Goal: Task Accomplishment & Management: Manage account settings

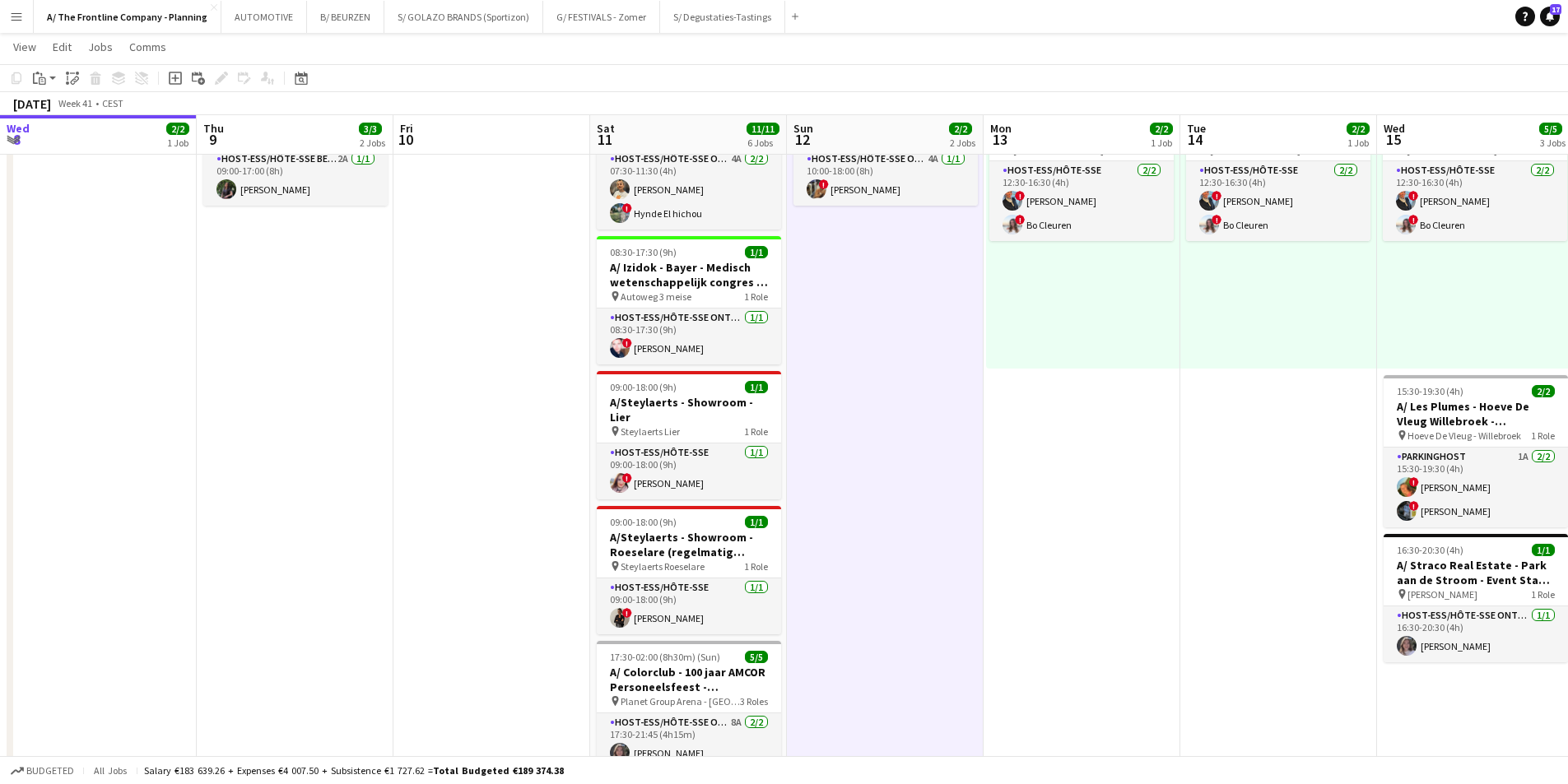
scroll to position [0, 437]
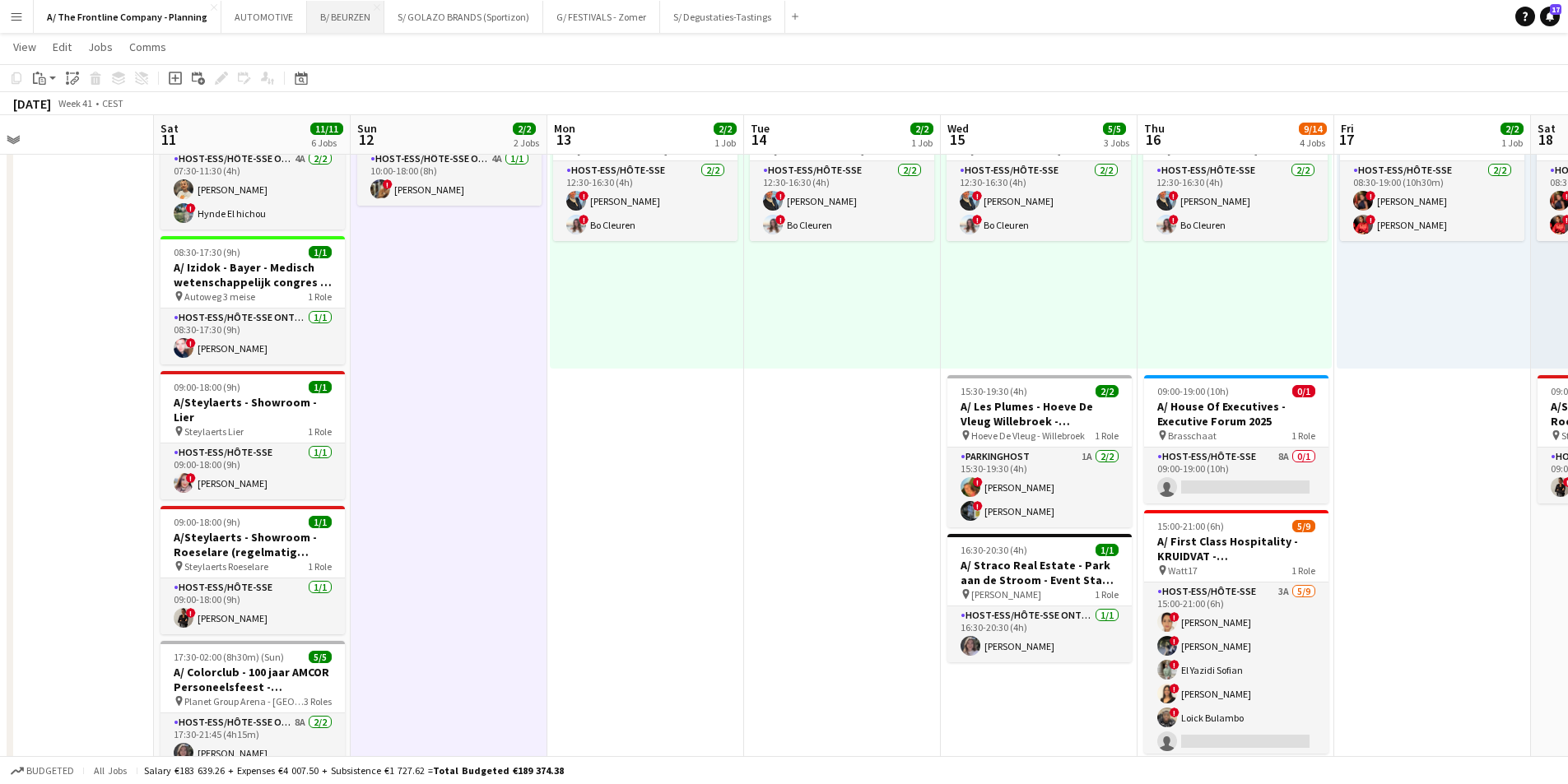
click at [349, 18] on button "B/ BEURZEN Close" at bounding box center [345, 16] width 77 height 32
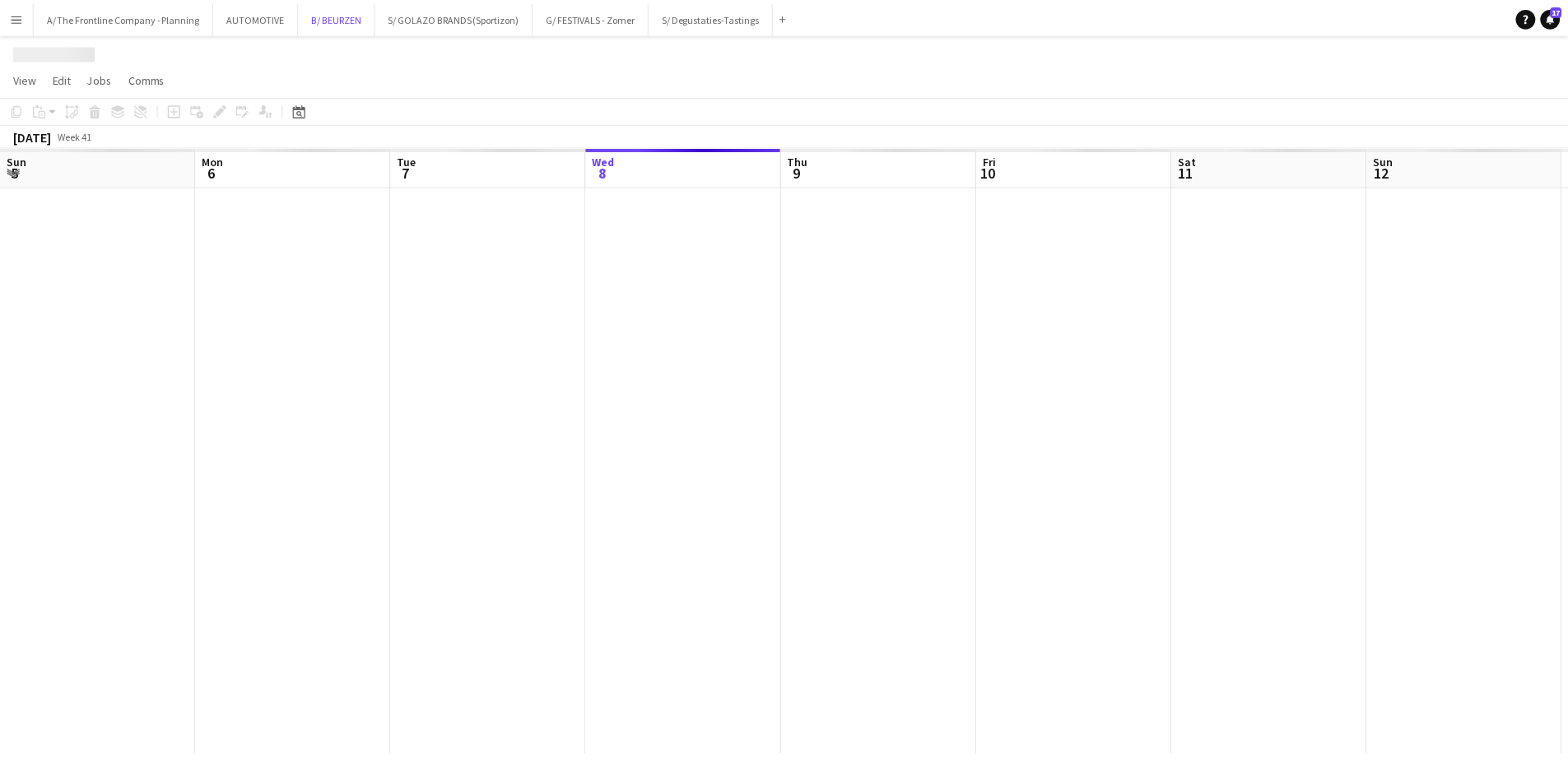
scroll to position [0, 394]
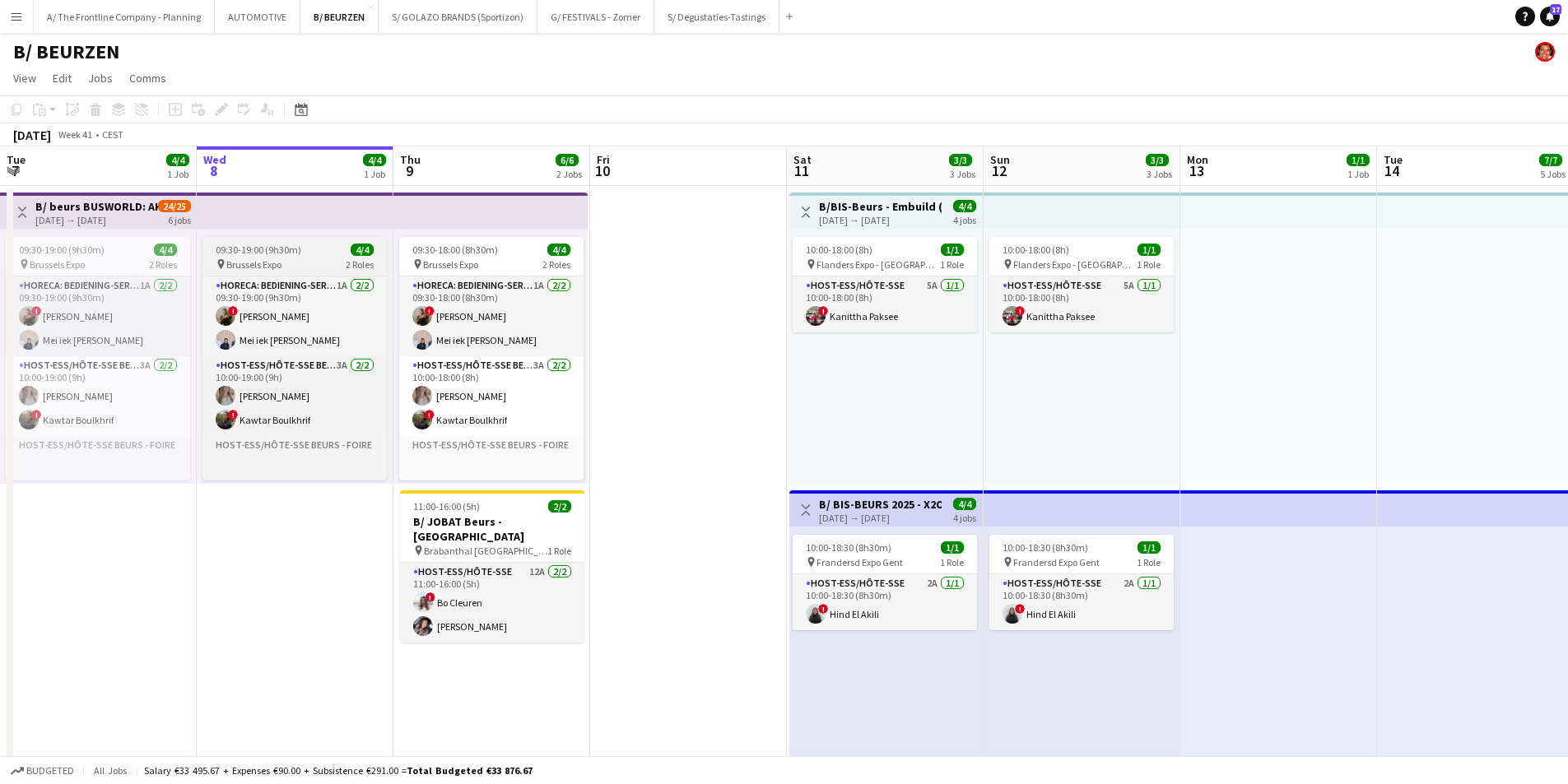
click at [292, 260] on div "pin Brussels Expo 2 Roles" at bounding box center [294, 264] width 184 height 13
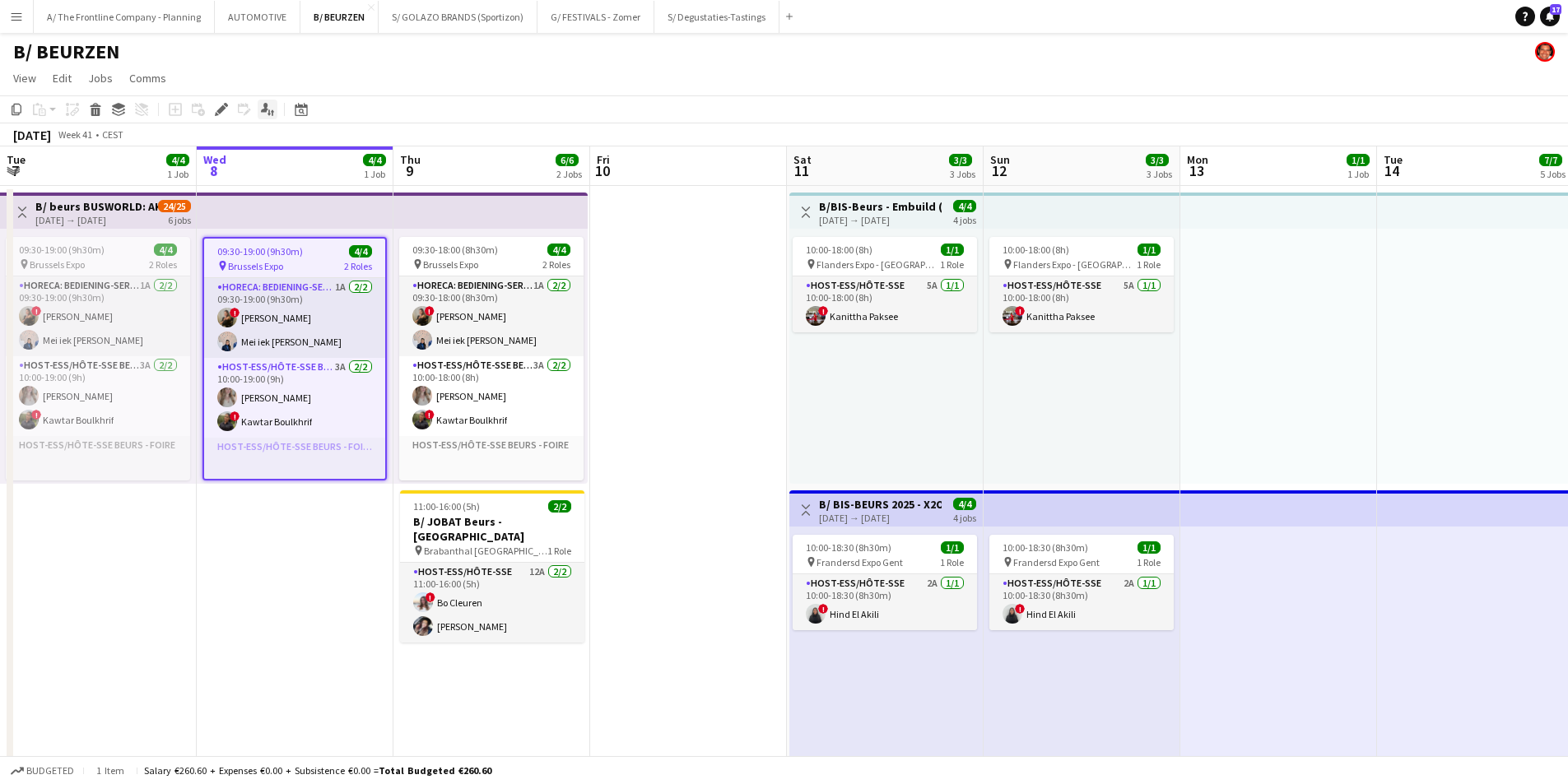
click at [272, 111] on icon "Applicants" at bounding box center [267, 109] width 13 height 13
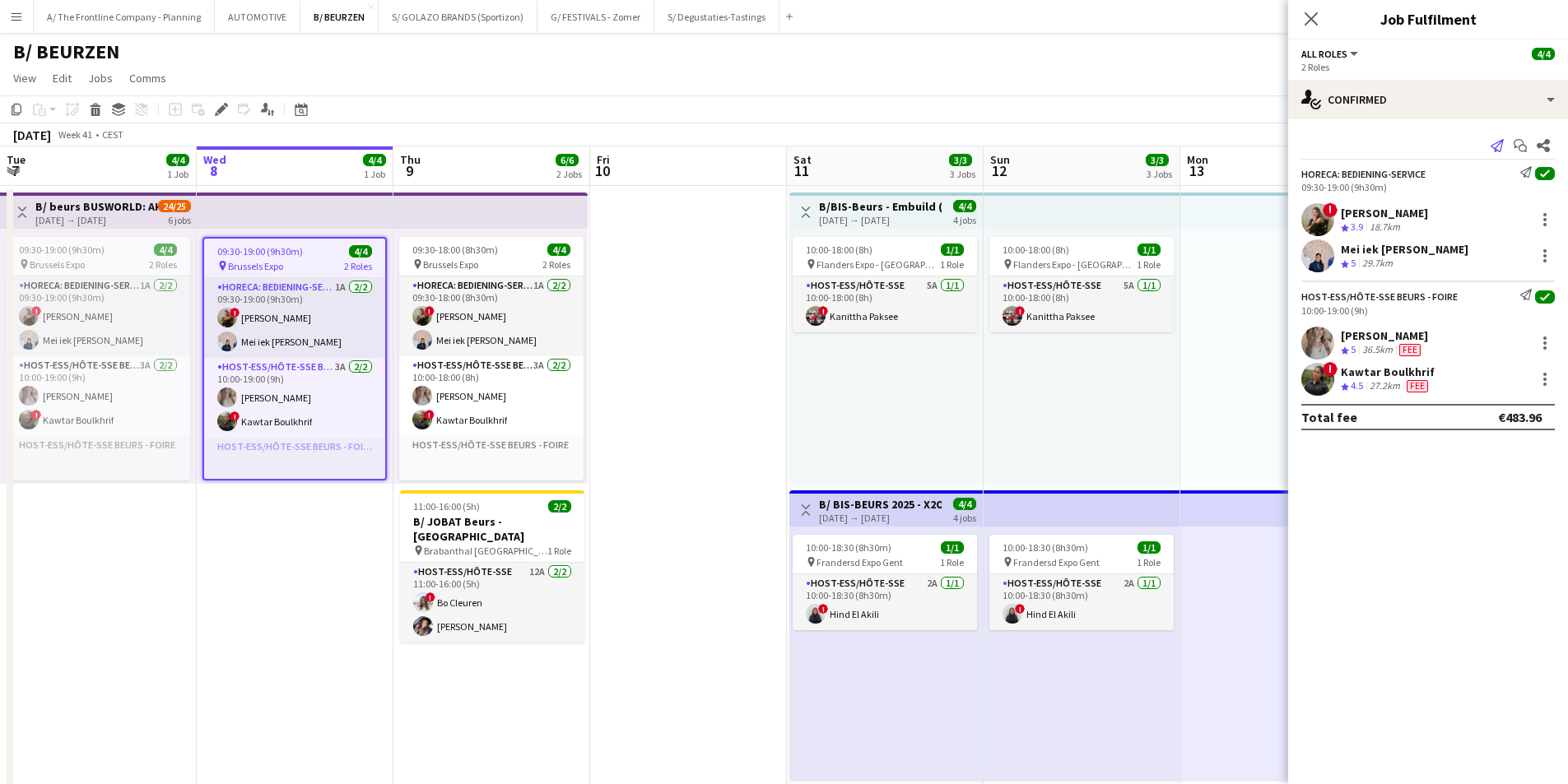
click at [1499, 148] on icon "Send notification" at bounding box center [1497, 145] width 13 height 13
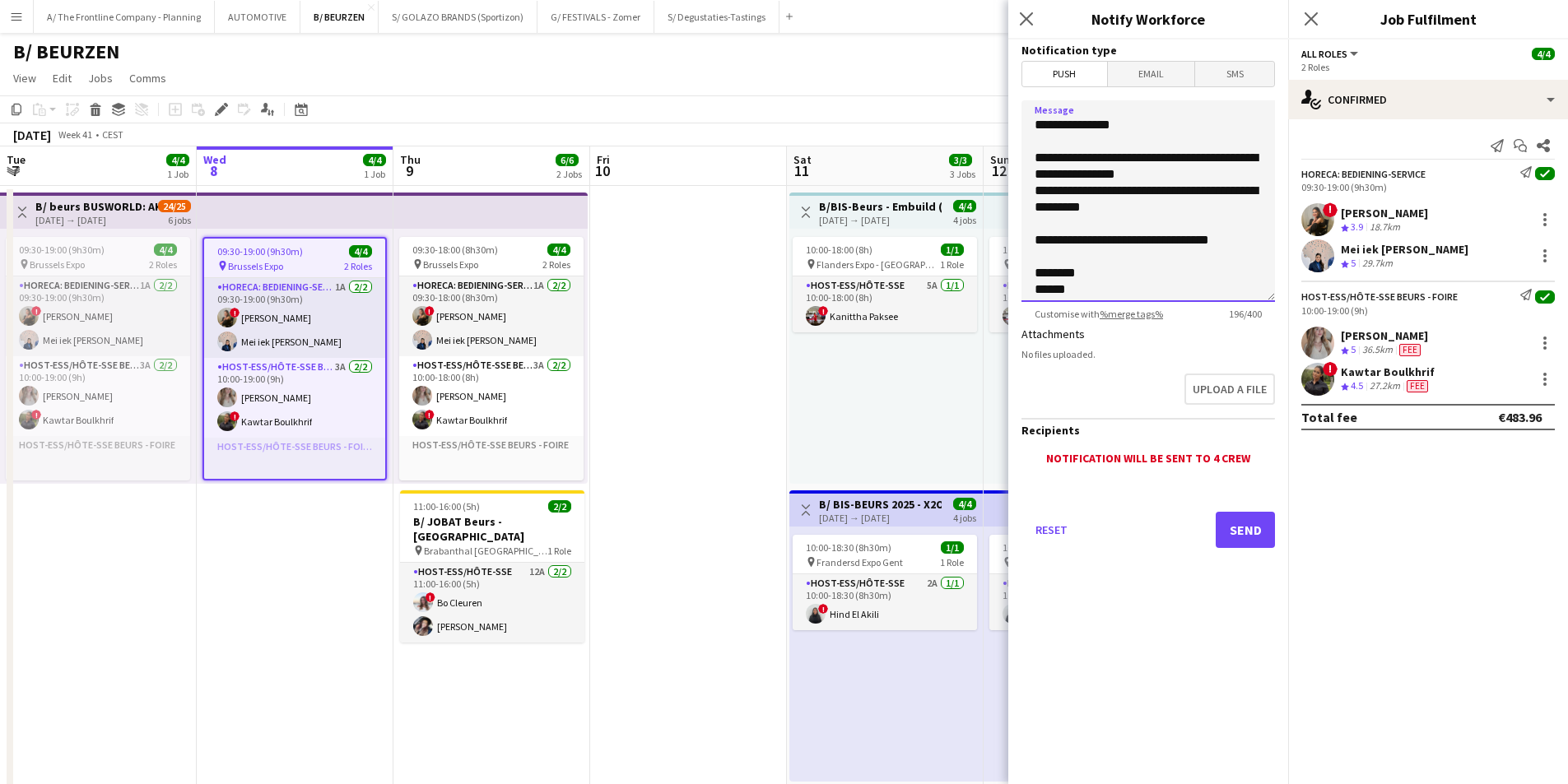
drag, startPoint x: 1240, startPoint y: 248, endPoint x: 983, endPoint y: 160, distance: 271.6
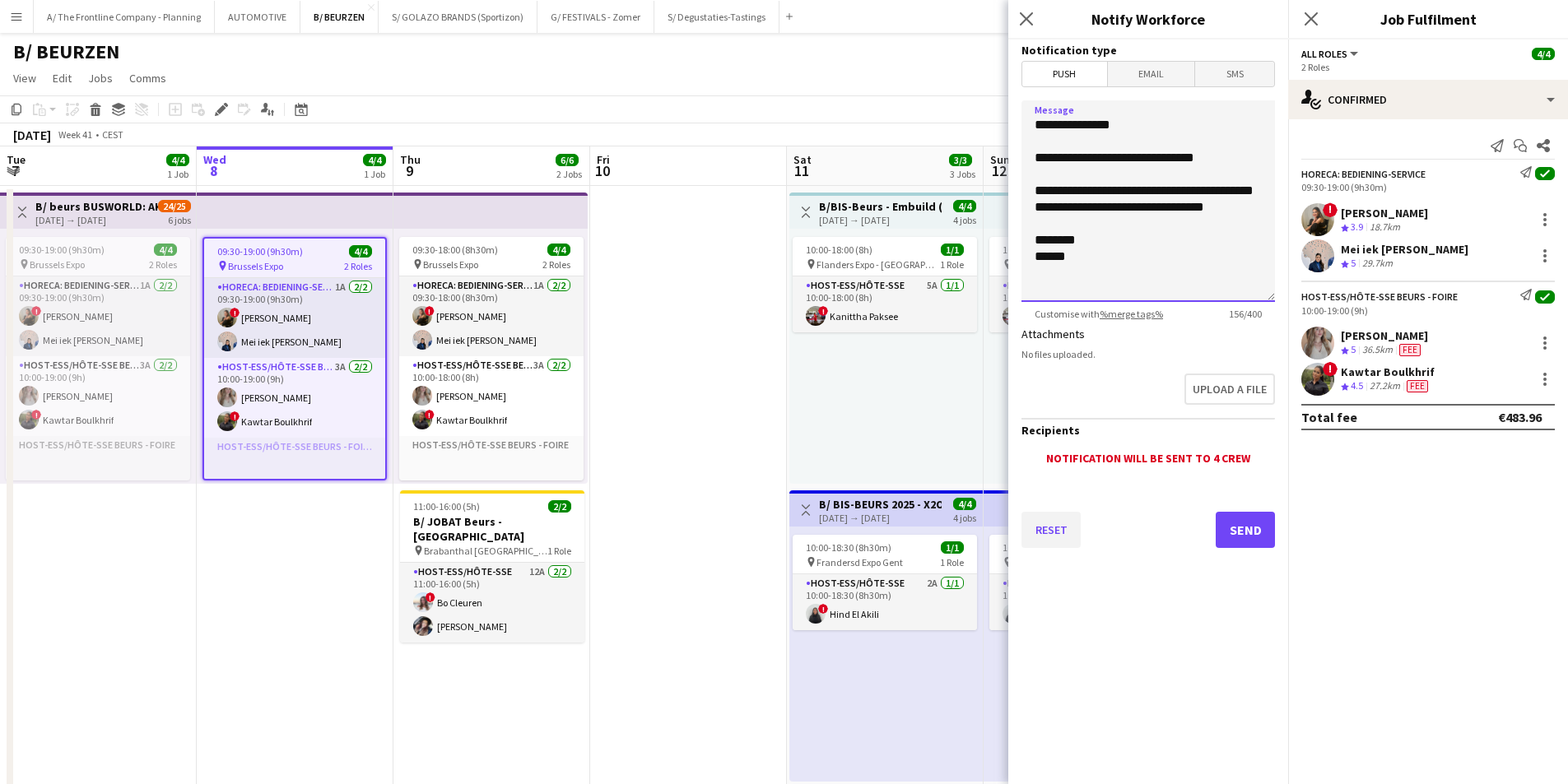
type textarea "**********"
drag, startPoint x: 1050, startPoint y: 519, endPoint x: 1061, endPoint y: 494, distance: 27.3
click at [1050, 519] on button "Reset" at bounding box center [1051, 530] width 60 height 36
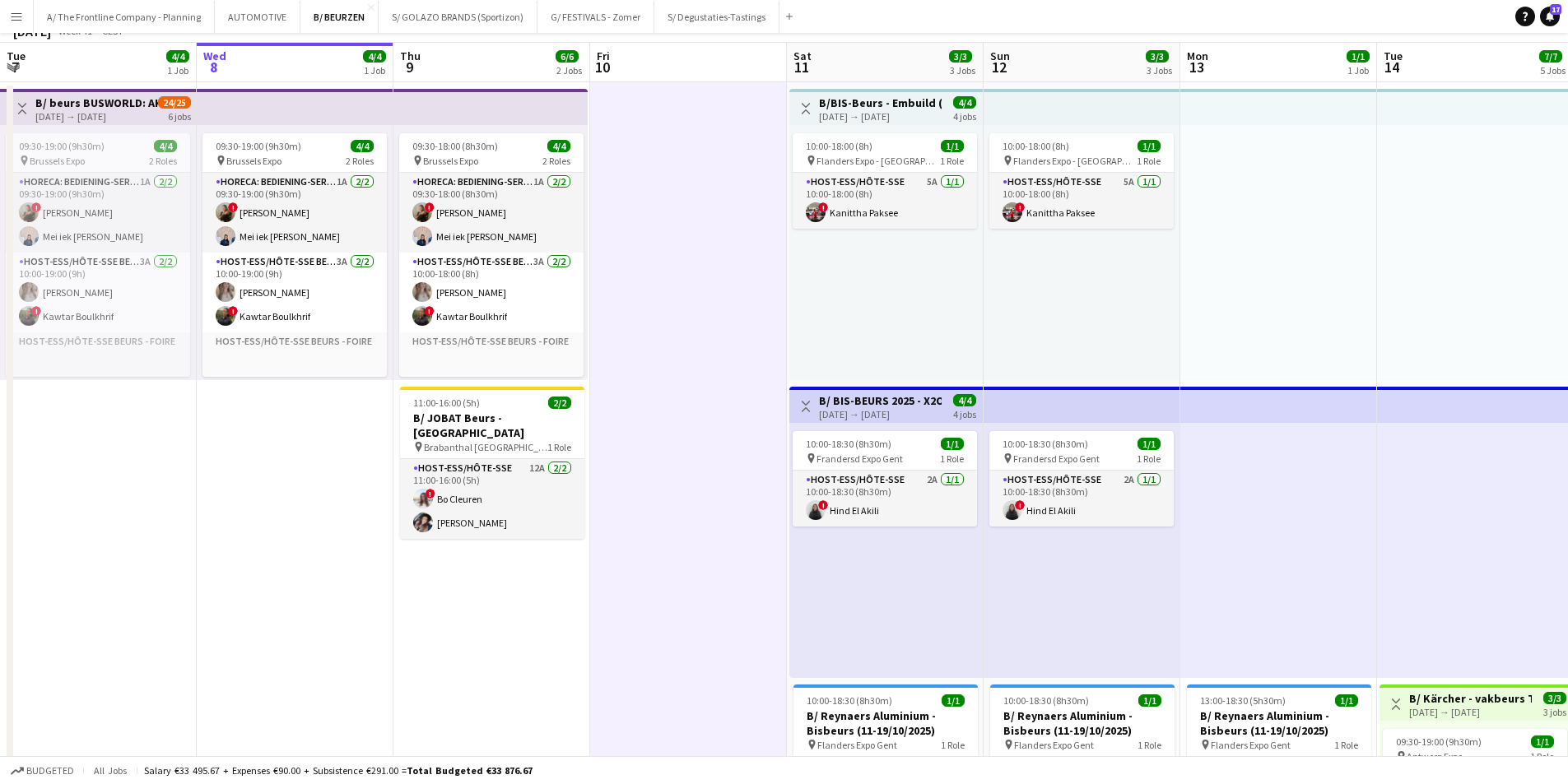
scroll to position [0, 0]
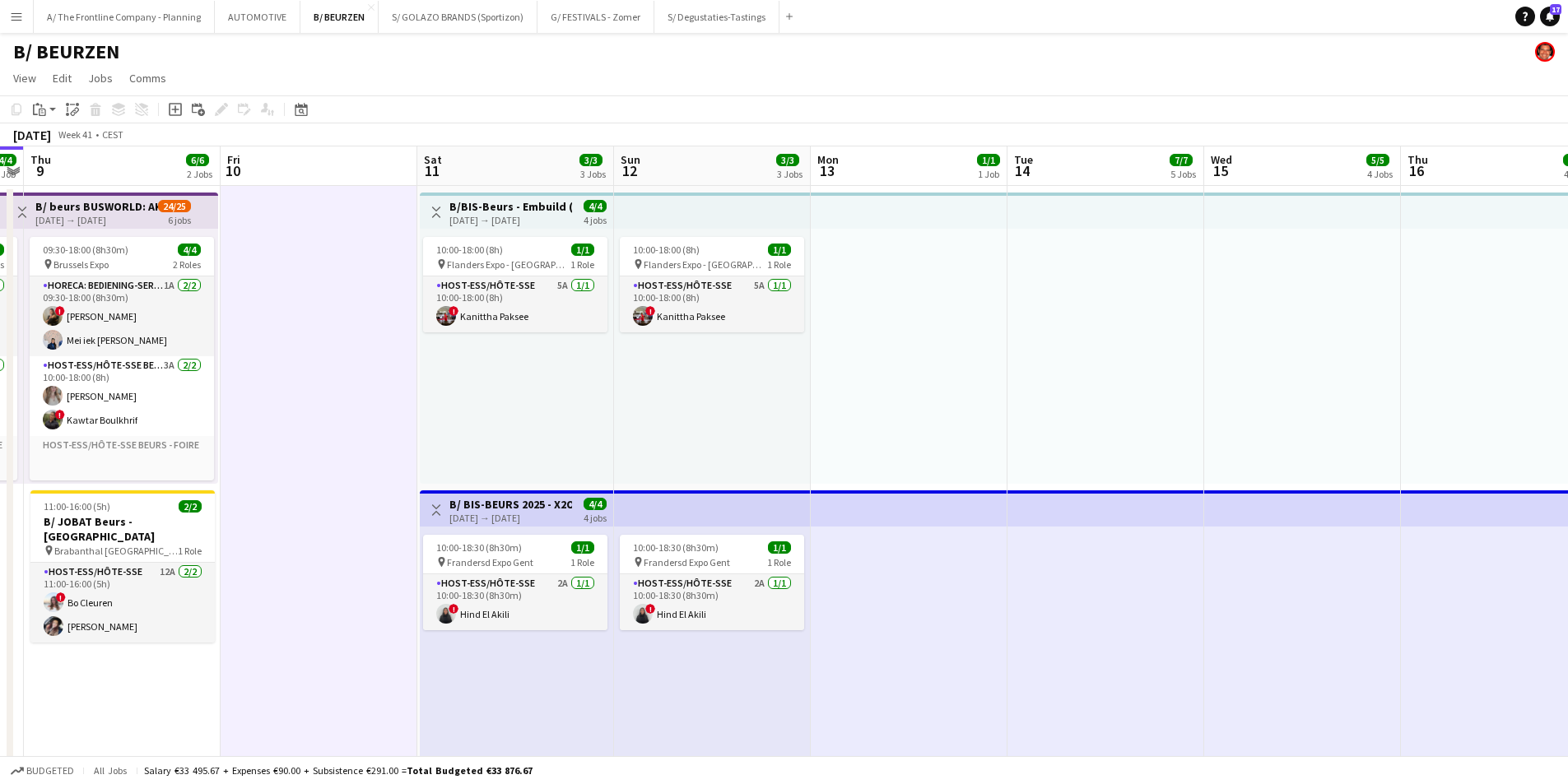
drag, startPoint x: 665, startPoint y: 409, endPoint x: 347, endPoint y: 392, distance: 318.5
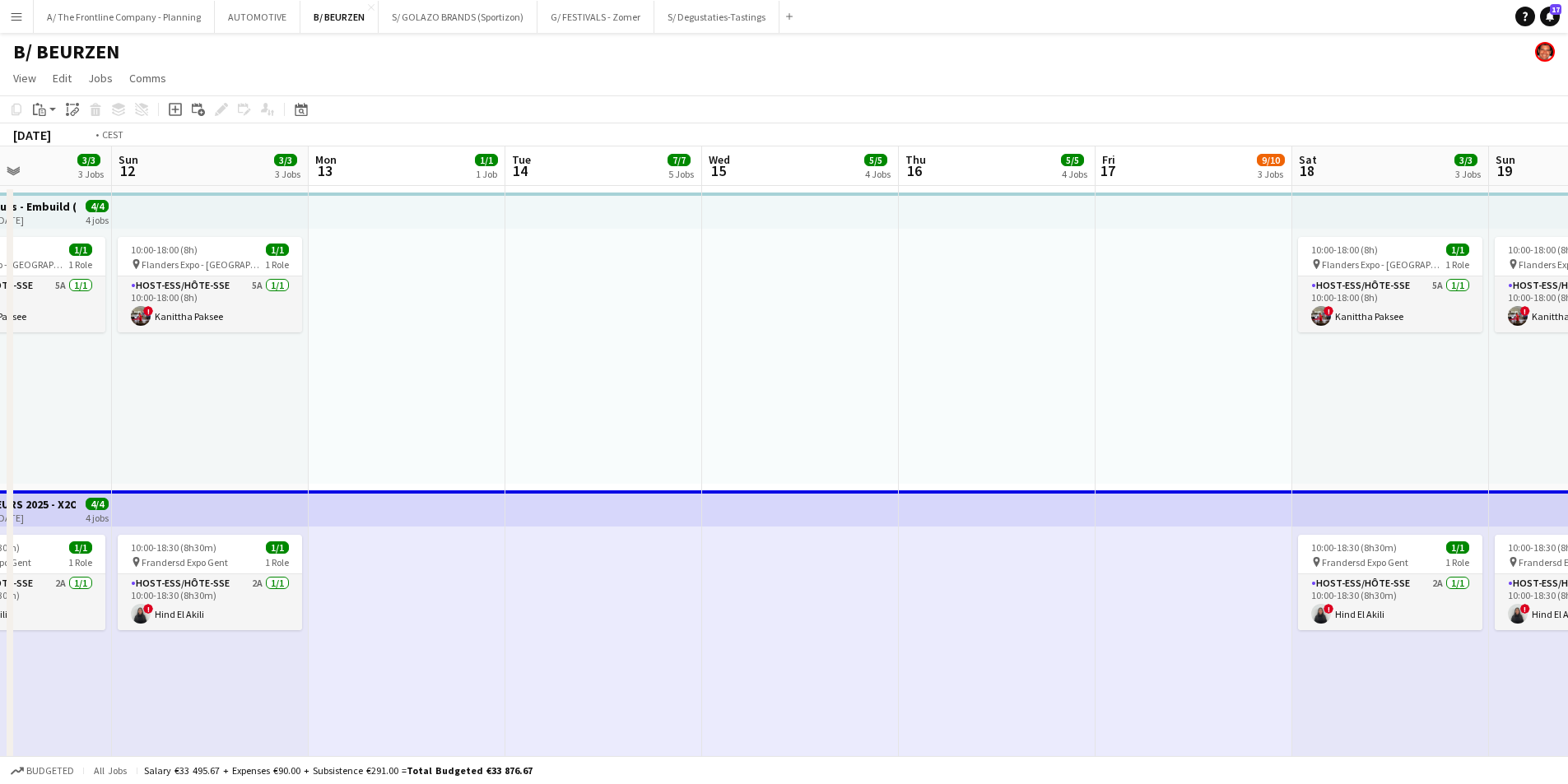
drag, startPoint x: 787, startPoint y: 375, endPoint x: 493, endPoint y: 364, distance: 294.2
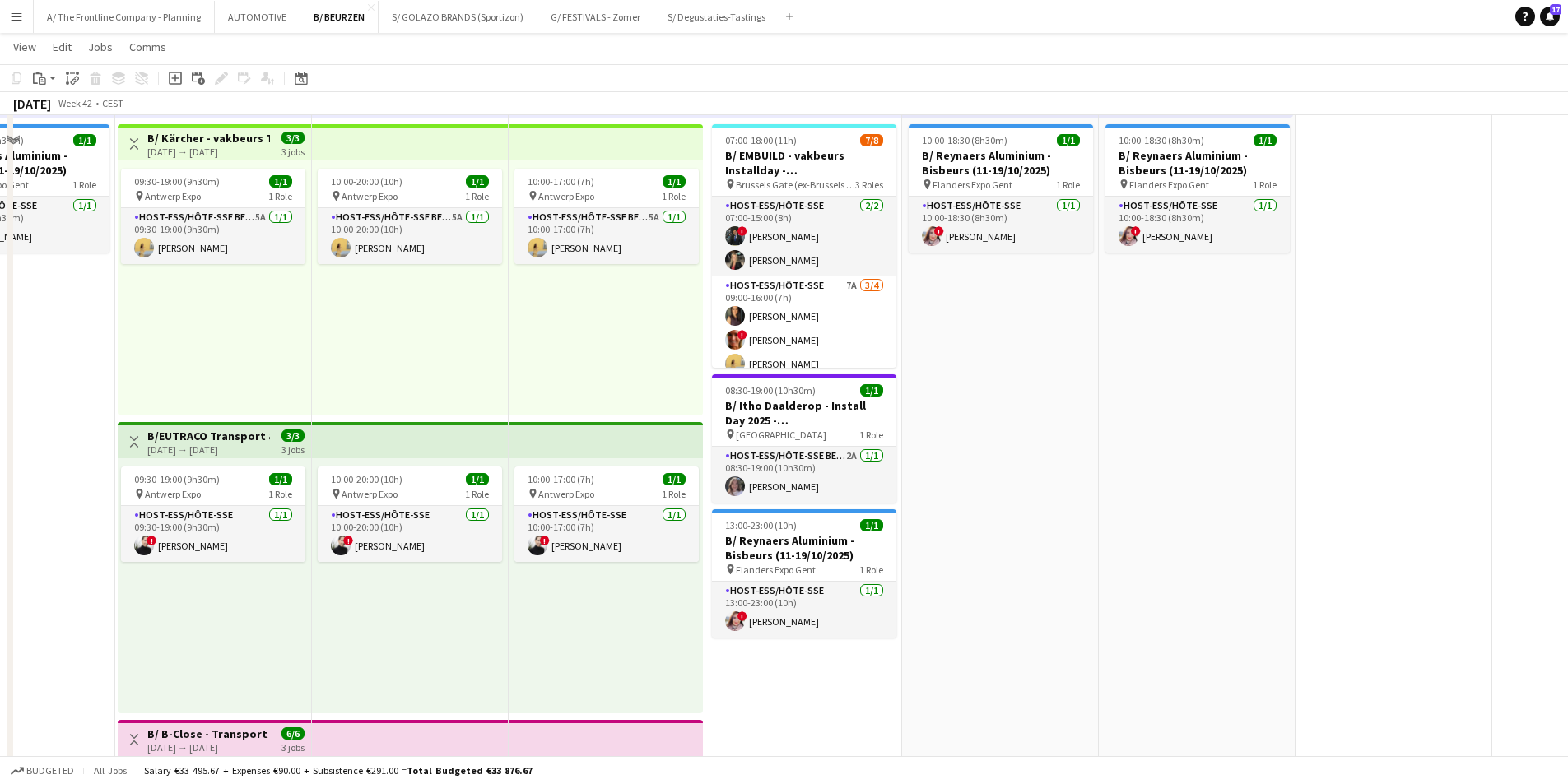
scroll to position [576, 0]
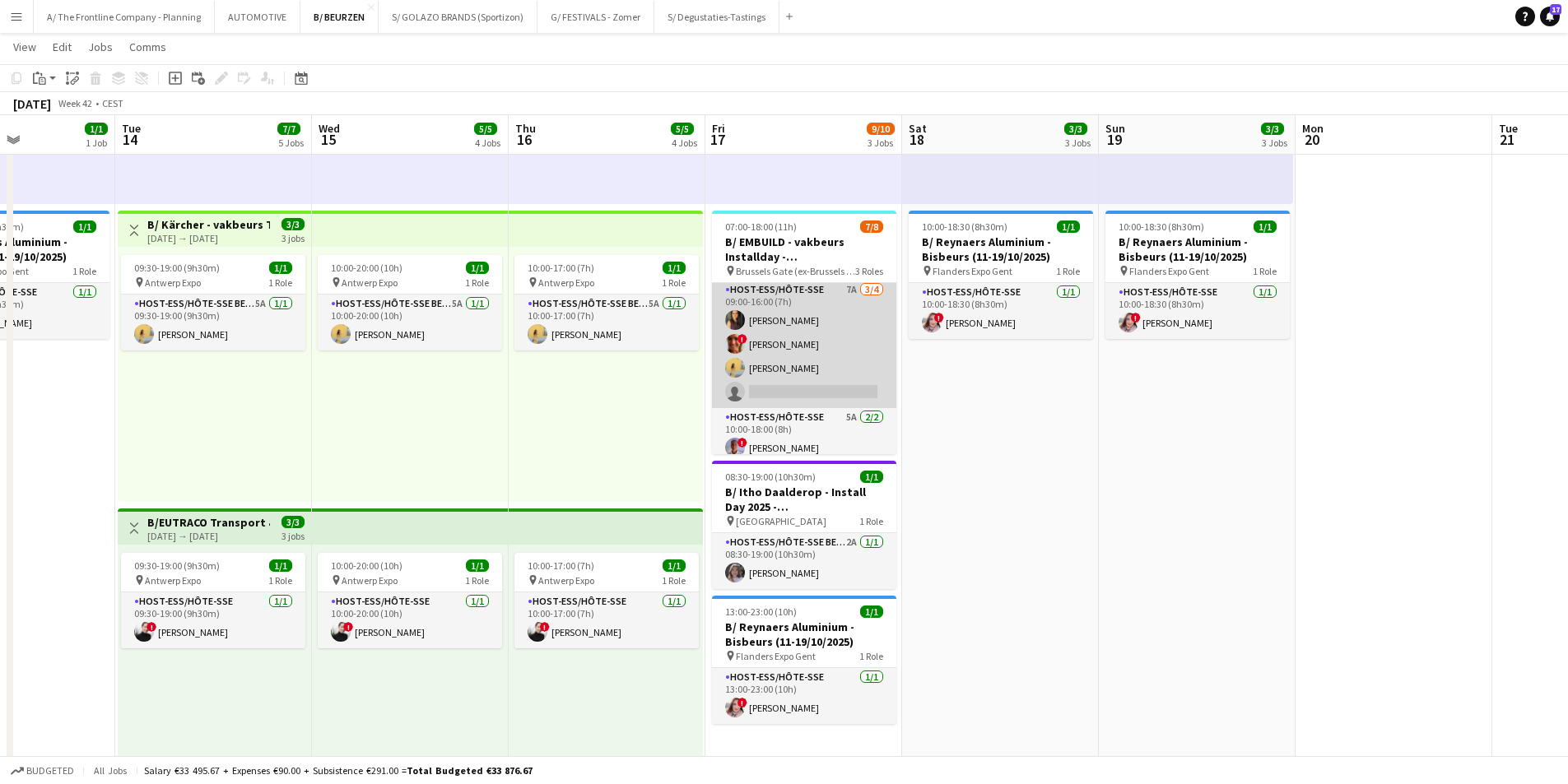
click at [807, 354] on app-card-role "Host-ess/Hôte-sse 7A [DATE] 09:00-16:00 (7h) [PERSON_NAME] ! [PERSON_NAME] [PER…" at bounding box center [803, 345] width 184 height 128
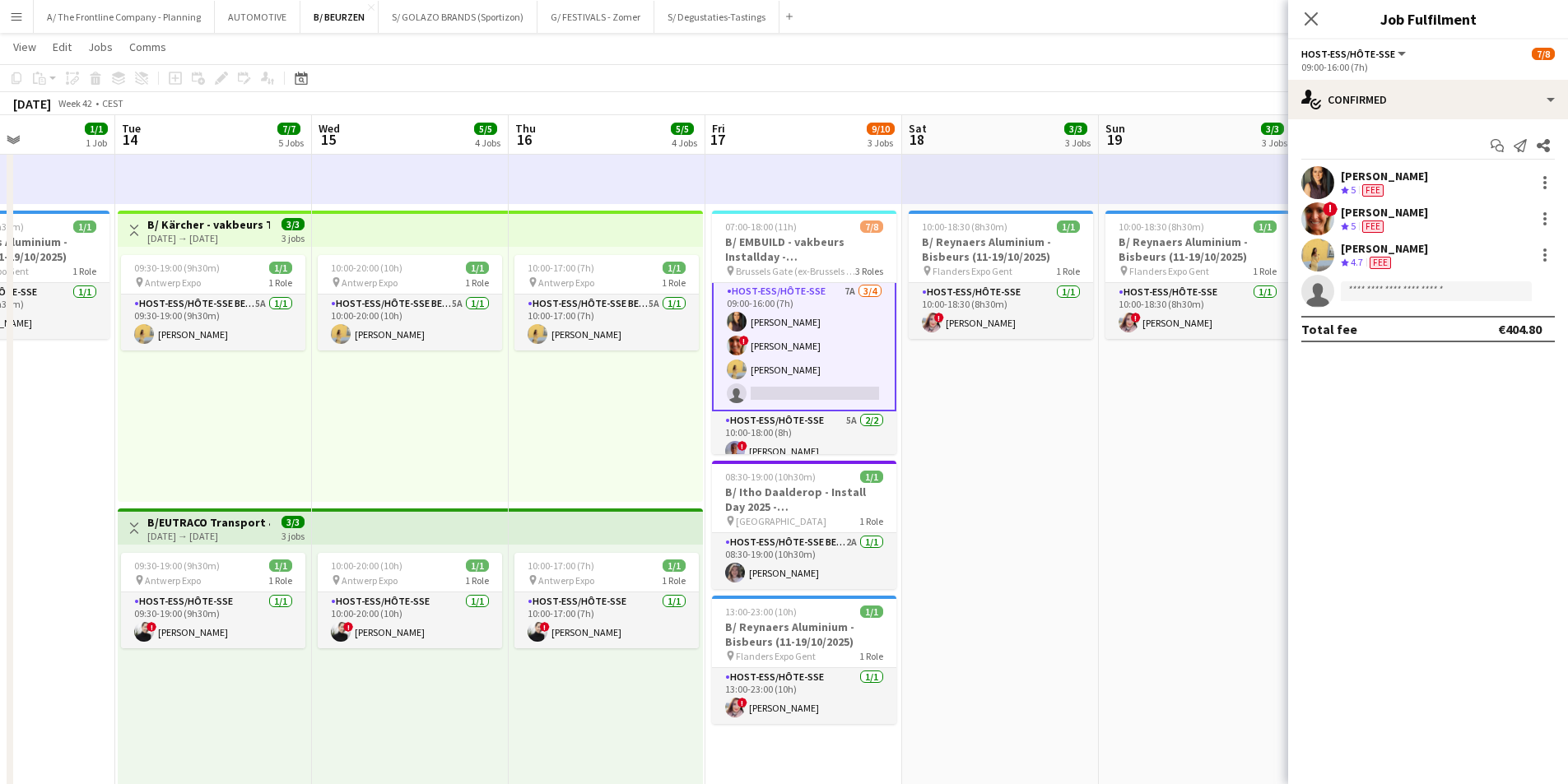
scroll to position [84, 0]
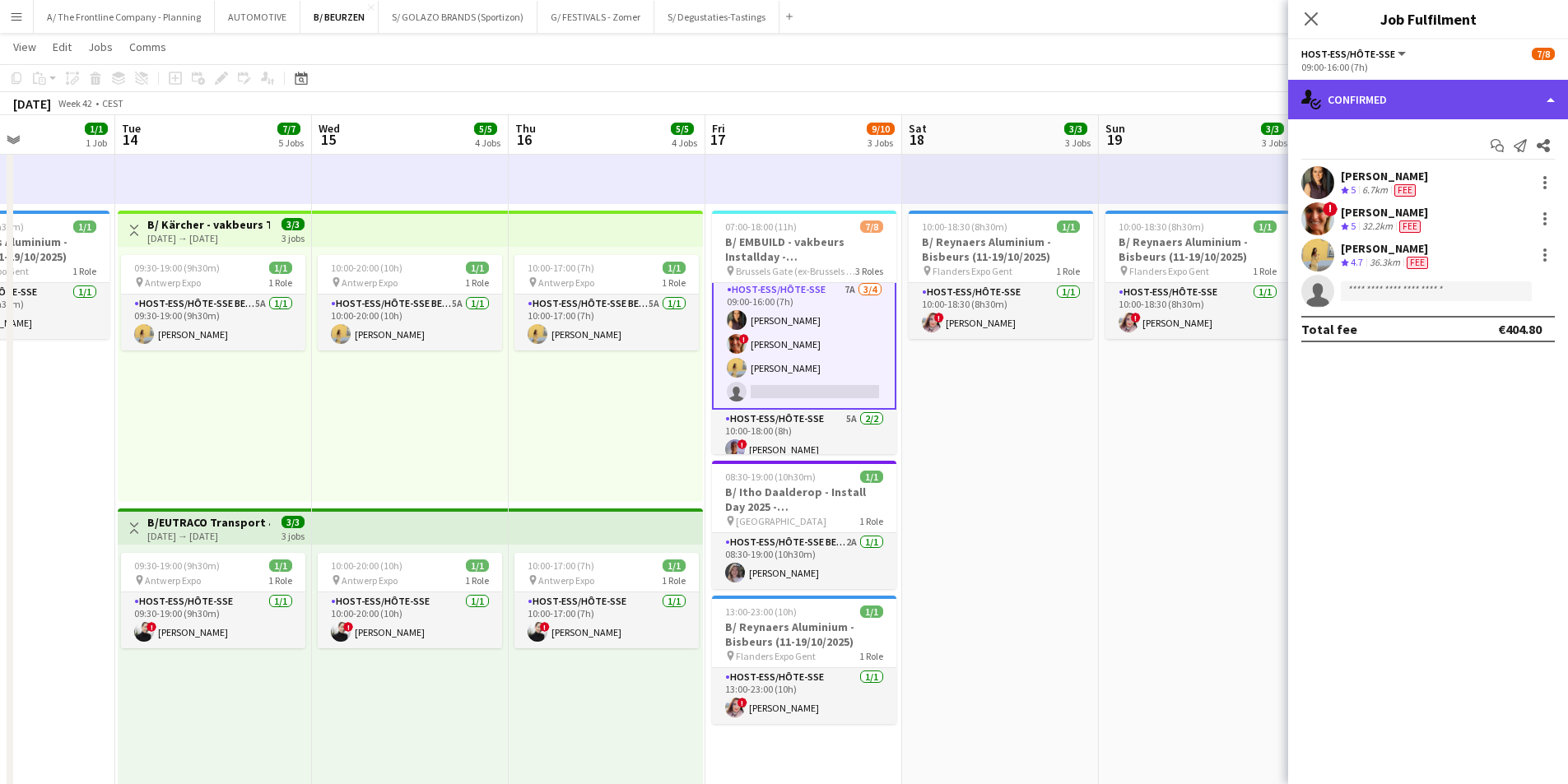
click at [1438, 88] on div "single-neutral-actions-check-2 Confirmed" at bounding box center [1429, 99] width 280 height 40
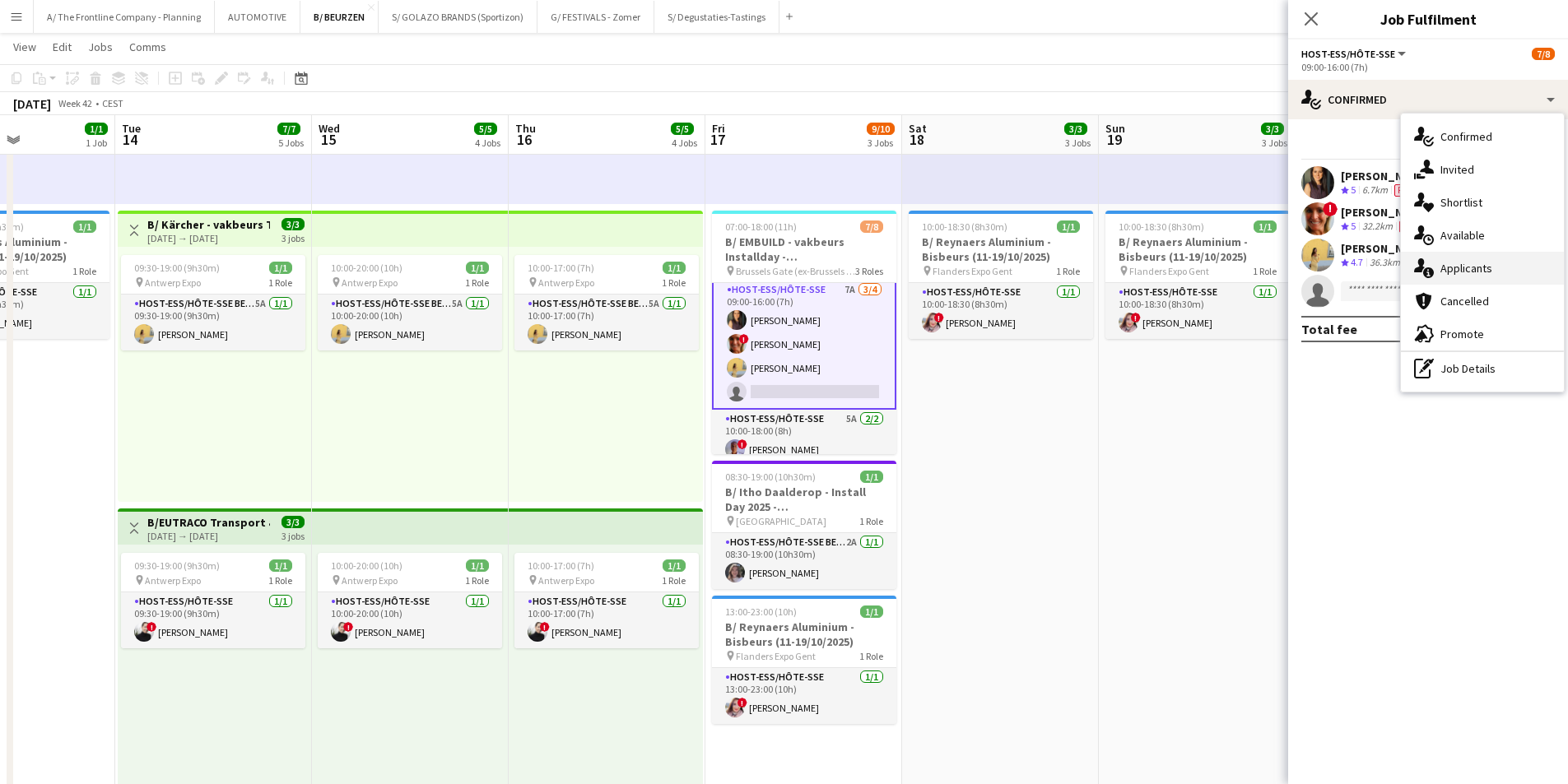
click at [1443, 267] on span "Applicants" at bounding box center [1467, 268] width 52 height 15
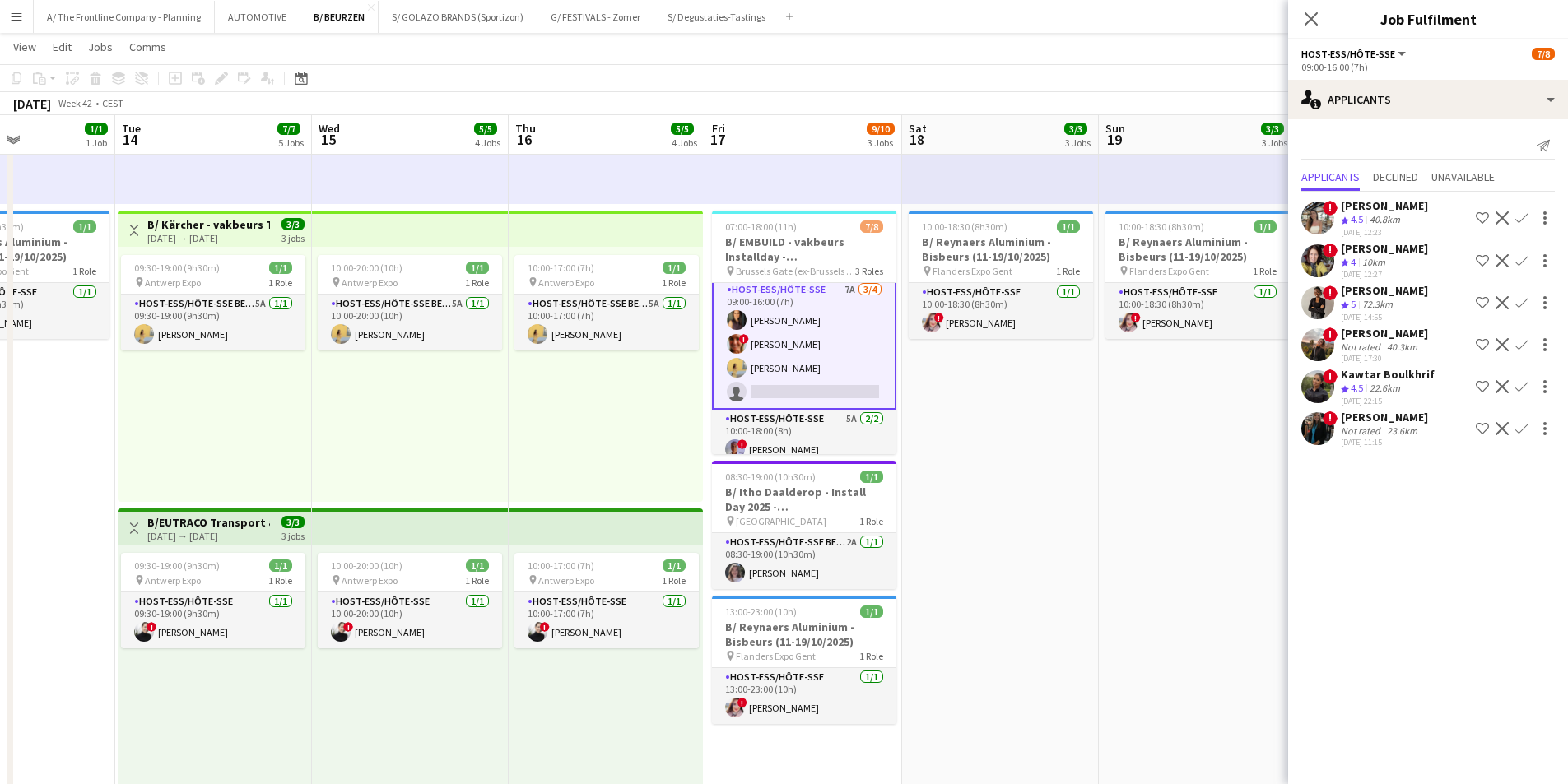
click at [1372, 425] on div "Not rated" at bounding box center [1363, 430] width 43 height 12
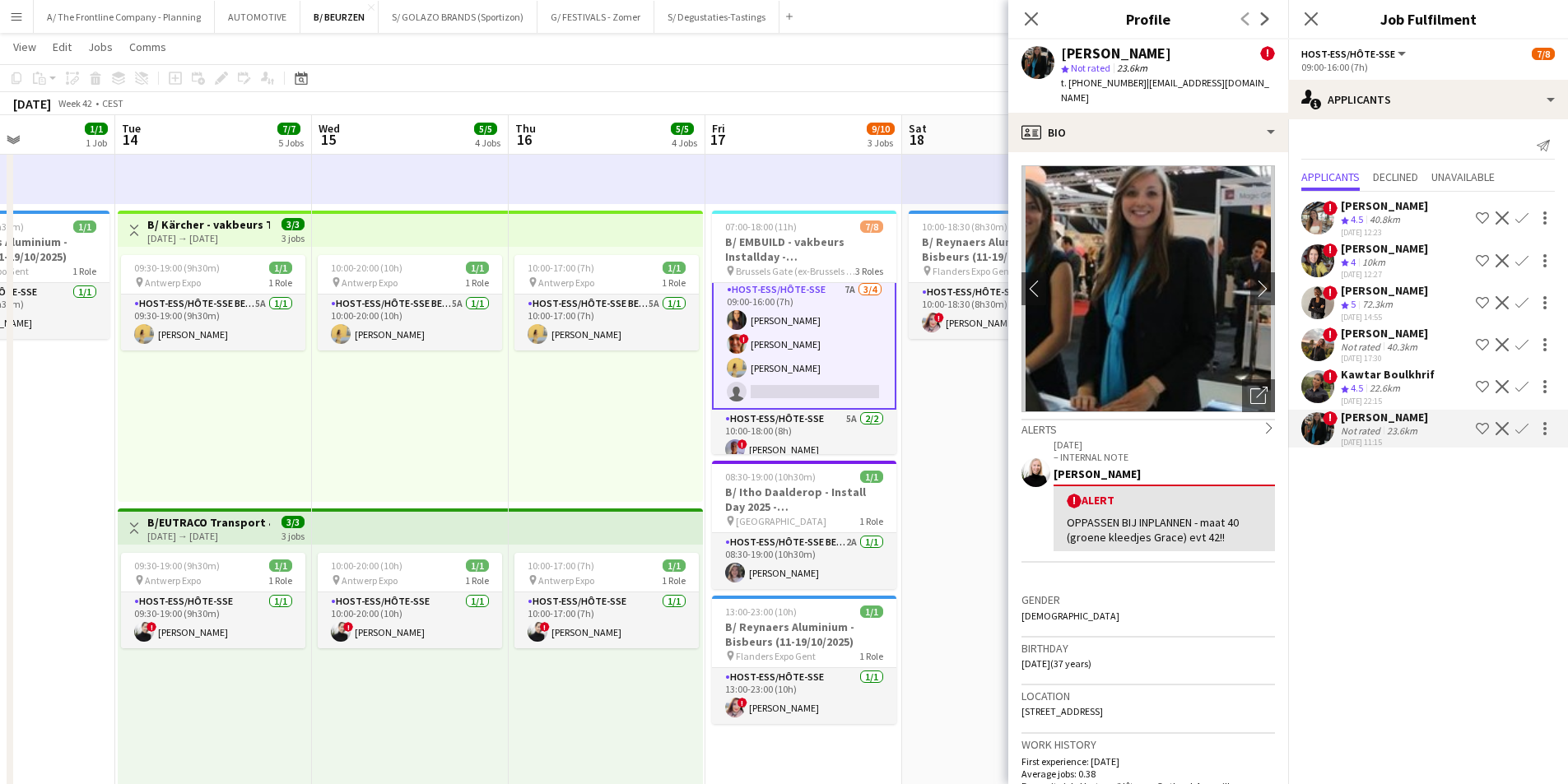
click at [1366, 336] on div "[PERSON_NAME]" at bounding box center [1385, 333] width 87 height 15
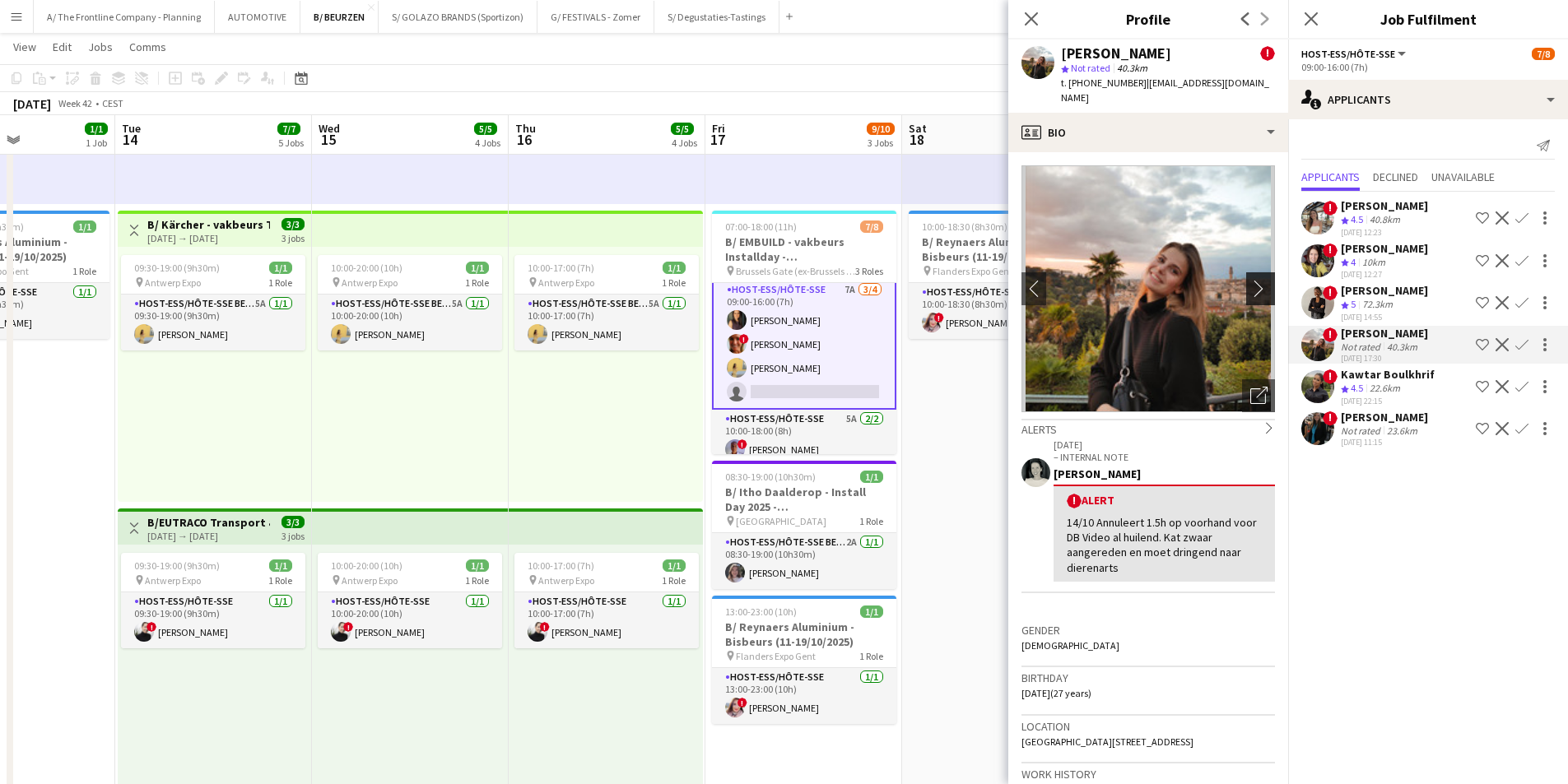
click at [1255, 280] on app-icon "chevron-right" at bounding box center [1264, 289] width 26 height 17
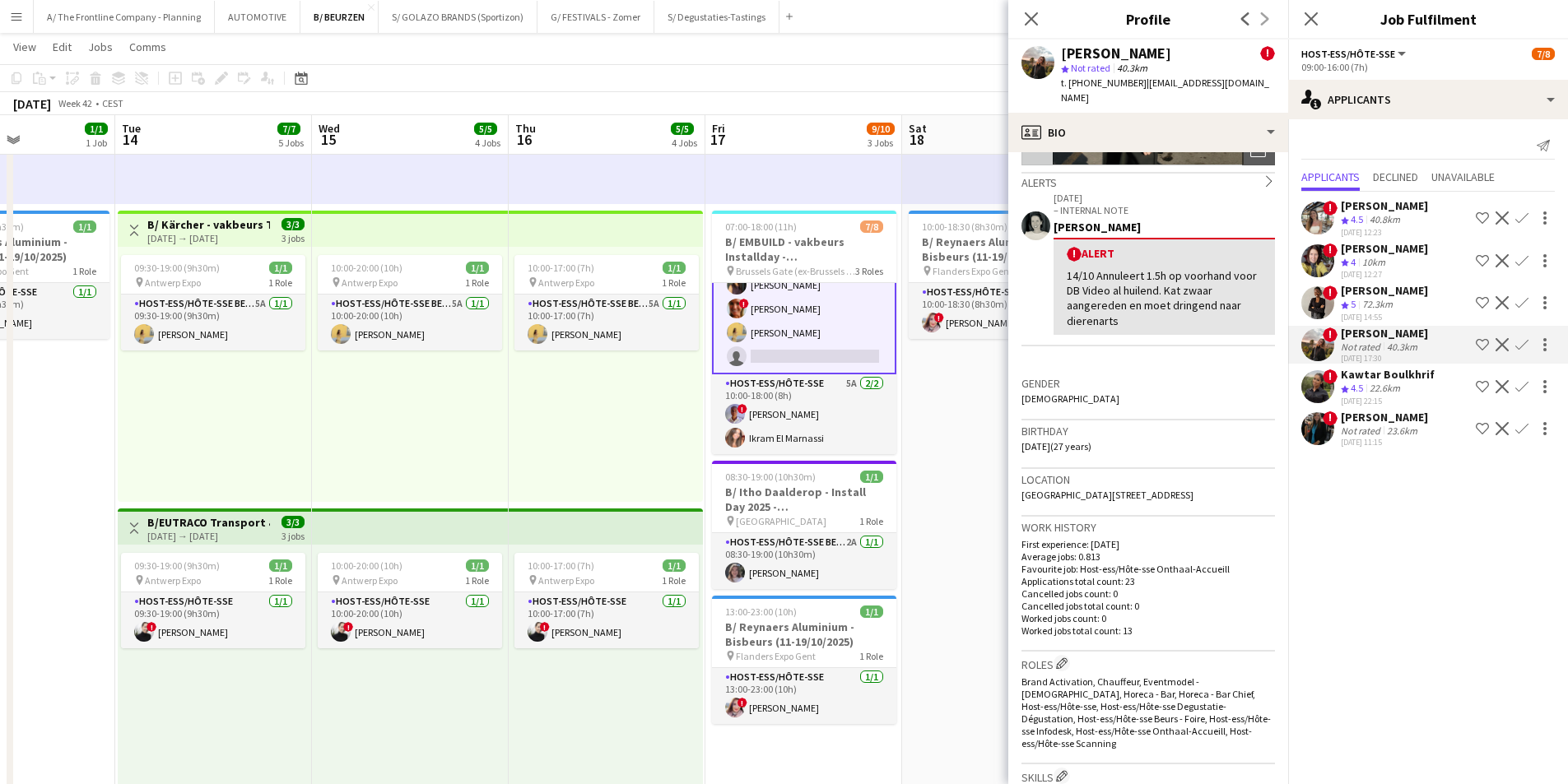
scroll to position [0, 0]
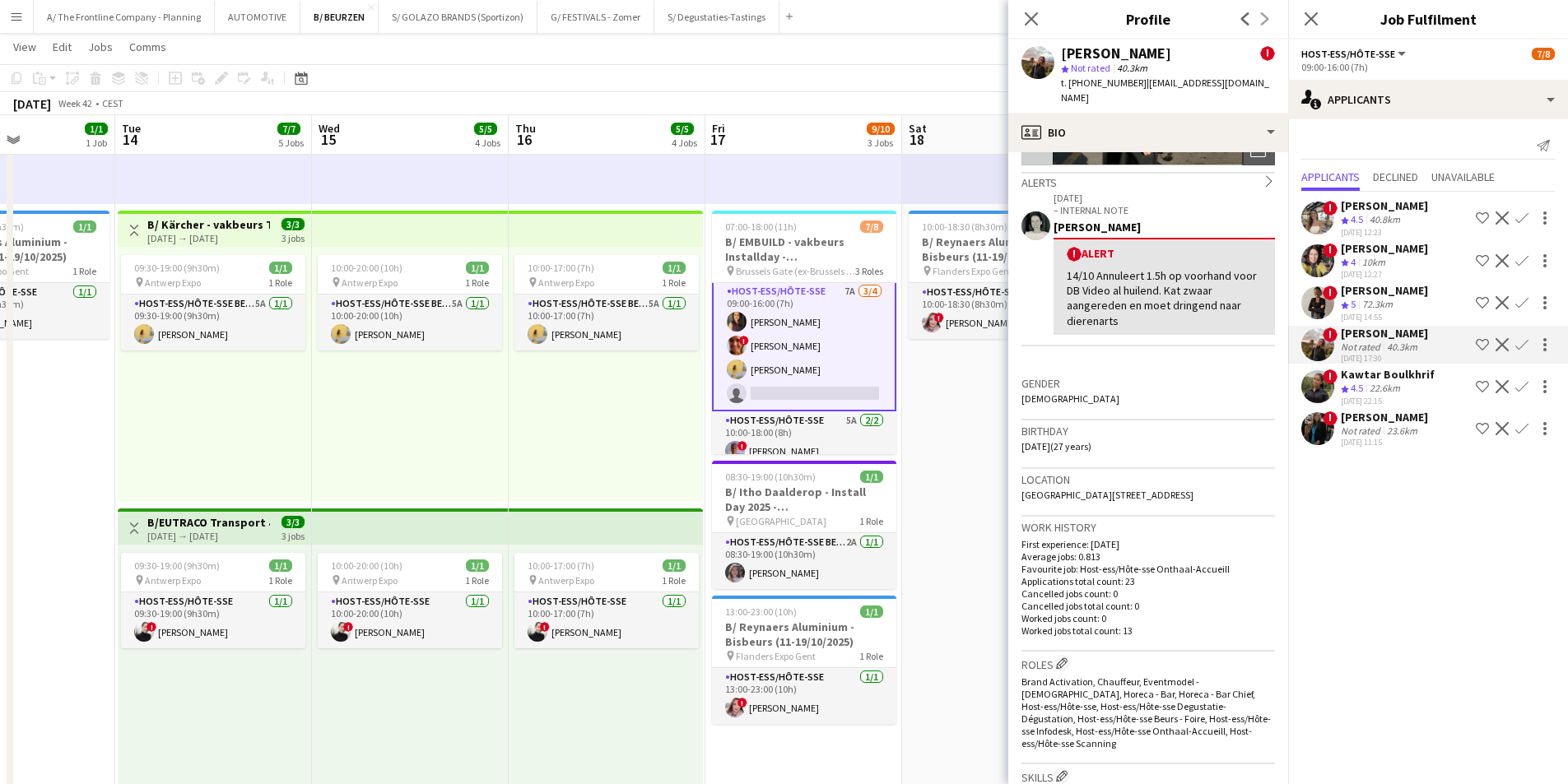
click at [810, 353] on app-card-role "Host-ess/Hôte-sse 7A [DATE] 09:00-16:00 (7h) [PERSON_NAME] ! [PERSON_NAME] [PER…" at bounding box center [803, 346] width 184 height 131
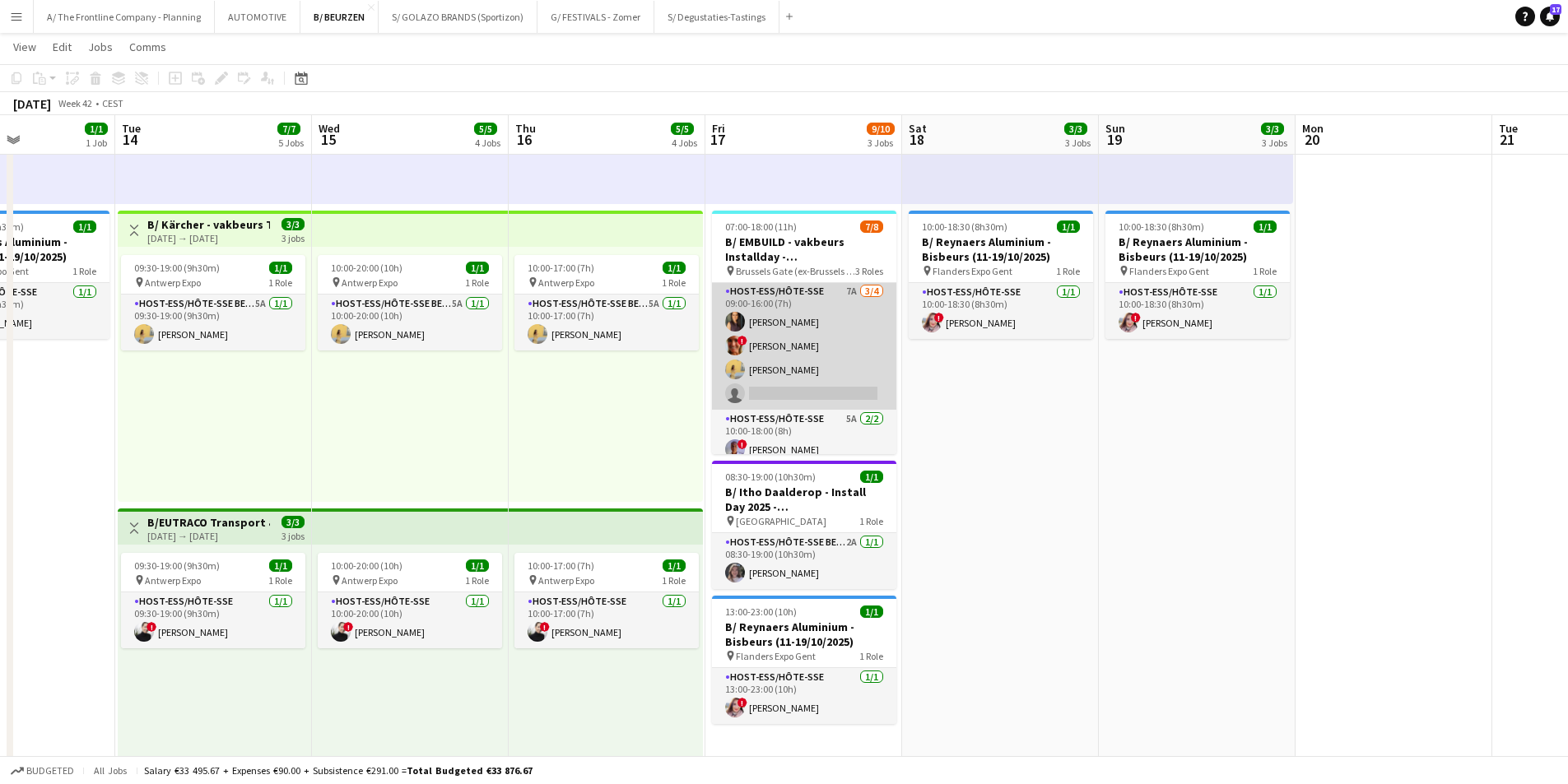
click at [818, 350] on app-card-role "Host-ess/Hôte-sse 7A [DATE] 09:00-16:00 (7h) [PERSON_NAME] ! [PERSON_NAME] [PER…" at bounding box center [803, 347] width 184 height 128
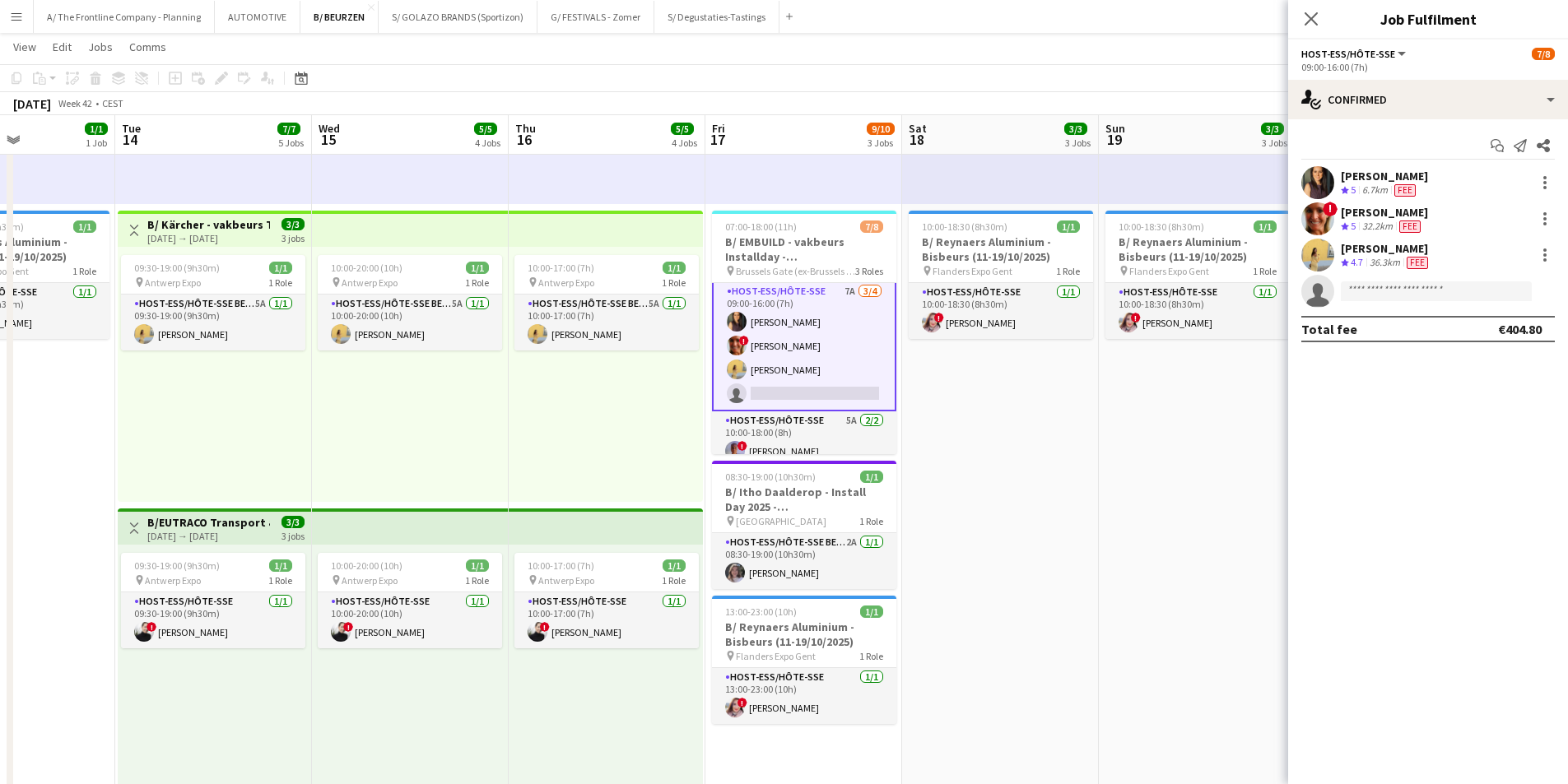
click at [1381, 194] on div "6.7km" at bounding box center [1375, 190] width 32 height 14
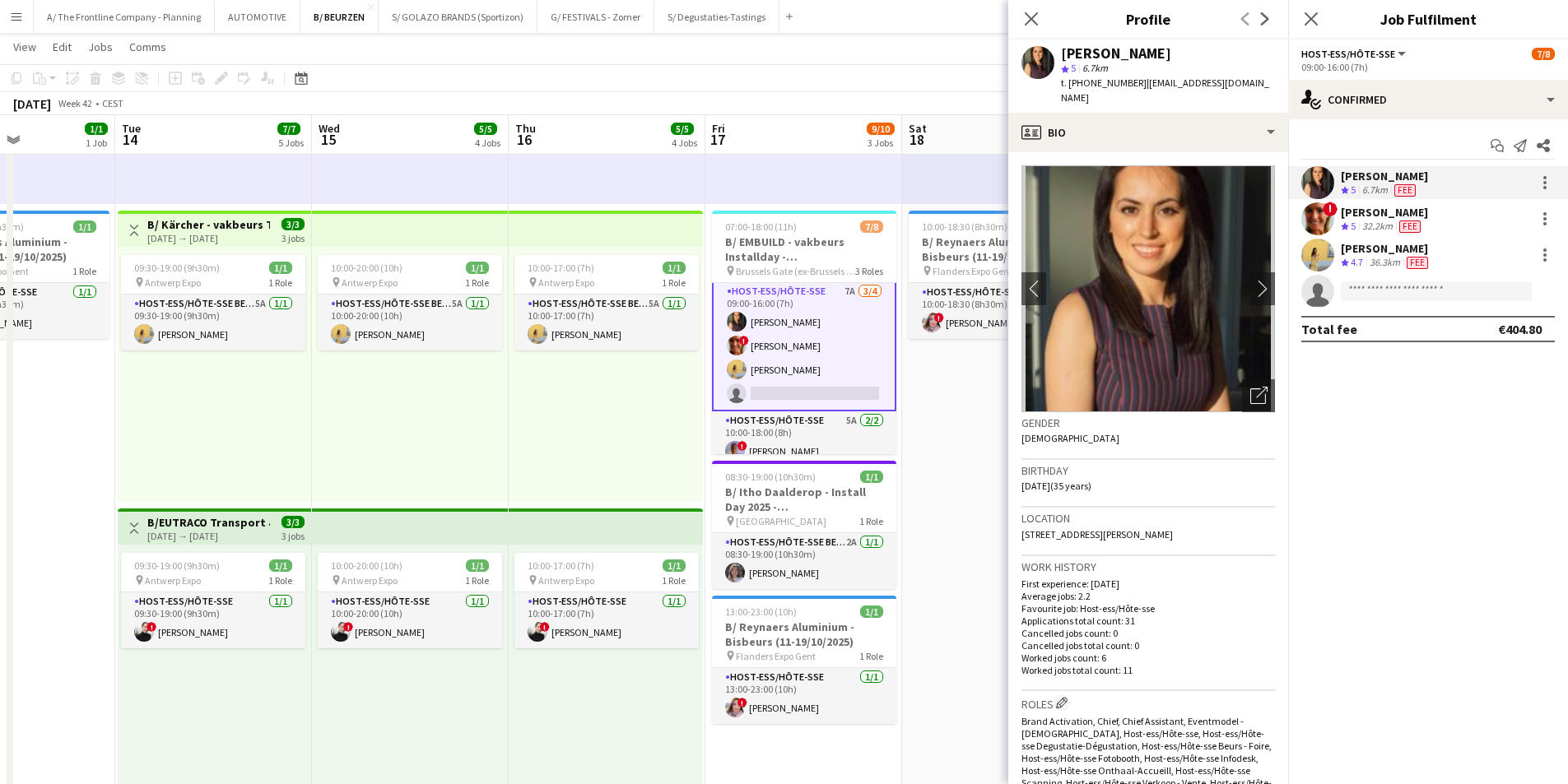
click at [1368, 225] on div "32.2km" at bounding box center [1378, 226] width 37 height 14
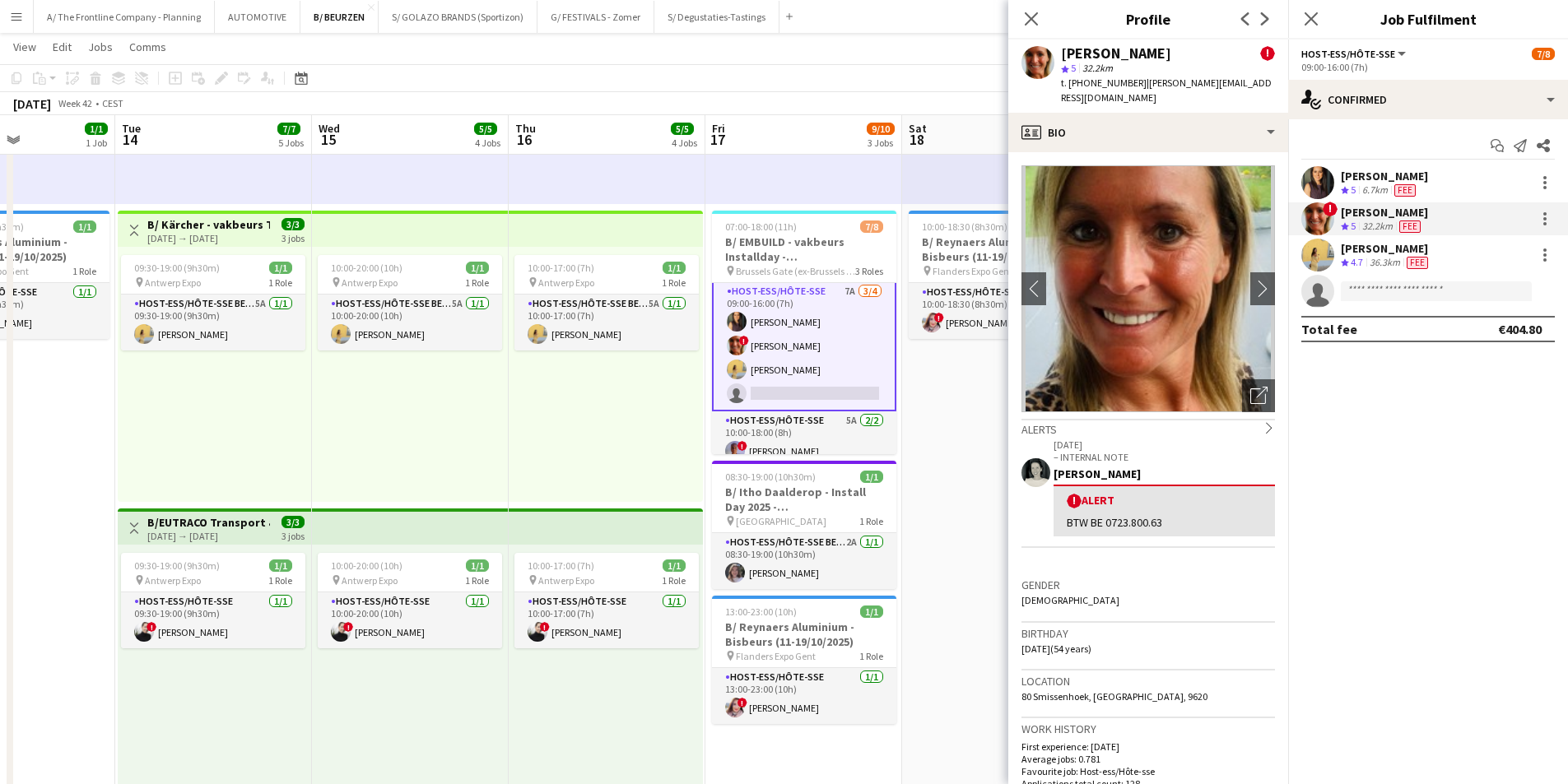
click at [1368, 254] on div "[PERSON_NAME]" at bounding box center [1386, 248] width 91 height 15
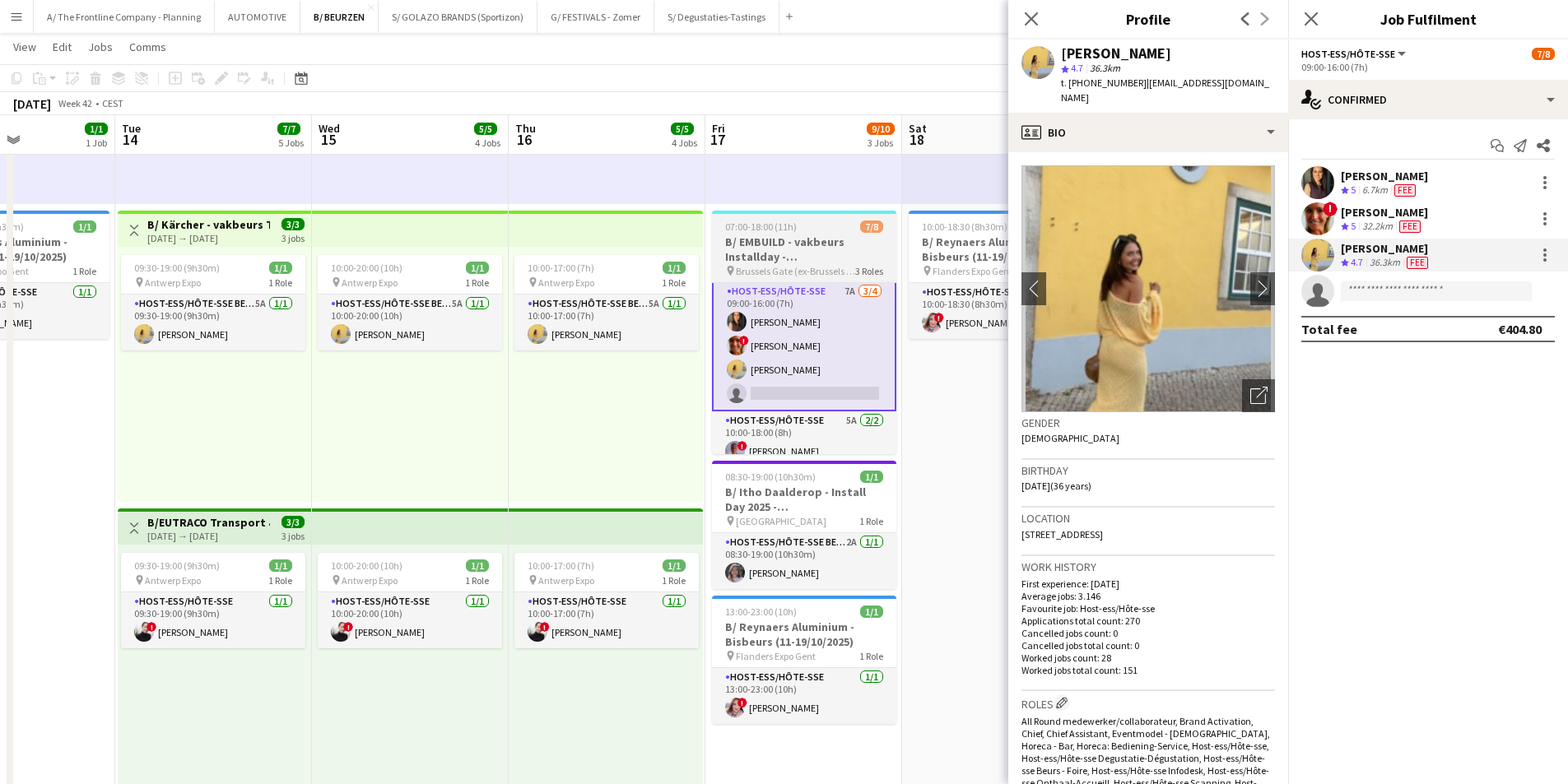
click at [778, 258] on h3 "B/ EMBUILD - vakbeurs Installday - [GEOGRAPHIC_DATA]" at bounding box center [803, 249] width 184 height 29
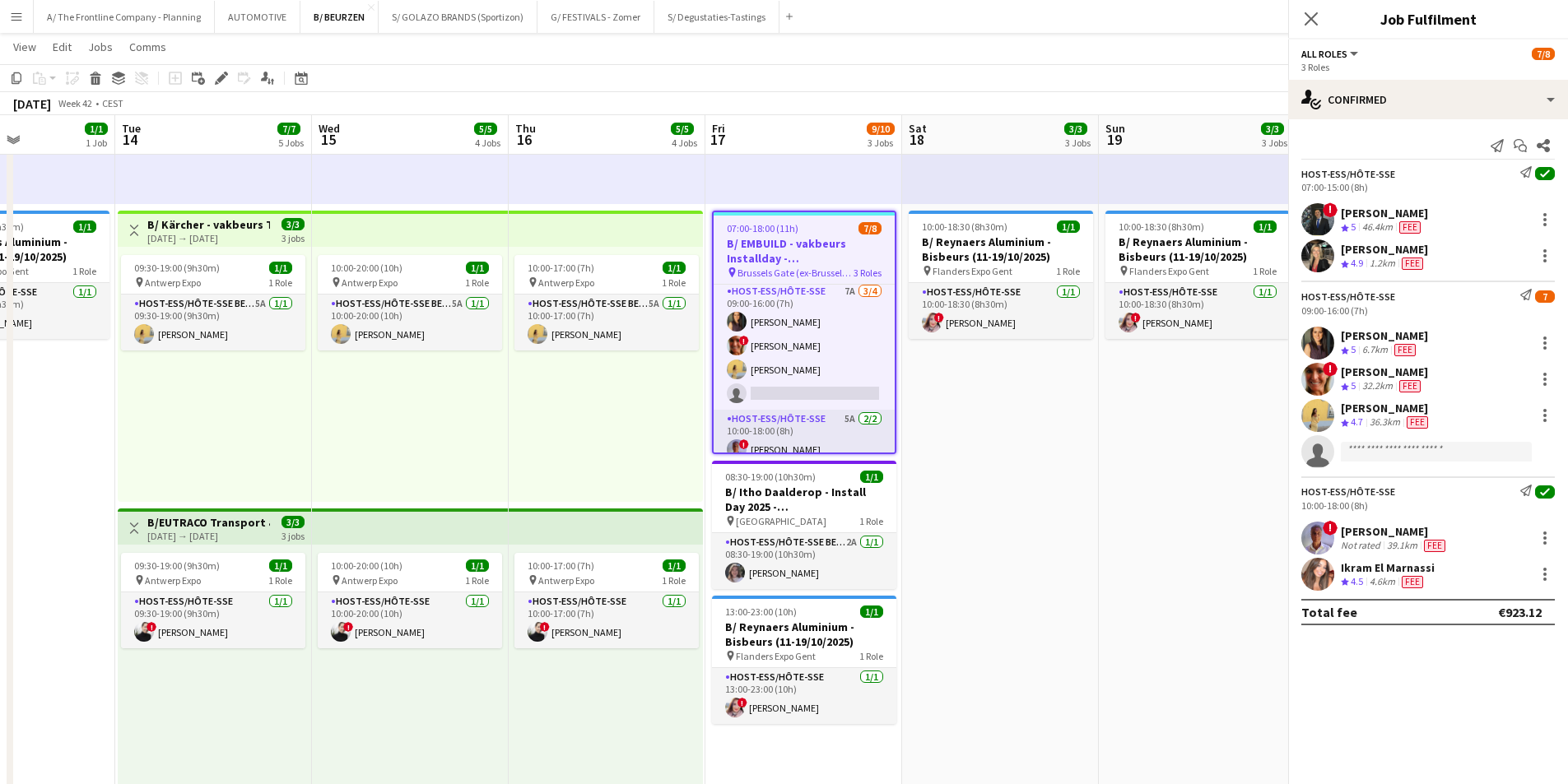
scroll to position [80, 0]
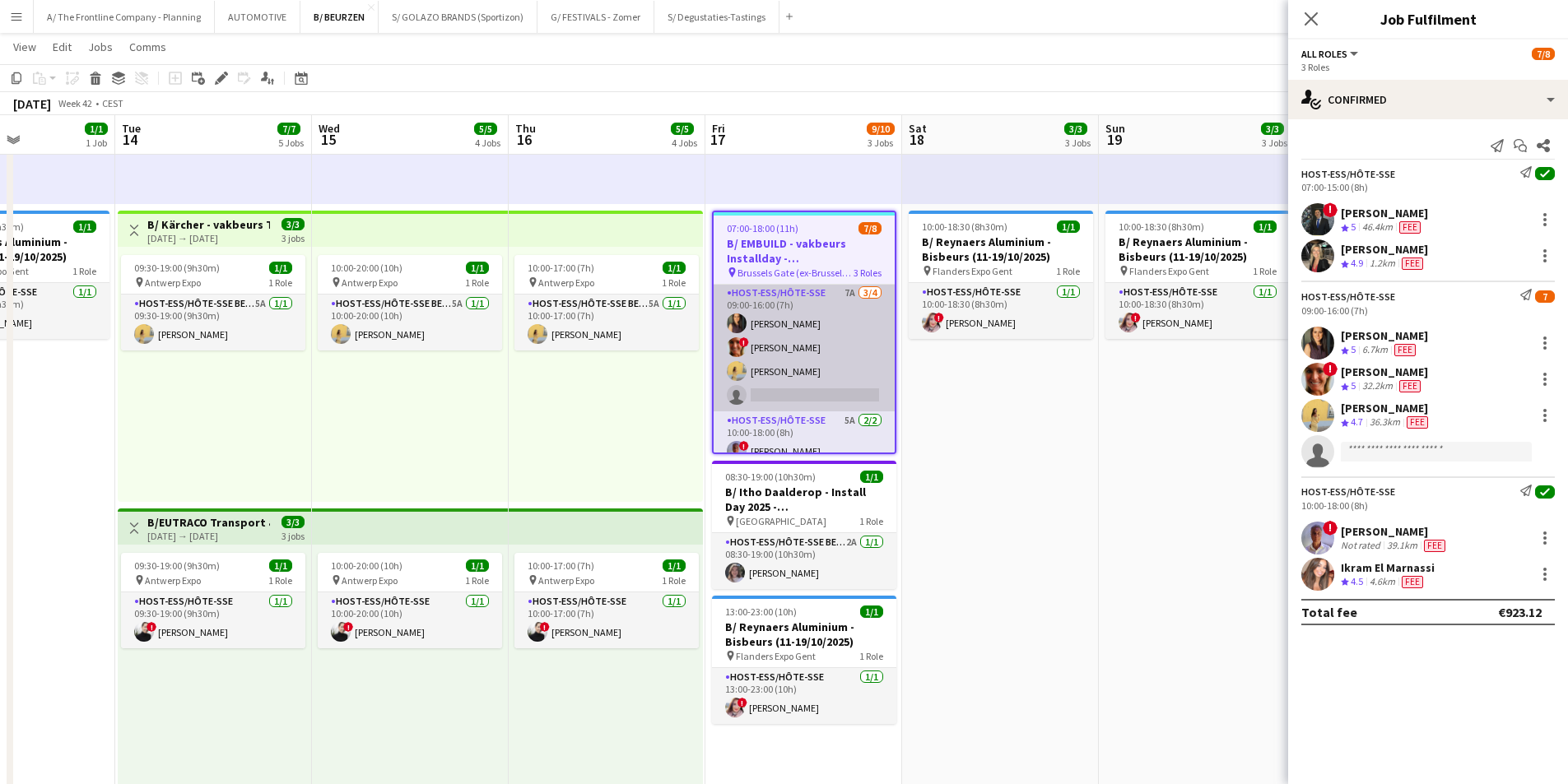
click at [819, 351] on app-card-role "Host-ess/Hôte-sse 7A [DATE] 09:00-16:00 (7h) [PERSON_NAME] ! [PERSON_NAME] [PER…" at bounding box center [803, 347] width 181 height 128
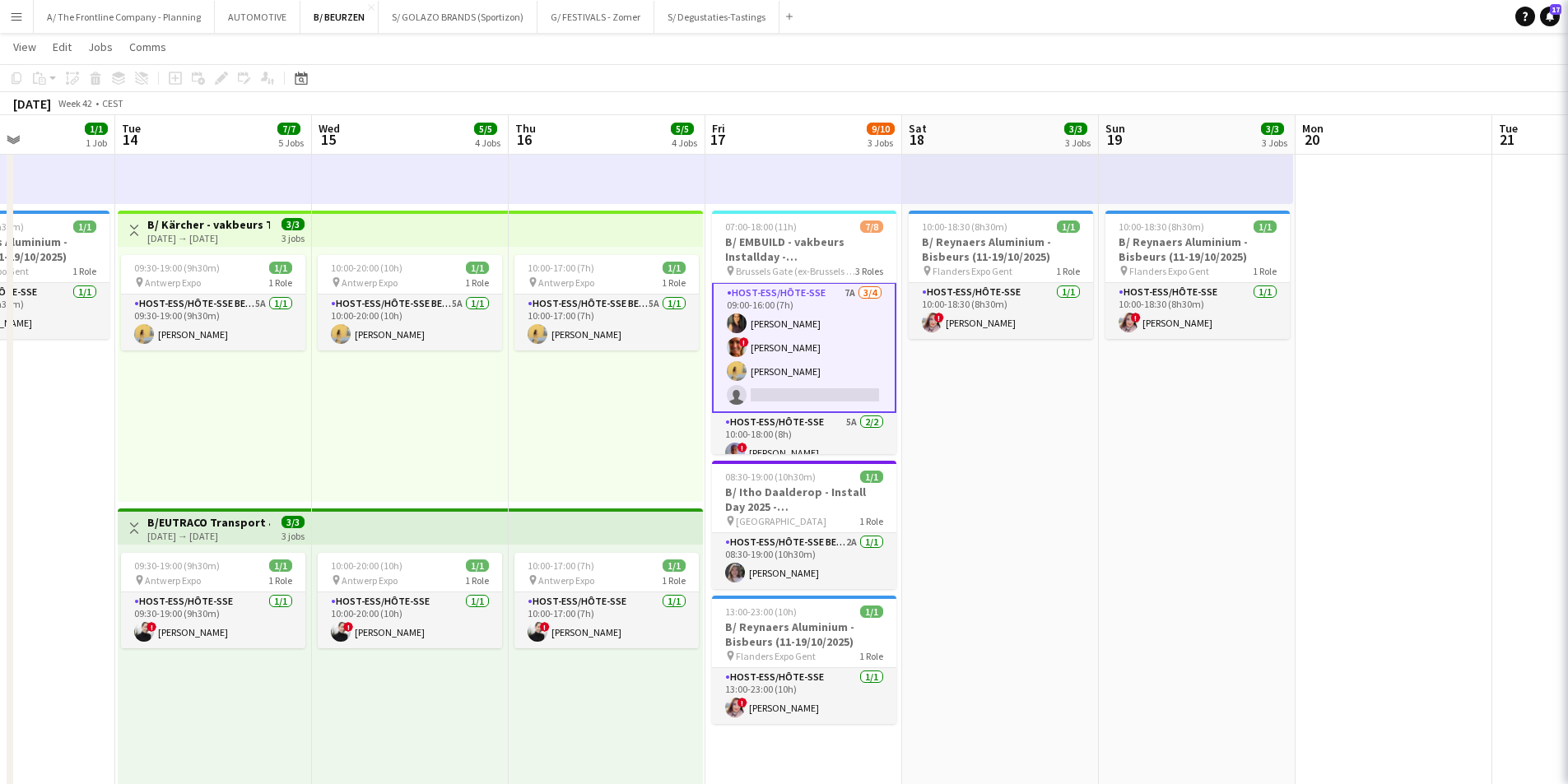
scroll to position [82, 0]
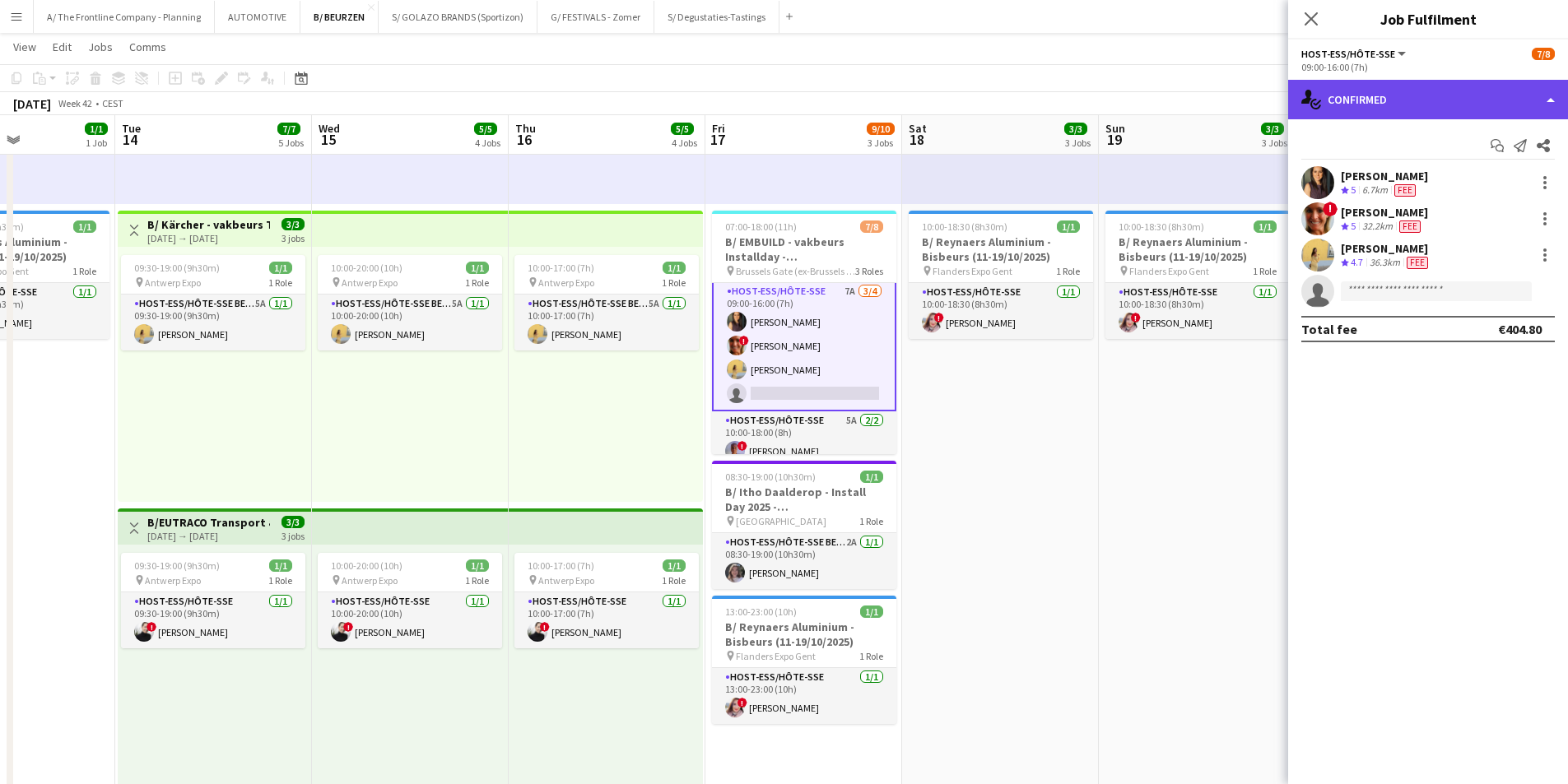
click at [1430, 96] on div "single-neutral-actions-check-2 Confirmed" at bounding box center [1429, 99] width 280 height 40
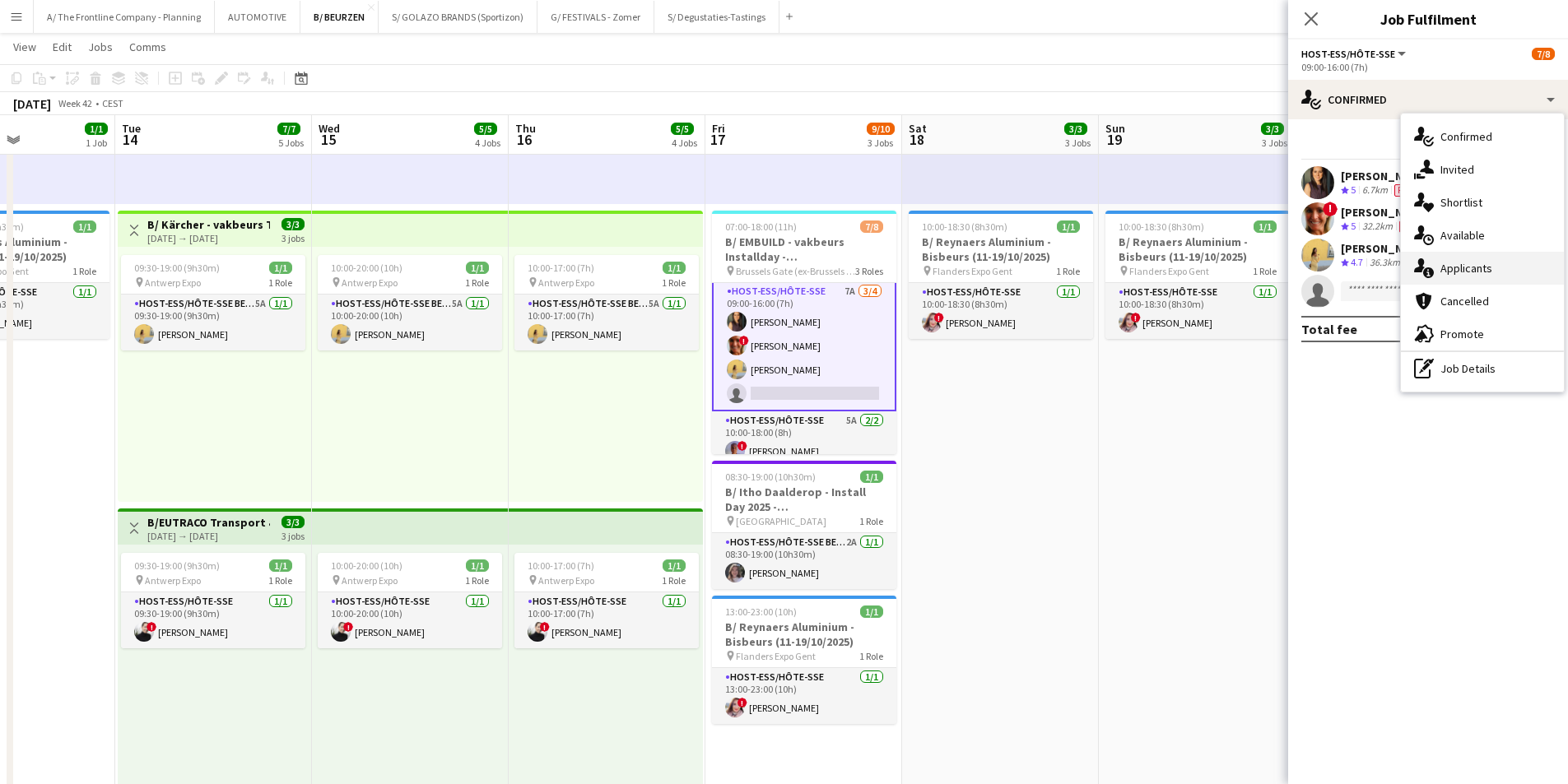
click at [1460, 271] on span "Applicants" at bounding box center [1467, 268] width 52 height 15
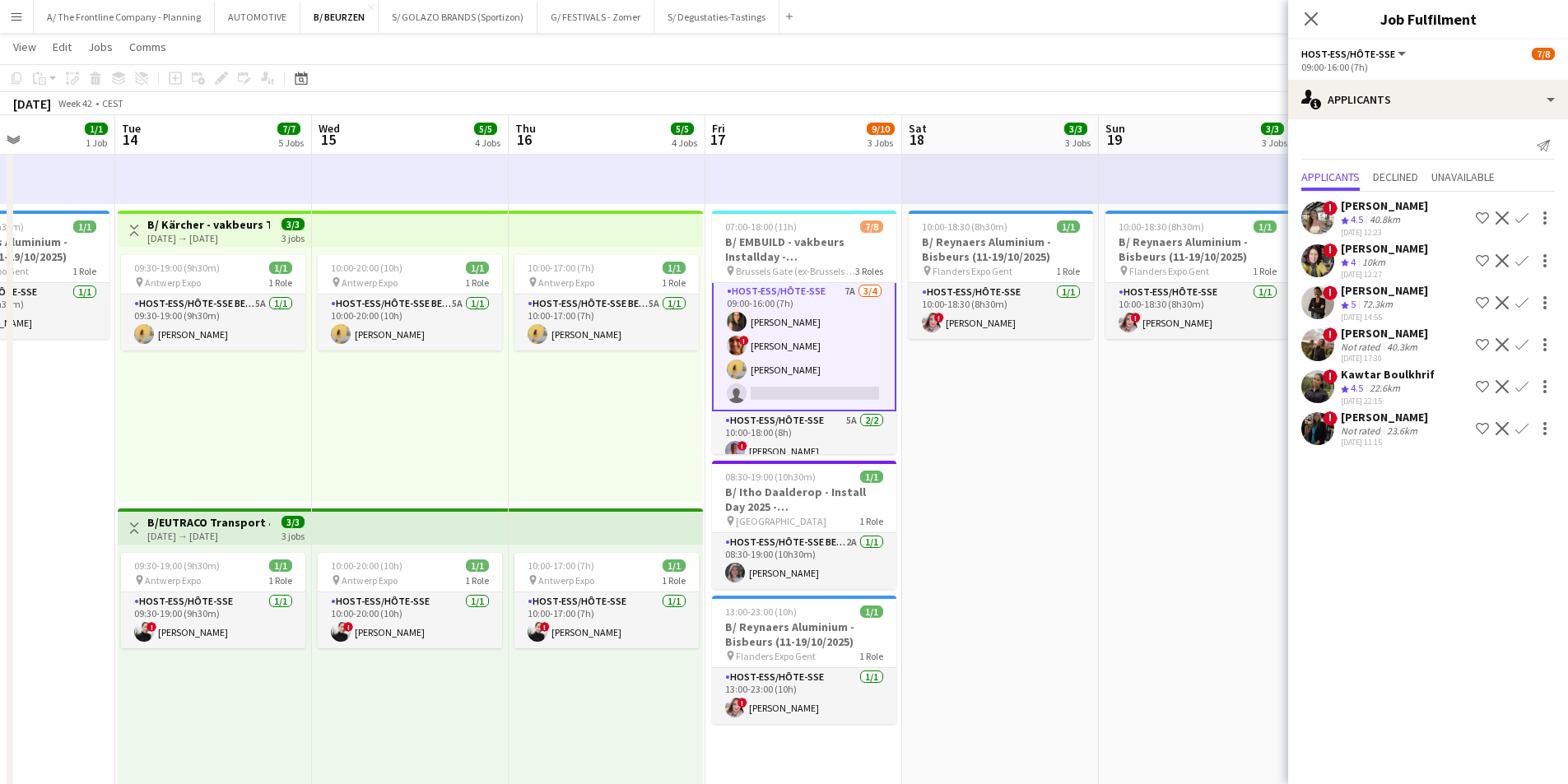
click at [1398, 220] on div "40.8km" at bounding box center [1385, 220] width 37 height 14
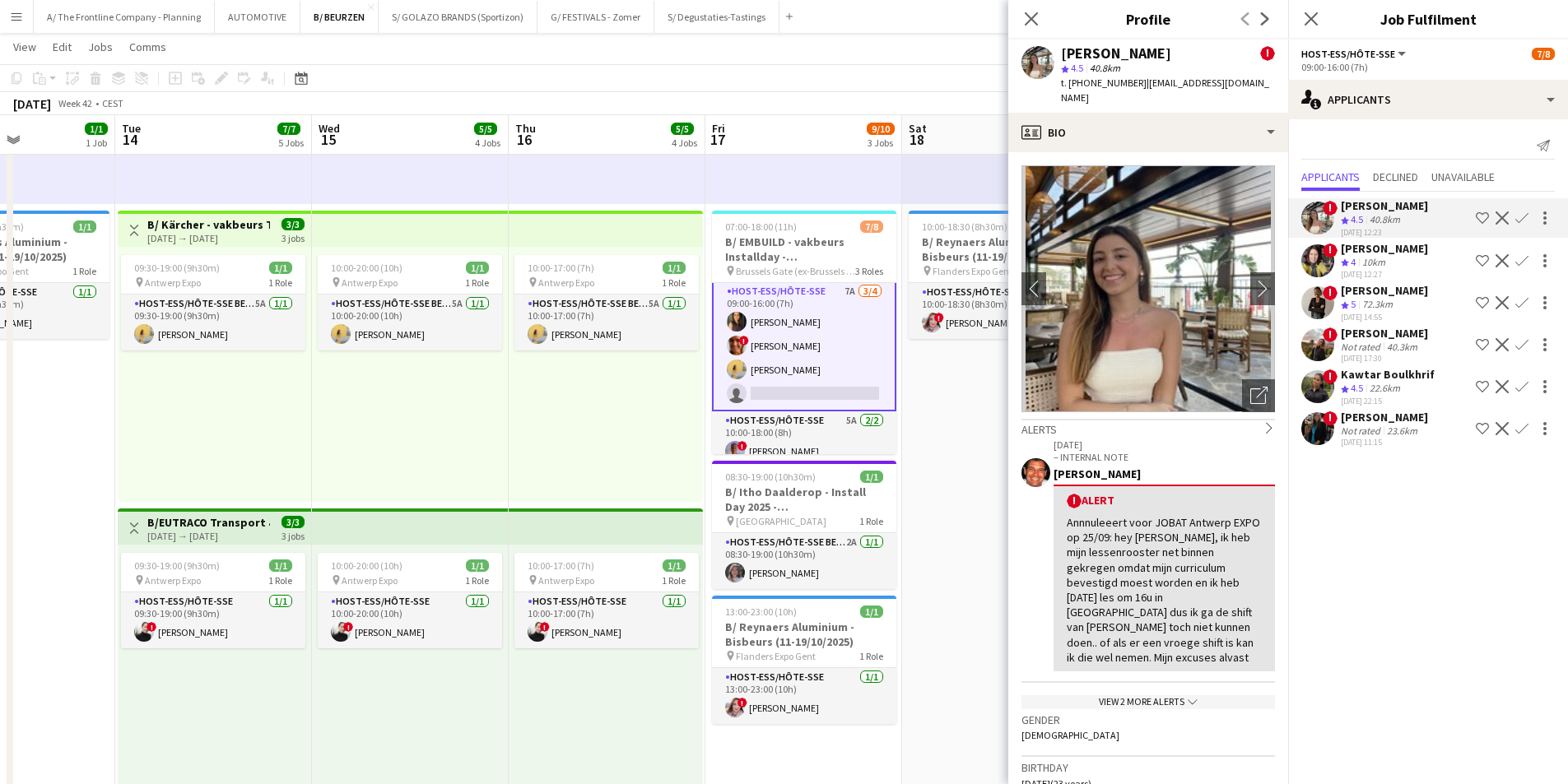
click at [1383, 251] on div "[PERSON_NAME]" at bounding box center [1385, 248] width 87 height 15
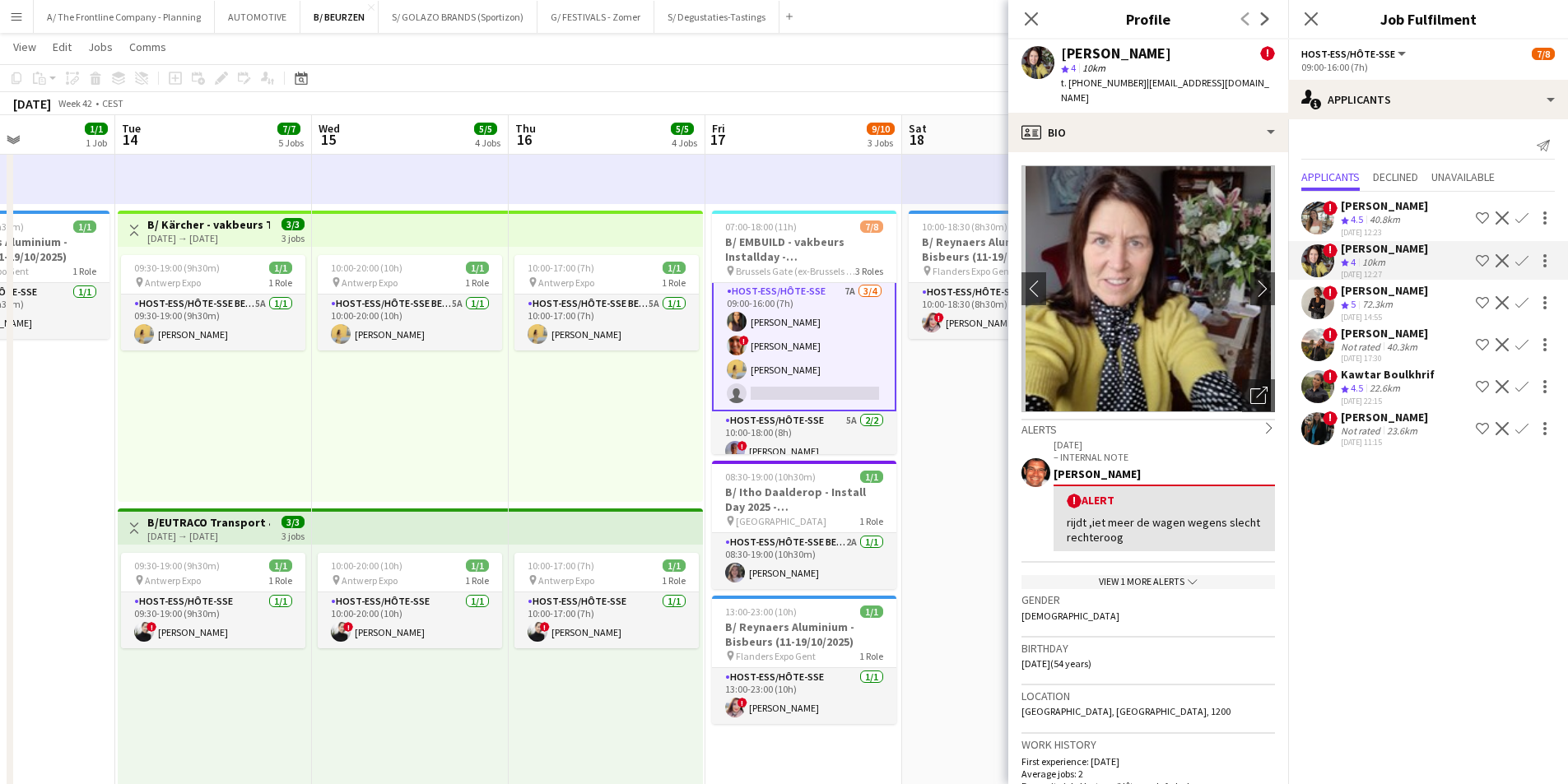
click at [1366, 298] on div "72.3km" at bounding box center [1378, 305] width 37 height 14
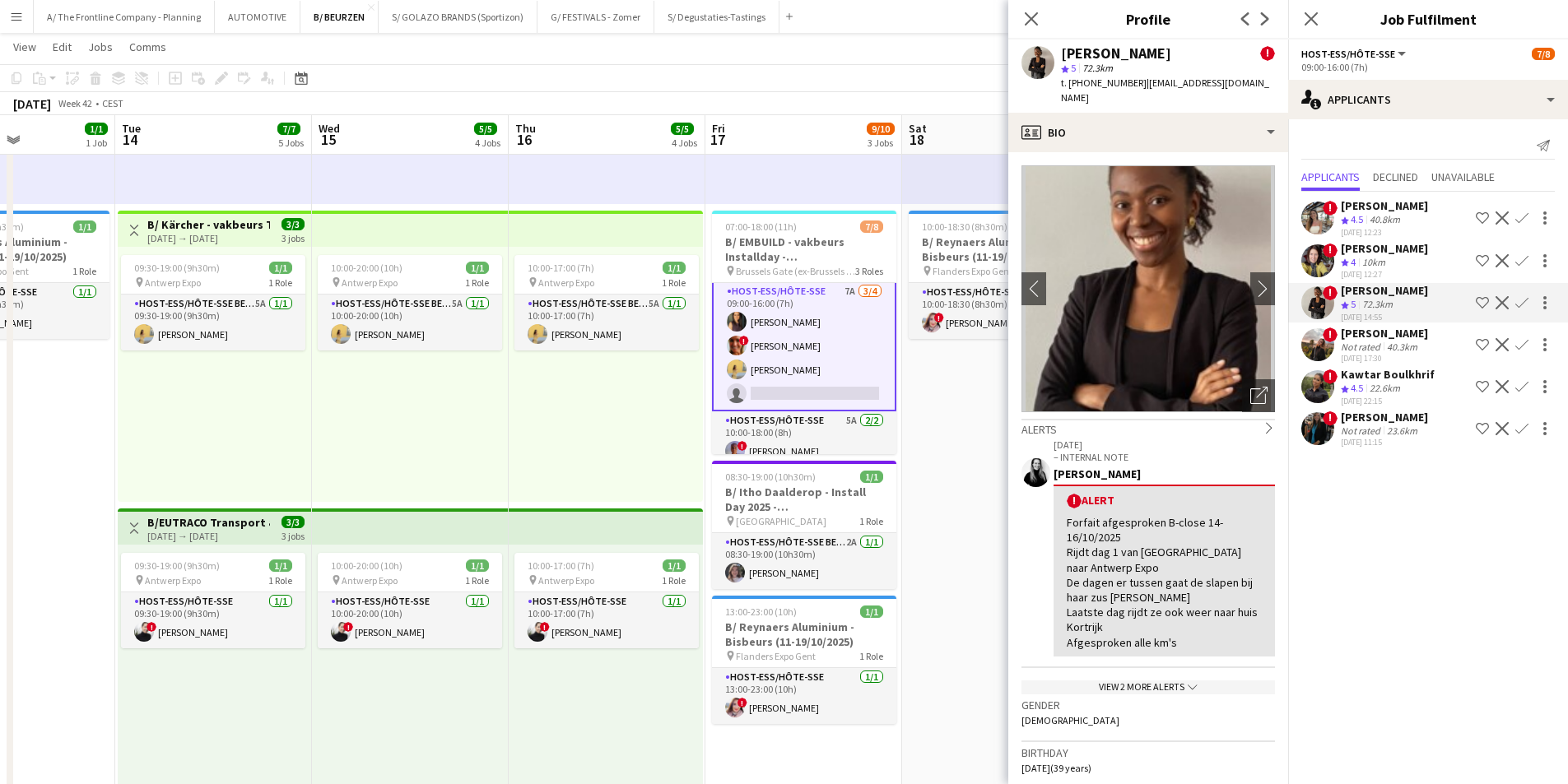
click at [1367, 341] on div "Not rated" at bounding box center [1363, 347] width 43 height 12
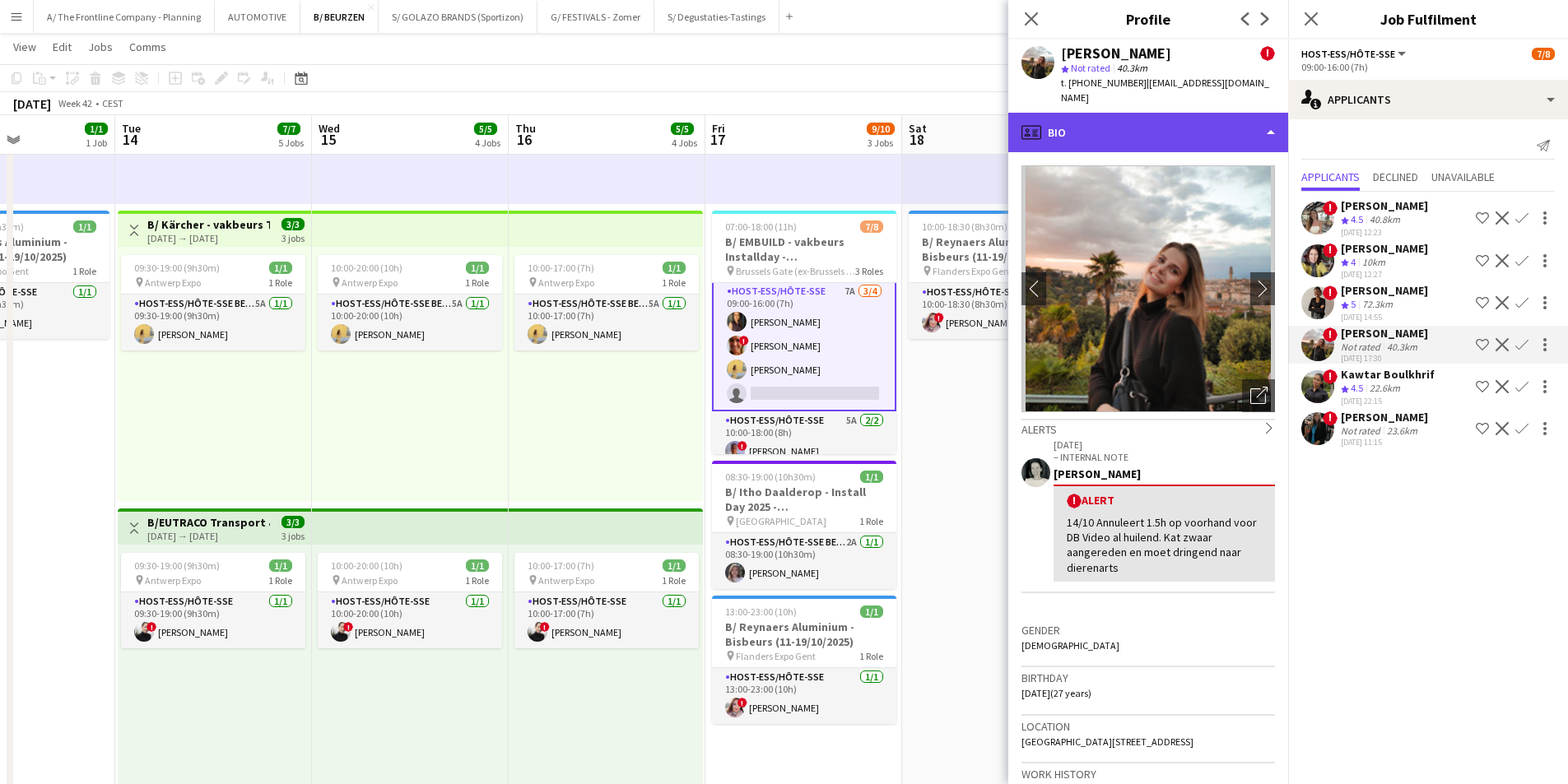
click at [1156, 125] on div "profile Bio" at bounding box center [1149, 132] width 280 height 40
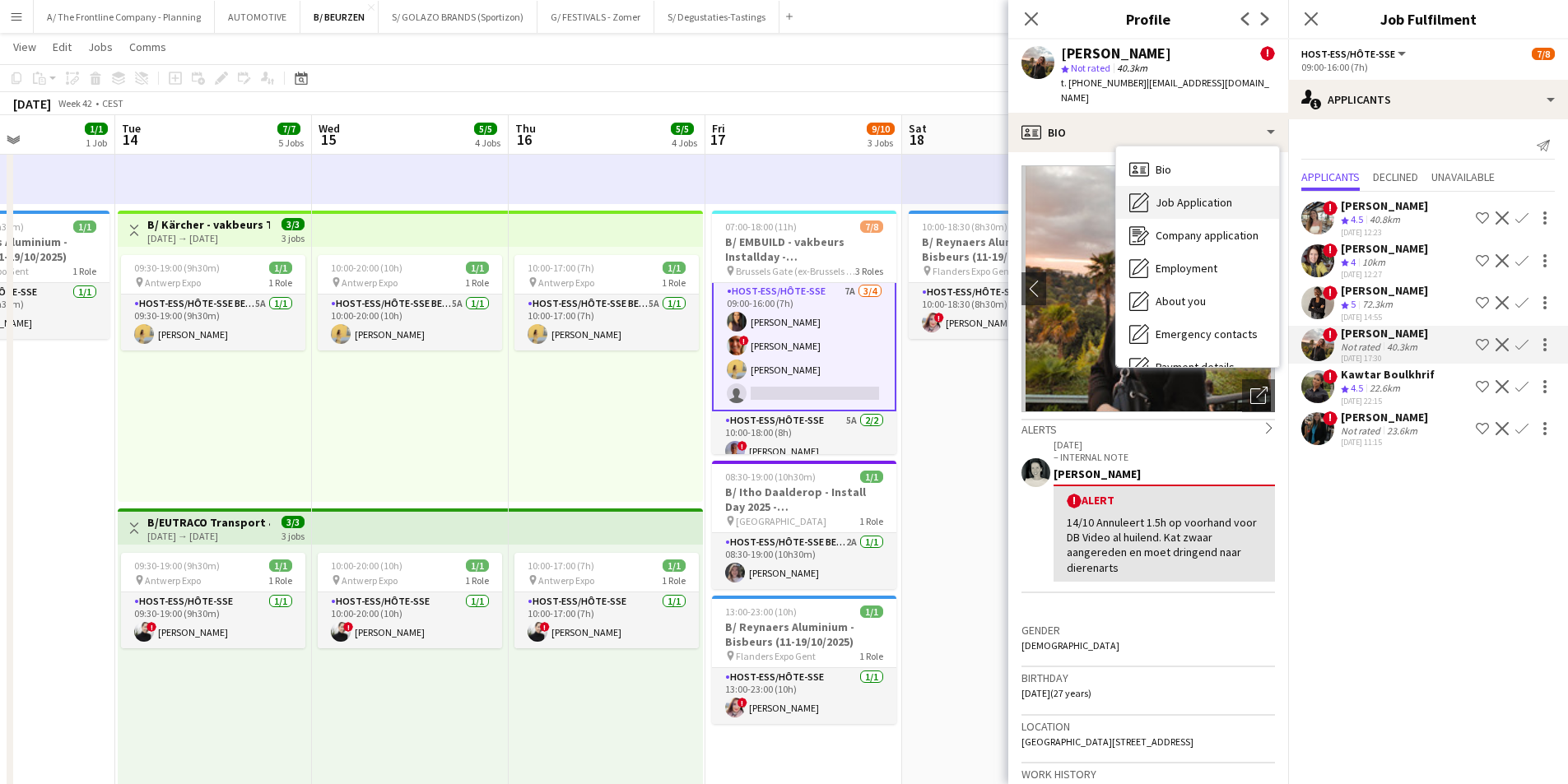
click at [1165, 195] on span "Job Application" at bounding box center [1194, 202] width 77 height 15
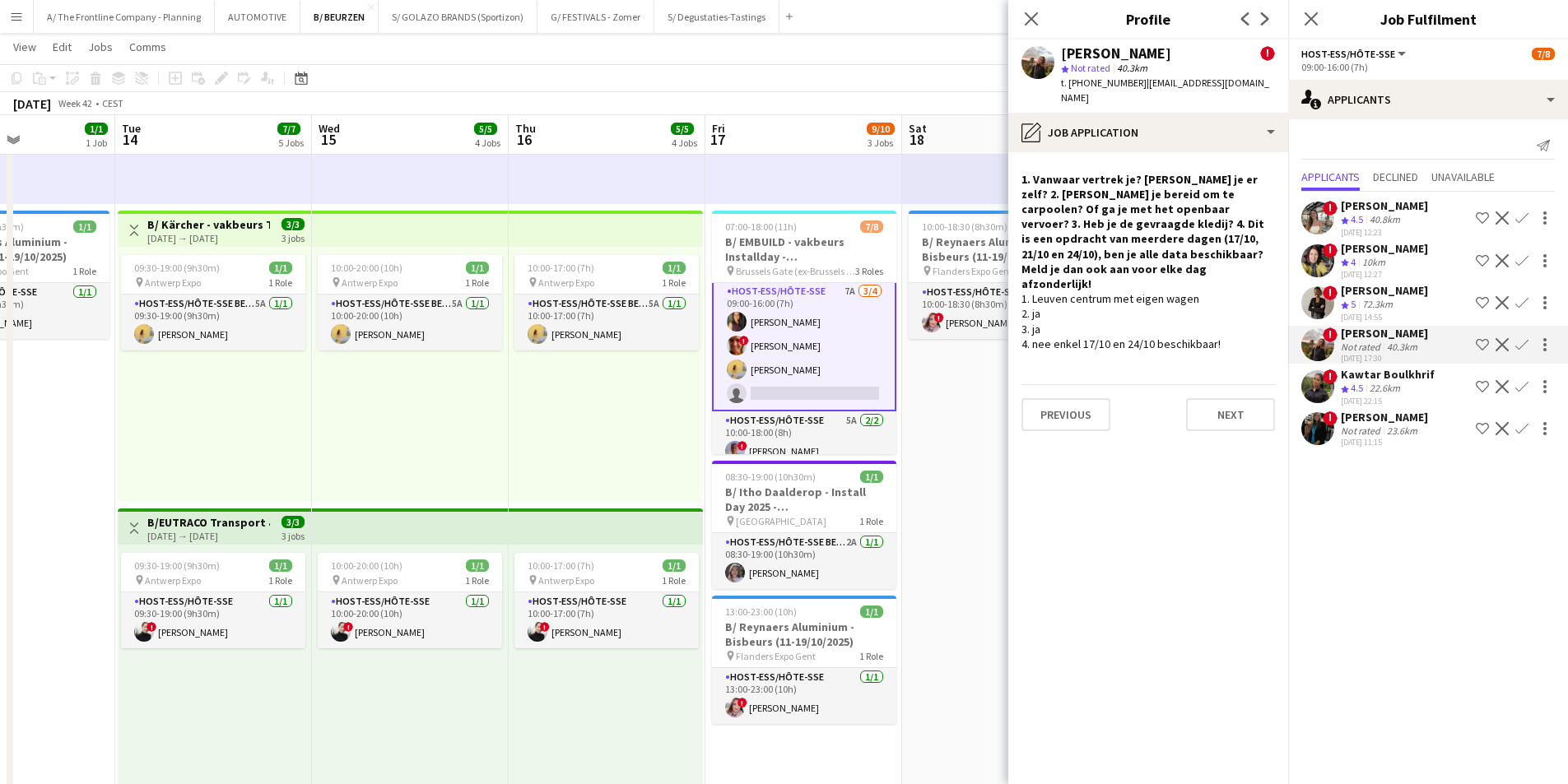
click at [1358, 426] on div "Not rated" at bounding box center [1363, 430] width 43 height 12
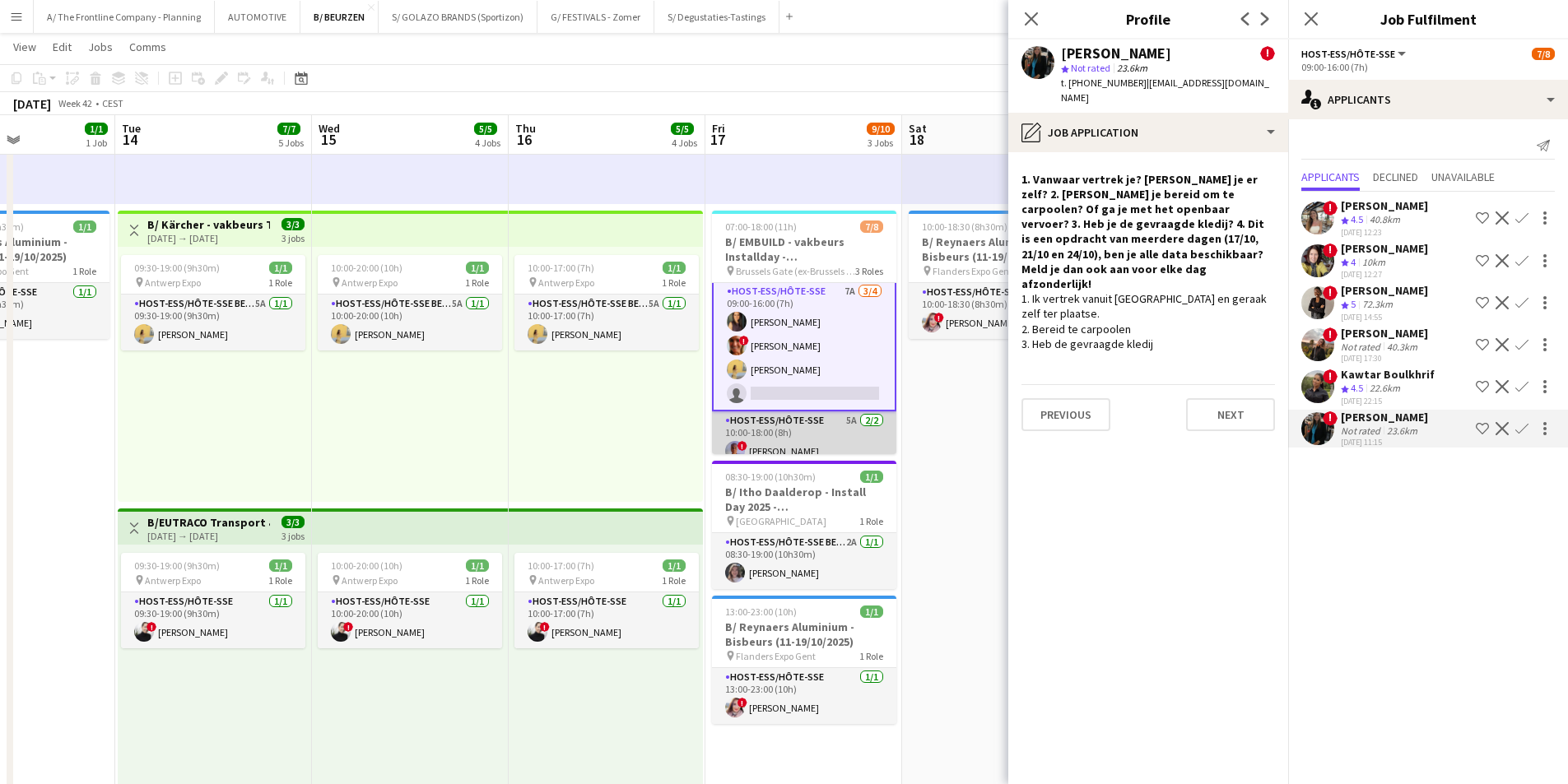
scroll to position [119, 0]
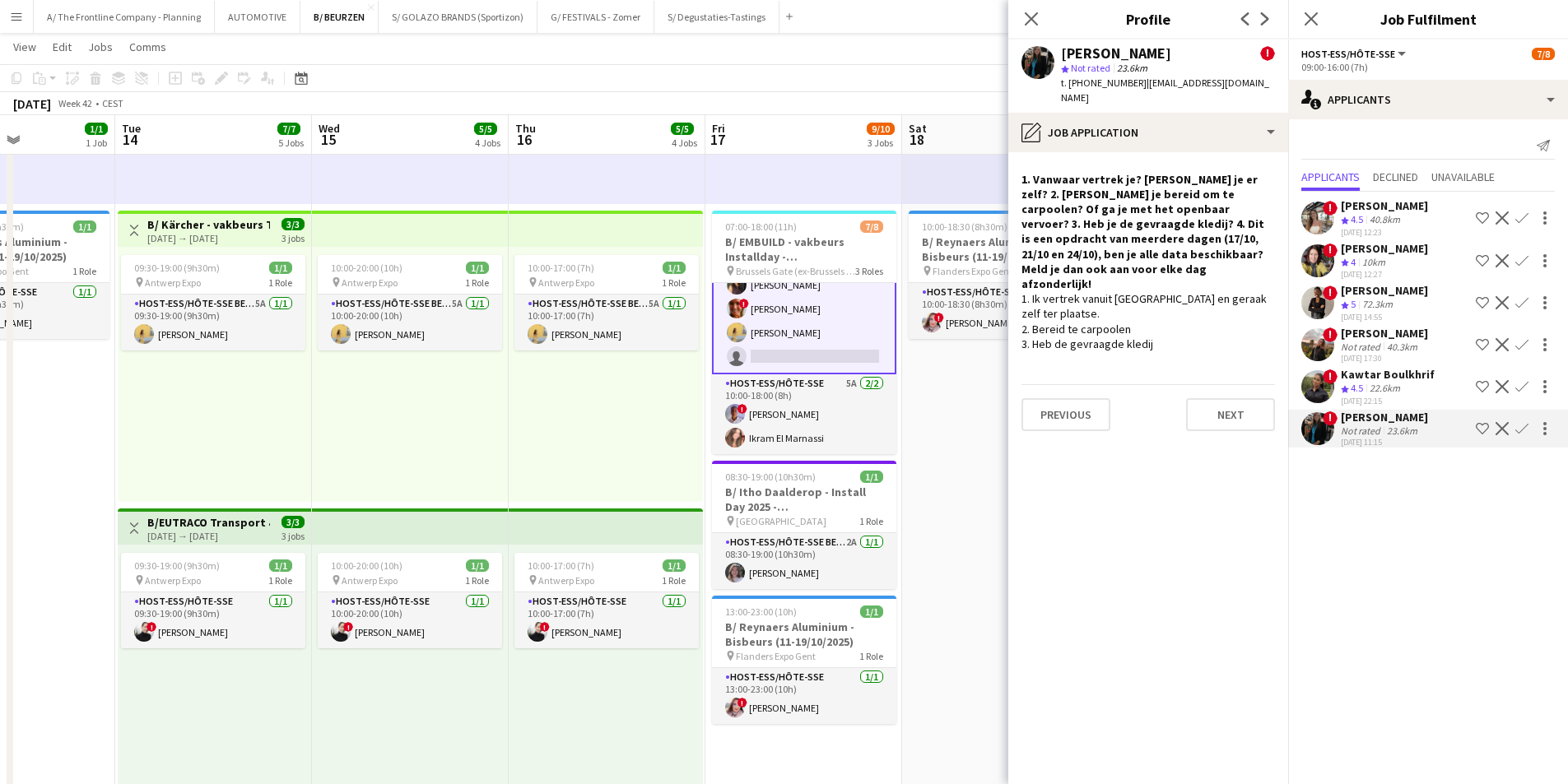
click at [944, 402] on app-date-cell "10:00-18:00 (8h) 1/1 pin Flanders Expo - GENT 1 Role Host-ess/Hôte-sse 5A [DATE…" at bounding box center [1001, 518] width 197 height 1819
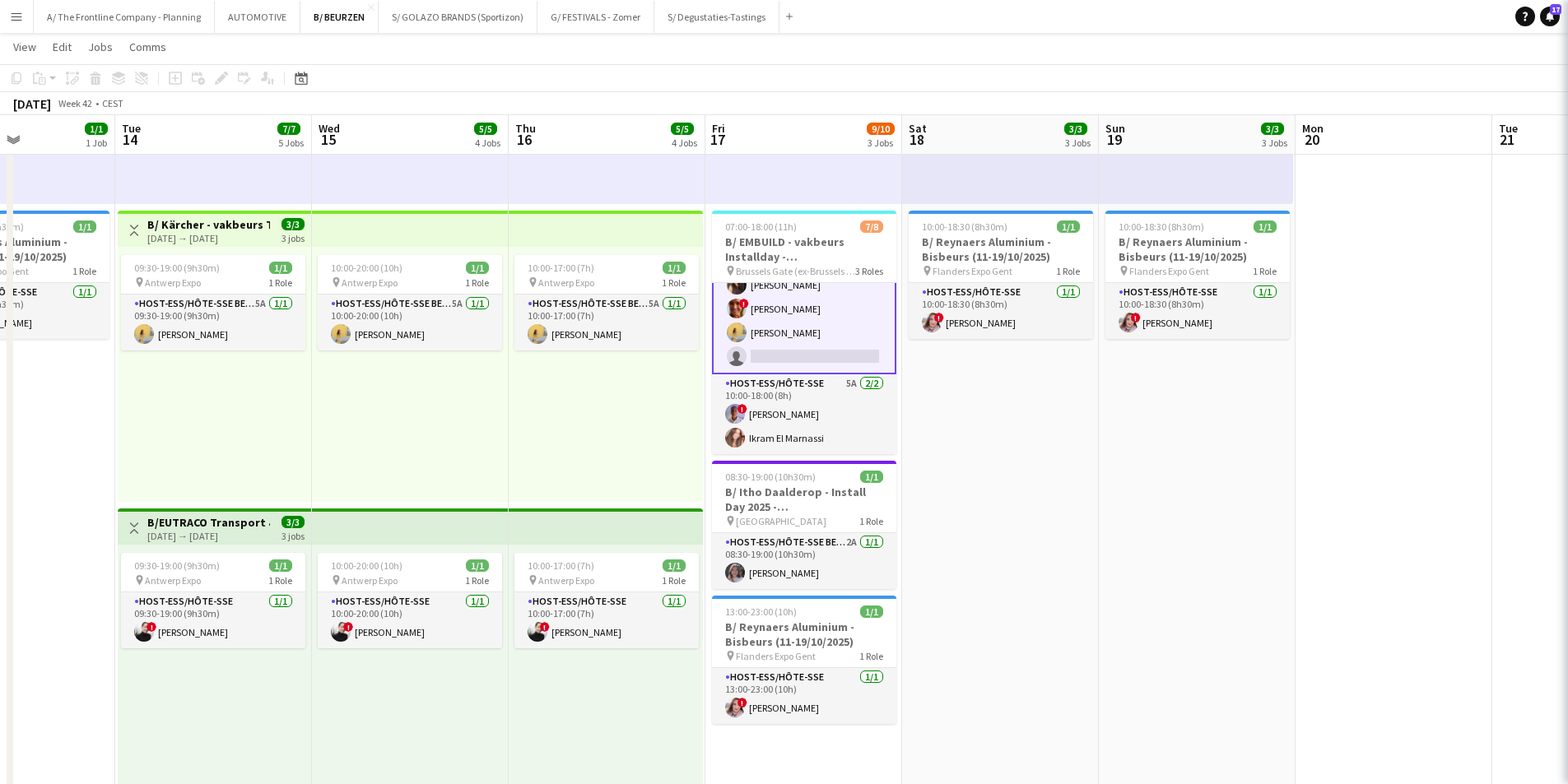
scroll to position [116, 0]
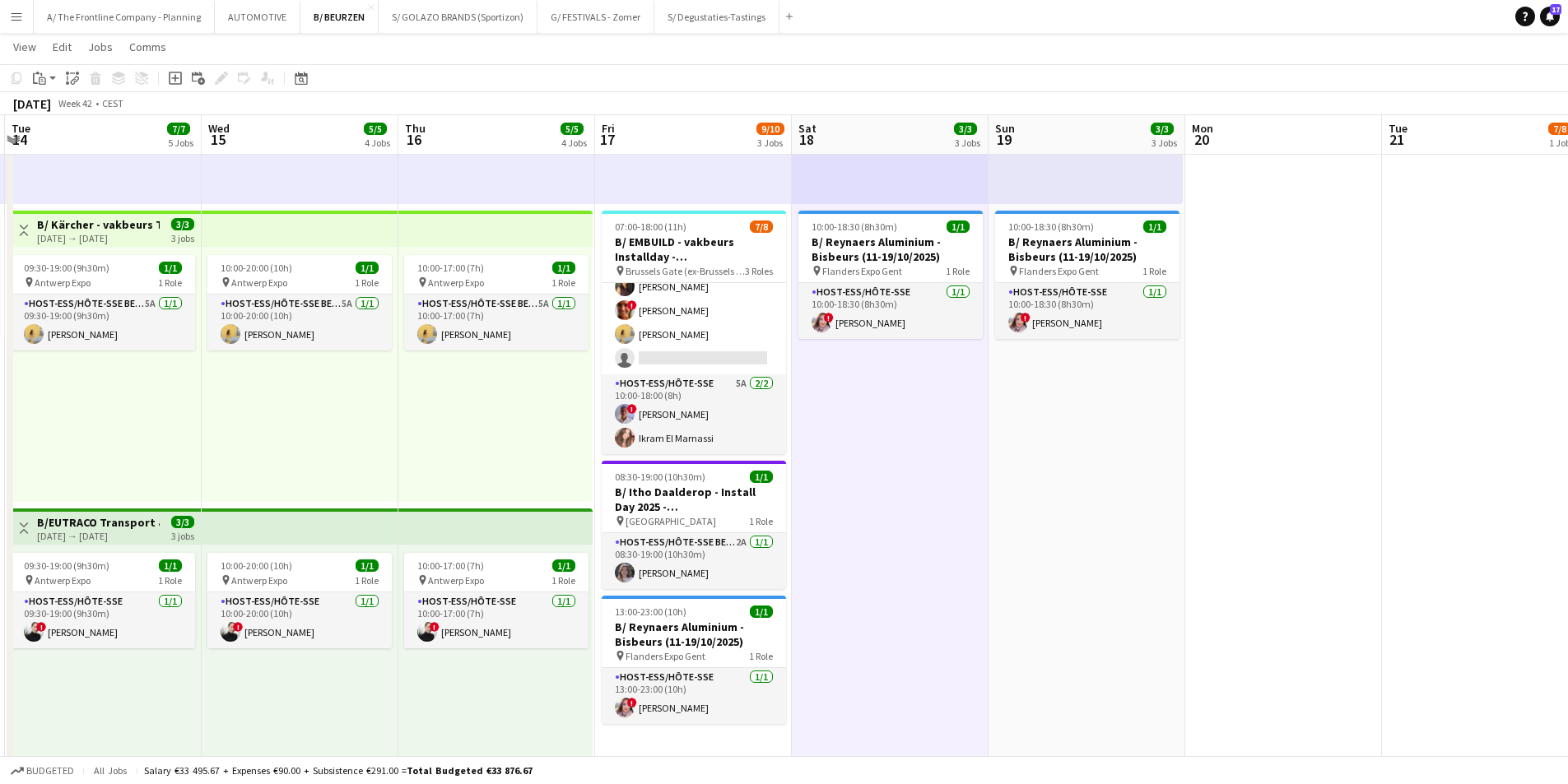
drag, startPoint x: 1348, startPoint y: 404, endPoint x: 588, endPoint y: 398, distance: 760.0
click at [588, 398] on app-calendar-viewport "Sat 11 3/3 3 Jobs Sun 12 3/3 3 Jobs Mon 13 1/1 1 Job Tue 14 7/7 5 Jobs Wed 15 5…" at bounding box center [784, 571] width 1568 height 2166
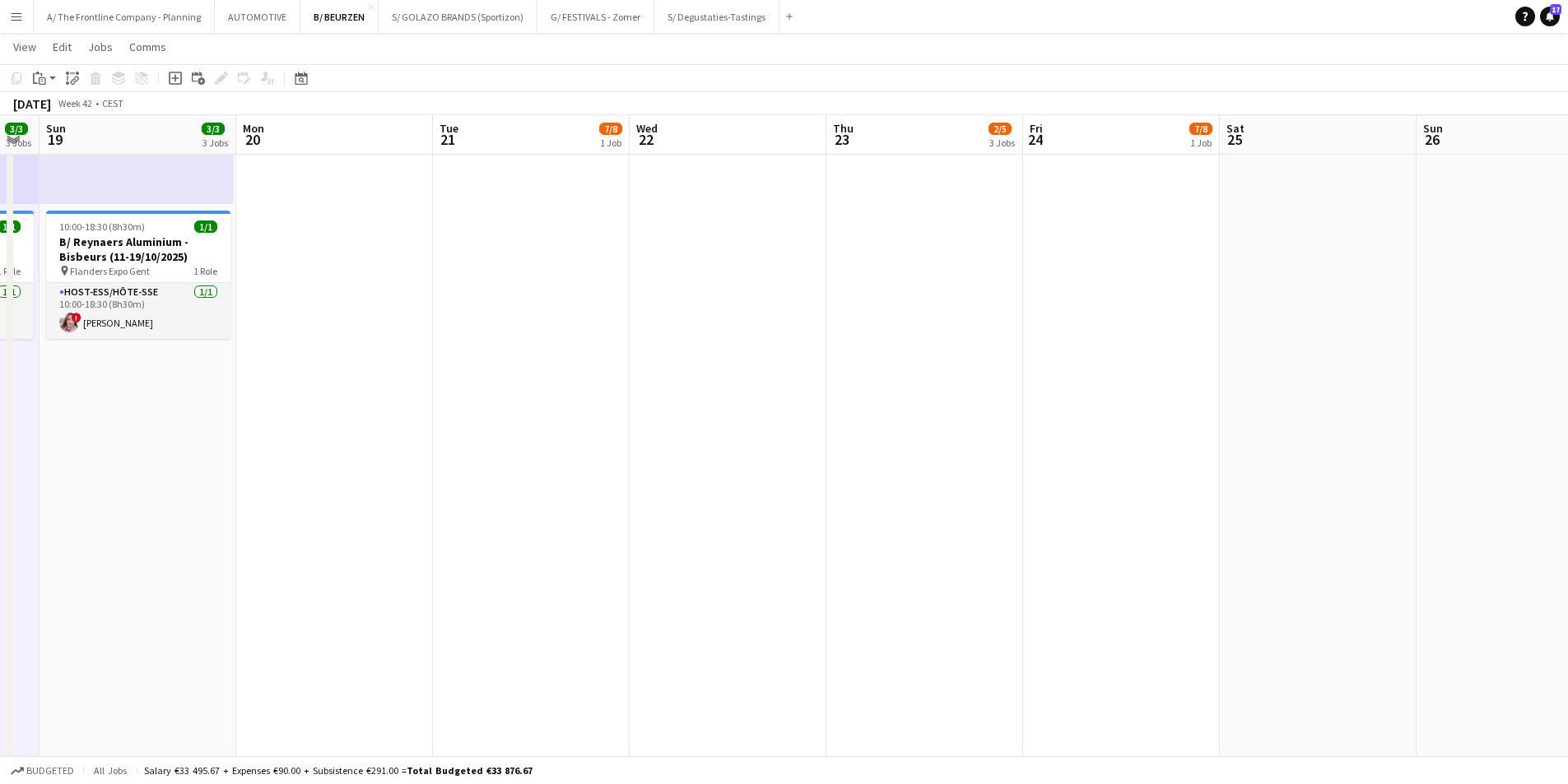
click at [923, 415] on app-calendar-viewport "Thu 16 5/5 4 Jobs Fri 17 9/10 3 Jobs Sat 18 3/3 3 Jobs Sun 19 3/3 3 Jobs Mon 20…" at bounding box center [784, 571] width 1568 height 2166
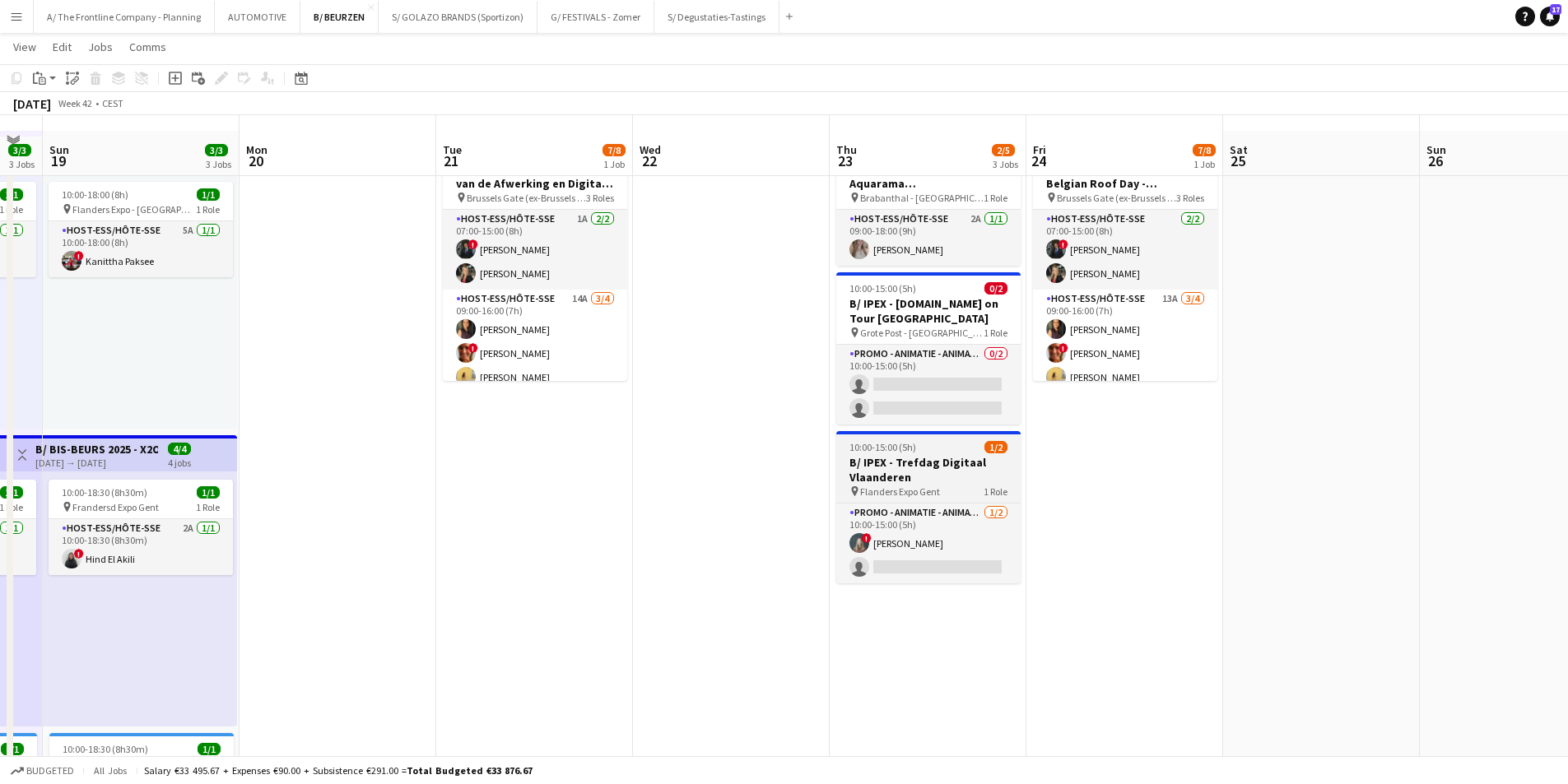
scroll to position [0, 0]
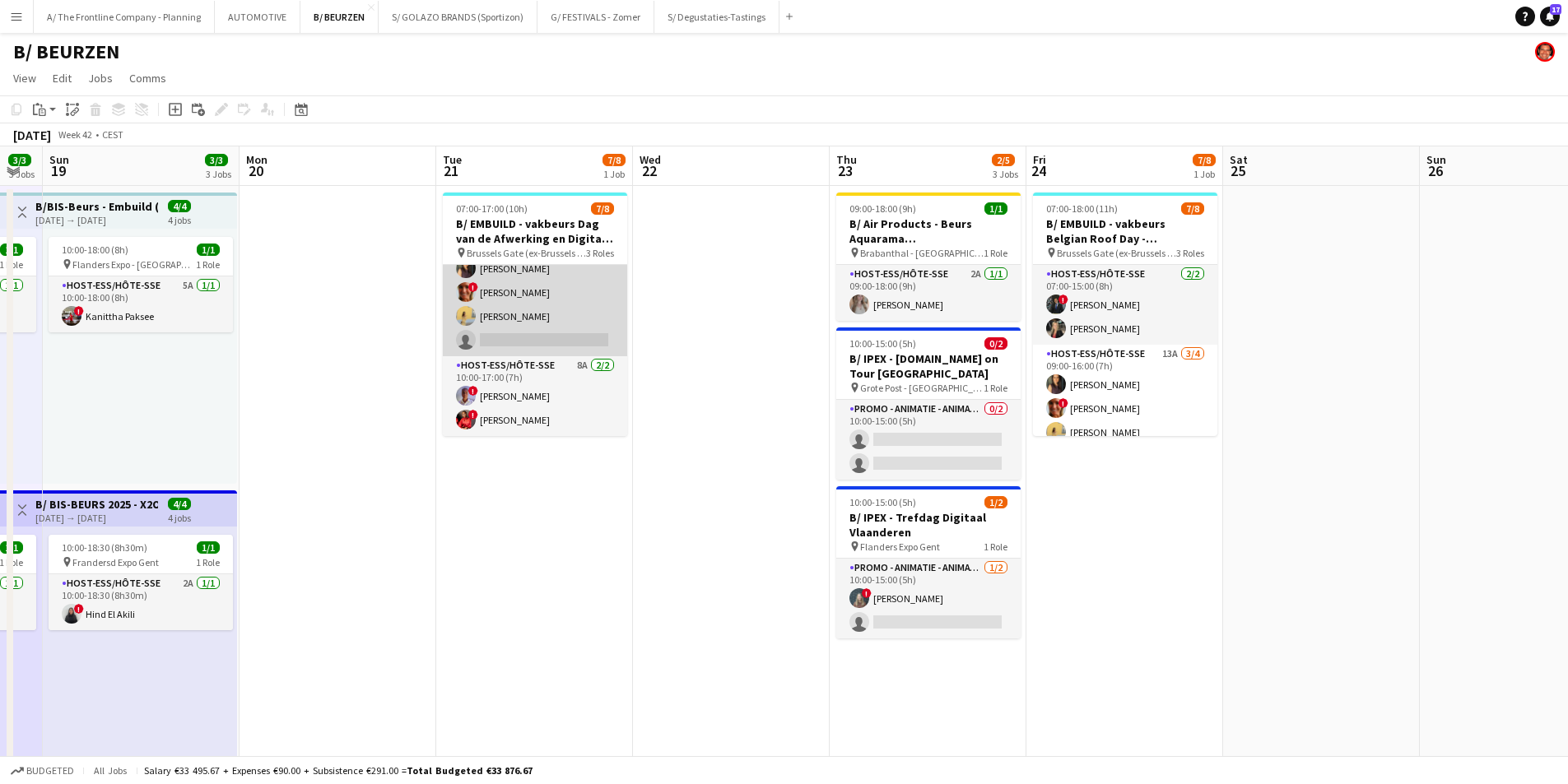
click at [540, 313] on app-card-role "Host-ess/Hôte-sse 14A [DATE] 09:00-16:00 (7h) [PERSON_NAME] ! [PERSON_NAME] [PE…" at bounding box center [534, 293] width 184 height 128
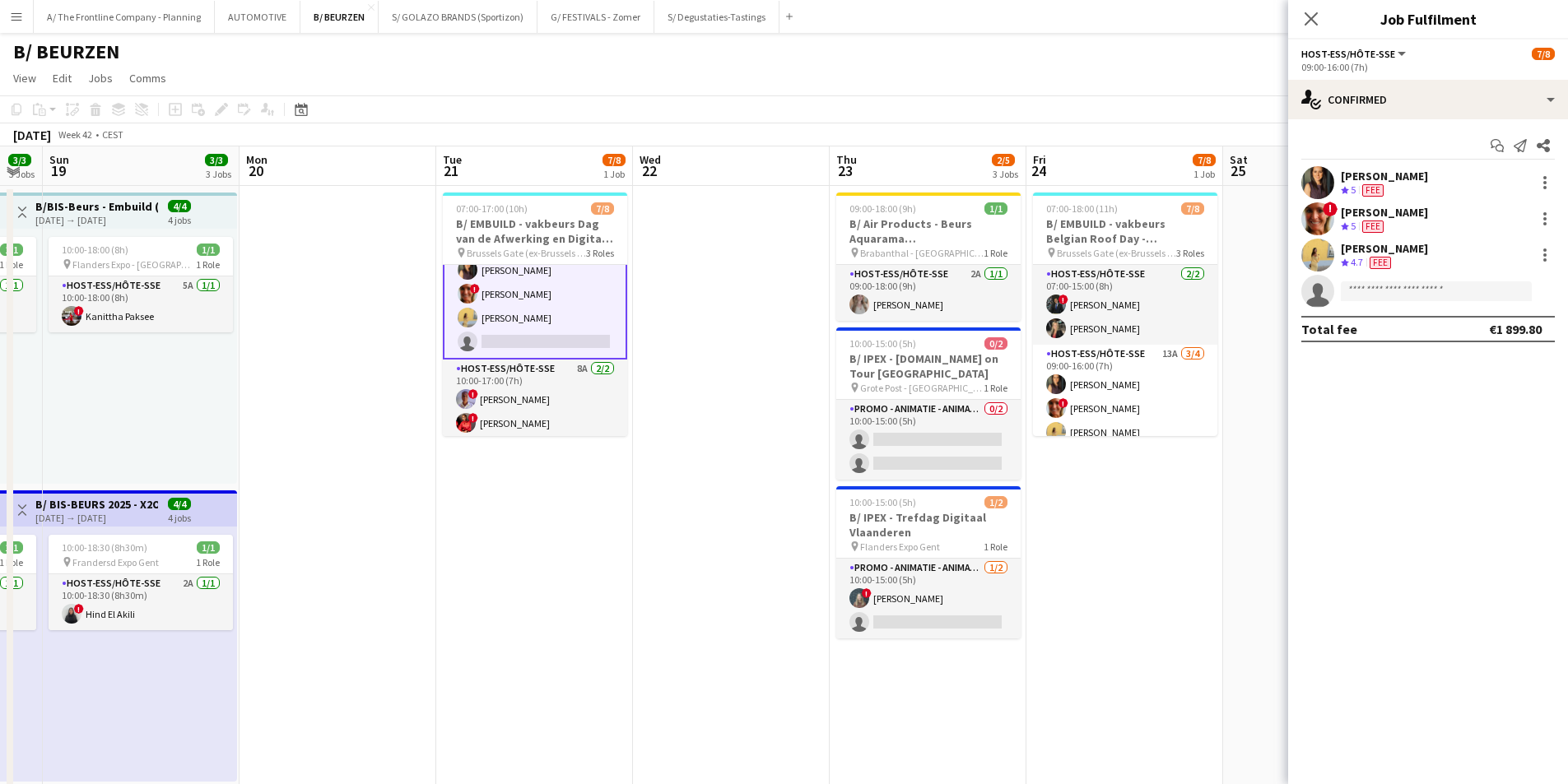
scroll to position [118, 0]
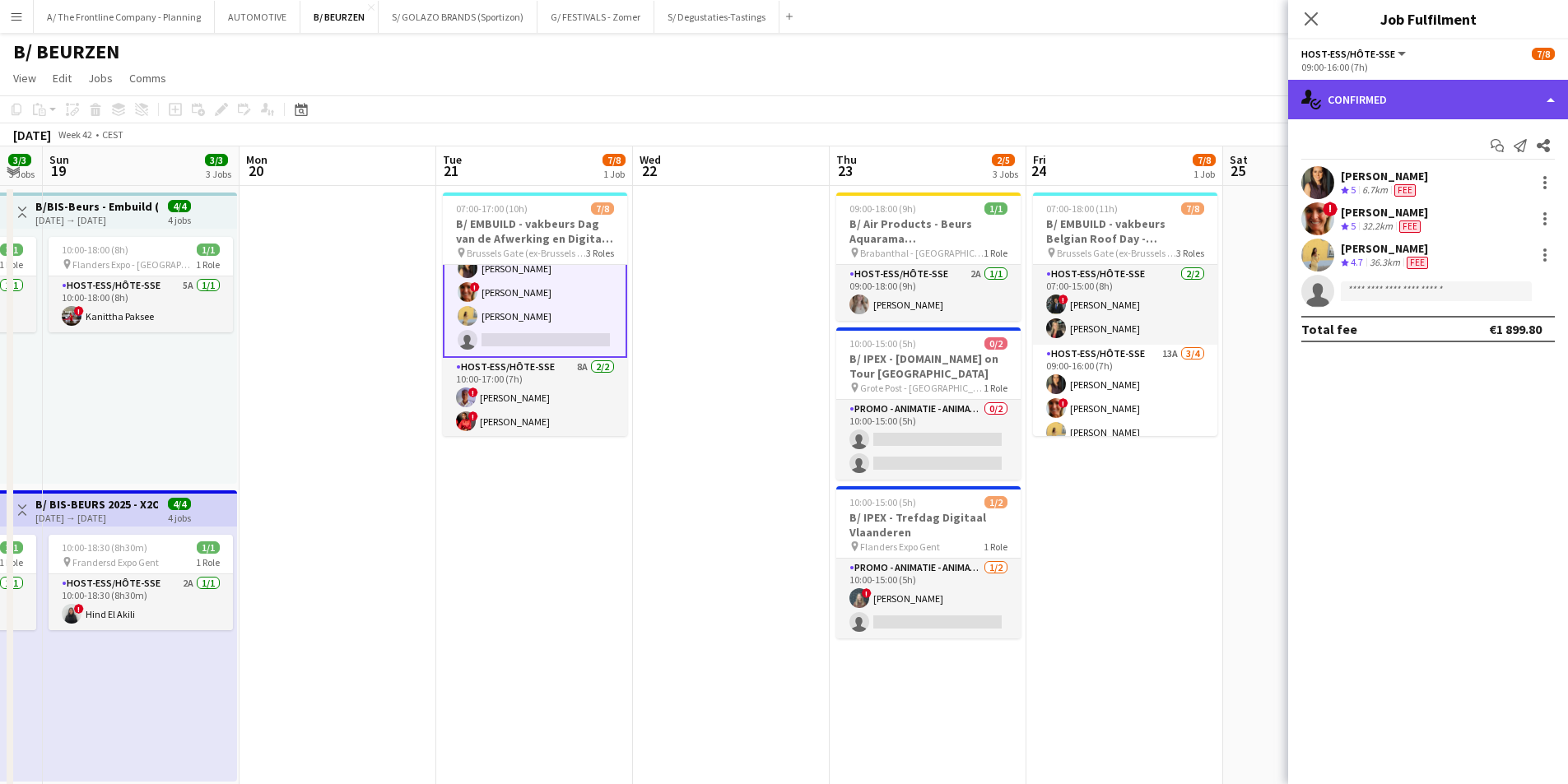
click at [1466, 96] on div "single-neutral-actions-check-2 Confirmed" at bounding box center [1429, 99] width 280 height 40
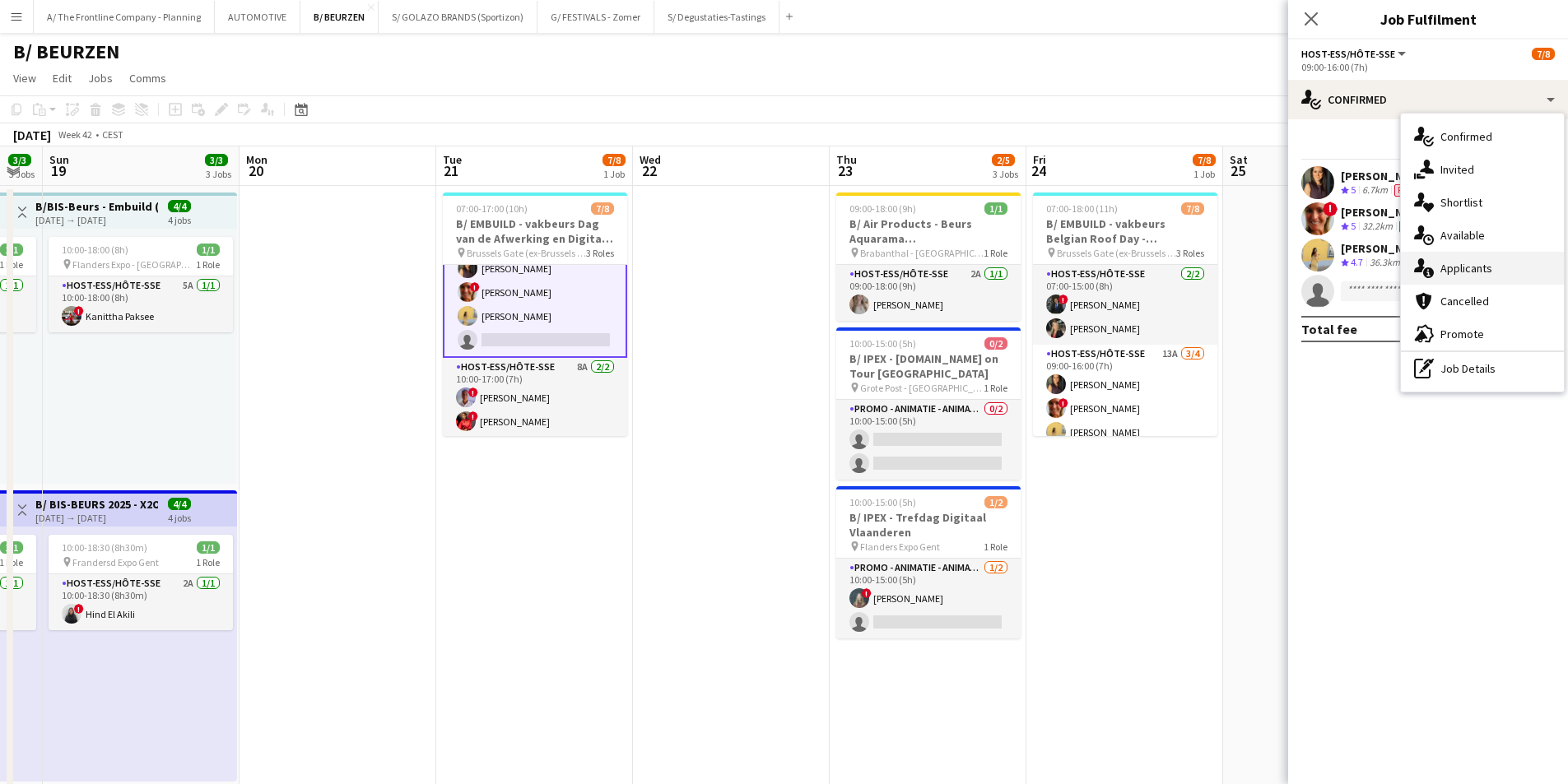
click at [1459, 271] on span "Applicants" at bounding box center [1467, 268] width 52 height 15
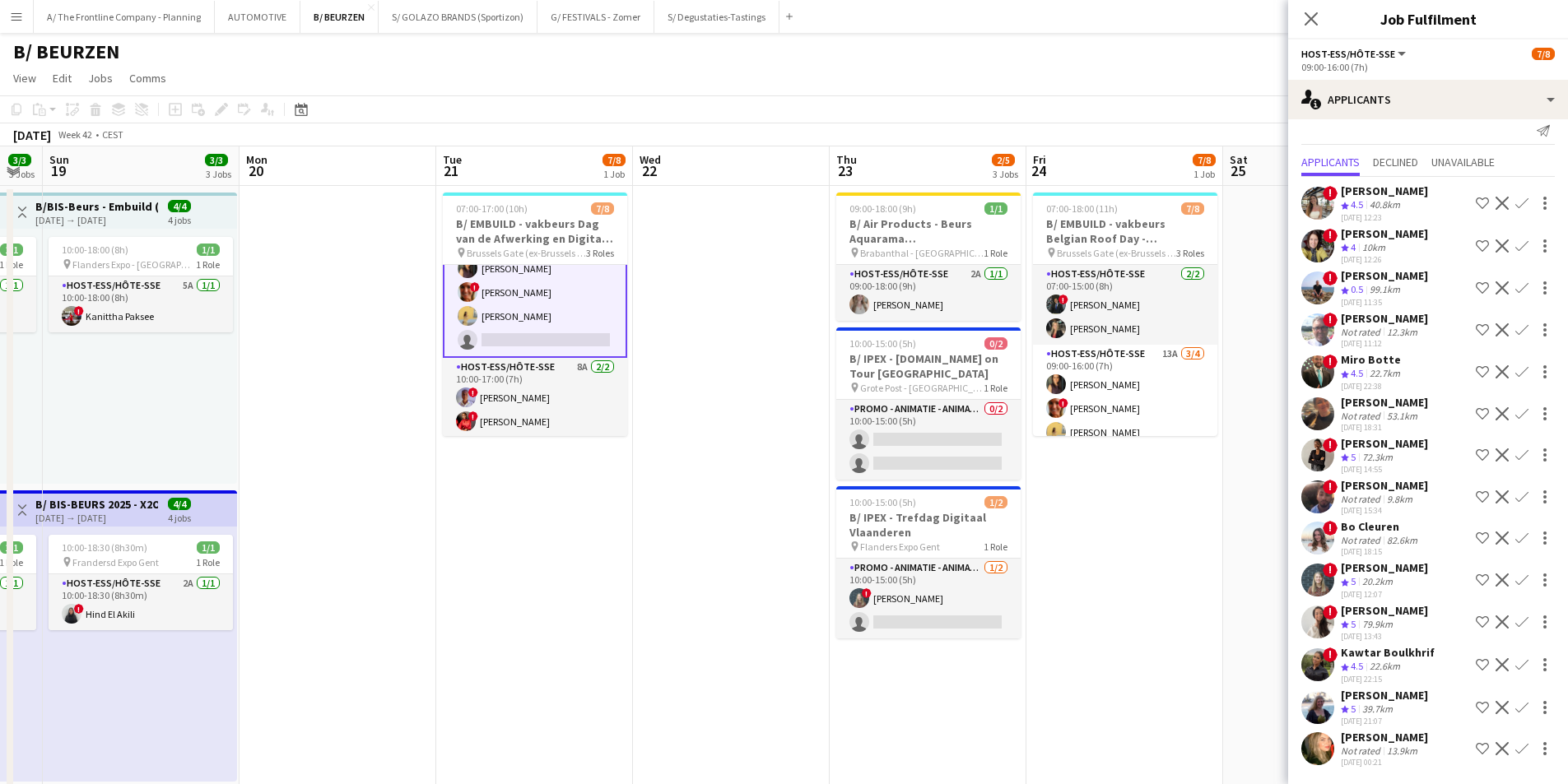
scroll to position [29, 0]
click at [921, 454] on app-card-role "Promo - Animatie - Animation 0/2 10:00-15:00 (5h) single-neutral-actions single…" at bounding box center [928, 440] width 184 height 80
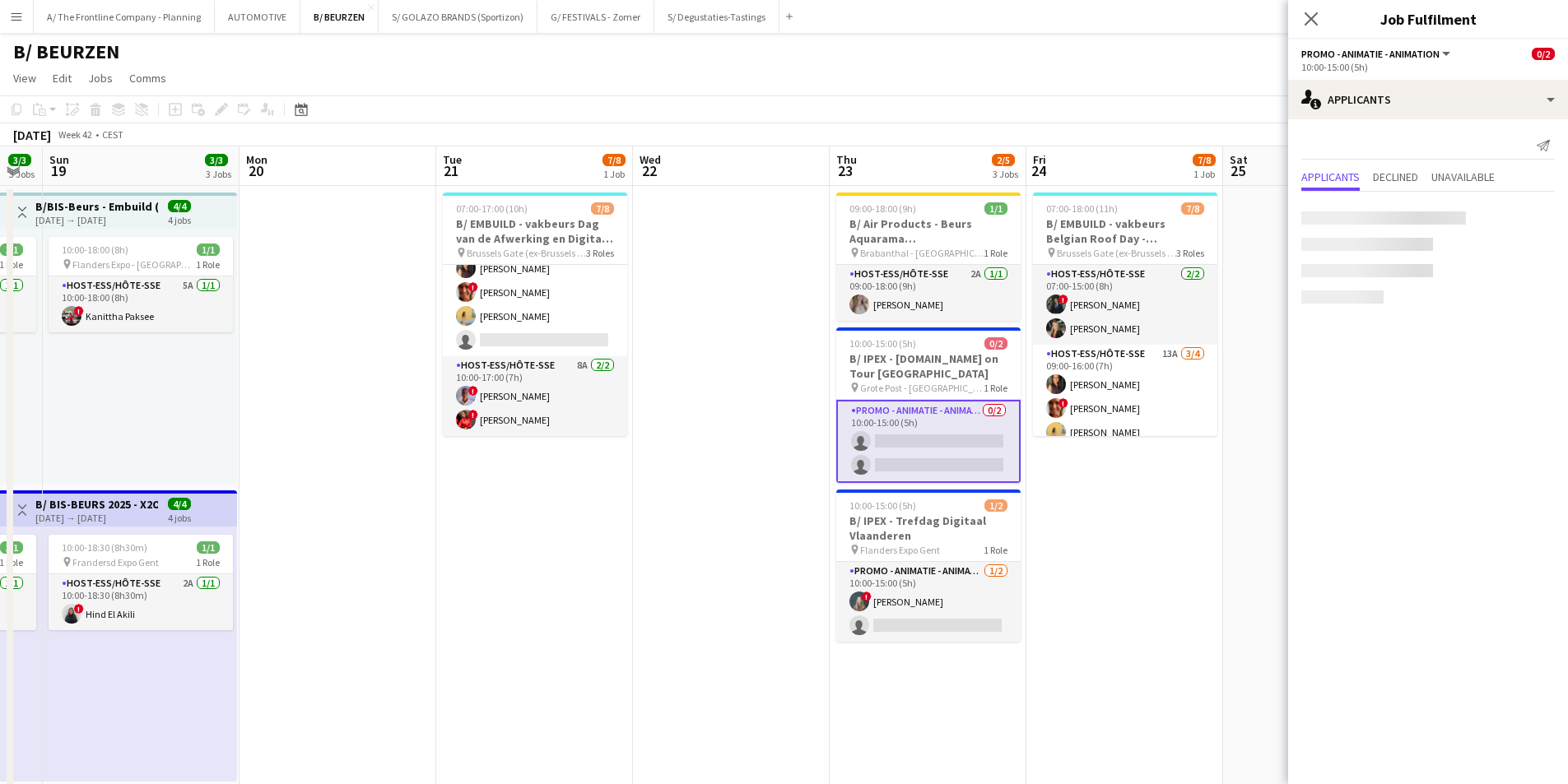
scroll to position [0, 0]
drag, startPoint x: 1061, startPoint y: 341, endPoint x: 1076, endPoint y: 338, distance: 15.3
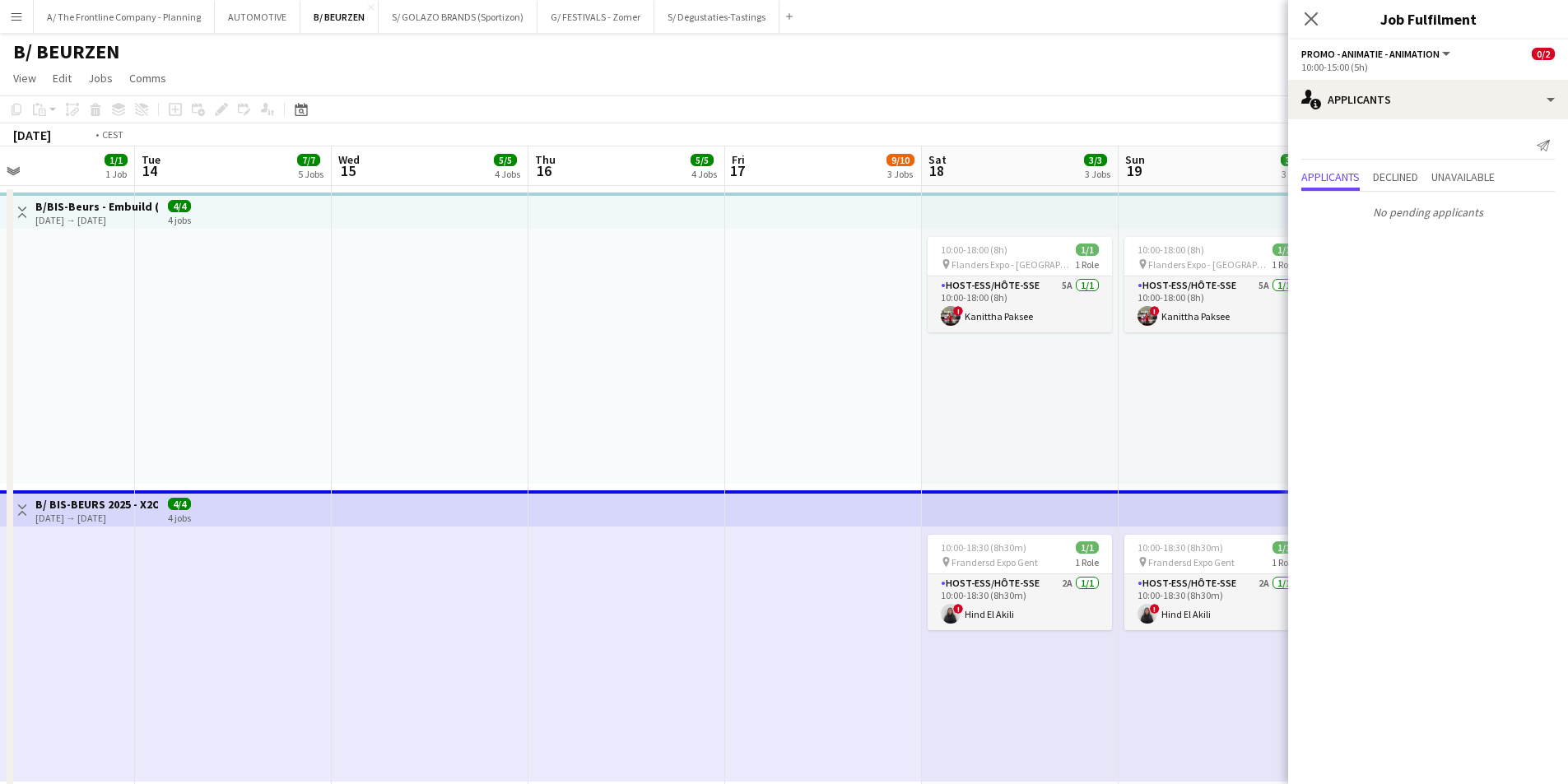
drag, startPoint x: 458, startPoint y: 419, endPoint x: 1250, endPoint y: 323, distance: 797.8
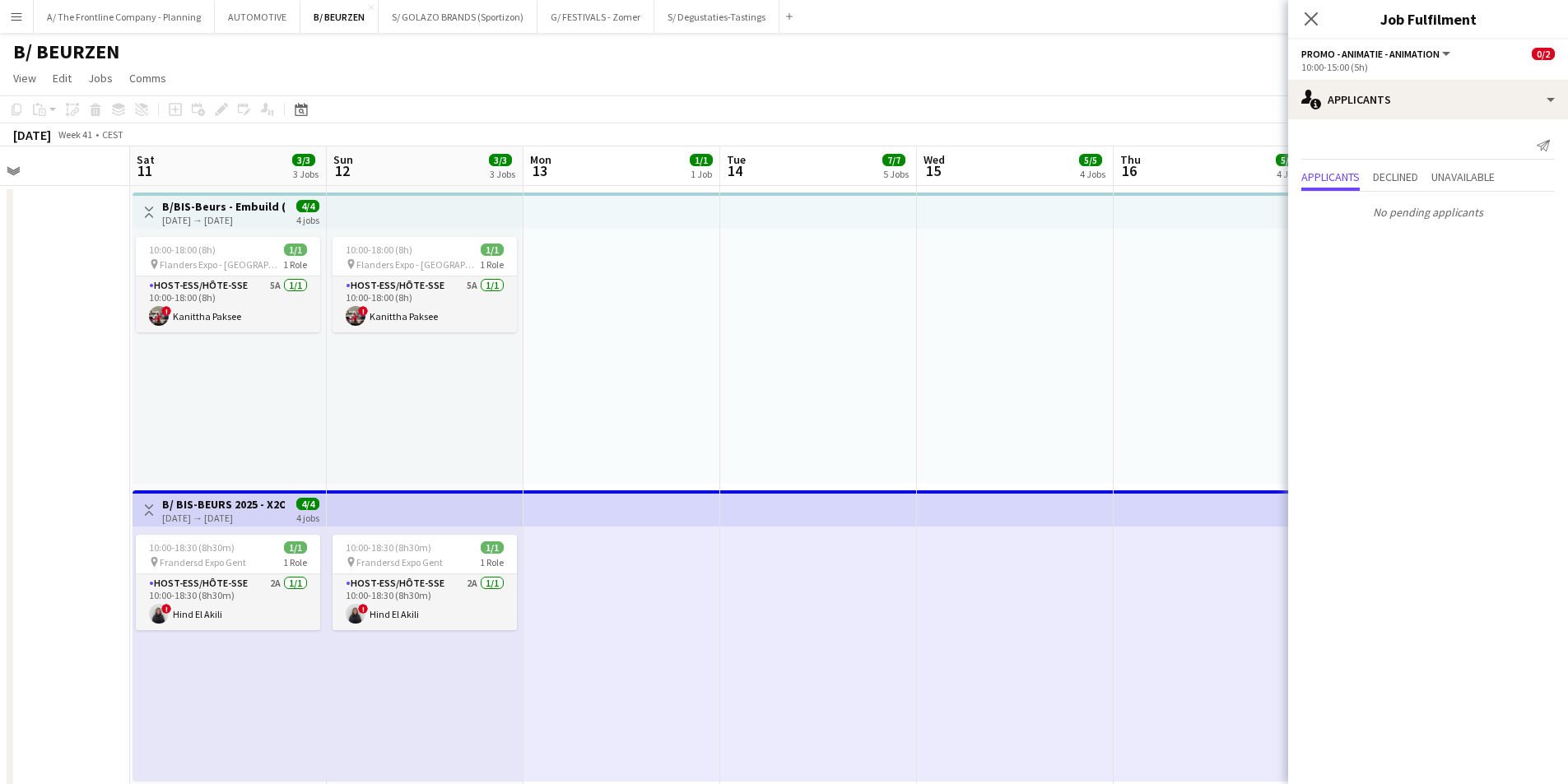
drag, startPoint x: 981, startPoint y: 405, endPoint x: 912, endPoint y: 428, distance: 72.7
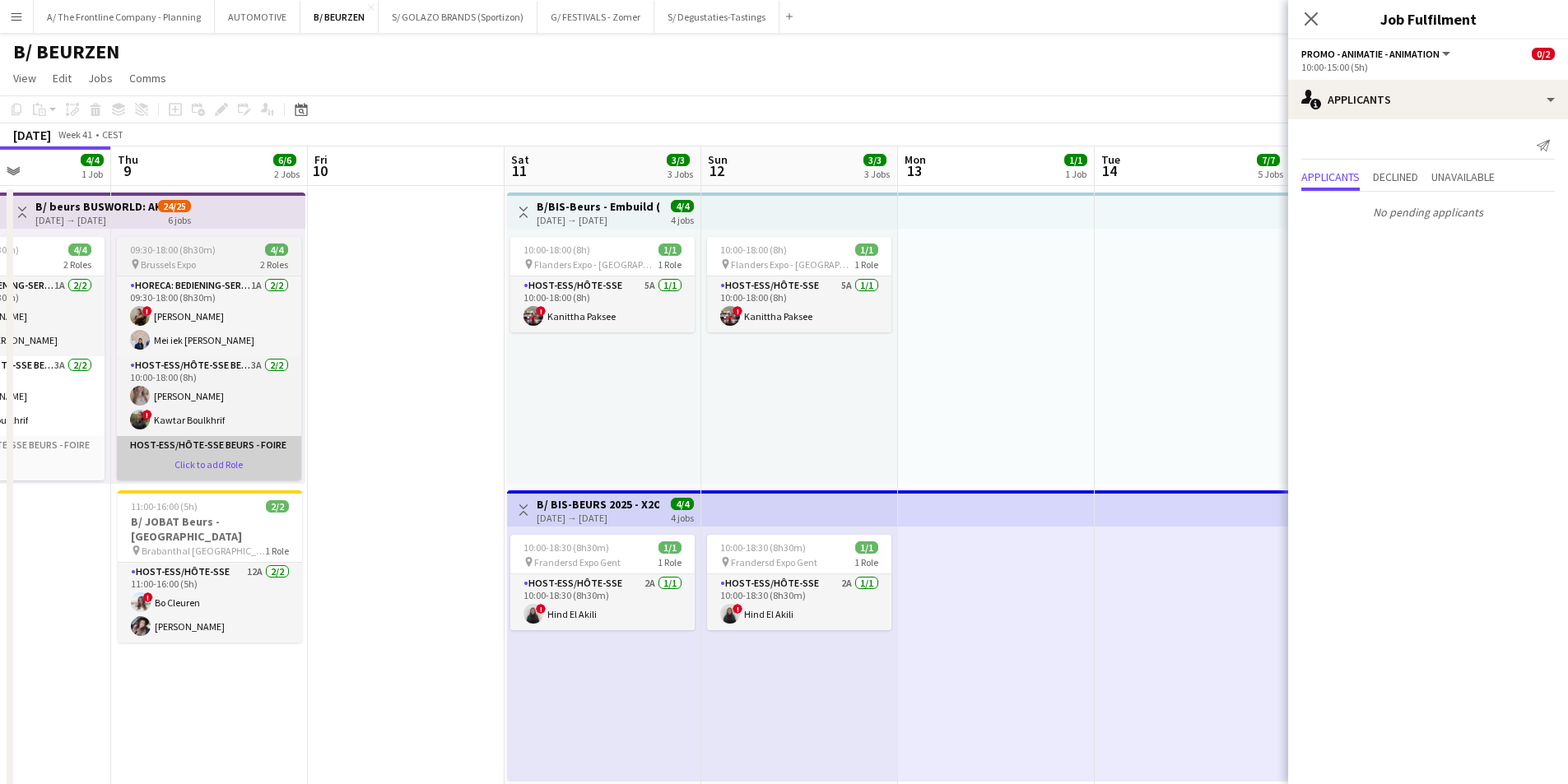
click at [195, 444] on app-card-role-placeholder "Host-ess/Hôte-sse Beurs - Foire Click to add Role" at bounding box center [208, 464] width 184 height 56
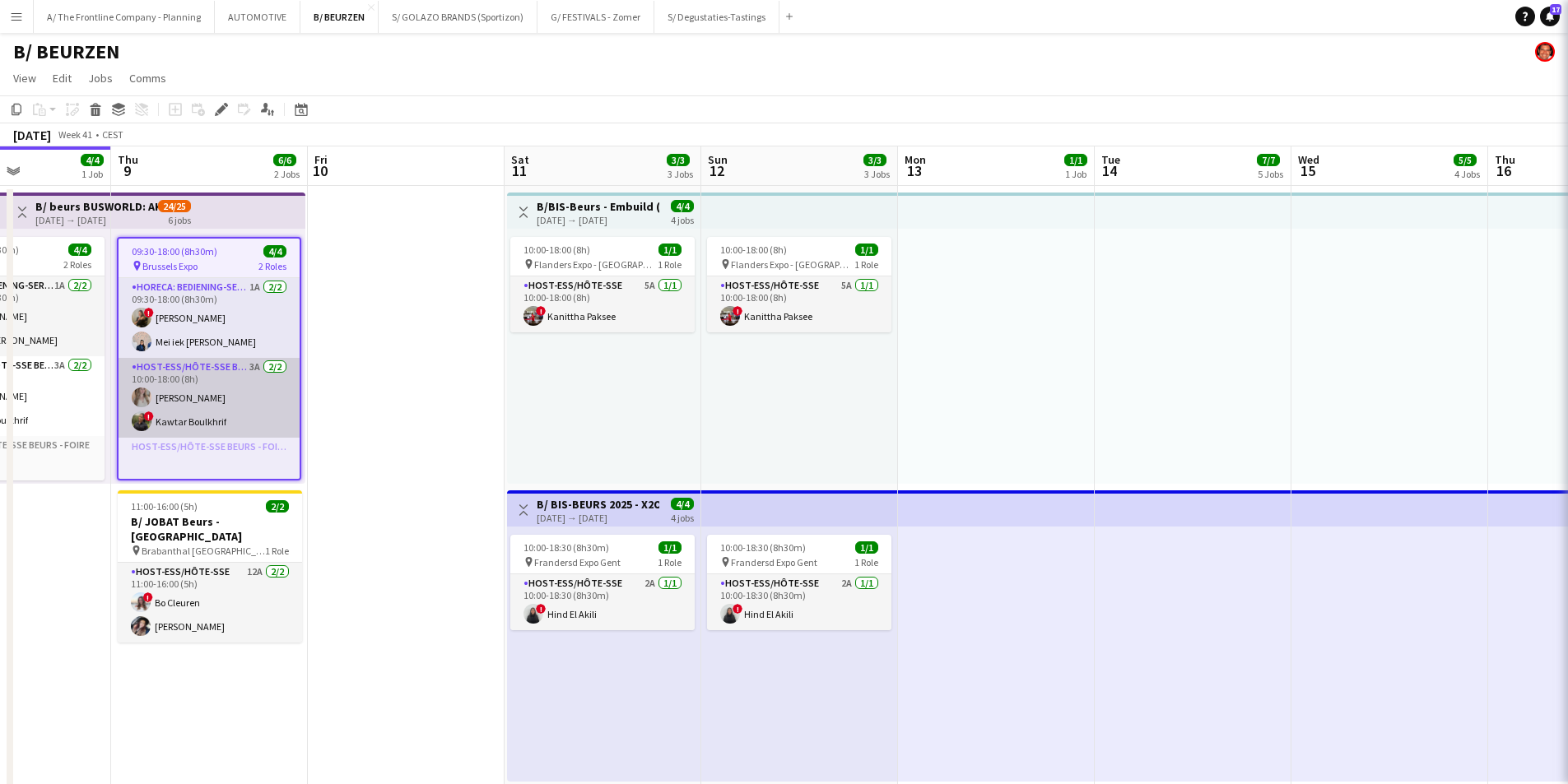
click at [214, 420] on app-card-role "Host-ess/Hôte-sse Beurs - Foire 3A [DATE] 10:00-18:00 (8h) elke van den Broeck …" at bounding box center [208, 398] width 181 height 80
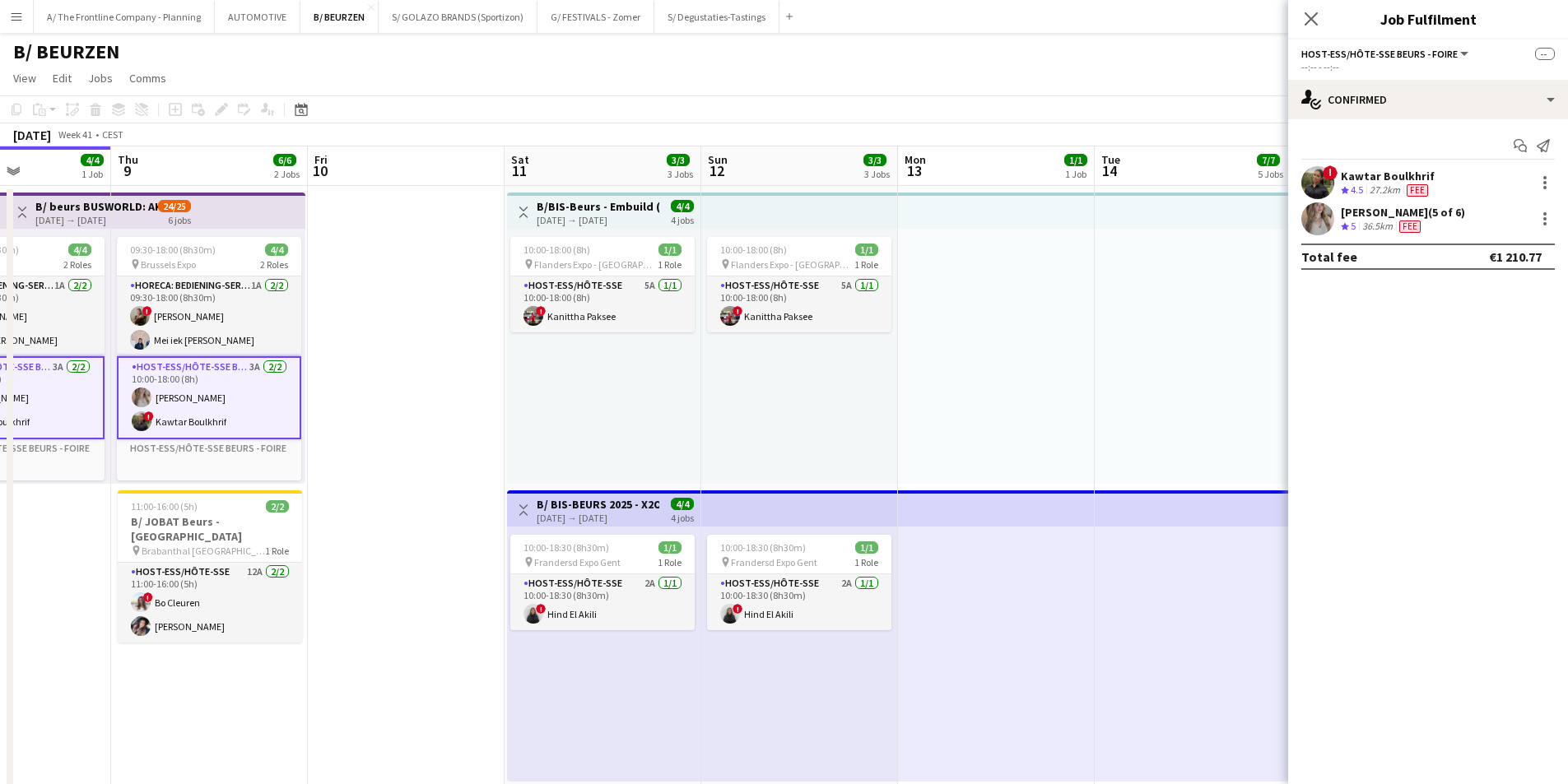
click at [1454, 213] on div "[PERSON_NAME] (5 of 6)" at bounding box center [1404, 212] width 125 height 15
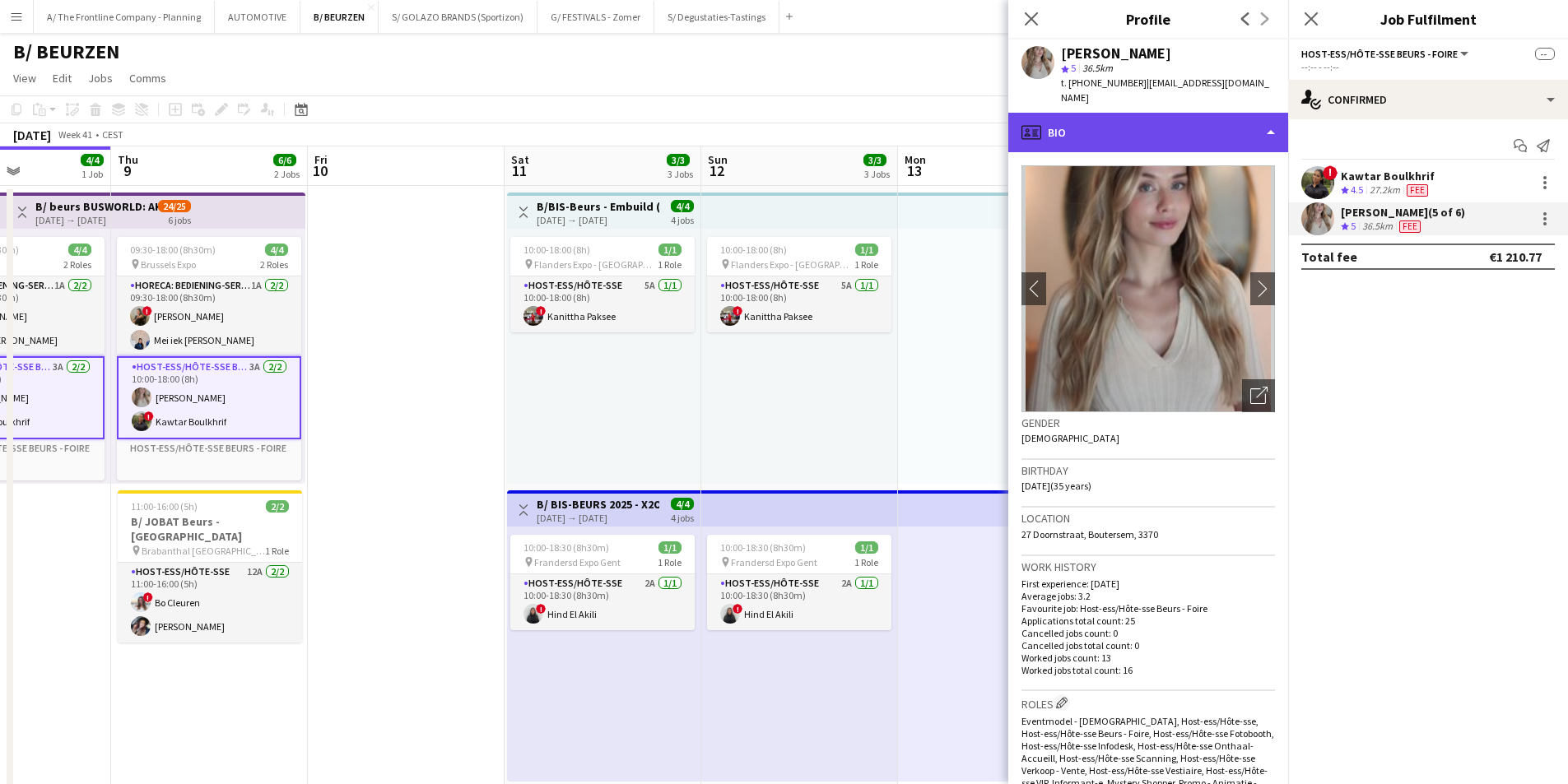
click at [1170, 119] on div "profile Bio" at bounding box center [1149, 132] width 280 height 40
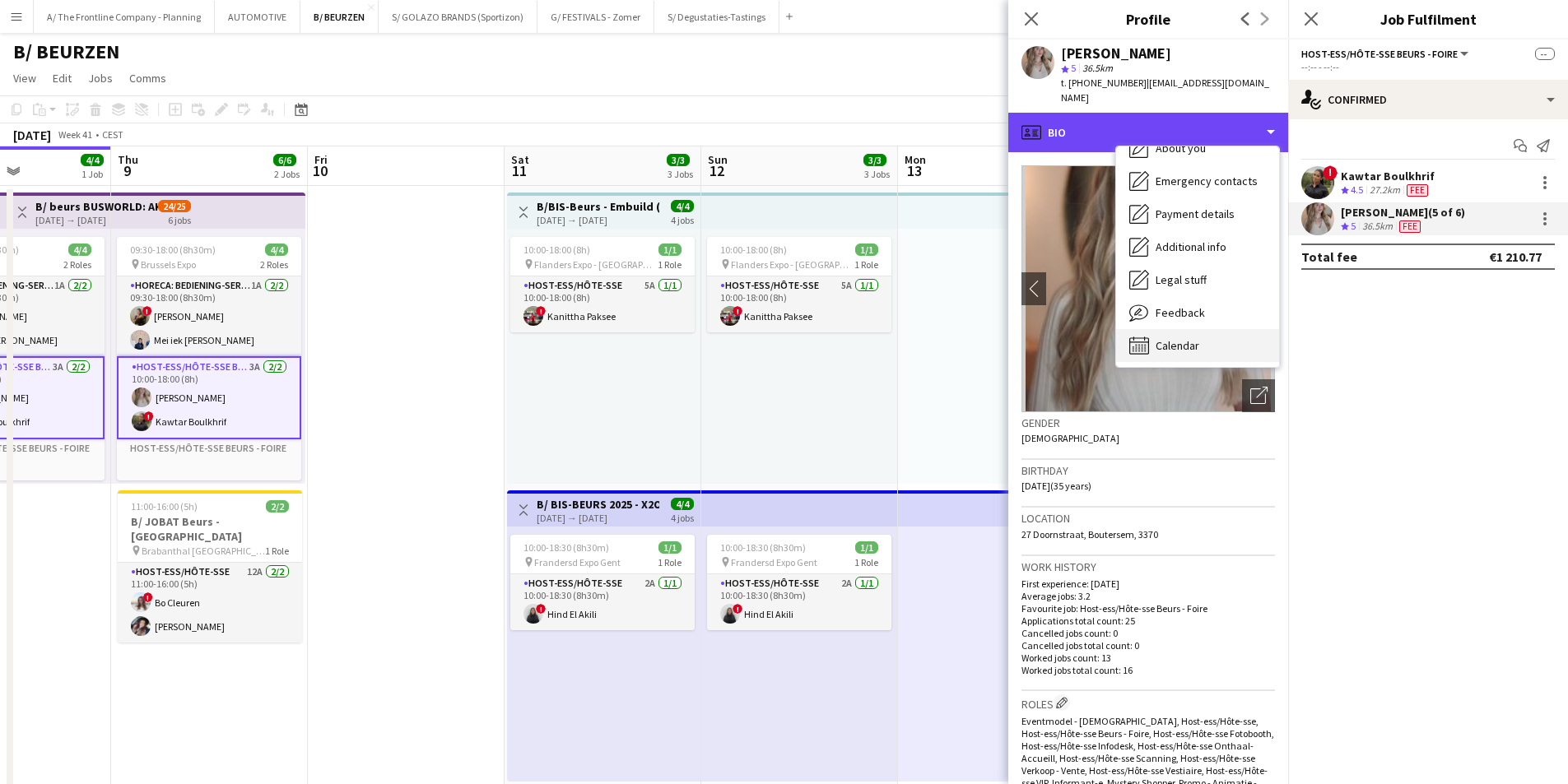
scroll to position [122, 0]
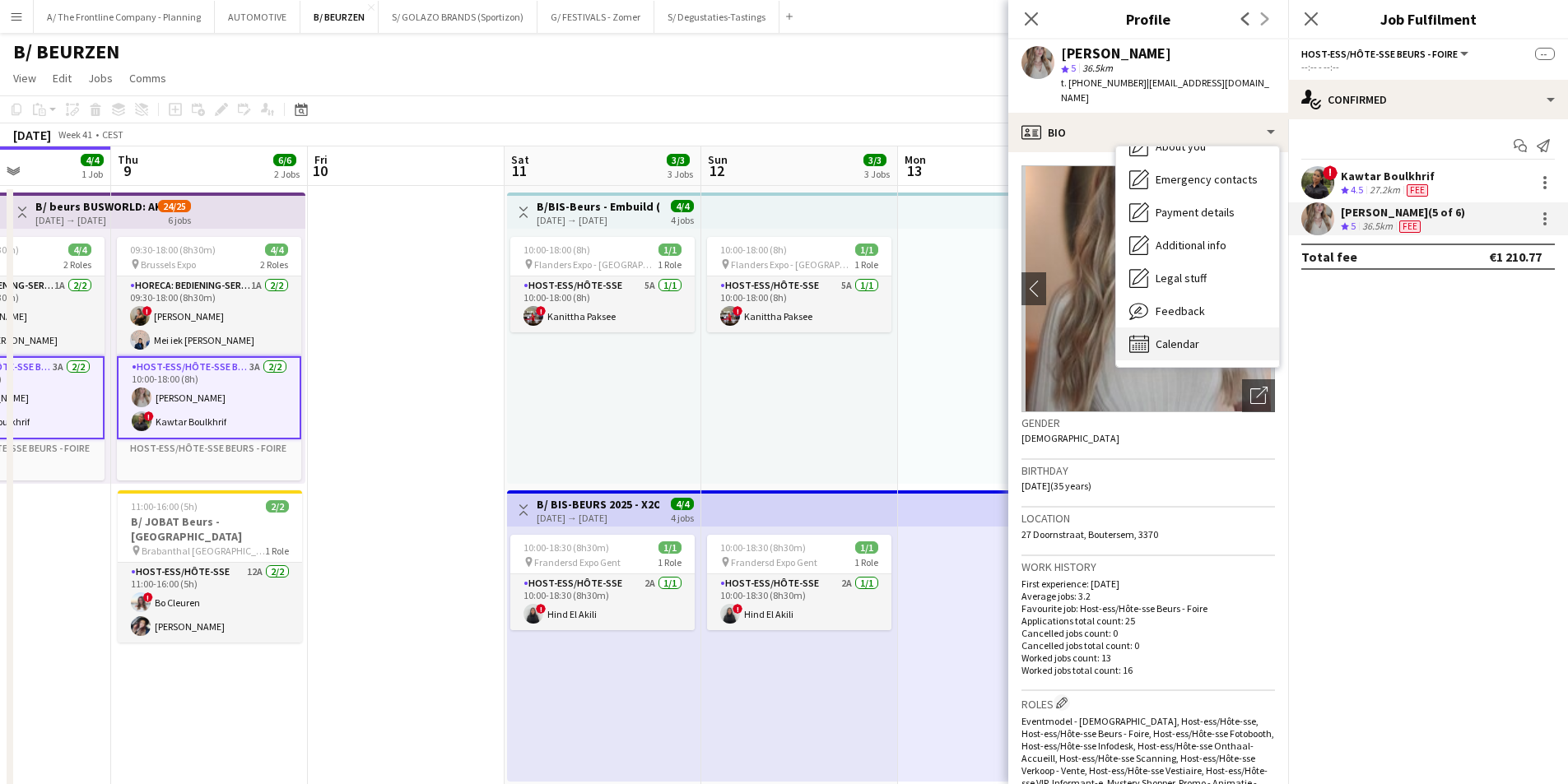
click at [1175, 336] on span "Calendar" at bounding box center [1178, 343] width 43 height 15
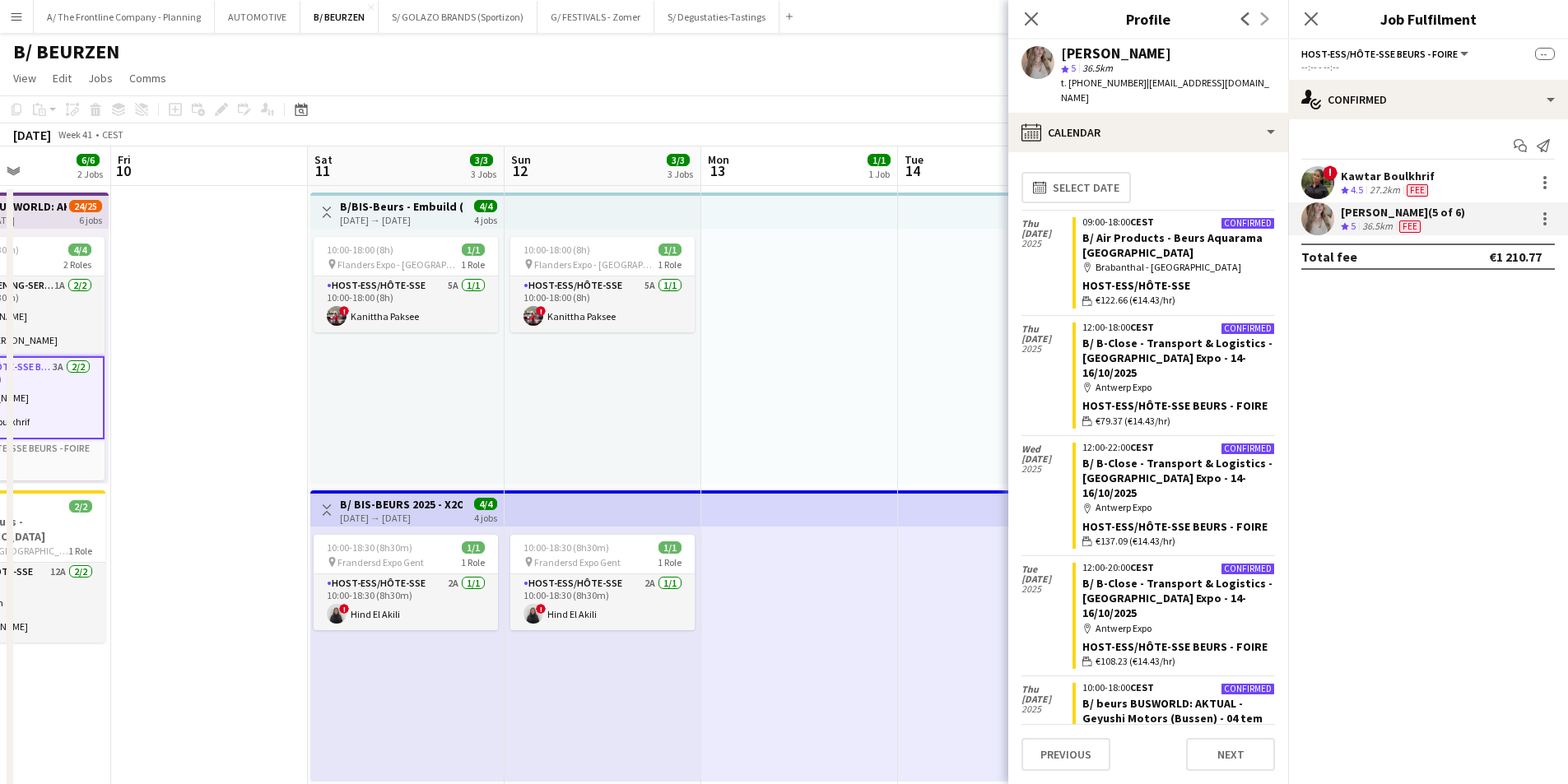
drag, startPoint x: 595, startPoint y: 422, endPoint x: 243, endPoint y: 375, distance: 355.1
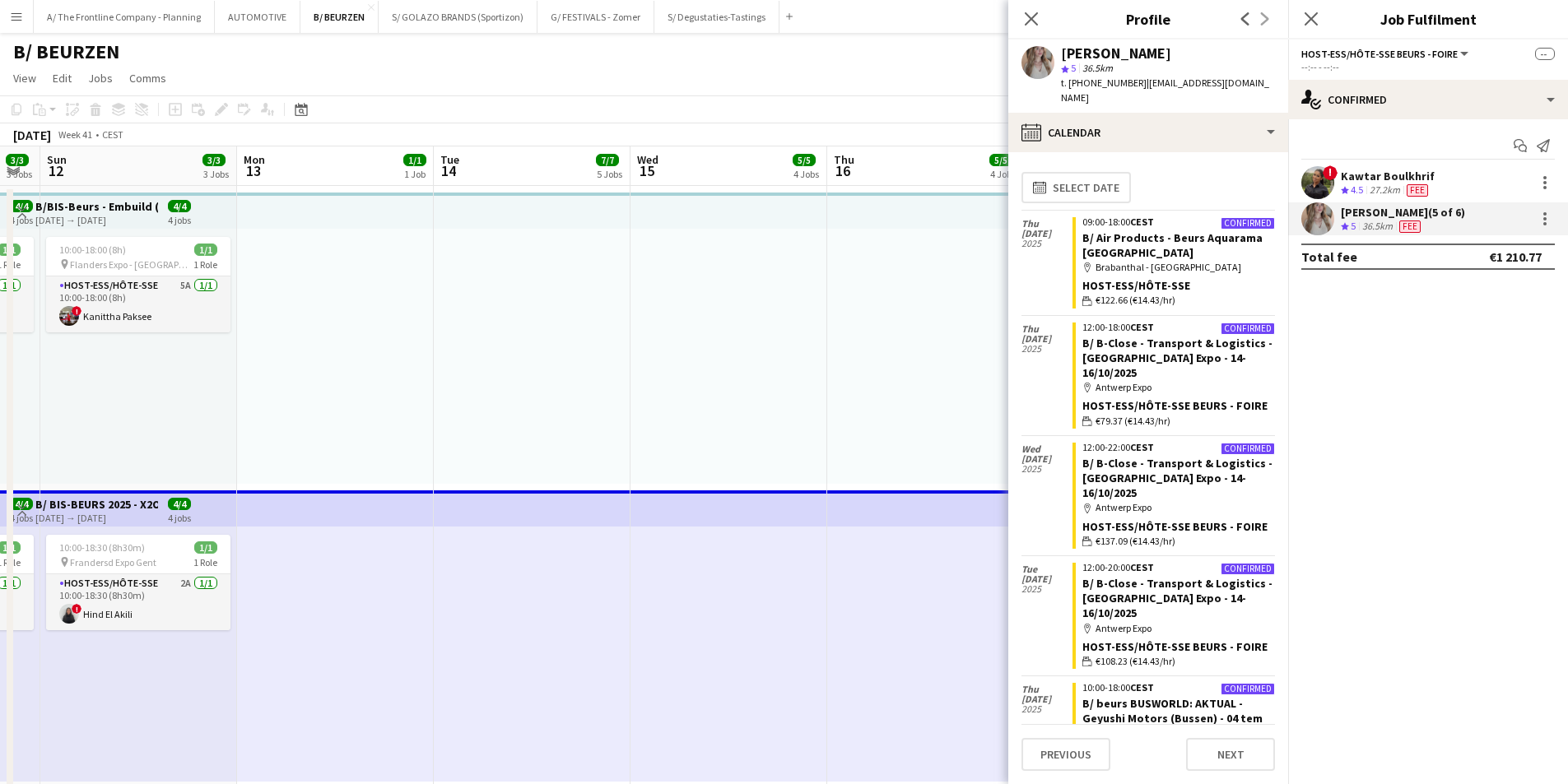
drag, startPoint x: 678, startPoint y: 386, endPoint x: 182, endPoint y: 367, distance: 496.4
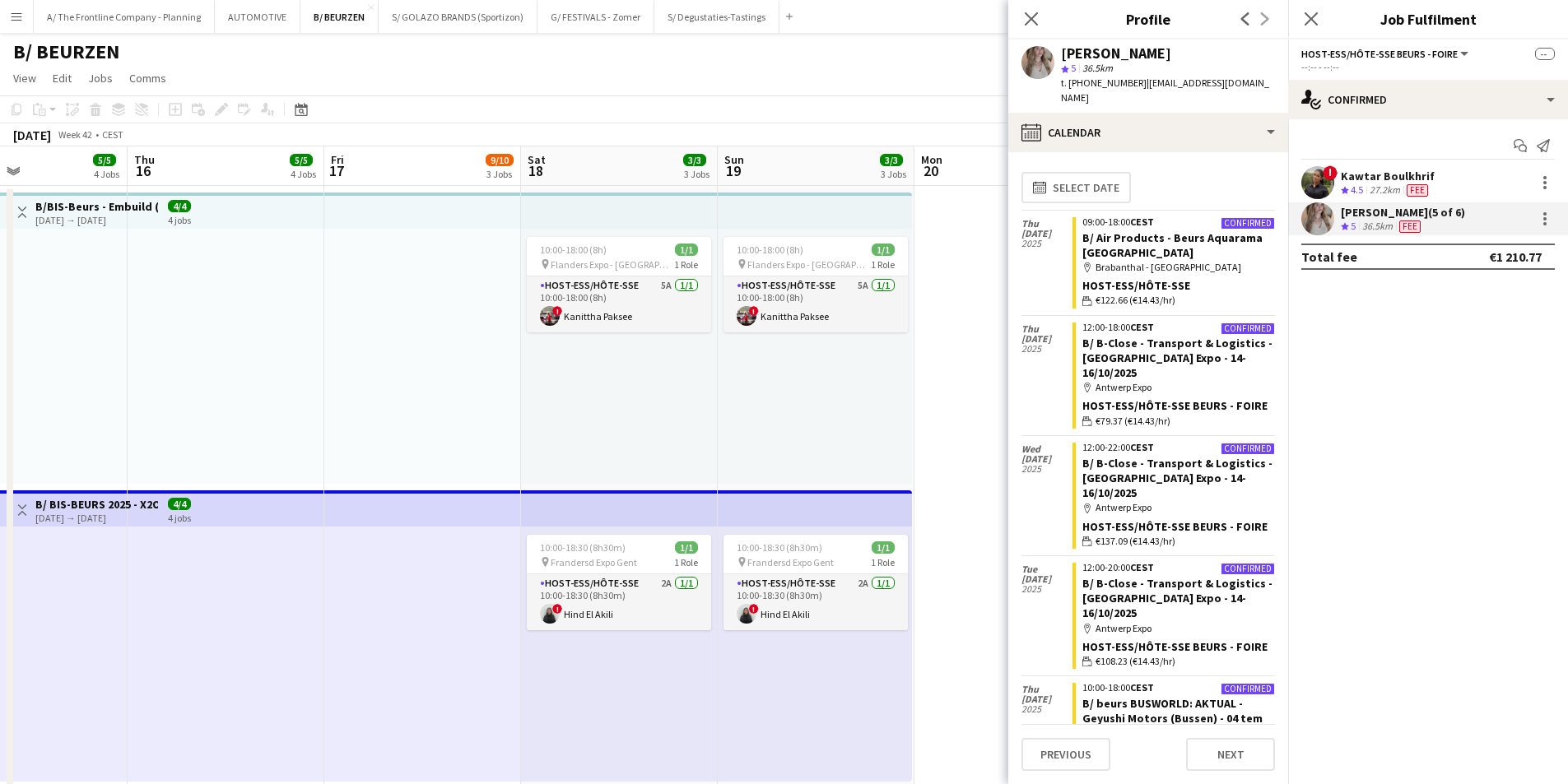
drag, startPoint x: 528, startPoint y: 422, endPoint x: 427, endPoint y: 401, distance: 103.2
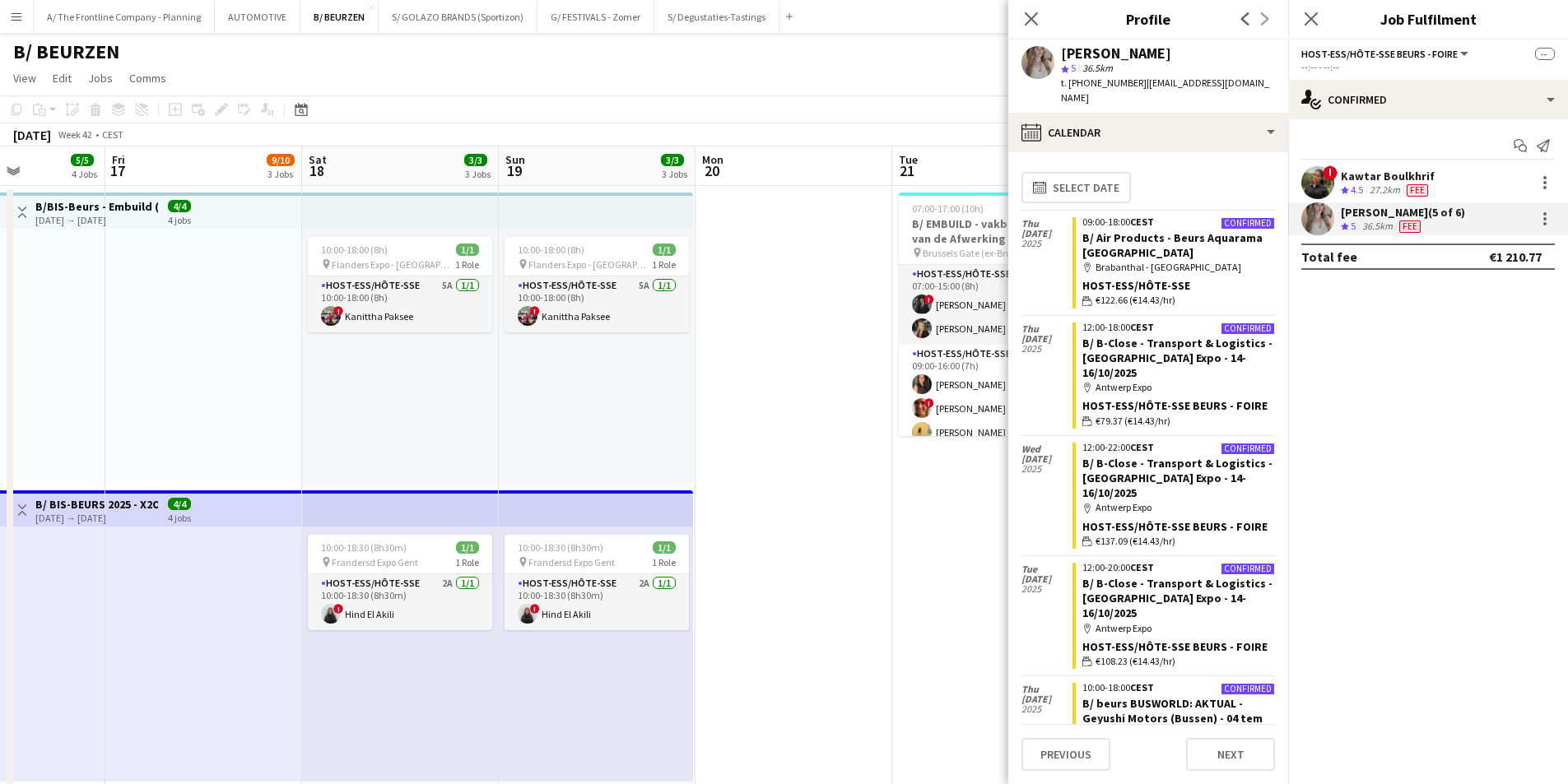
drag, startPoint x: 589, startPoint y: 450, endPoint x: 437, endPoint y: 438, distance: 152.5
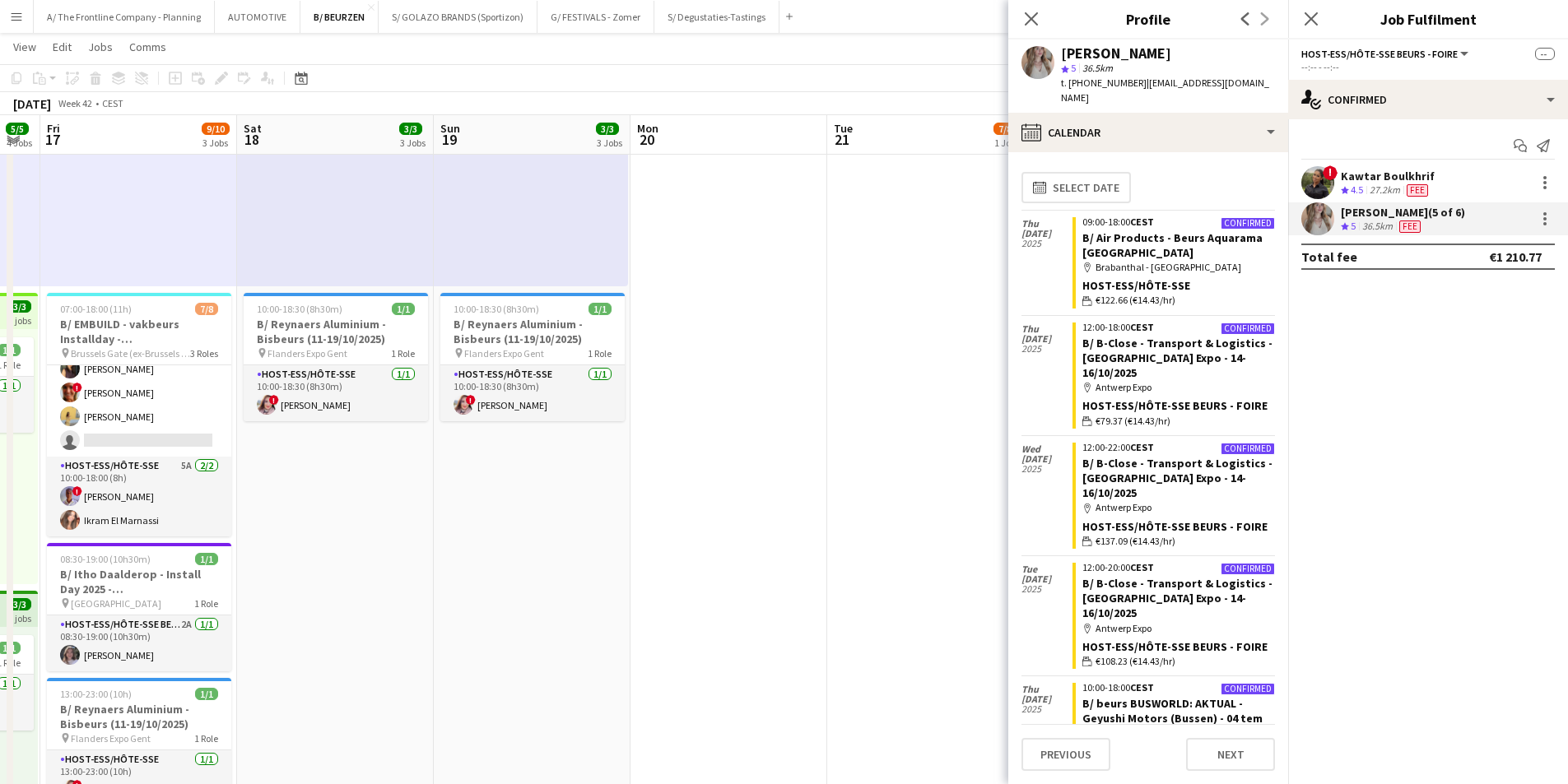
scroll to position [0, 533]
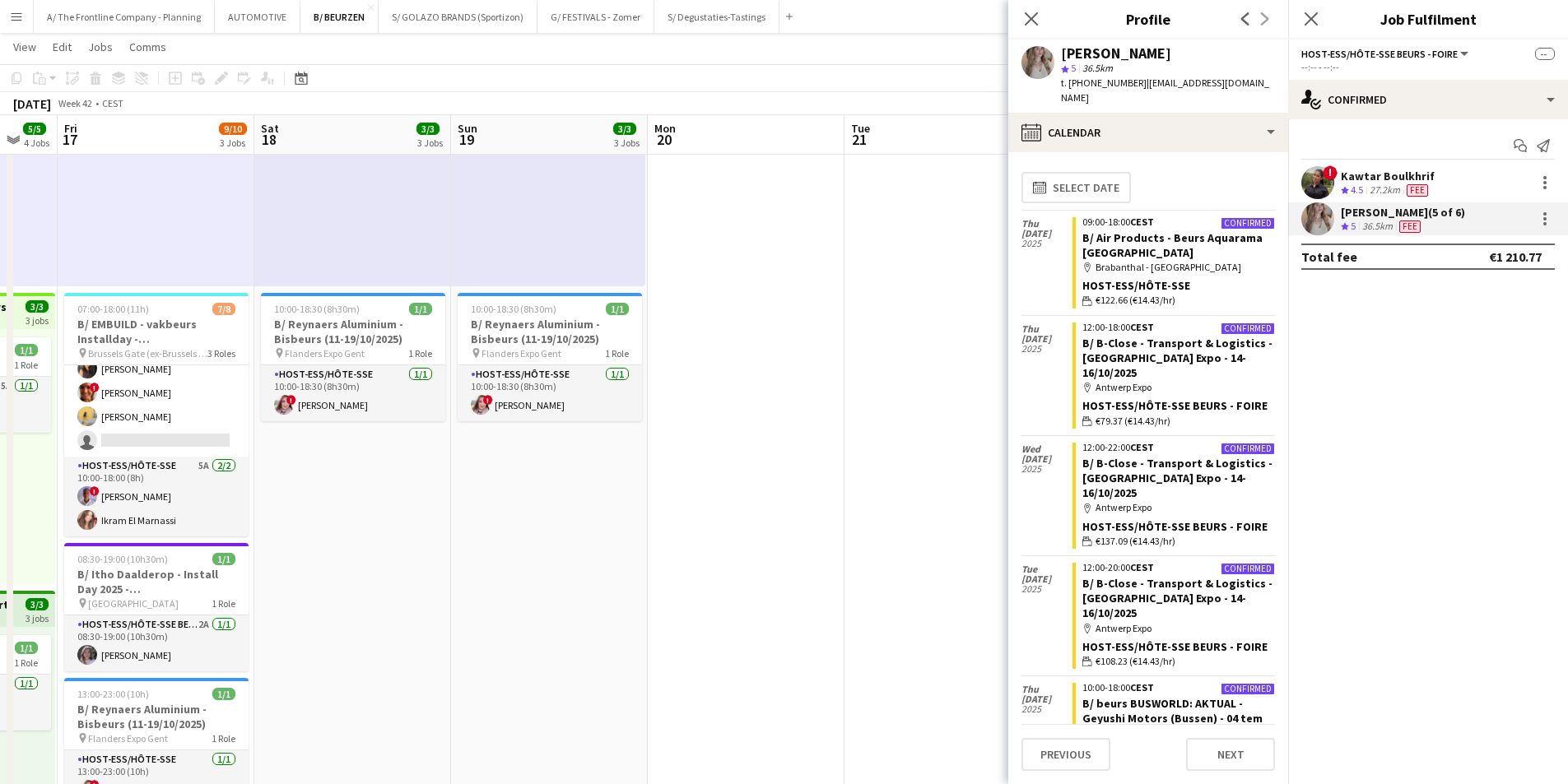
drag, startPoint x: 608, startPoint y: 480, endPoint x: 266, endPoint y: 462, distance: 342.5
click at [249, 472] on app-calendar-viewport "Tue 14 7/7 5 Jobs Wed 15 5/5 4 Jobs Thu 16 5/5 4 Jobs Fri 17 9/10 3 Jobs Sat 18…" at bounding box center [784, 653] width 1568 height 2166
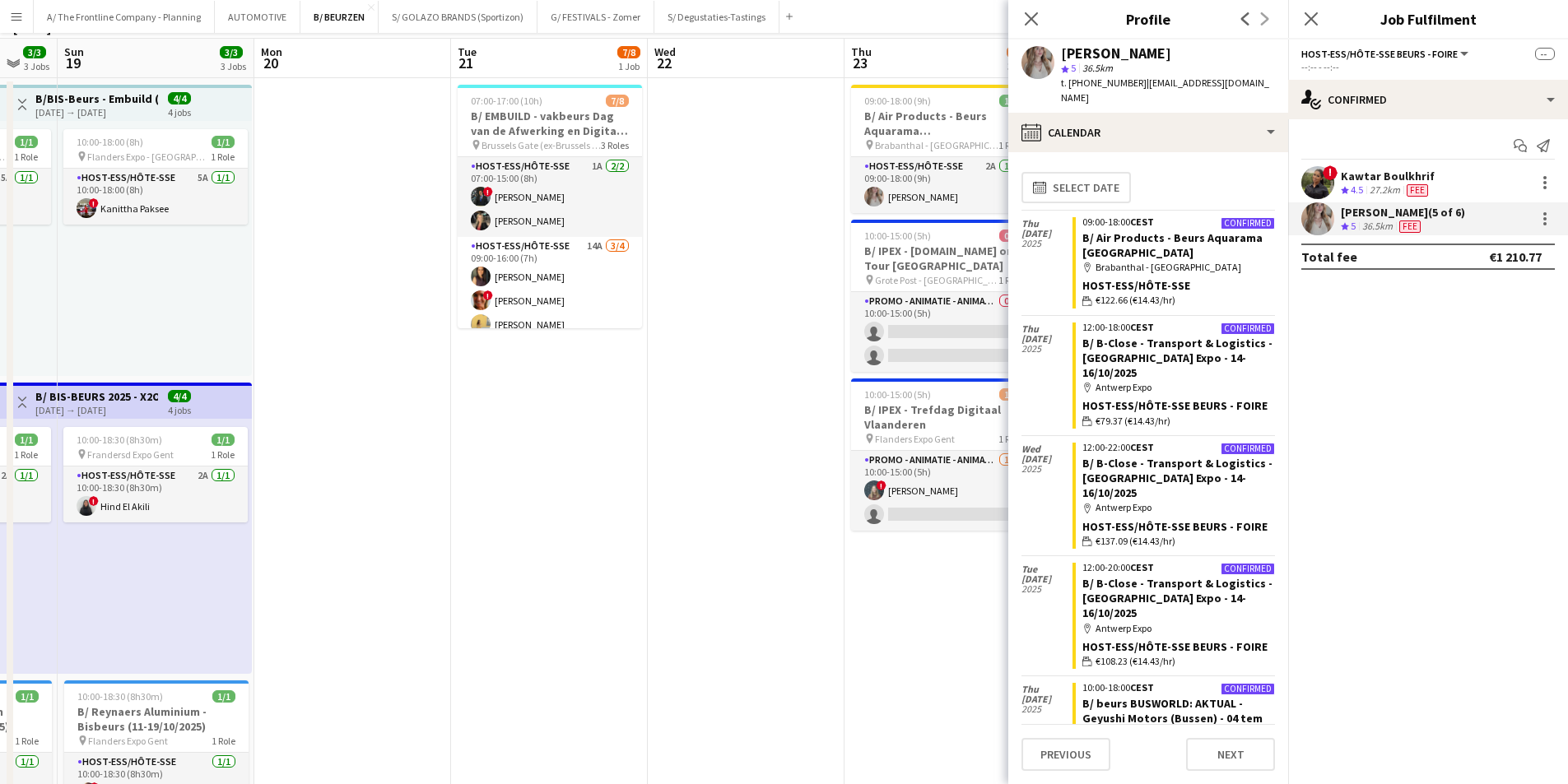
scroll to position [0, 0]
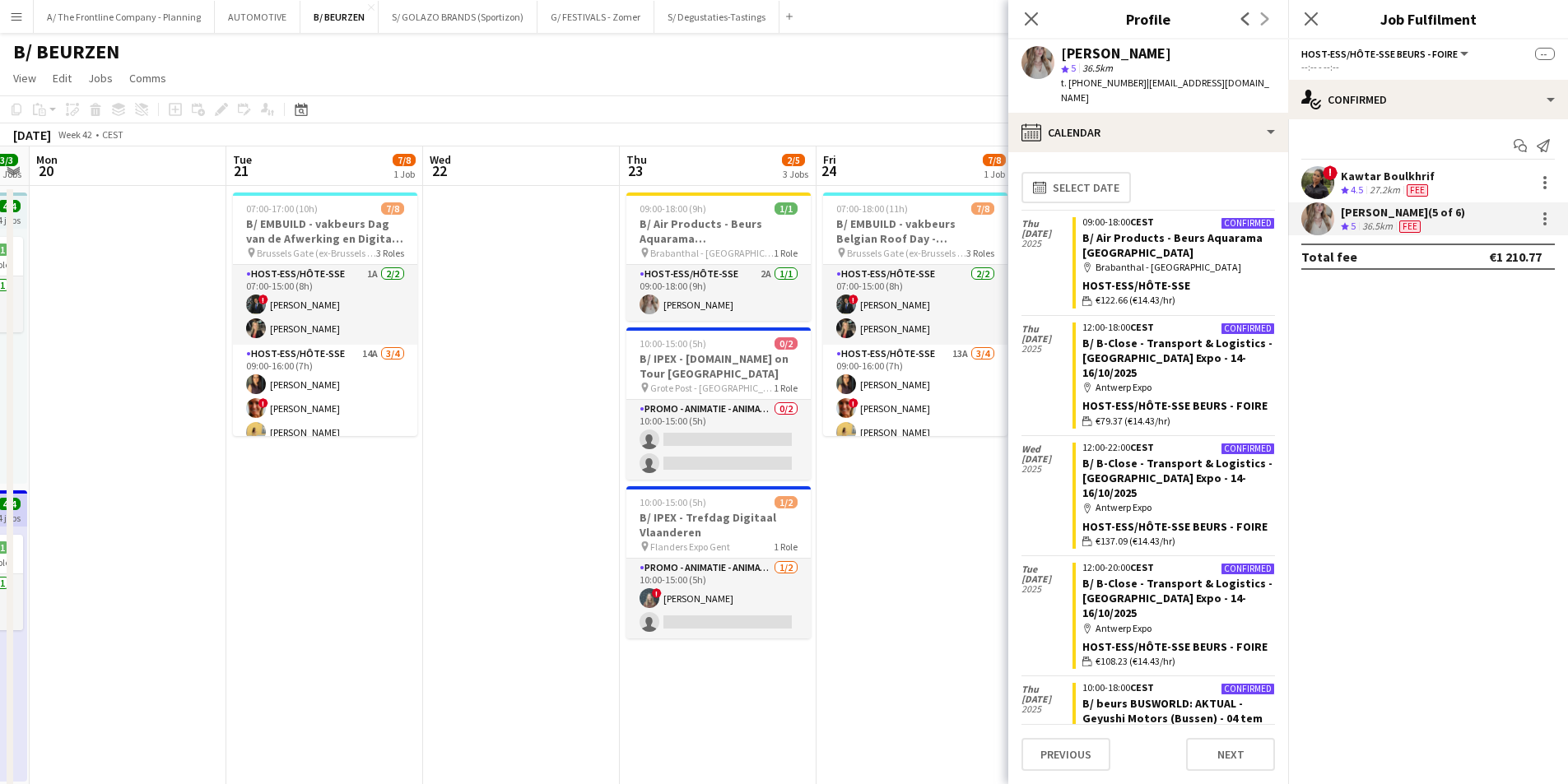
drag, startPoint x: 592, startPoint y: 492, endPoint x: 546, endPoint y: 488, distance: 46.2
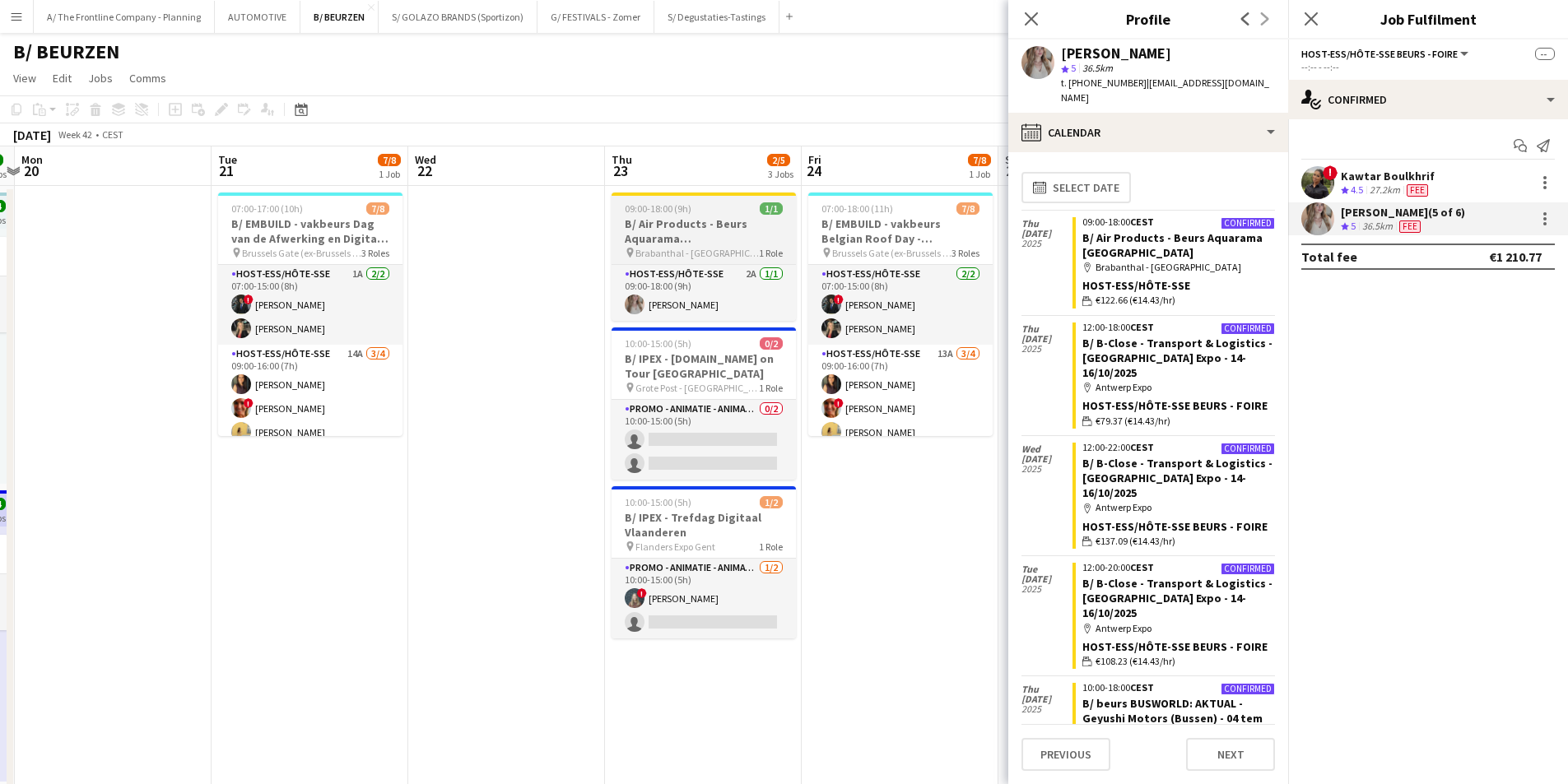
click at [712, 212] on div "09:00-18:00 (9h) 1/1" at bounding box center [703, 208] width 184 height 12
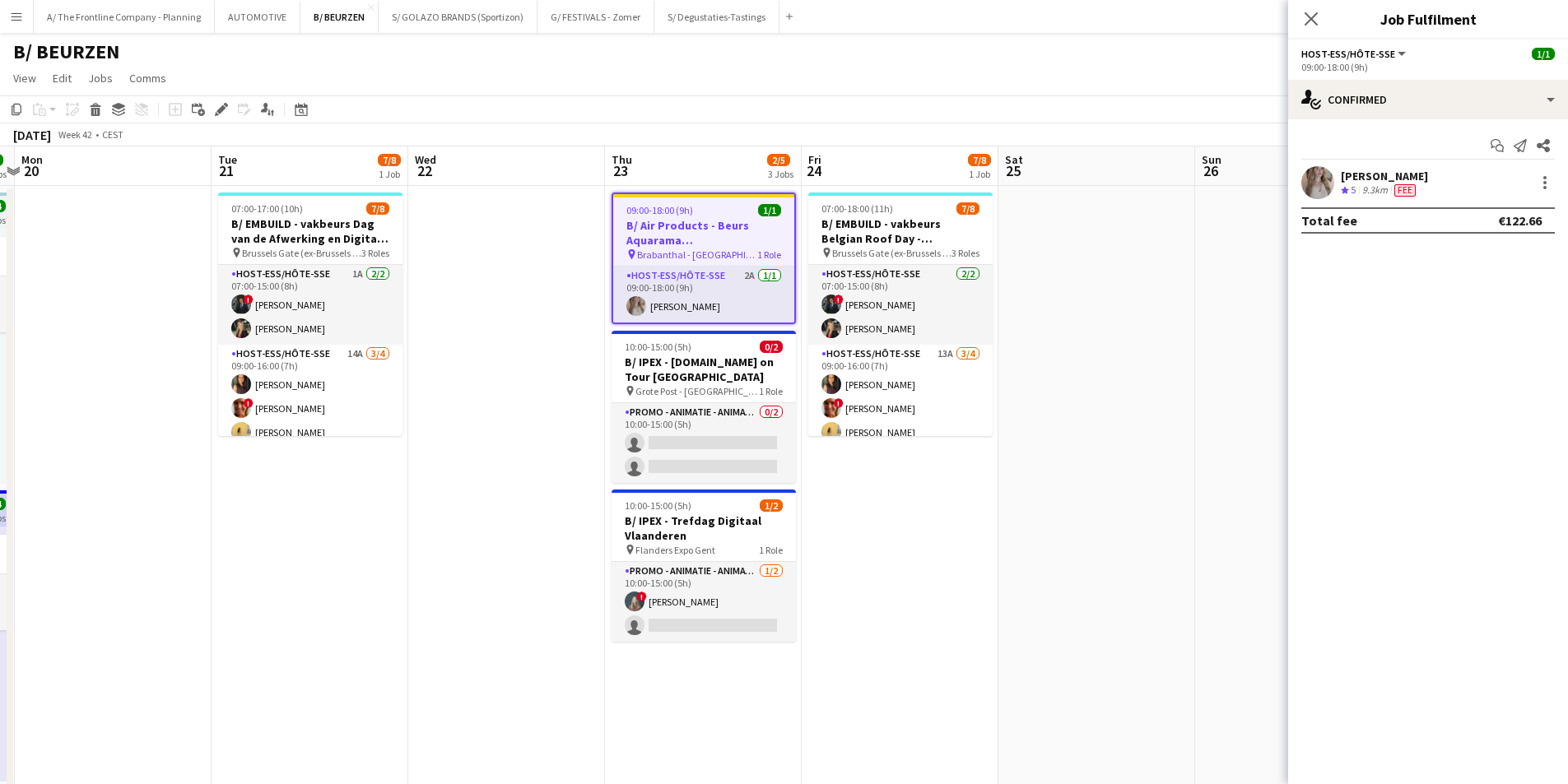
click at [257, 104] on div "Add job Add linked Job Edit Edit linked Job Applicants" at bounding box center [214, 109] width 126 height 20
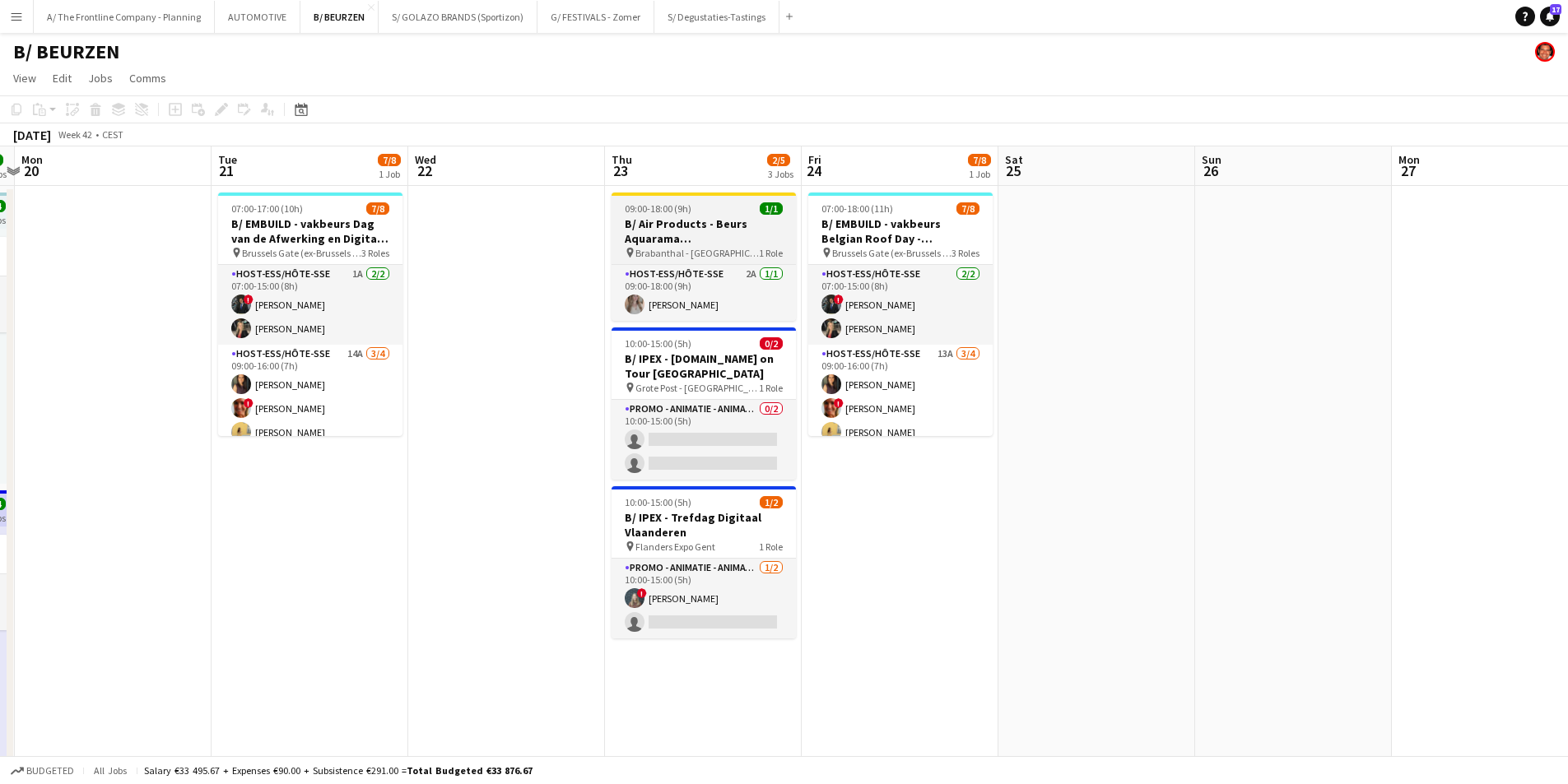
scroll to position [0, 576]
click at [702, 225] on h3 "B/ Air Products - Beurs Aquarama [GEOGRAPHIC_DATA]" at bounding box center [702, 231] width 184 height 29
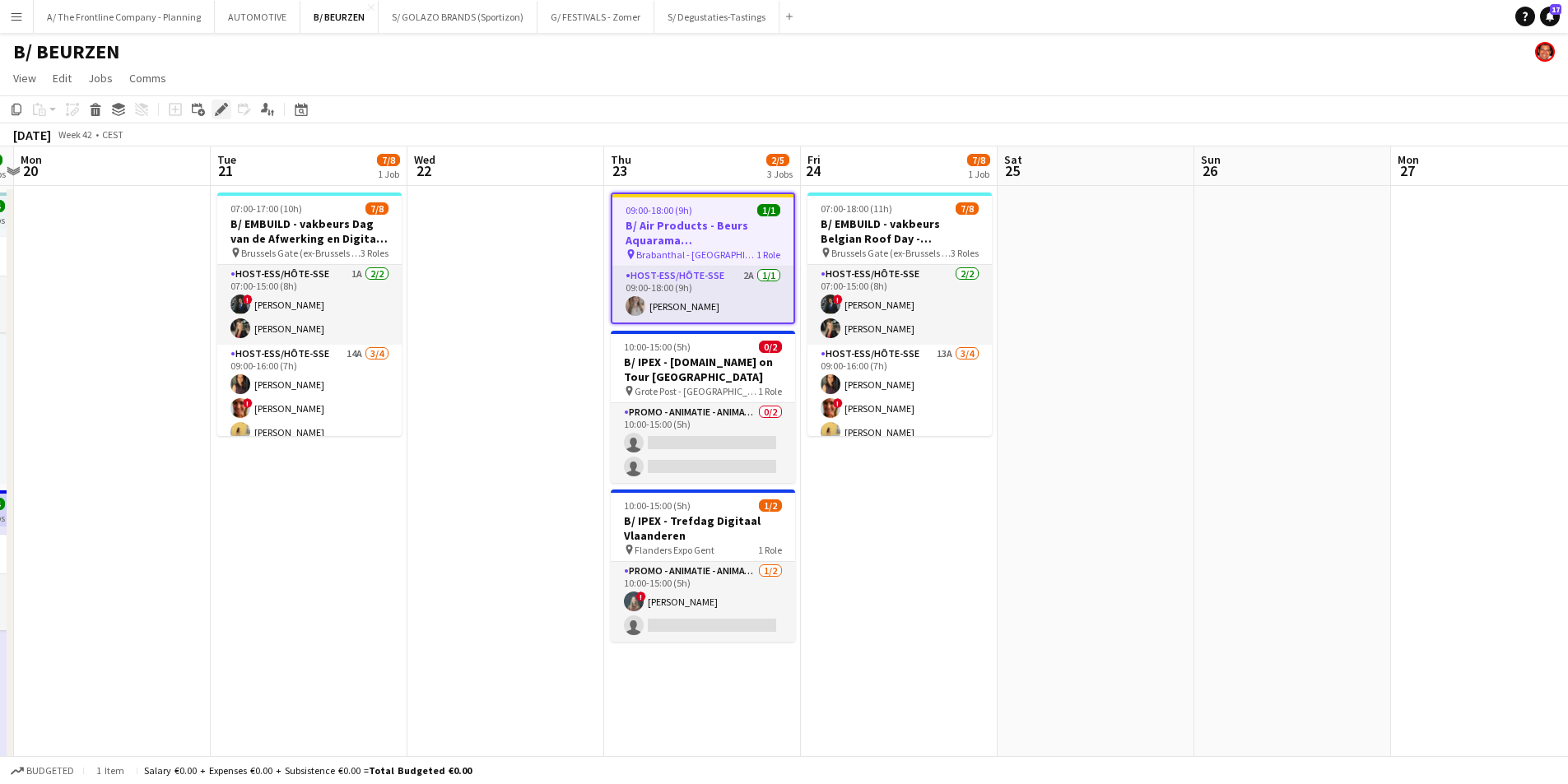
click at [221, 105] on icon "Edit" at bounding box center [221, 109] width 13 height 13
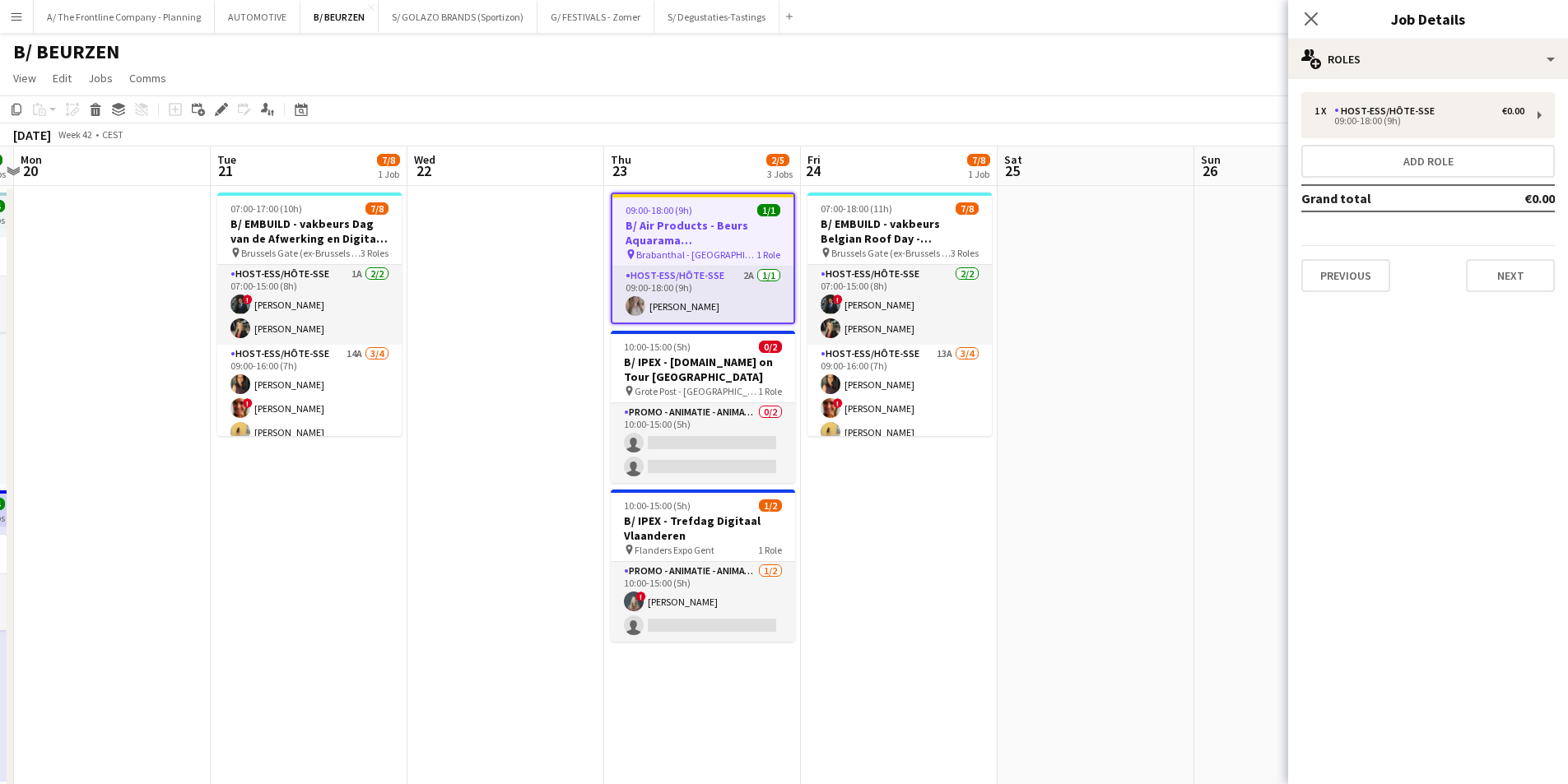
click at [1357, 256] on div "Previous Next" at bounding box center [1428, 269] width 253 height 47
drag, startPoint x: 1348, startPoint y: 280, endPoint x: 1365, endPoint y: 260, distance: 26.2
click at [1349, 280] on button "Previous" at bounding box center [1346, 276] width 89 height 33
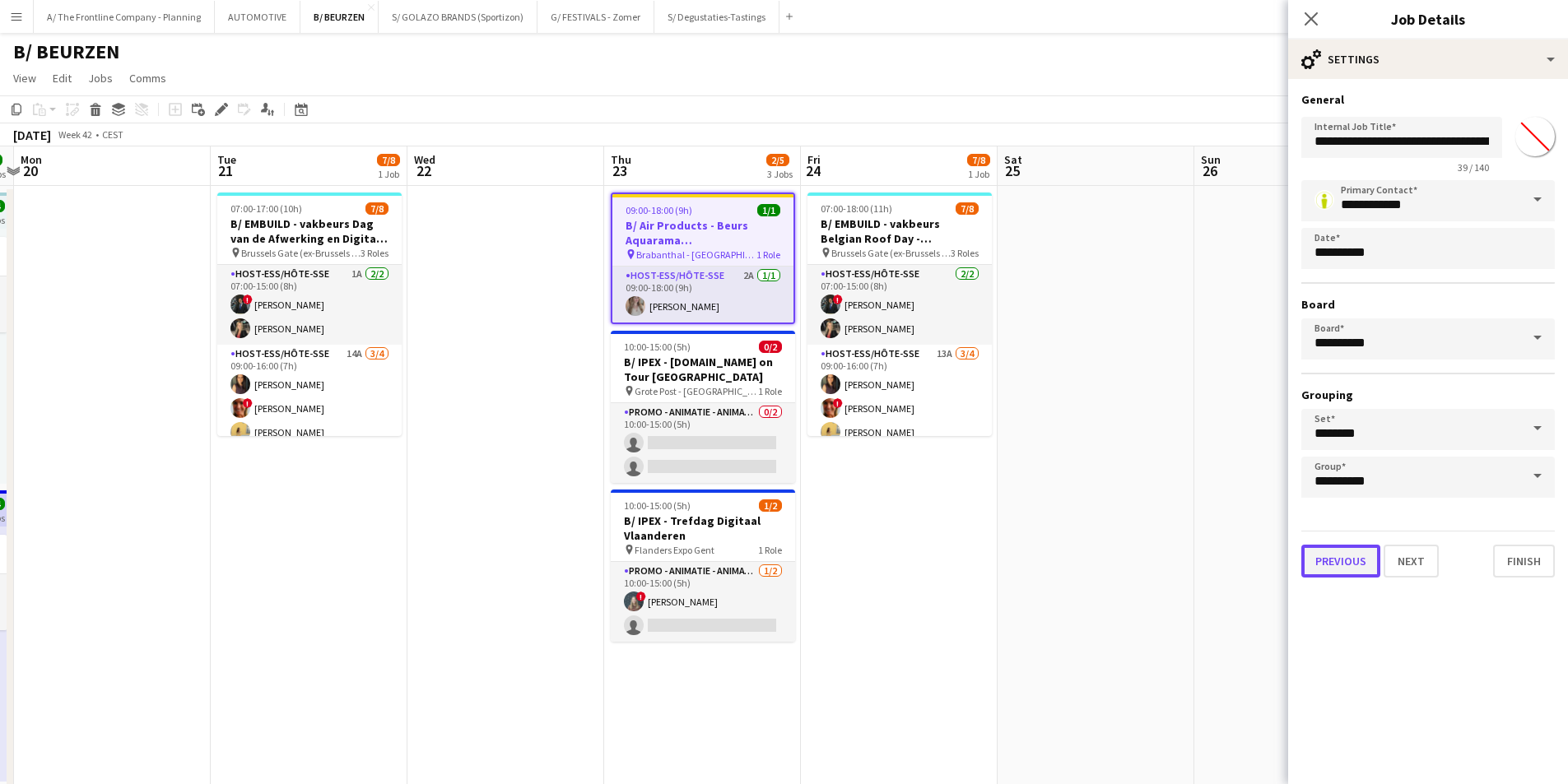
click at [1342, 550] on button "Previous" at bounding box center [1341, 561] width 79 height 33
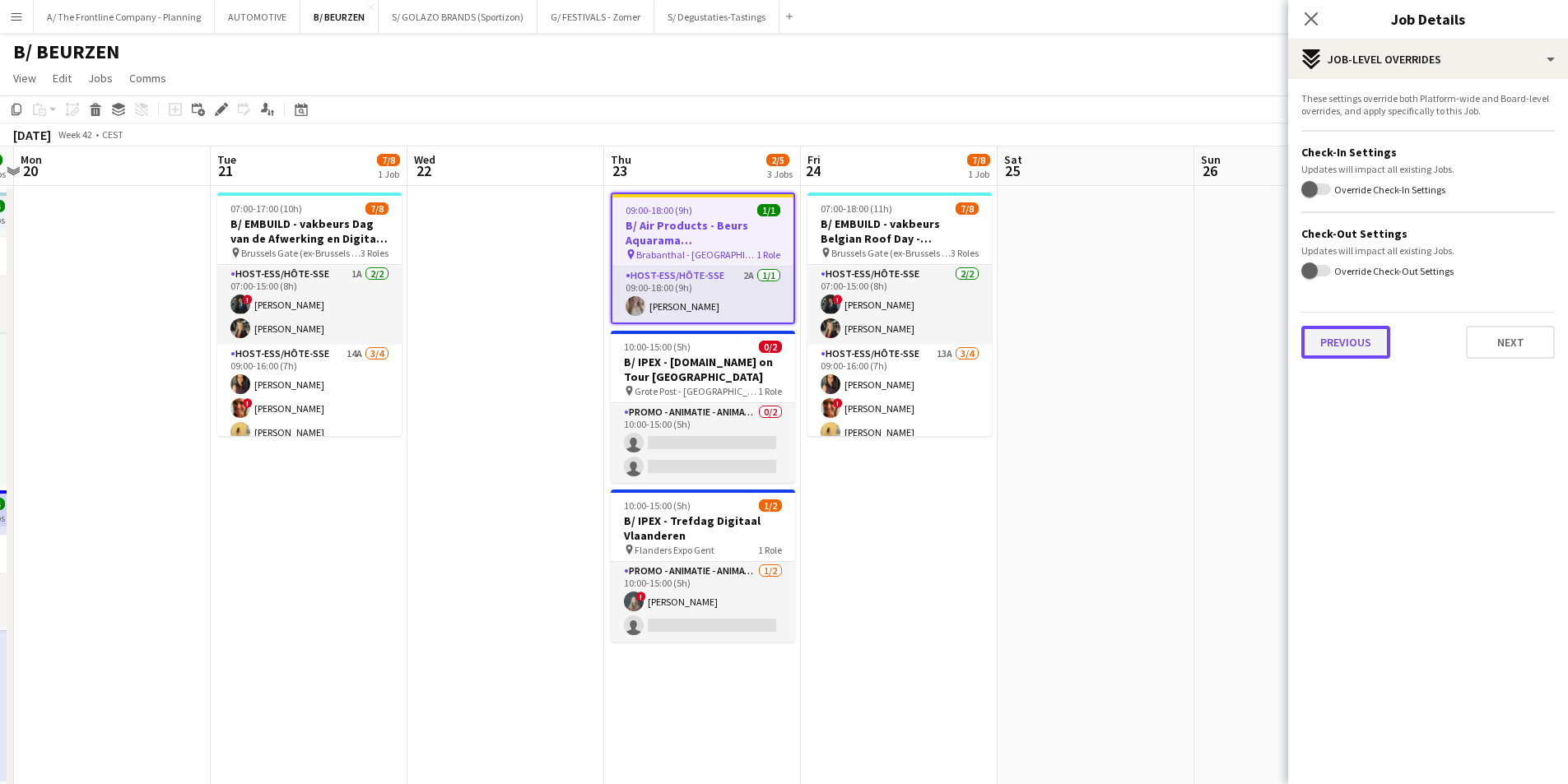
click at [1355, 341] on button "Previous" at bounding box center [1346, 342] width 89 height 33
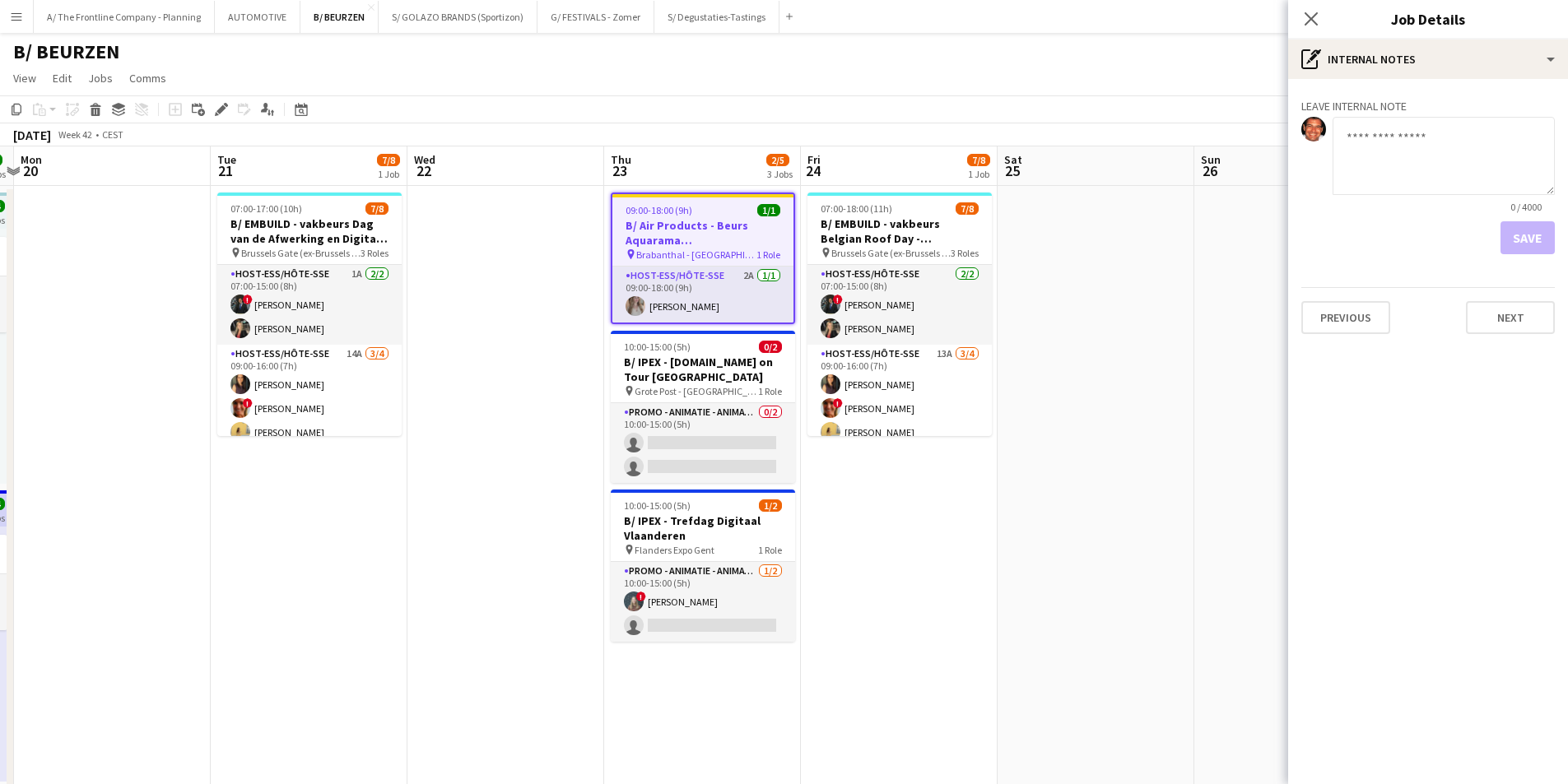
click at [1381, 155] on textarea at bounding box center [1443, 156] width 222 height 78
type textarea "*"
type textarea "**********"
click at [1538, 239] on button "Save" at bounding box center [1527, 238] width 54 height 33
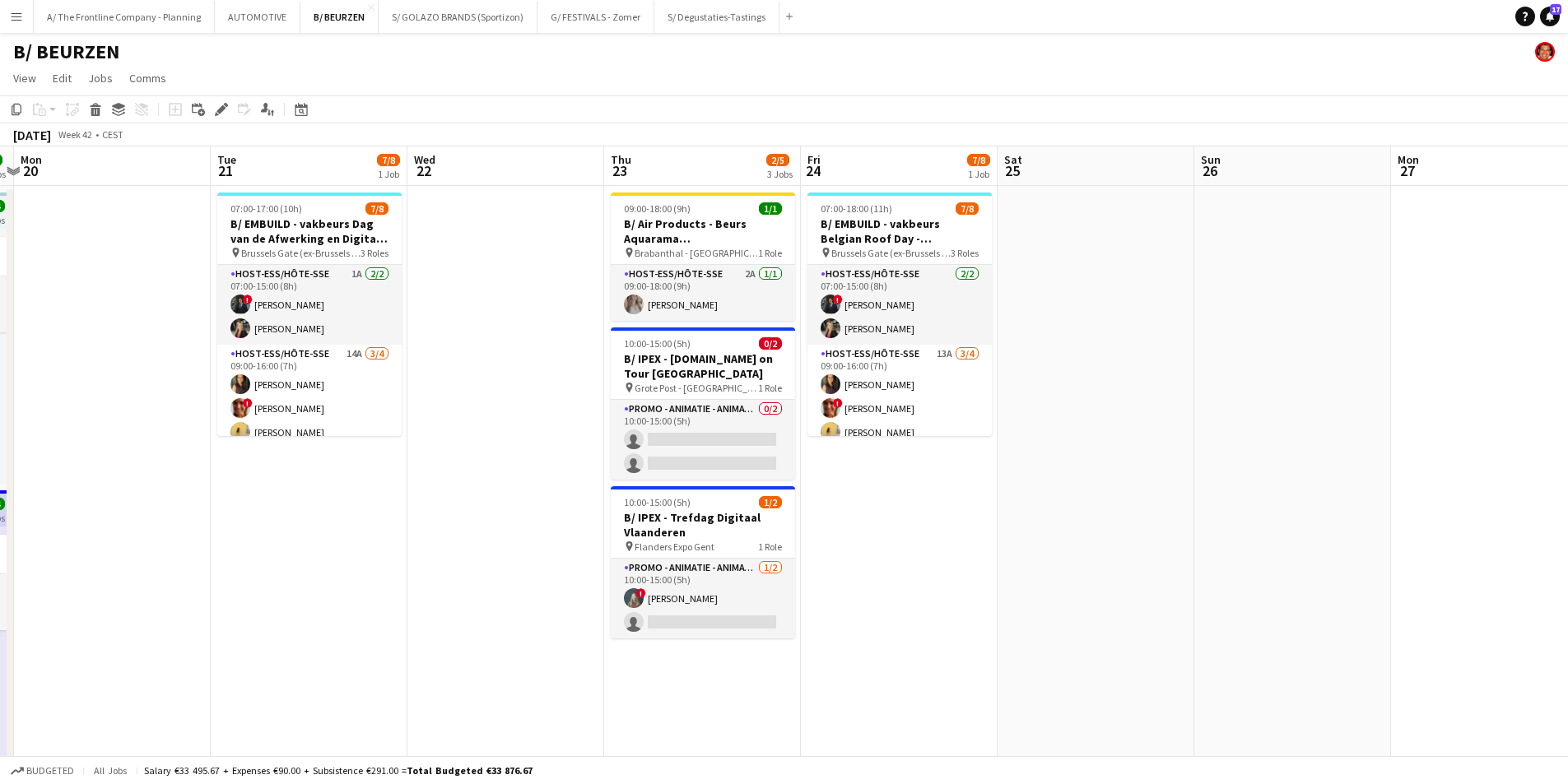
drag, startPoint x: 305, startPoint y: 374, endPoint x: 481, endPoint y: 354, distance: 177.1
click at [306, 374] on app-card-role "Host-ess/Hôte-sse 14A [DATE] 09:00-16:00 (7h) [PERSON_NAME] ! [PERSON_NAME] [PE…" at bounding box center [309, 409] width 184 height 128
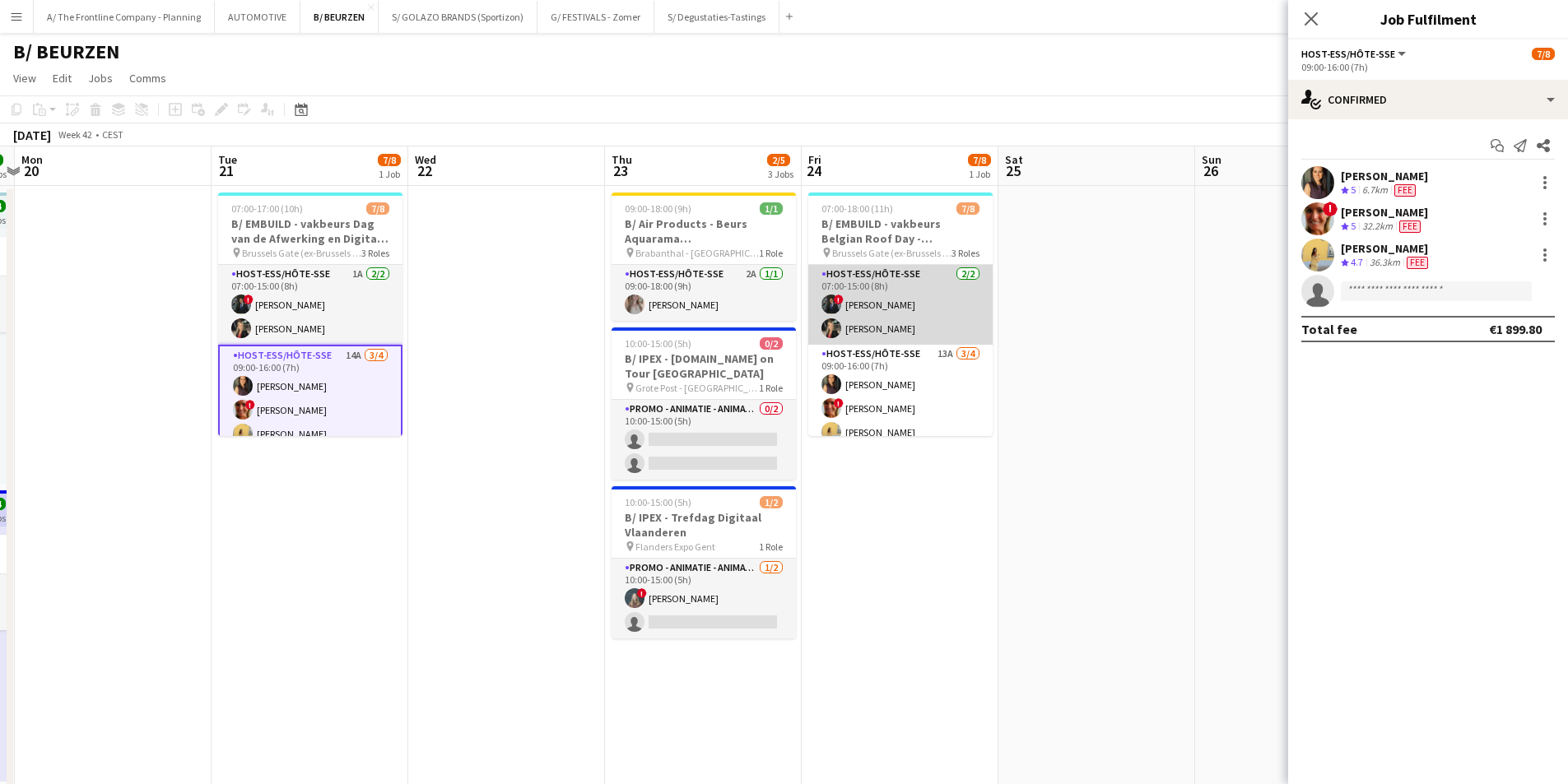
click at [884, 303] on app-card-role "Host-ess/Hôte-sse [DATE] 07:00-15:00 (8h) ! [PERSON_NAME] [PERSON_NAME]" at bounding box center [900, 305] width 184 height 80
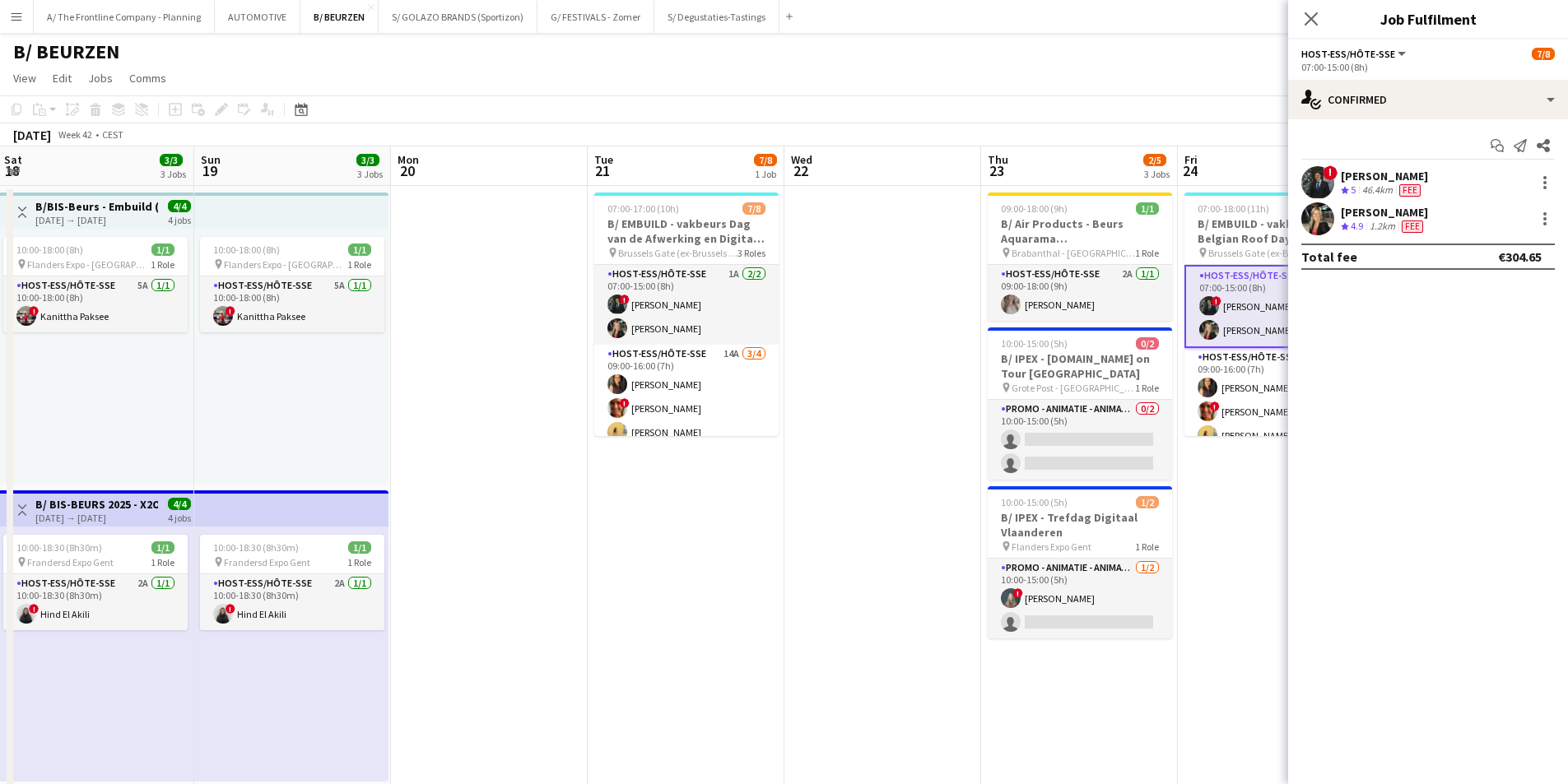
drag, startPoint x: 556, startPoint y: 494, endPoint x: 923, endPoint y: 438, distance: 371.2
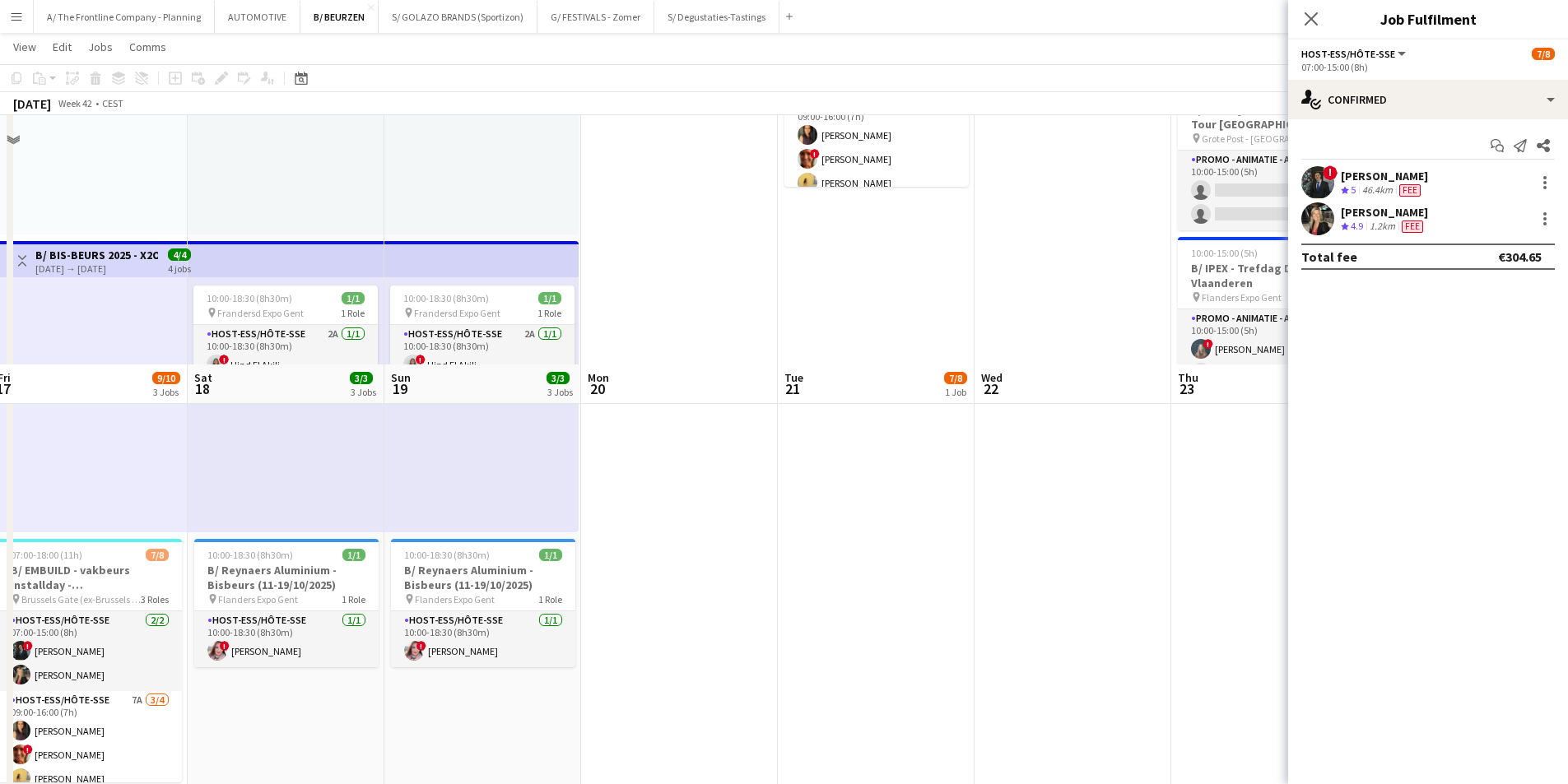
scroll to position [247, 0]
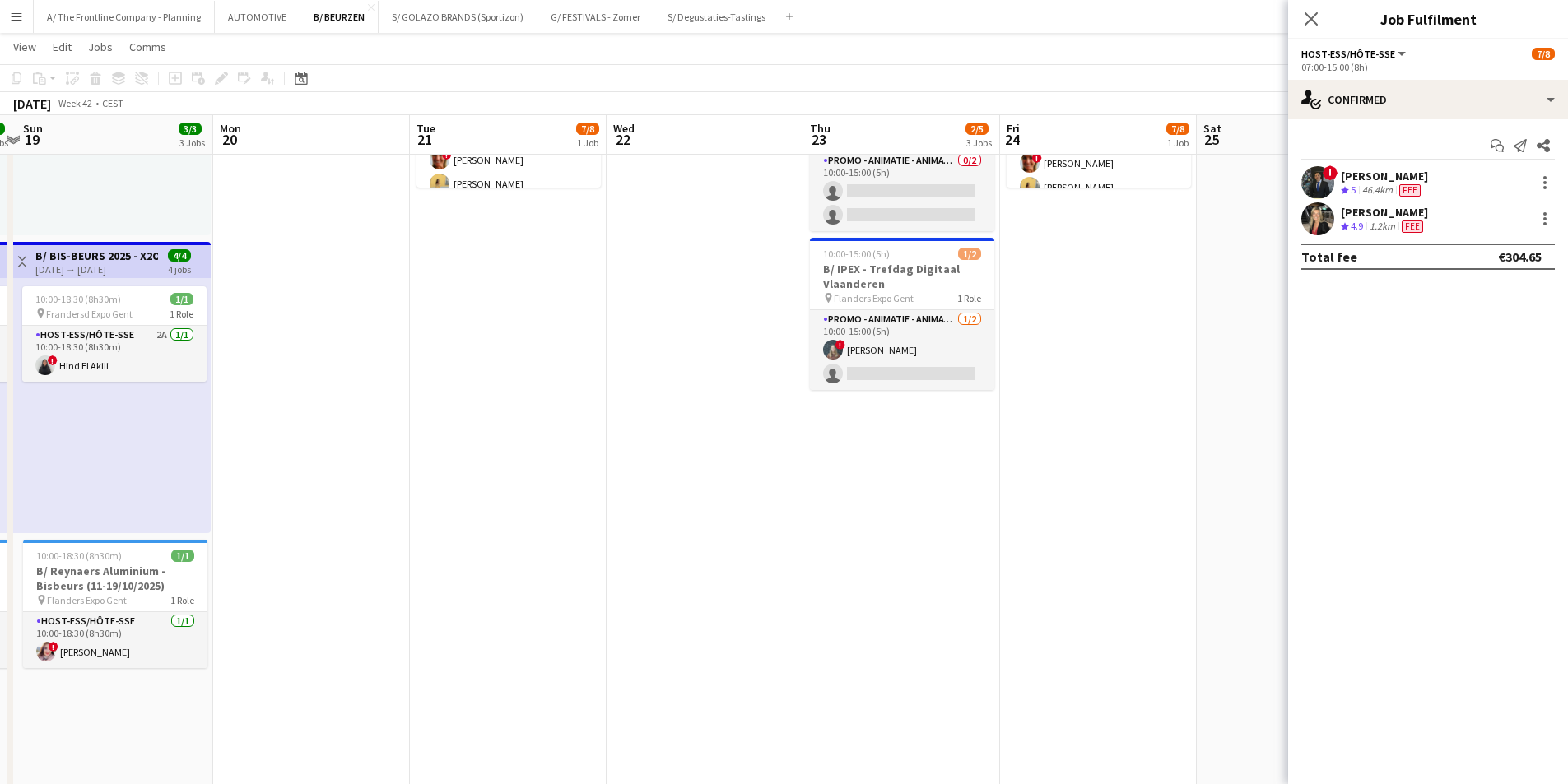
drag, startPoint x: 885, startPoint y: 464, endPoint x: 486, endPoint y: 460, distance: 399.0
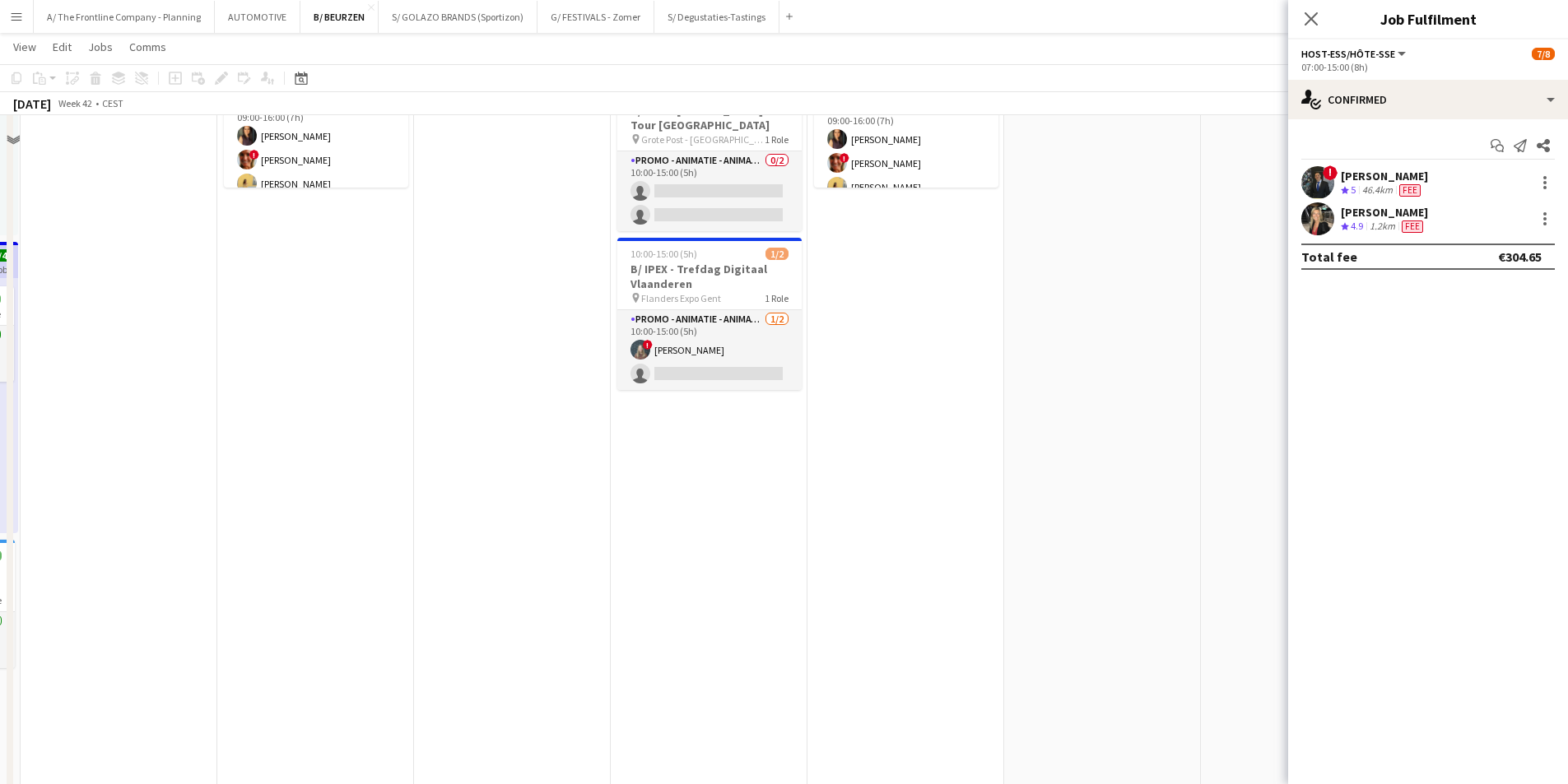
scroll to position [0, 0]
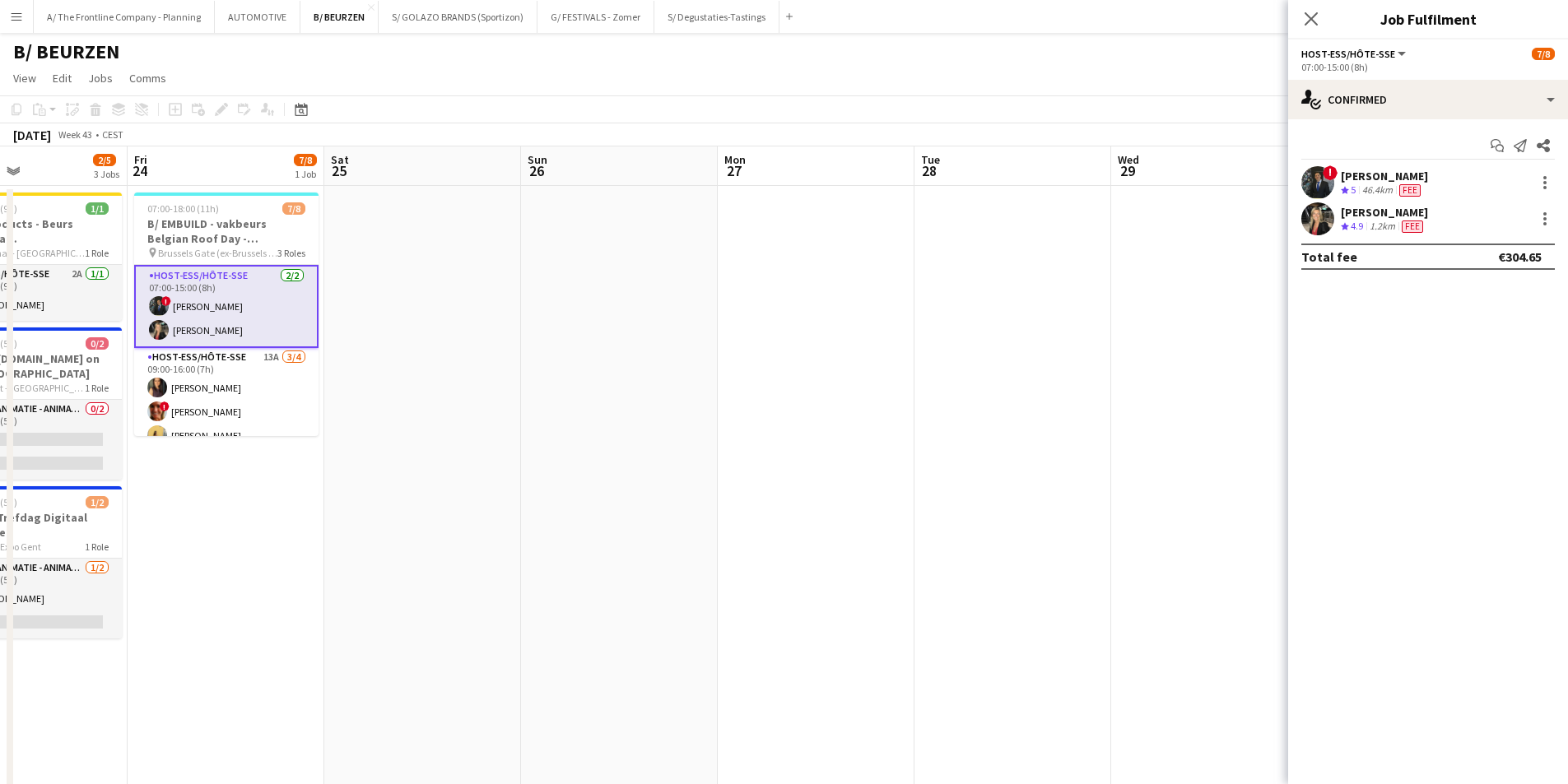
drag, startPoint x: 658, startPoint y: 516, endPoint x: 630, endPoint y: 514, distance: 28.1
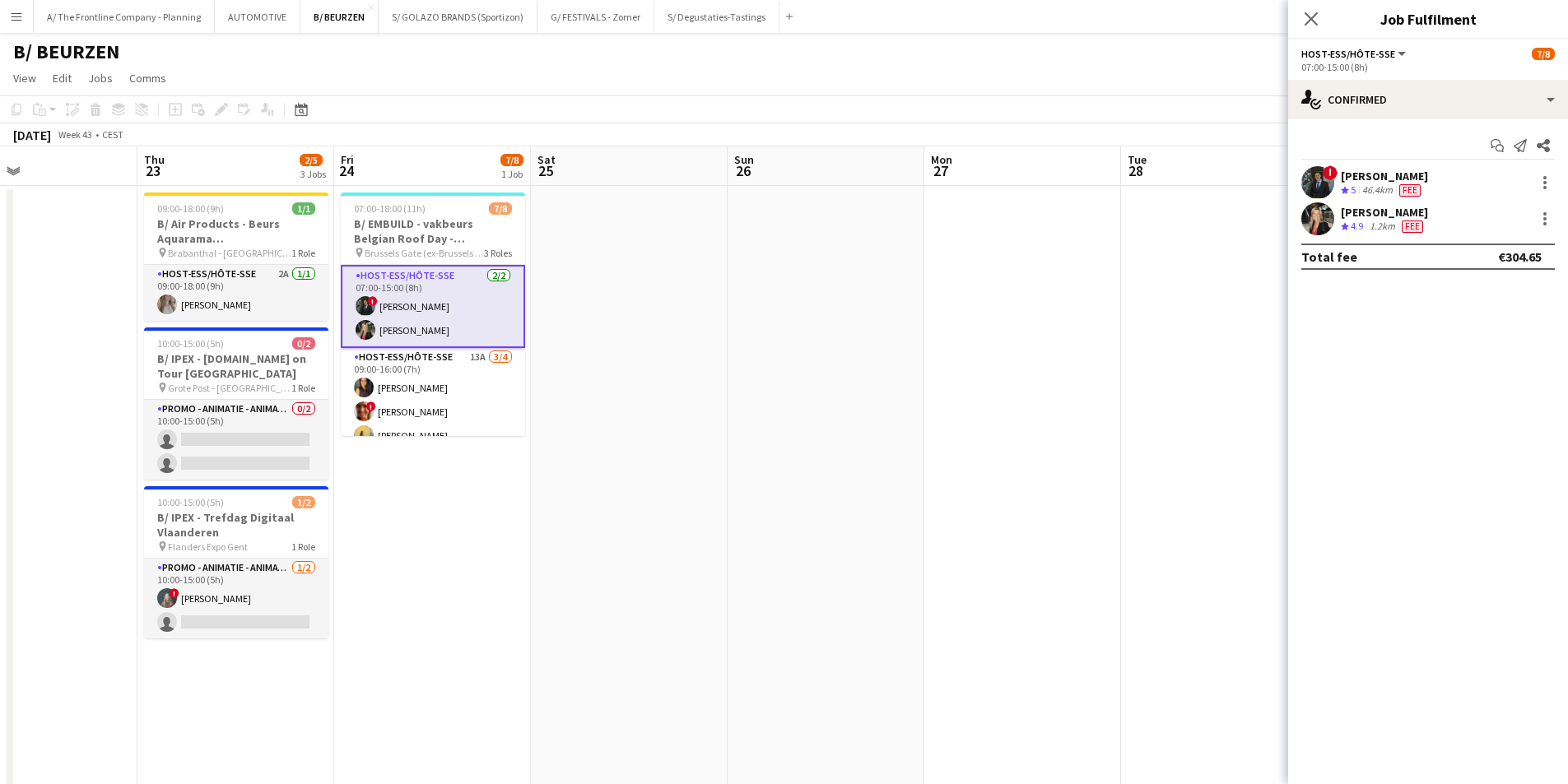
drag, startPoint x: 447, startPoint y: 532, endPoint x: 938, endPoint y: 447, distance: 498.3
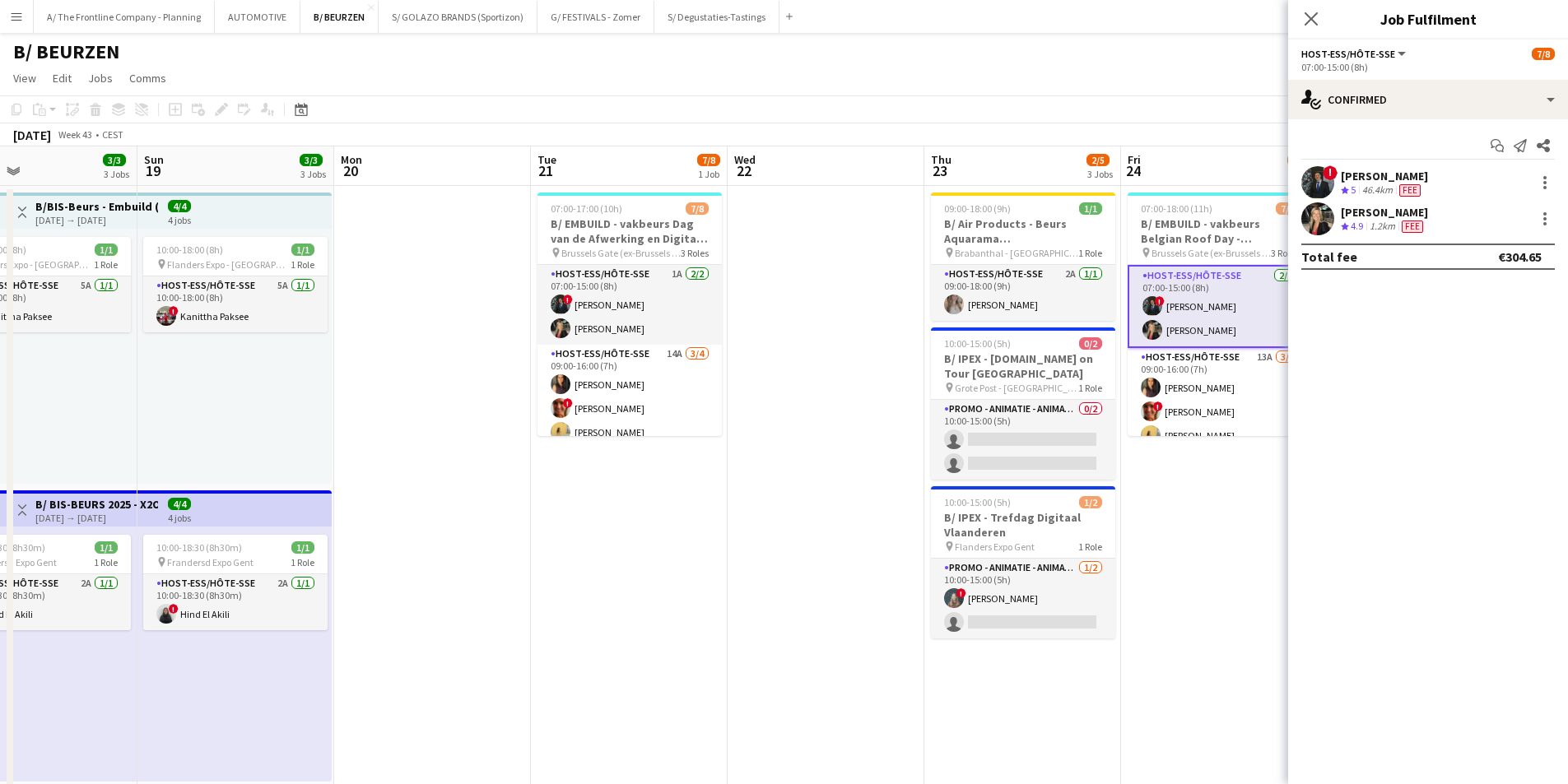
scroll to position [0, 531]
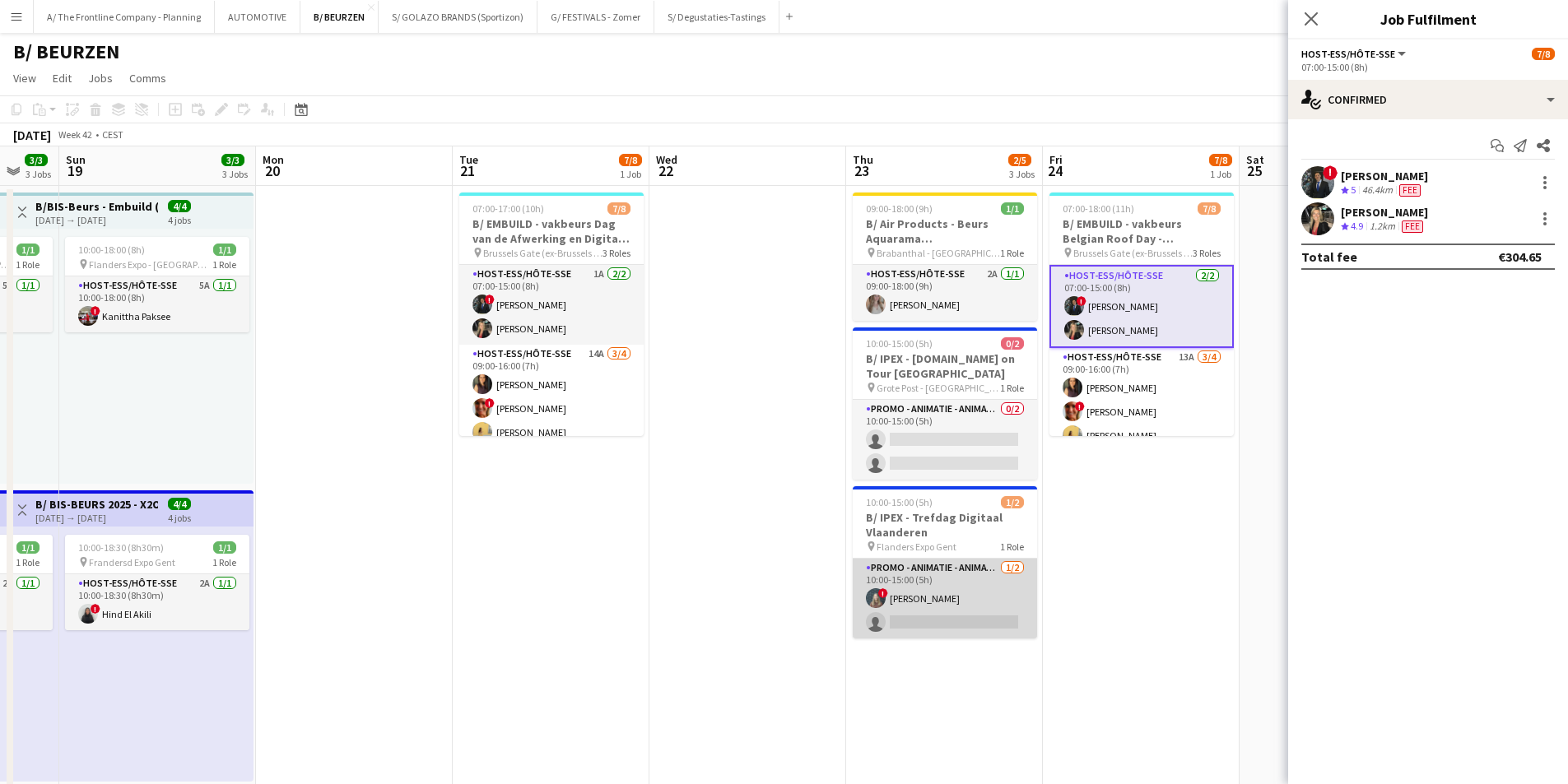
drag, startPoint x: 897, startPoint y: 610, endPoint x: 904, endPoint y: 604, distance: 9.2
click at [898, 610] on app-card-role "Promo - Animatie - Animation [DATE] 10:00-15:00 (5h) ! [PERSON_NAME] single-neu…" at bounding box center [944, 598] width 184 height 80
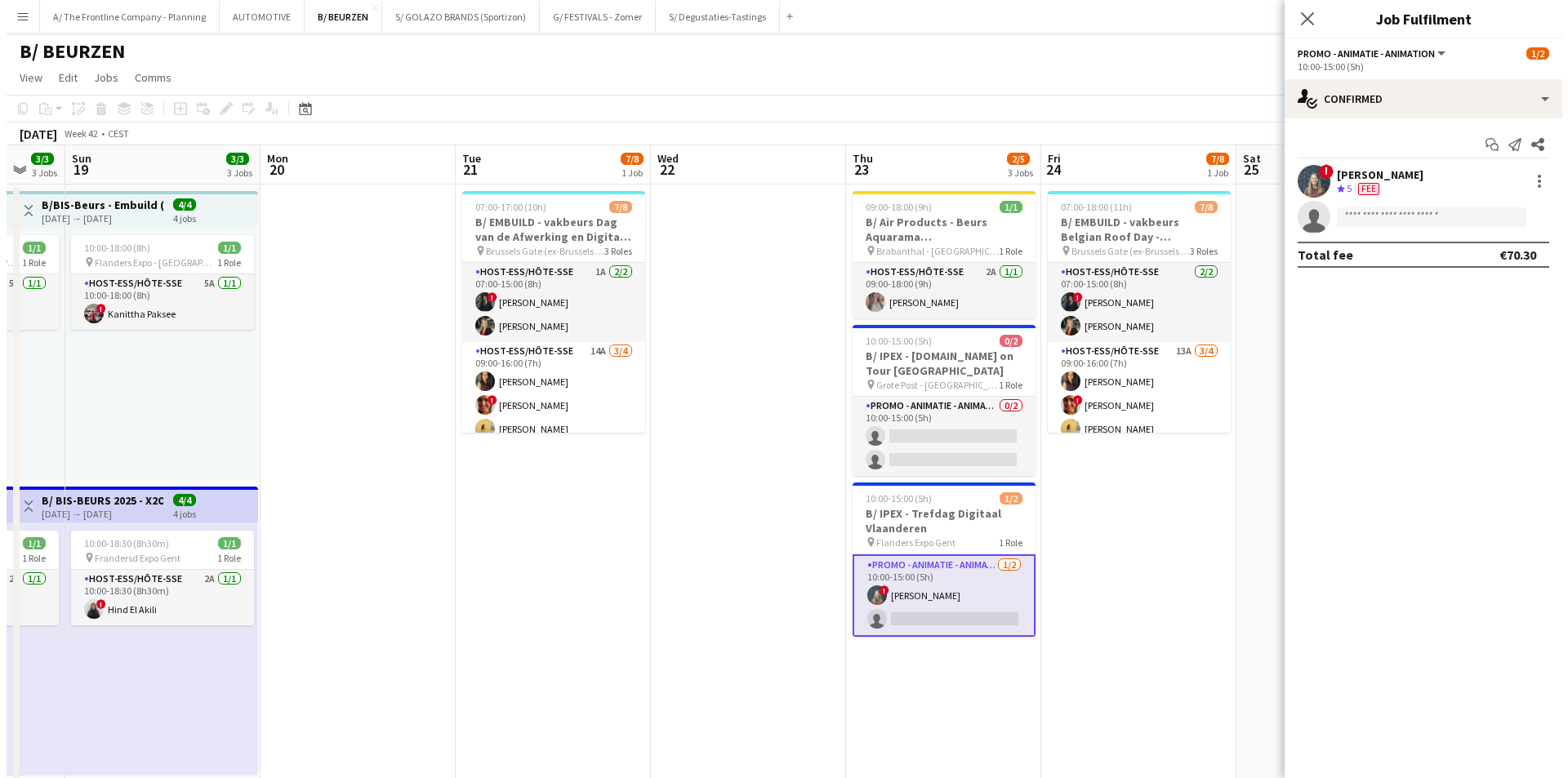
scroll to position [0, 526]
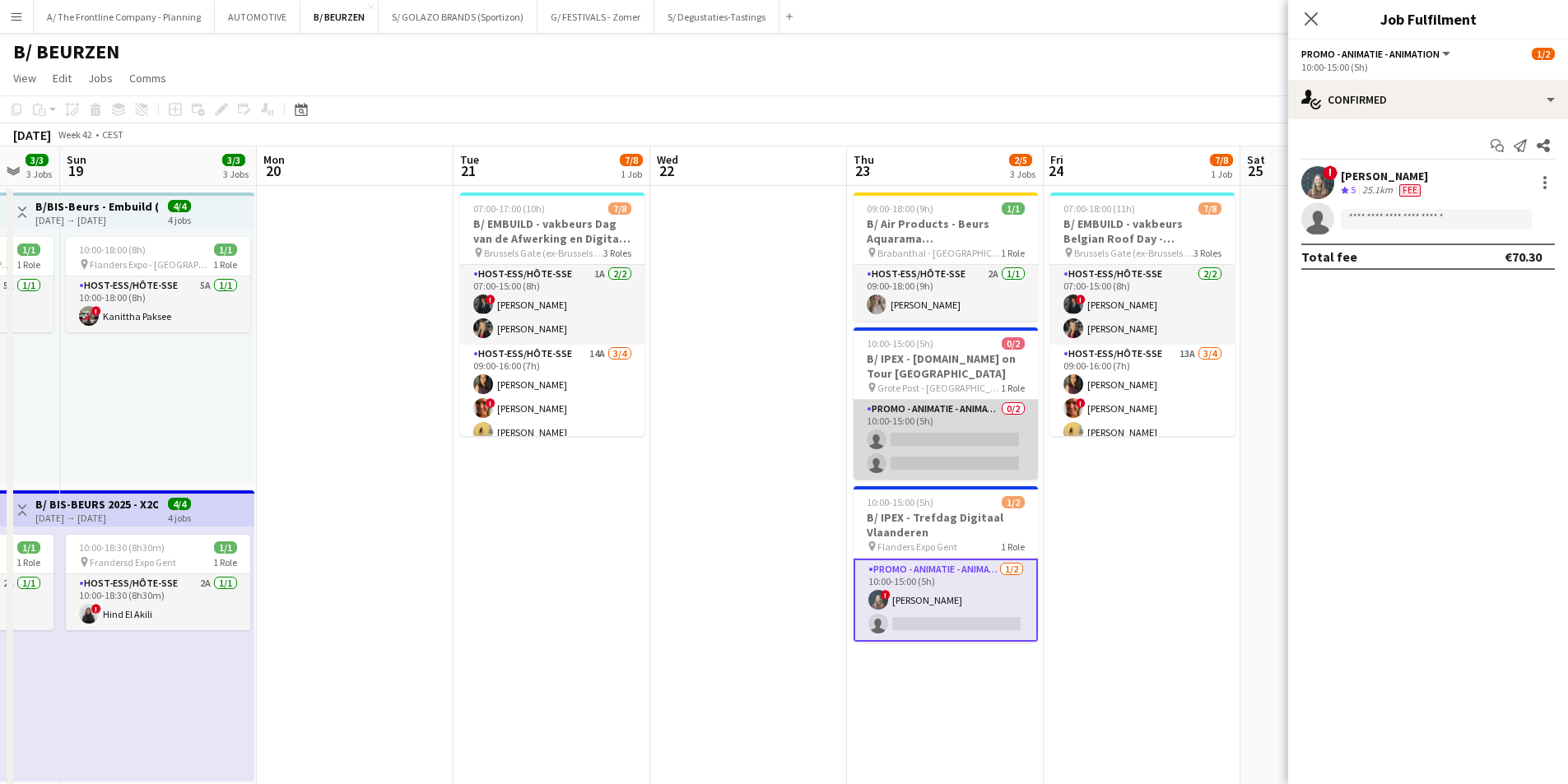
click at [929, 449] on app-card-role "Promo - Animatie - Animation 0/2 10:00-15:00 (5h) single-neutral-actions single…" at bounding box center [945, 440] width 184 height 80
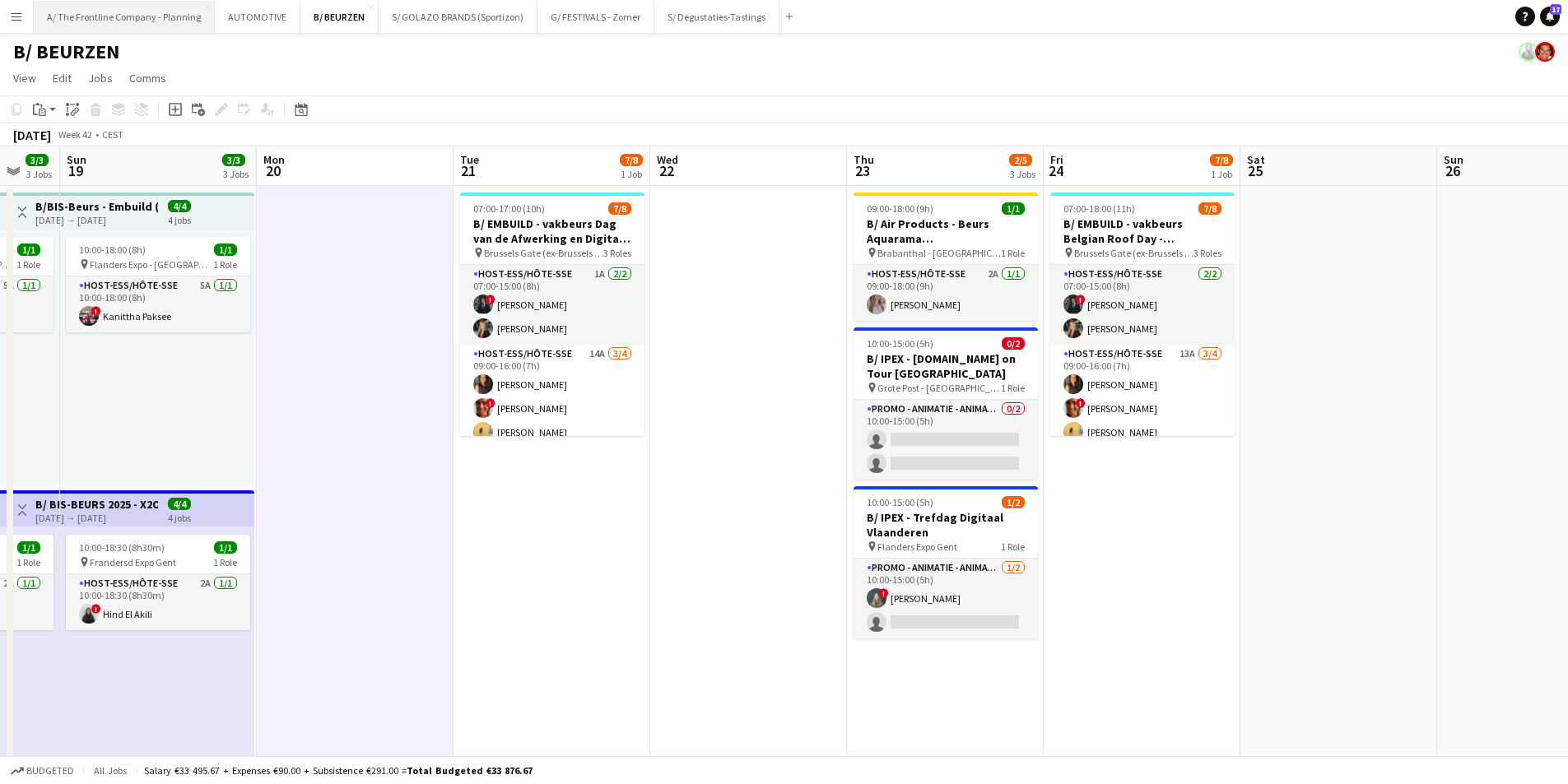
click at [119, 20] on button "A/ The Frontline Company - Planning Close" at bounding box center [124, 16] width 181 height 32
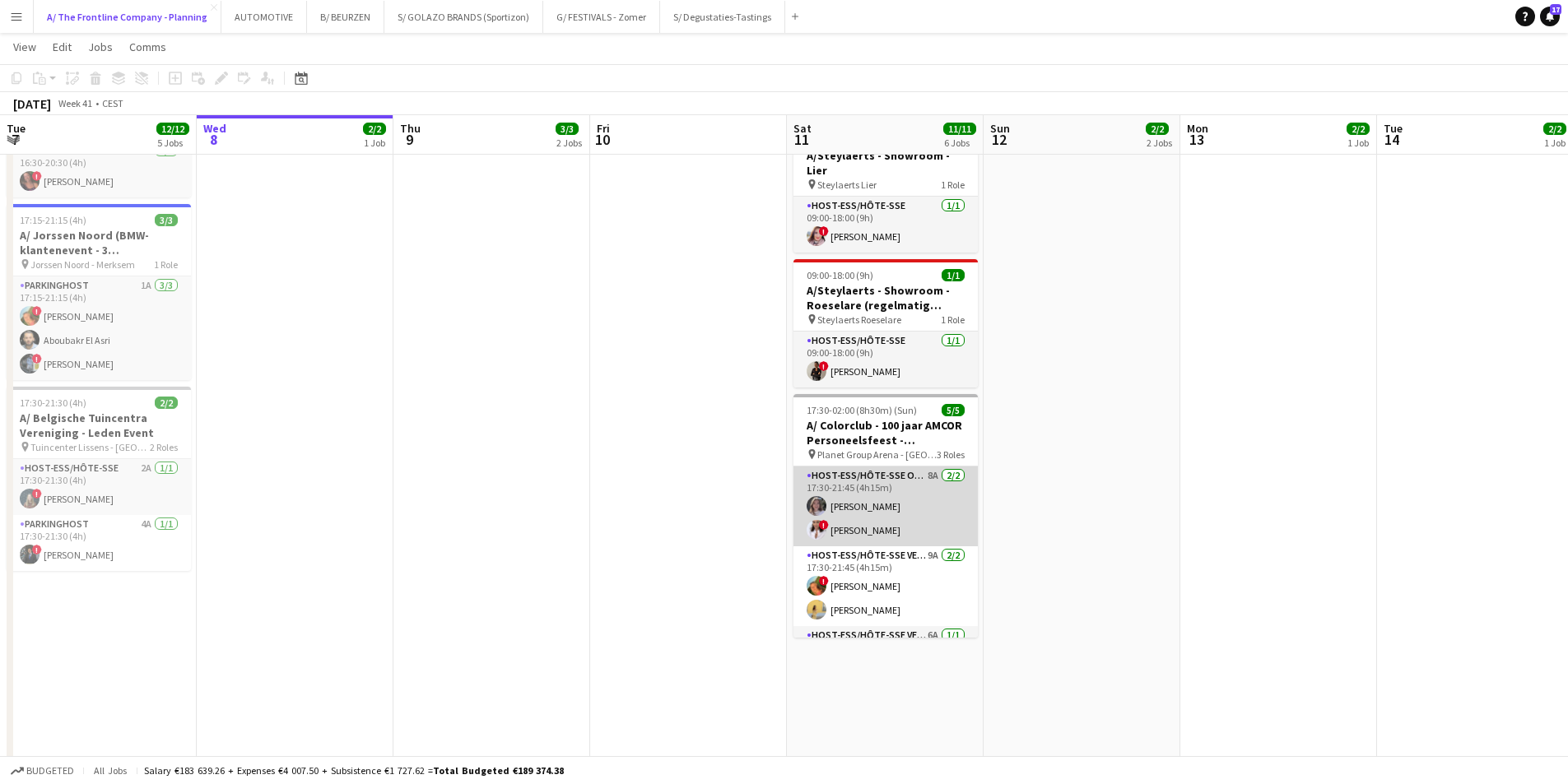
scroll to position [44, 0]
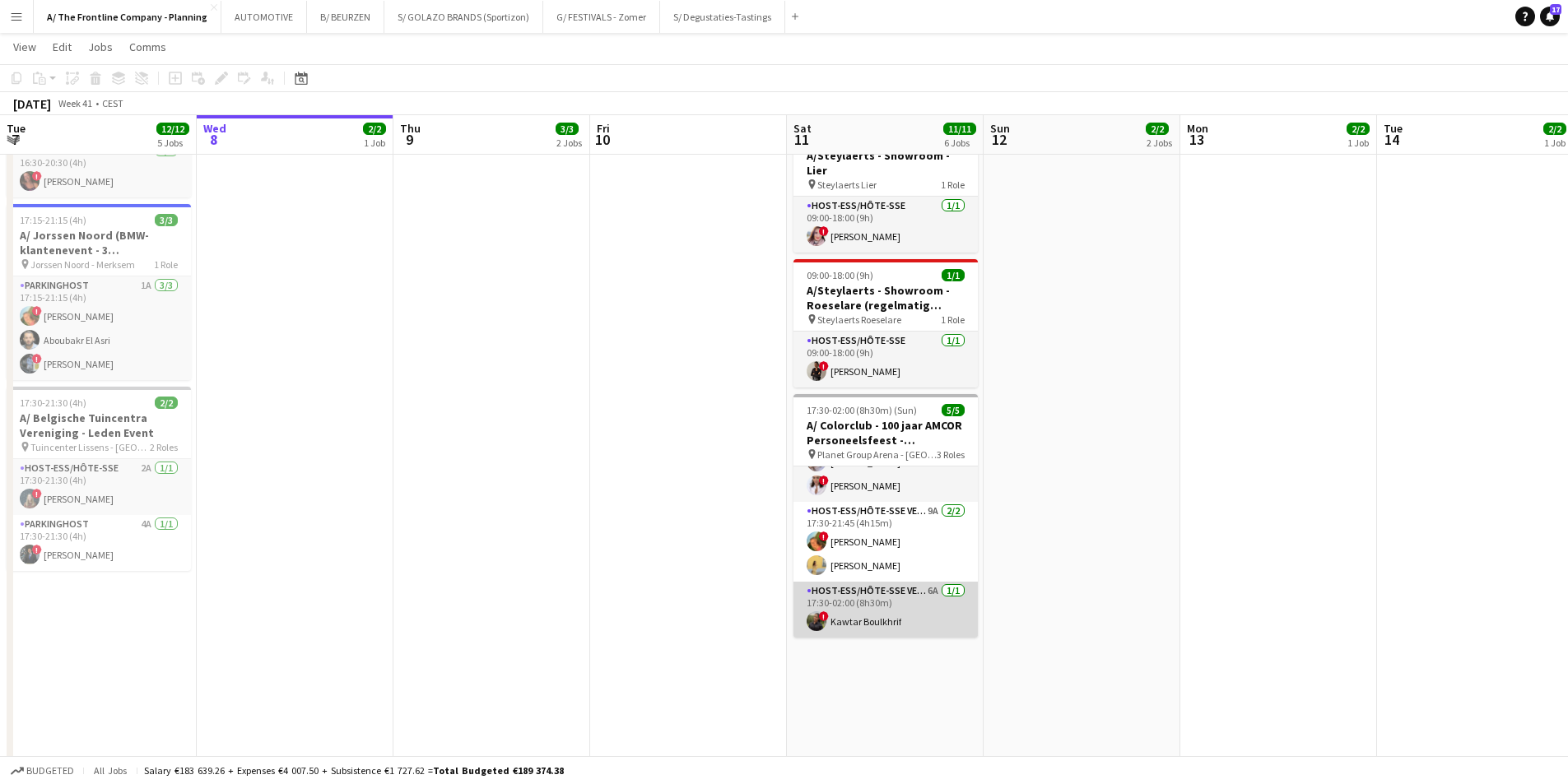
click at [886, 602] on app-card-role "Host-ess/Hôte-sse Vestiaire 6A [DATE] 17:30-02:00 (8h30m) ! Kawtar Boulkhrif" at bounding box center [886, 609] width 184 height 56
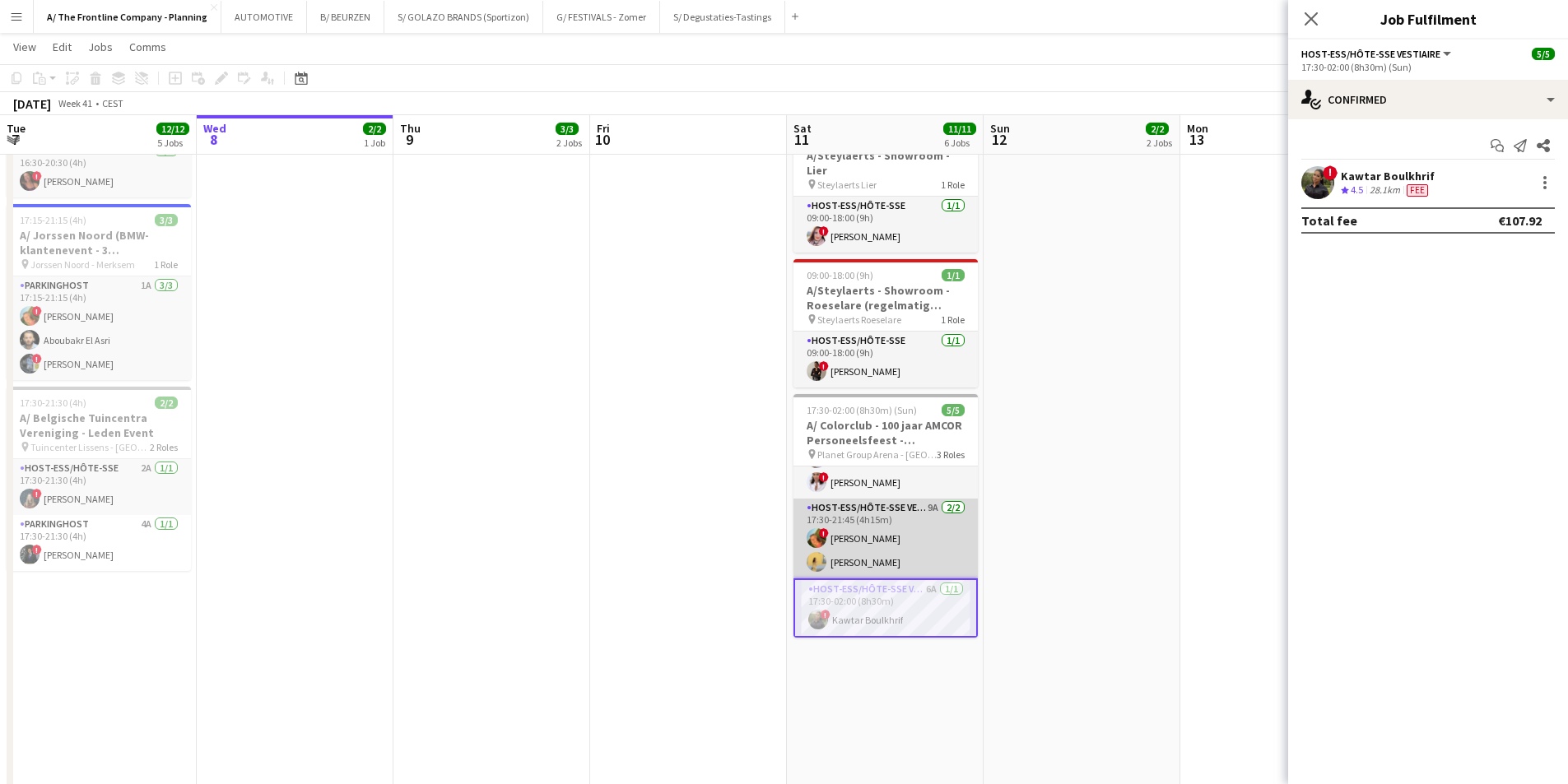
scroll to position [0, 0]
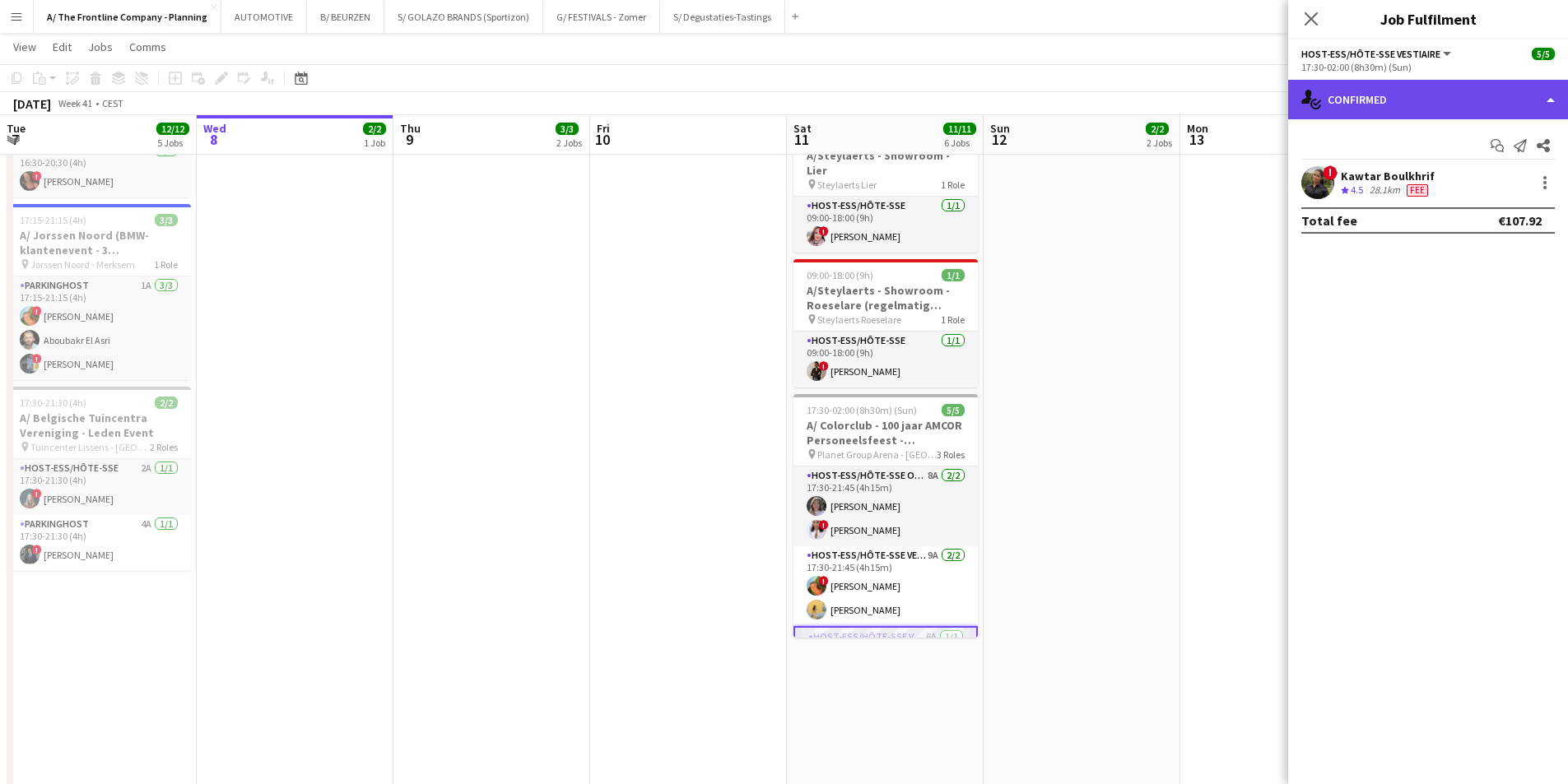
click at [1416, 91] on div "single-neutral-actions-check-2 Confirmed" at bounding box center [1429, 99] width 280 height 40
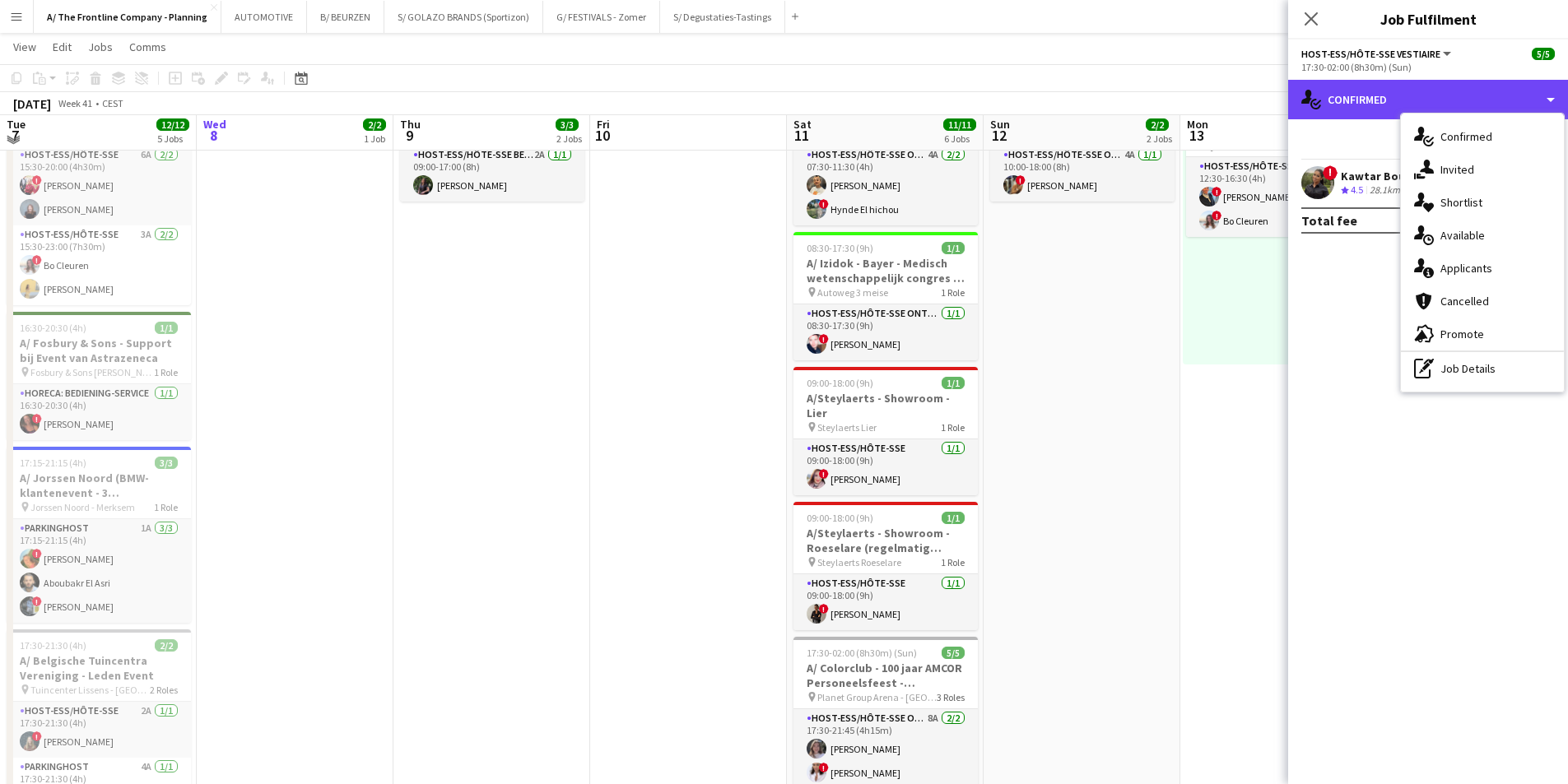
scroll to position [659, 0]
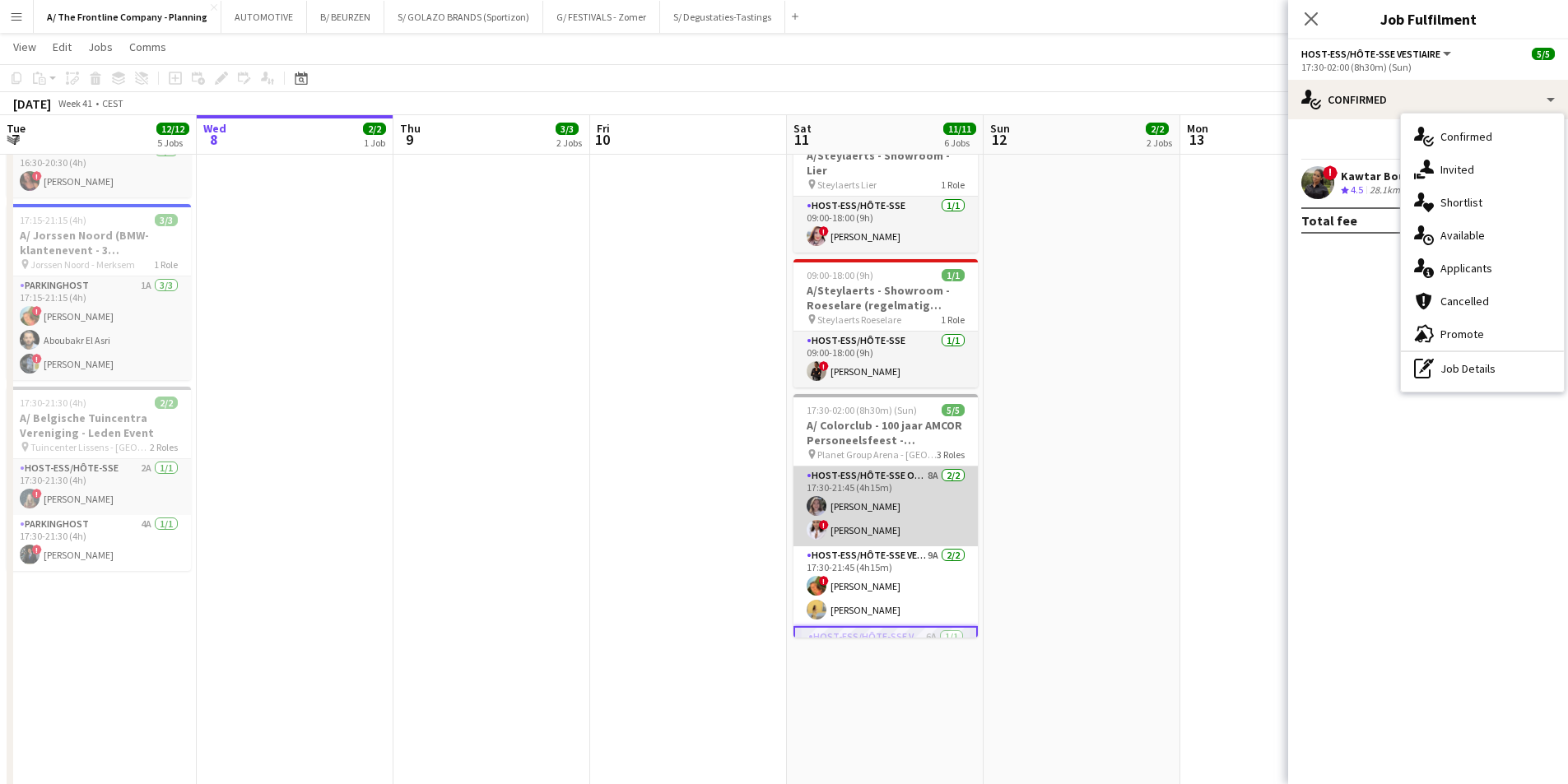
click at [874, 478] on app-card-role "Host-ess/Hôte-sse Onthaal-Accueill 8A [DATE] 17:30-21:45 (4h15m) Winke De Feyte…" at bounding box center [886, 507] width 184 height 80
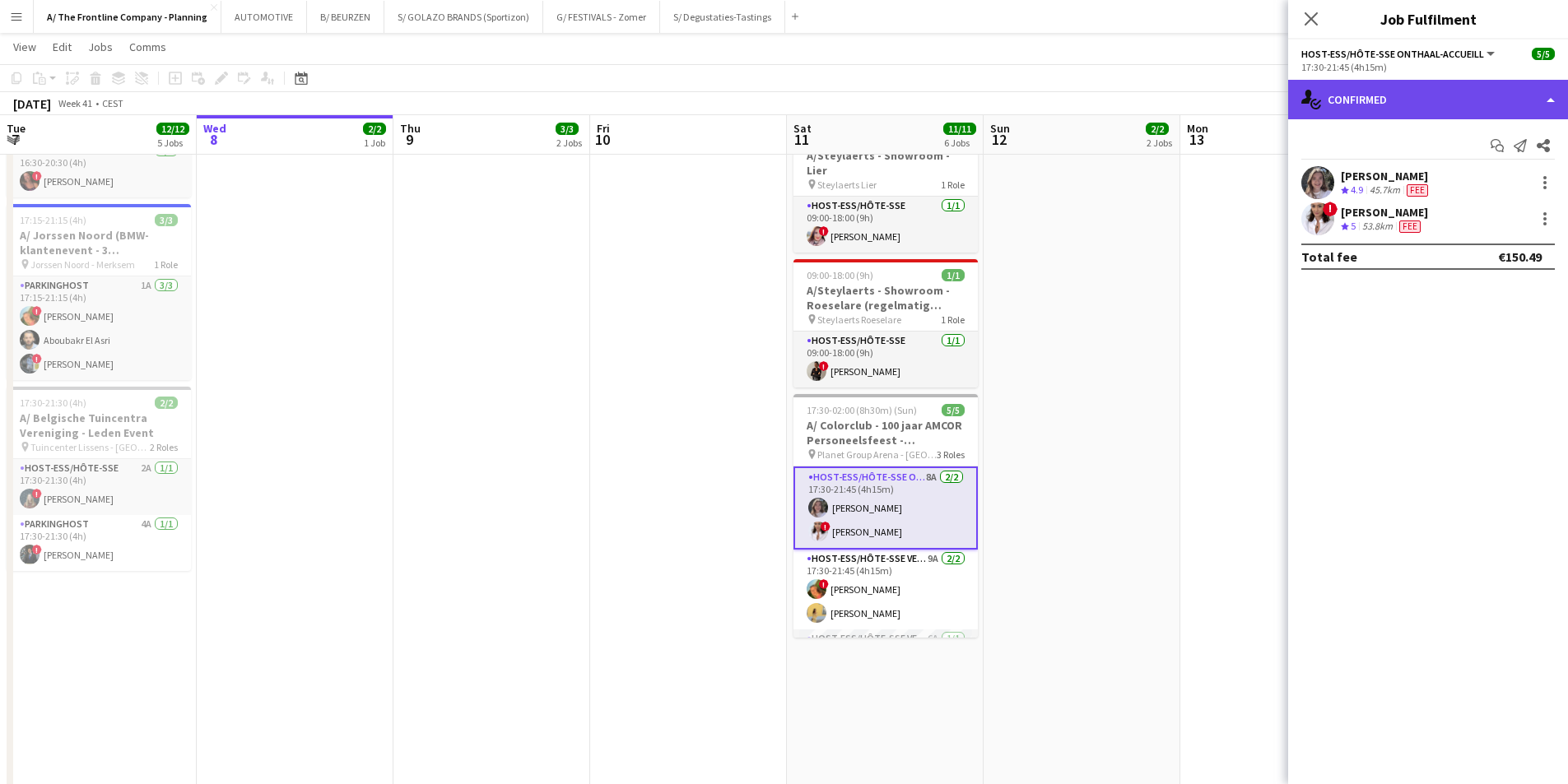
click at [1469, 93] on div "single-neutral-actions-check-2 Confirmed" at bounding box center [1429, 99] width 280 height 40
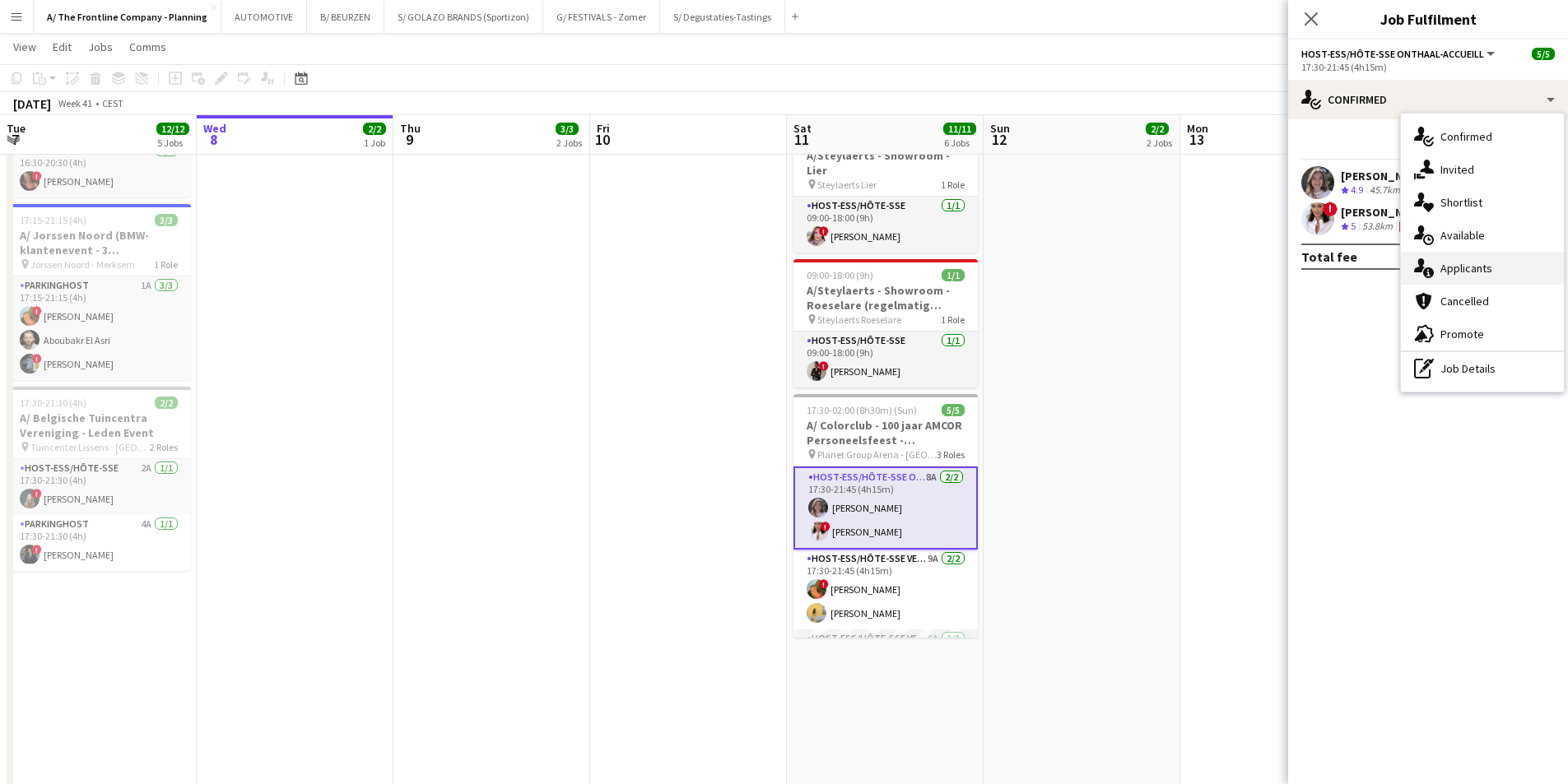
click at [1456, 272] on span "Applicants" at bounding box center [1467, 268] width 52 height 15
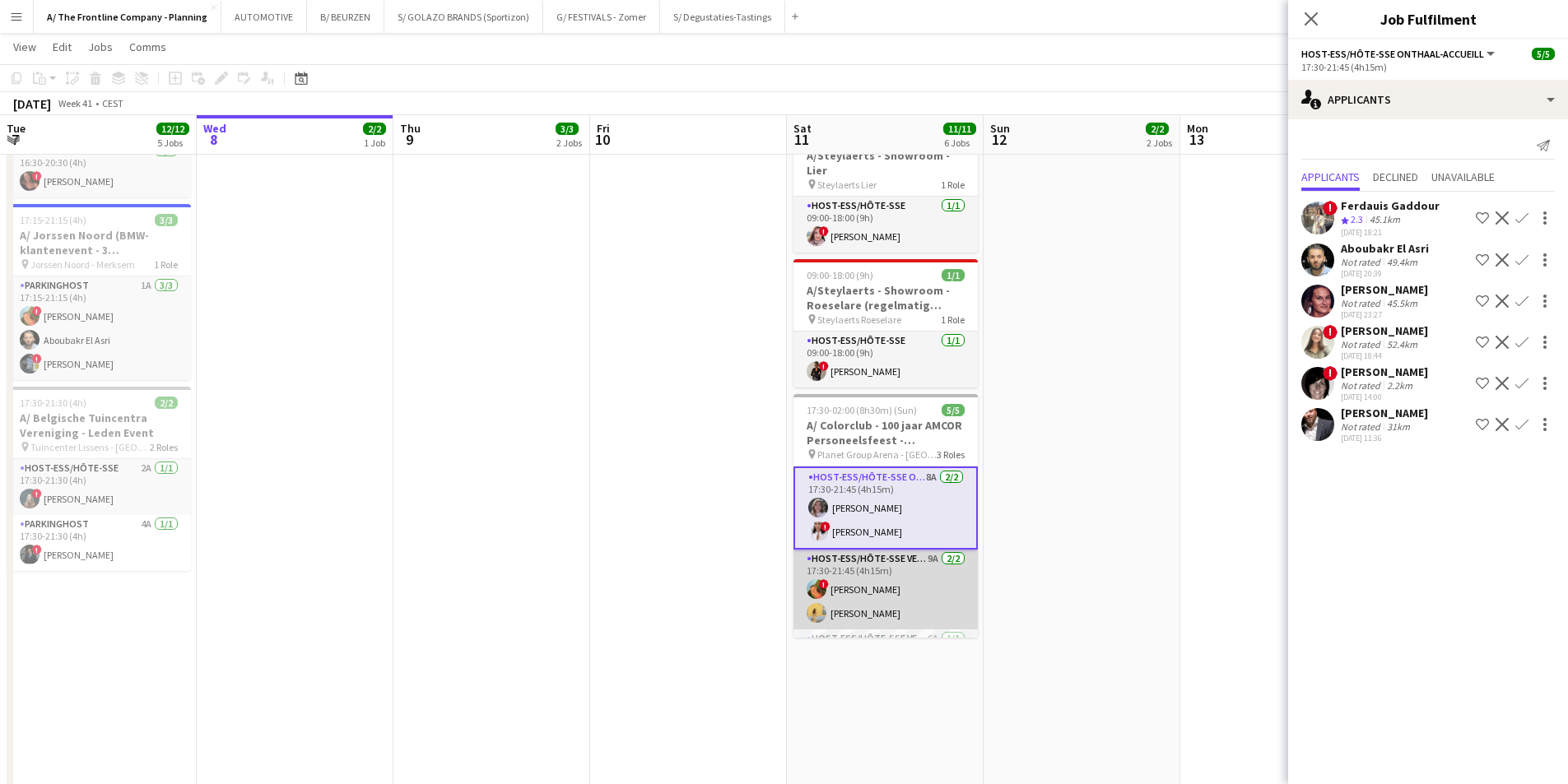
click at [899, 585] on app-card-role "Host-ess/Hôte-sse Vestiaire 9A [DATE] 17:30-21:45 (4h15m) ! [PERSON_NAME] [PERS…" at bounding box center [886, 590] width 184 height 80
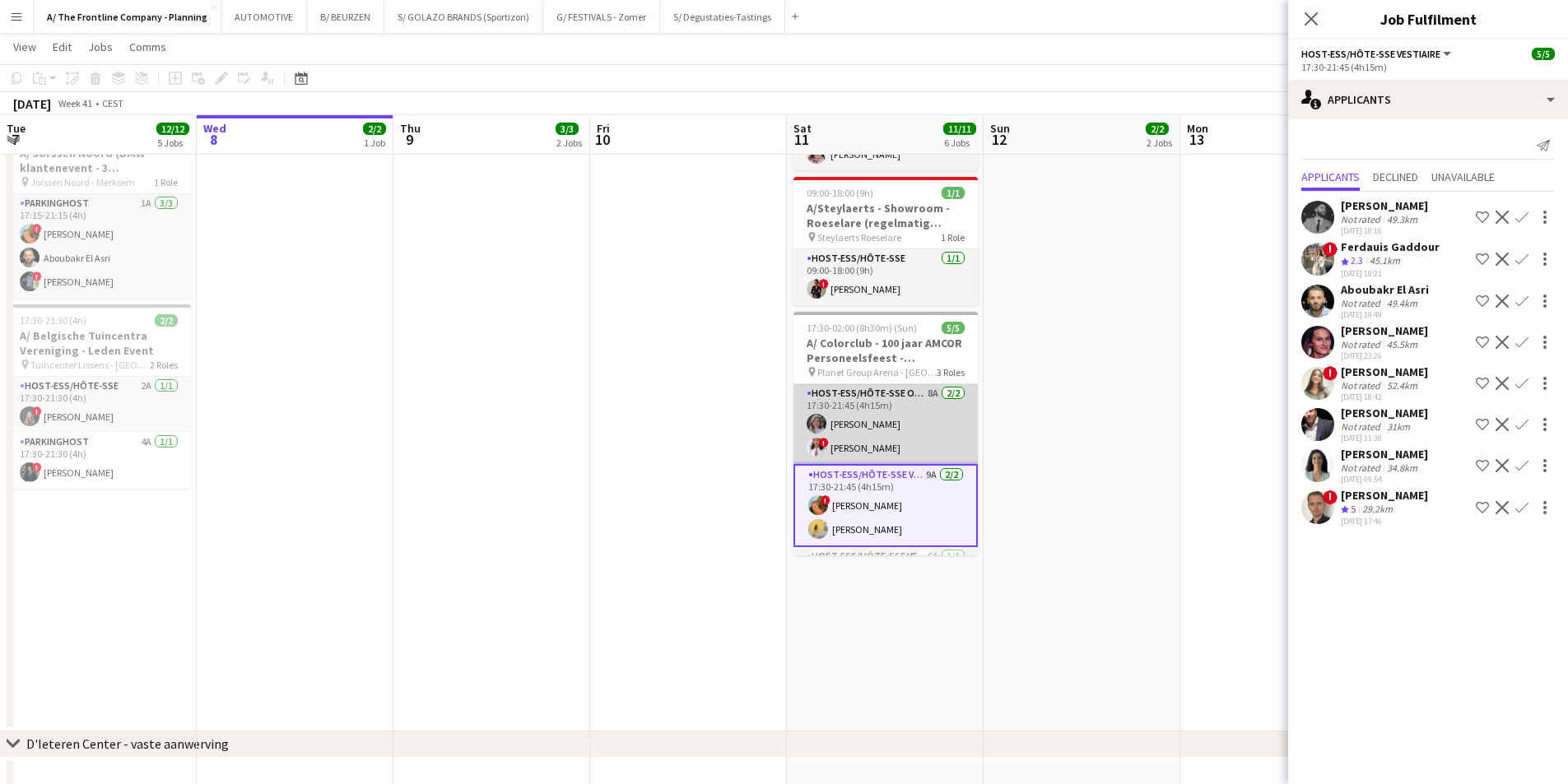
scroll to position [48, 0]
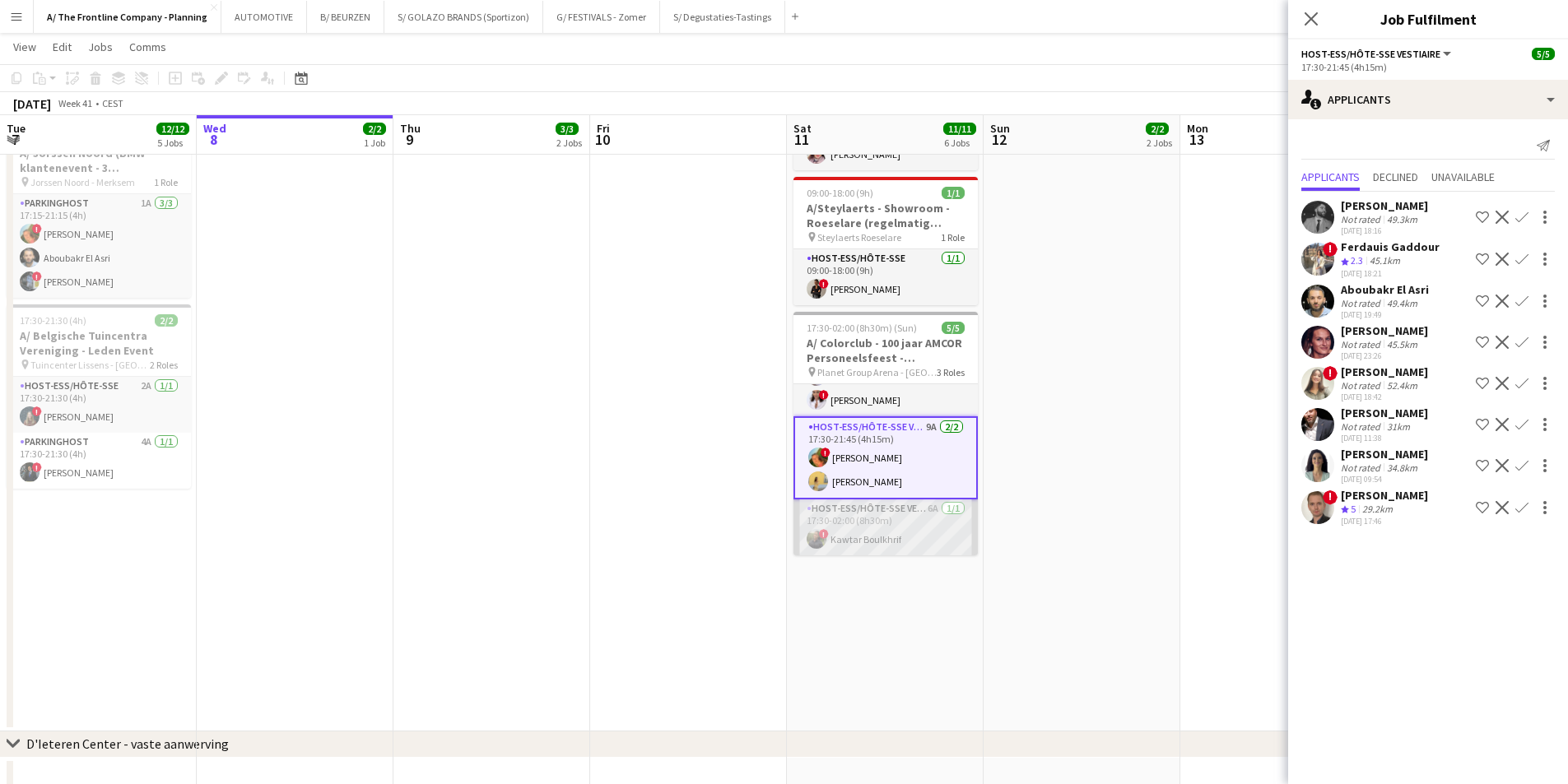
click at [863, 519] on app-card-role "Host-ess/Hôte-sse Vestiaire 6A [DATE] 17:30-02:00 (8h30m) ! Kawtar Boulkhrif" at bounding box center [886, 527] width 184 height 56
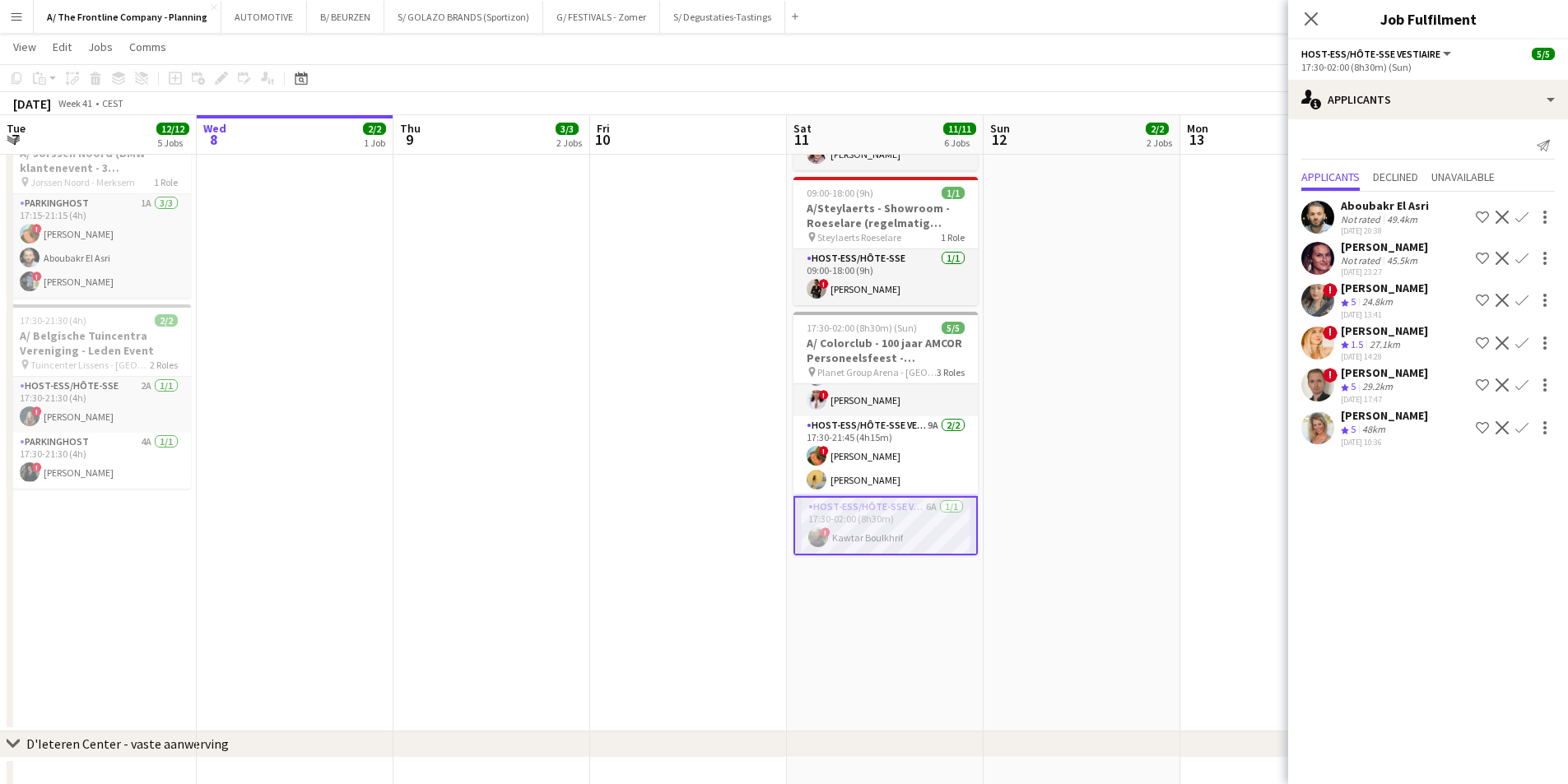
click at [1384, 259] on div "45.5km" at bounding box center [1402, 260] width 37 height 12
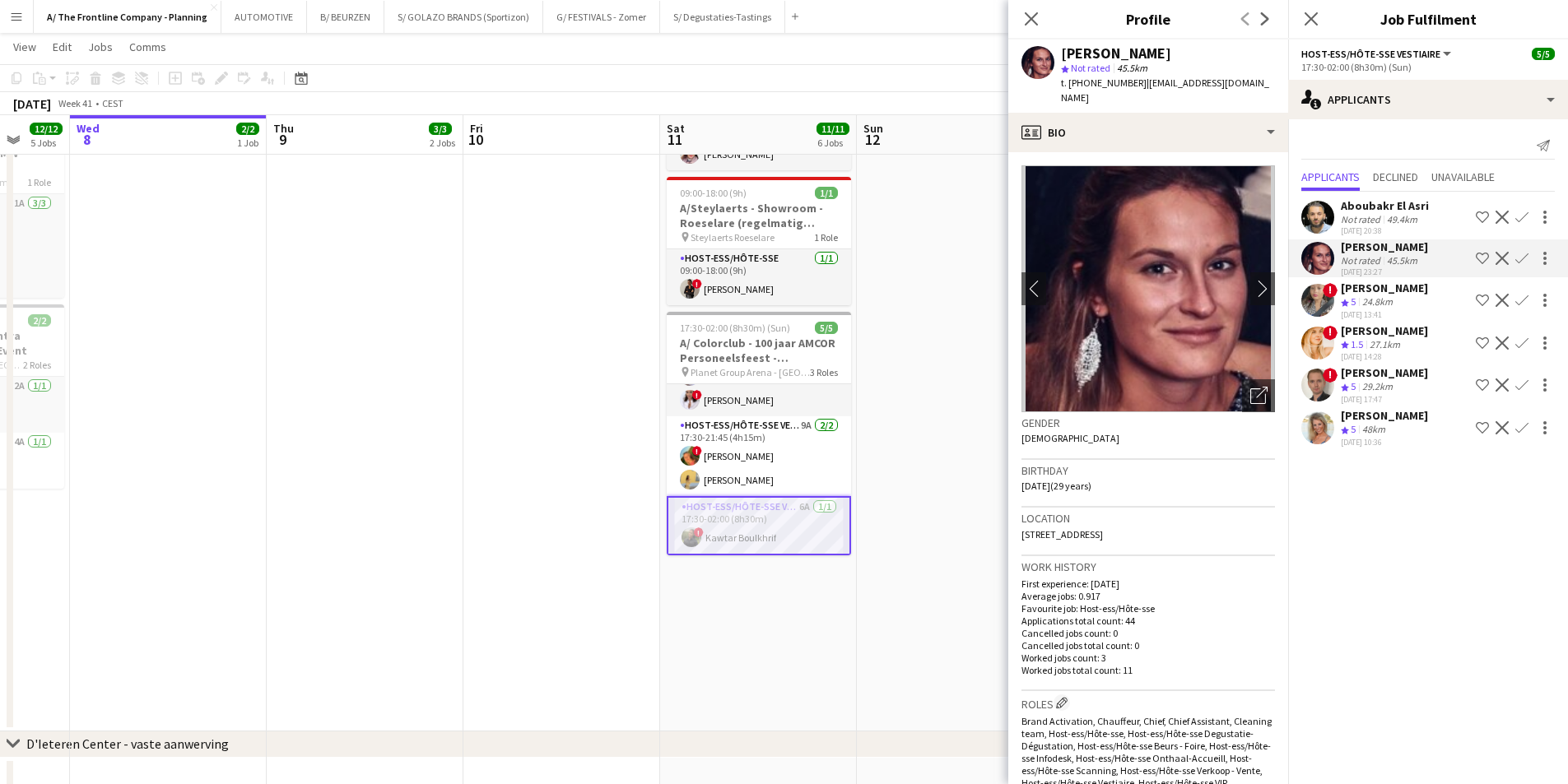
scroll to position [0, 570]
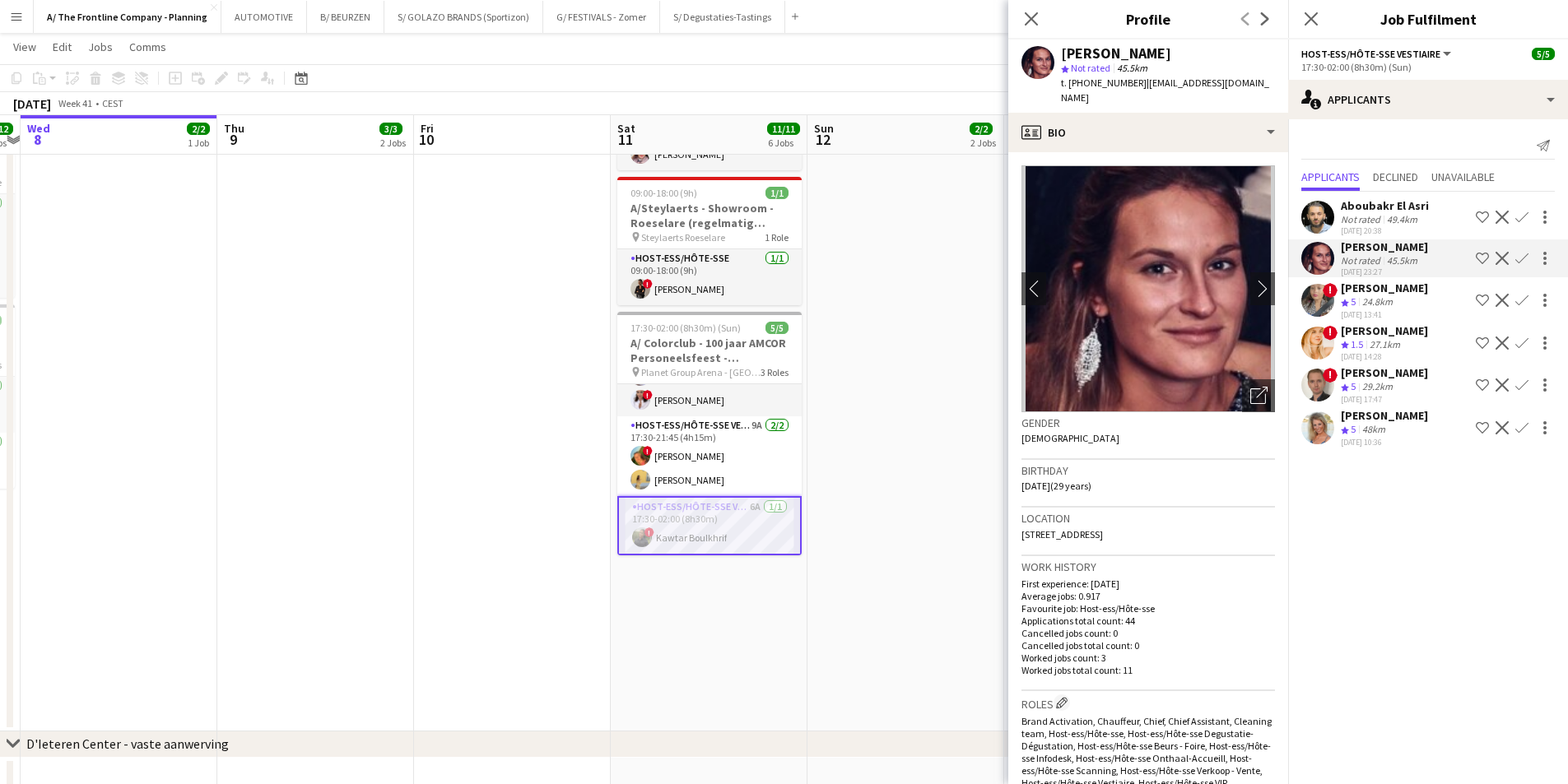
drag, startPoint x: 878, startPoint y: 584, endPoint x: 701, endPoint y: 590, distance: 177.1
click at [701, 590] on app-calendar-viewport "Sun 5 11/11 5 Jobs Mon 6 4/4 3 Jobs Tue 7 12/12 5 Jobs Wed 8 2/2 1 Job Thu 9 3/…" at bounding box center [784, 103] width 1568 height 1559
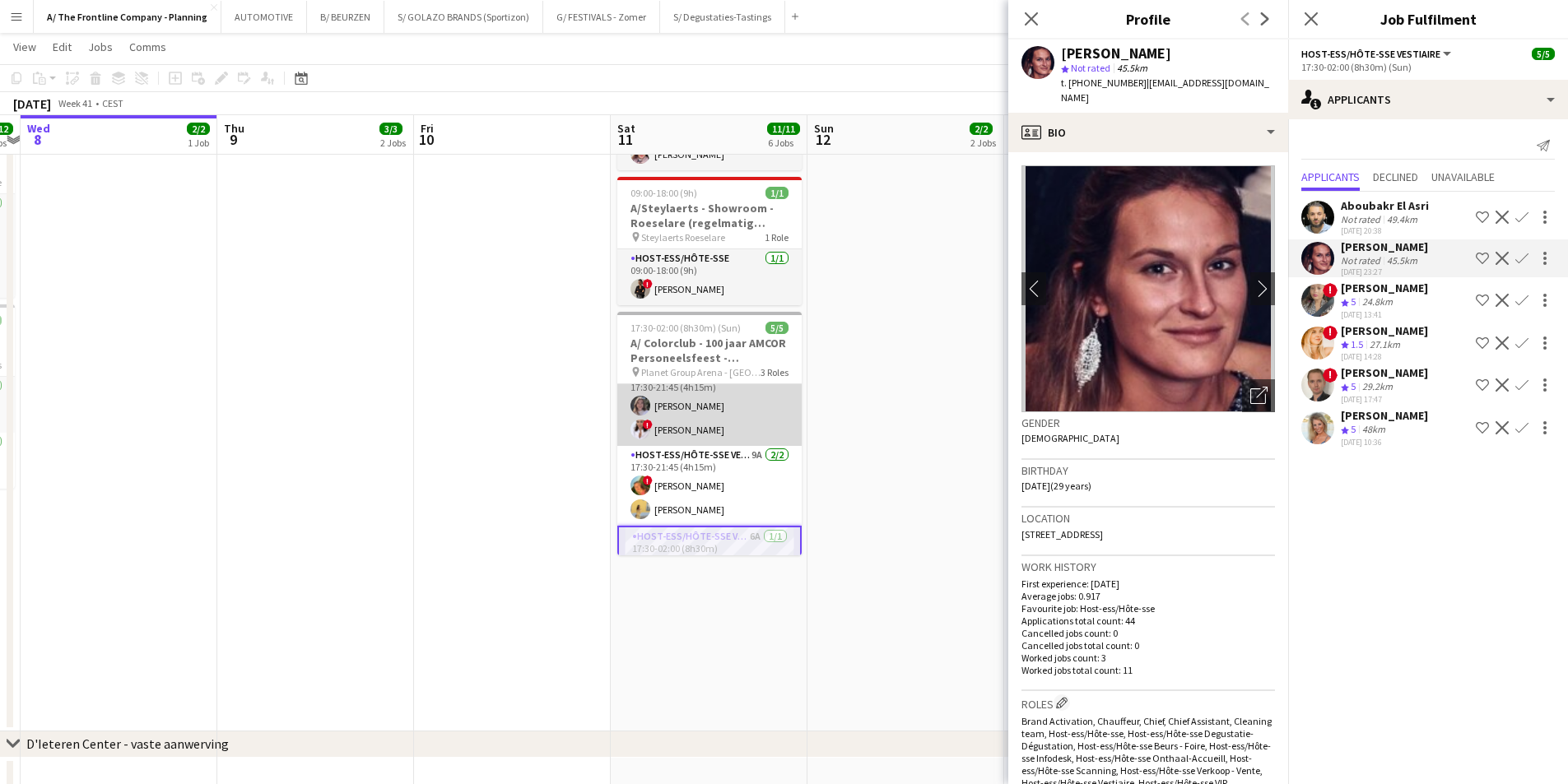
scroll to position [0, 0]
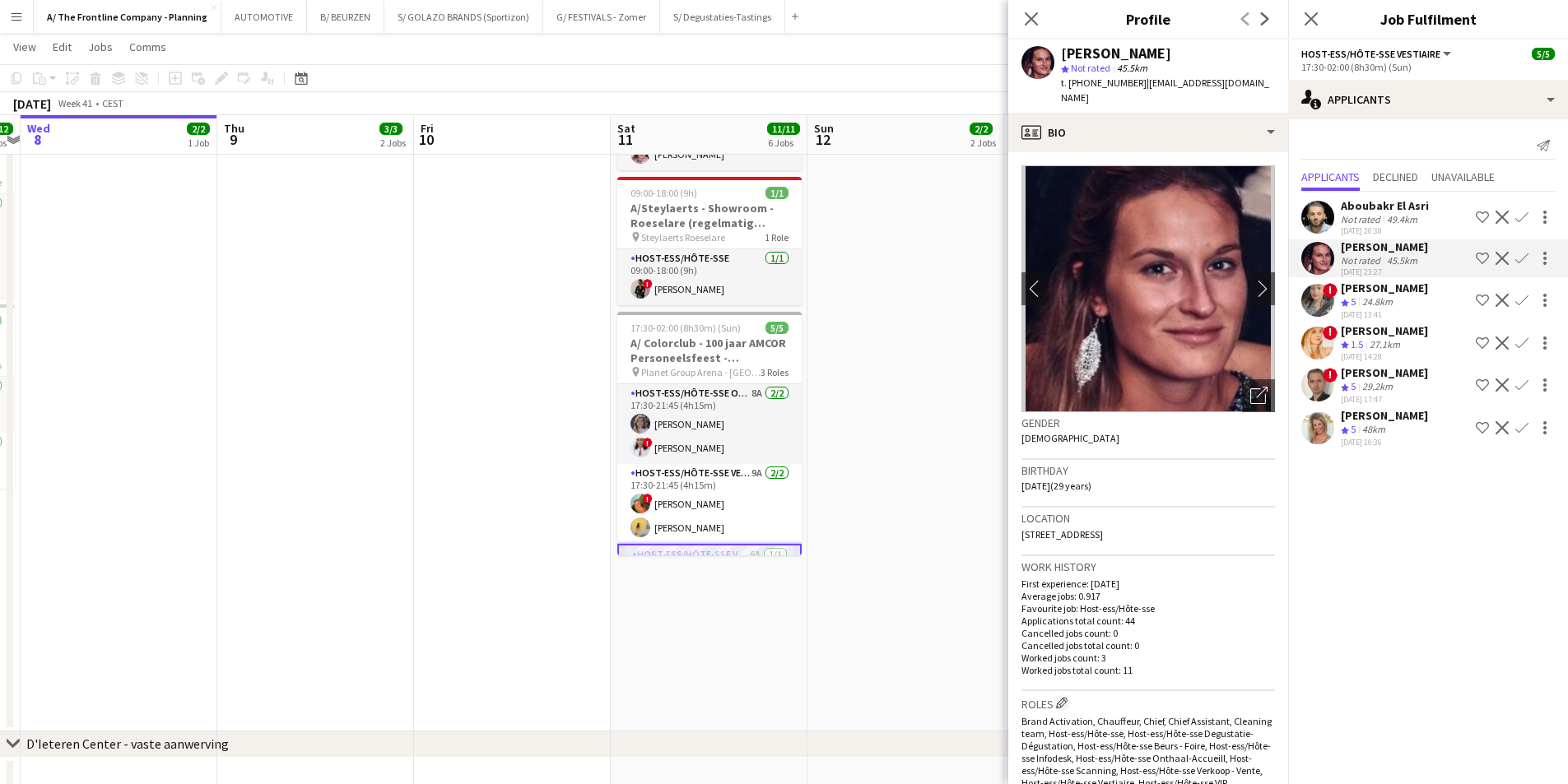
drag, startPoint x: 202, startPoint y: 291, endPoint x: 215, endPoint y: 284, distance: 14.8
click at [210, 288] on app-calendar-viewport "Sun 5 11/11 5 Jobs Mon 6 4/4 3 Jobs Tue 7 12/12 5 Jobs Wed 8 2/2 1 Job Thu 9 3/…" at bounding box center [784, 103] width 1568 height 1559
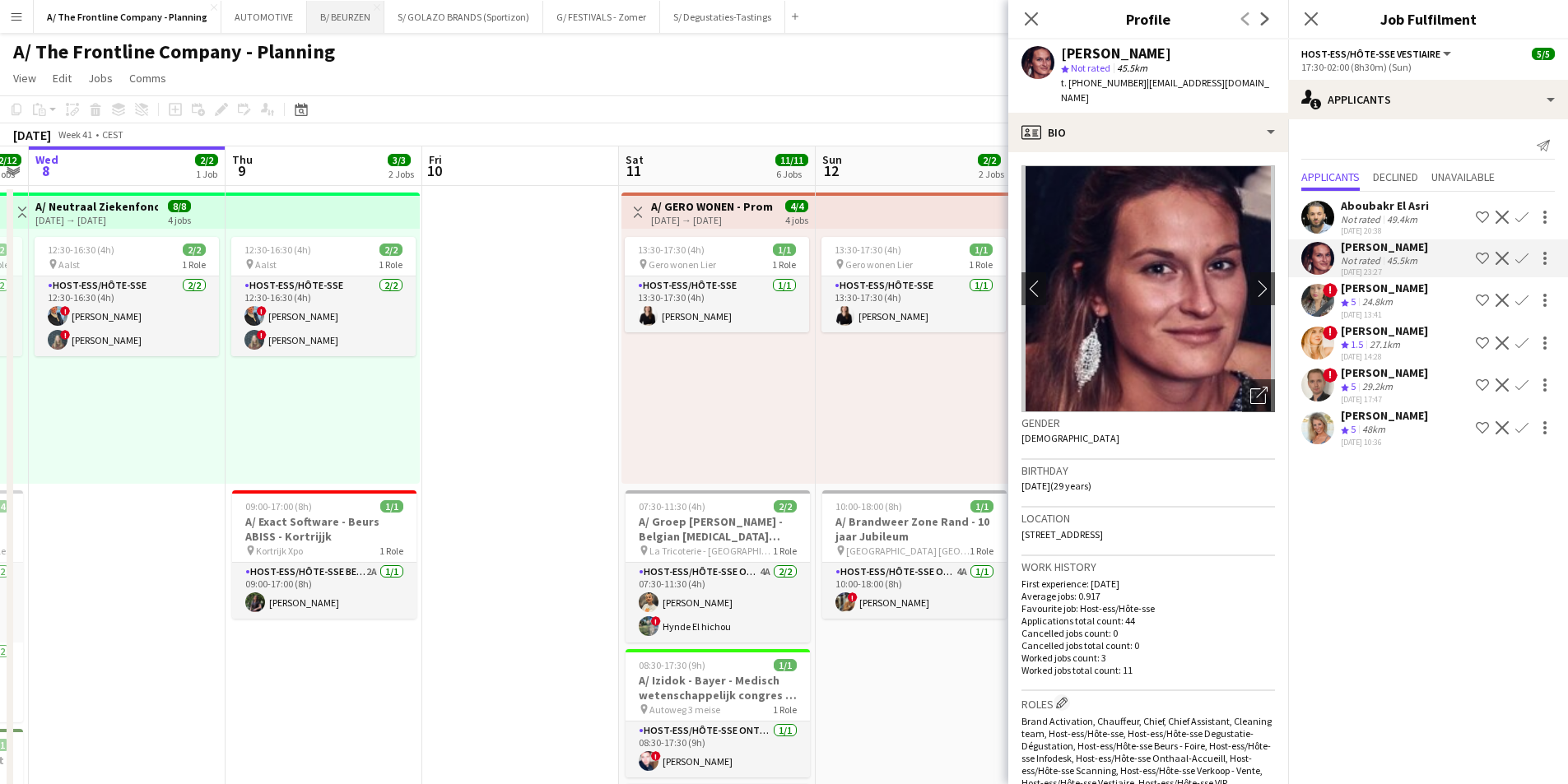
click at [339, 26] on button "B/ BEURZEN Close" at bounding box center [345, 16] width 77 height 32
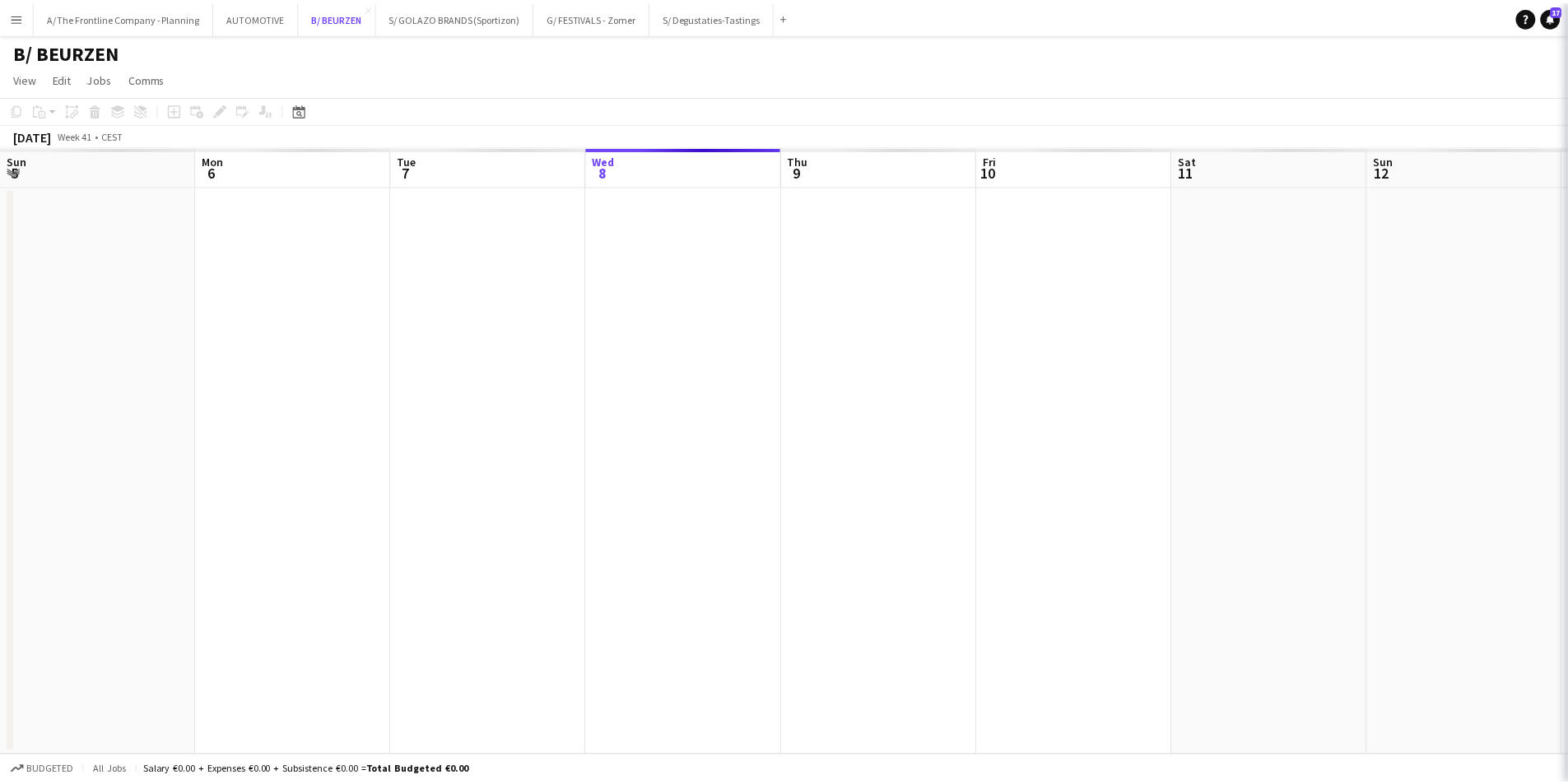
scroll to position [0, 394]
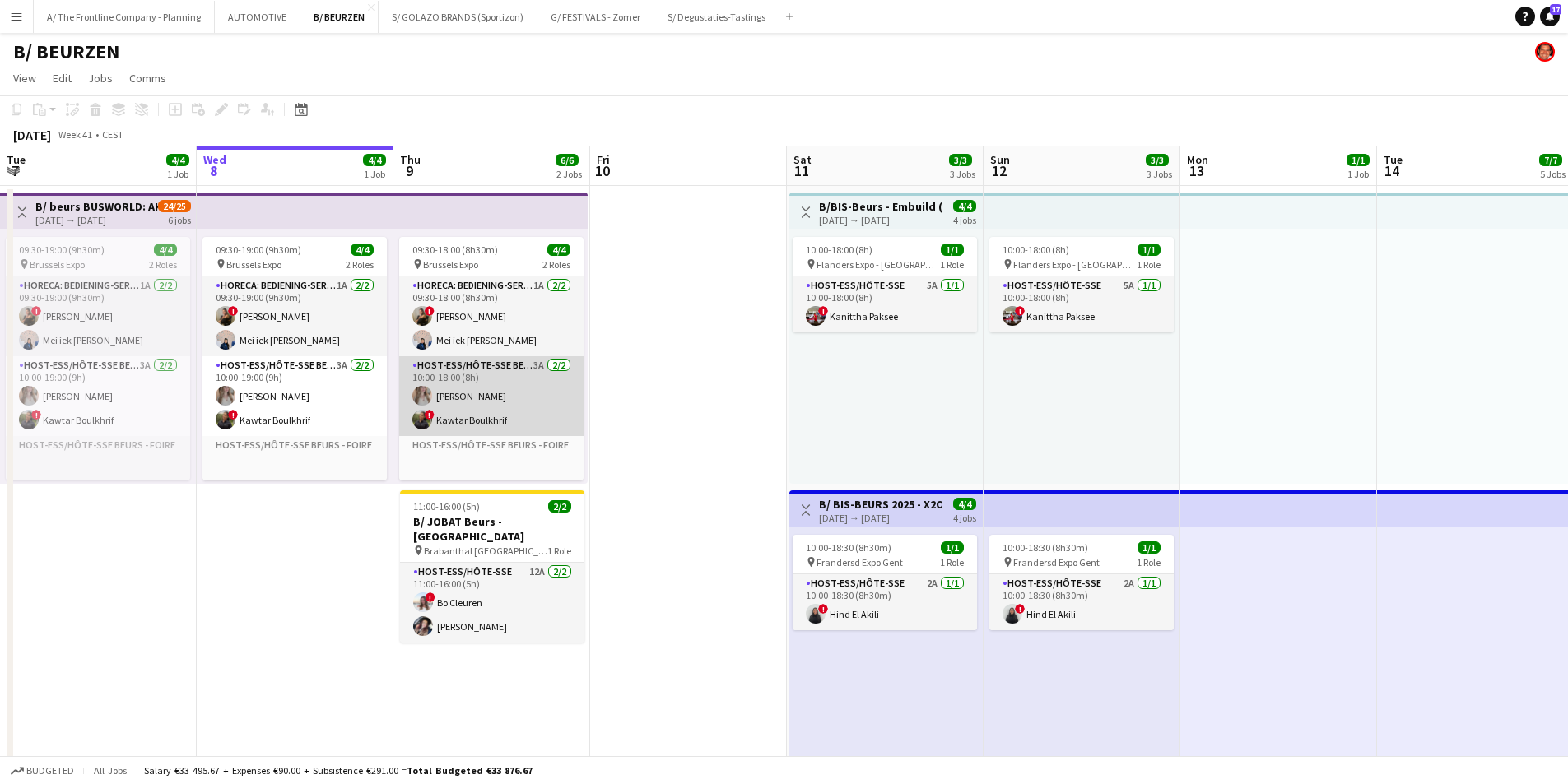
click at [470, 387] on app-card-role "Host-ess/Hôte-sse Beurs - Foire 3A [DATE] 10:00-18:00 (8h) elke van den Broeck …" at bounding box center [491, 396] width 184 height 80
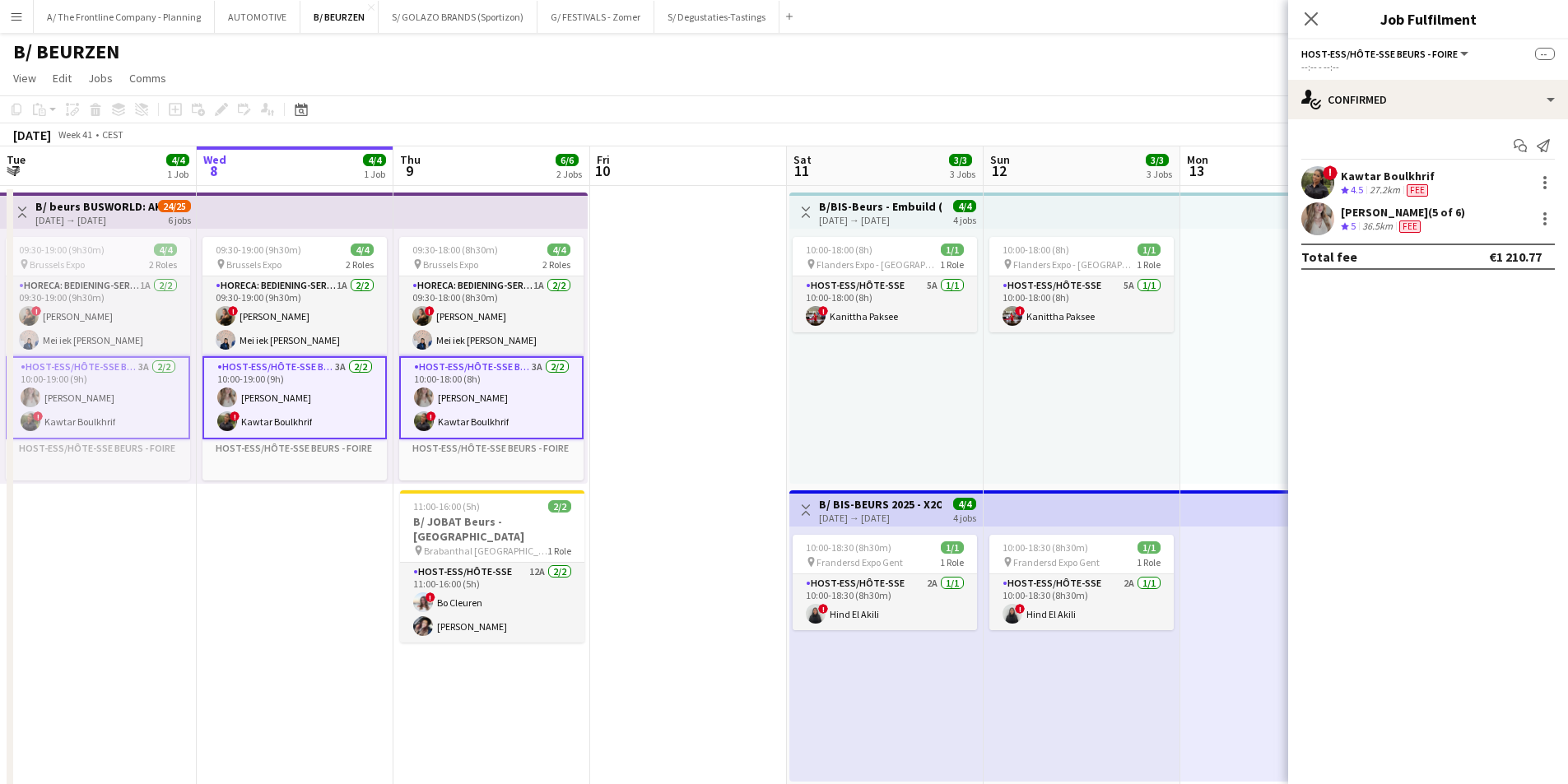
click at [1386, 220] on div "36.5km" at bounding box center [1378, 226] width 37 height 14
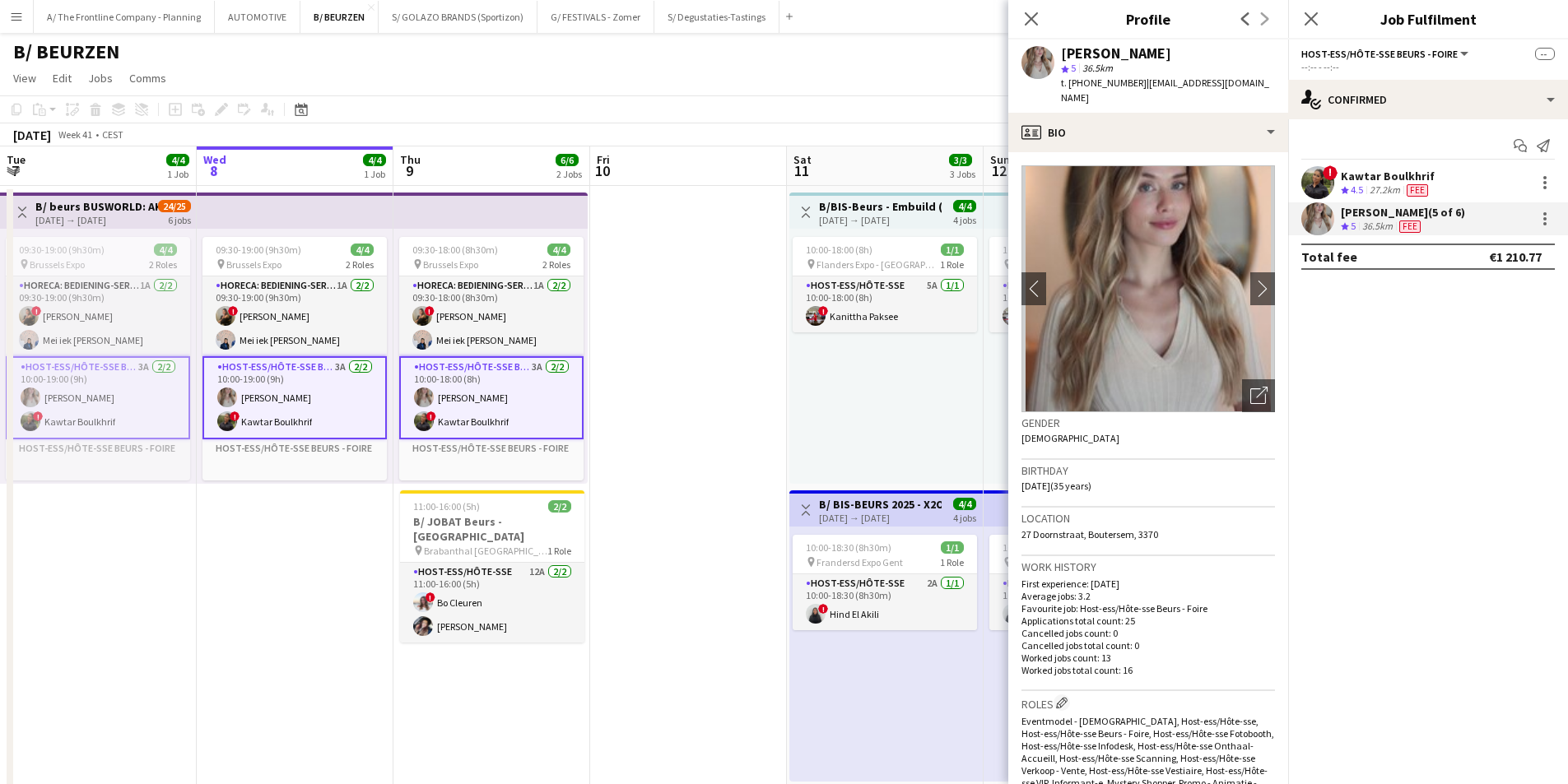
drag, startPoint x: 1239, startPoint y: 86, endPoint x: 1140, endPoint y: 86, distance: 99.0
click at [1140, 86] on div "elke van den Broeck star 5 36.5km t. [PHONE_NUMBER] | [EMAIL_ADDRESS][DOMAIN_NA…" at bounding box center [1149, 76] width 280 height 73
copy span "[EMAIL_ADDRESS][DOMAIN_NAME]"
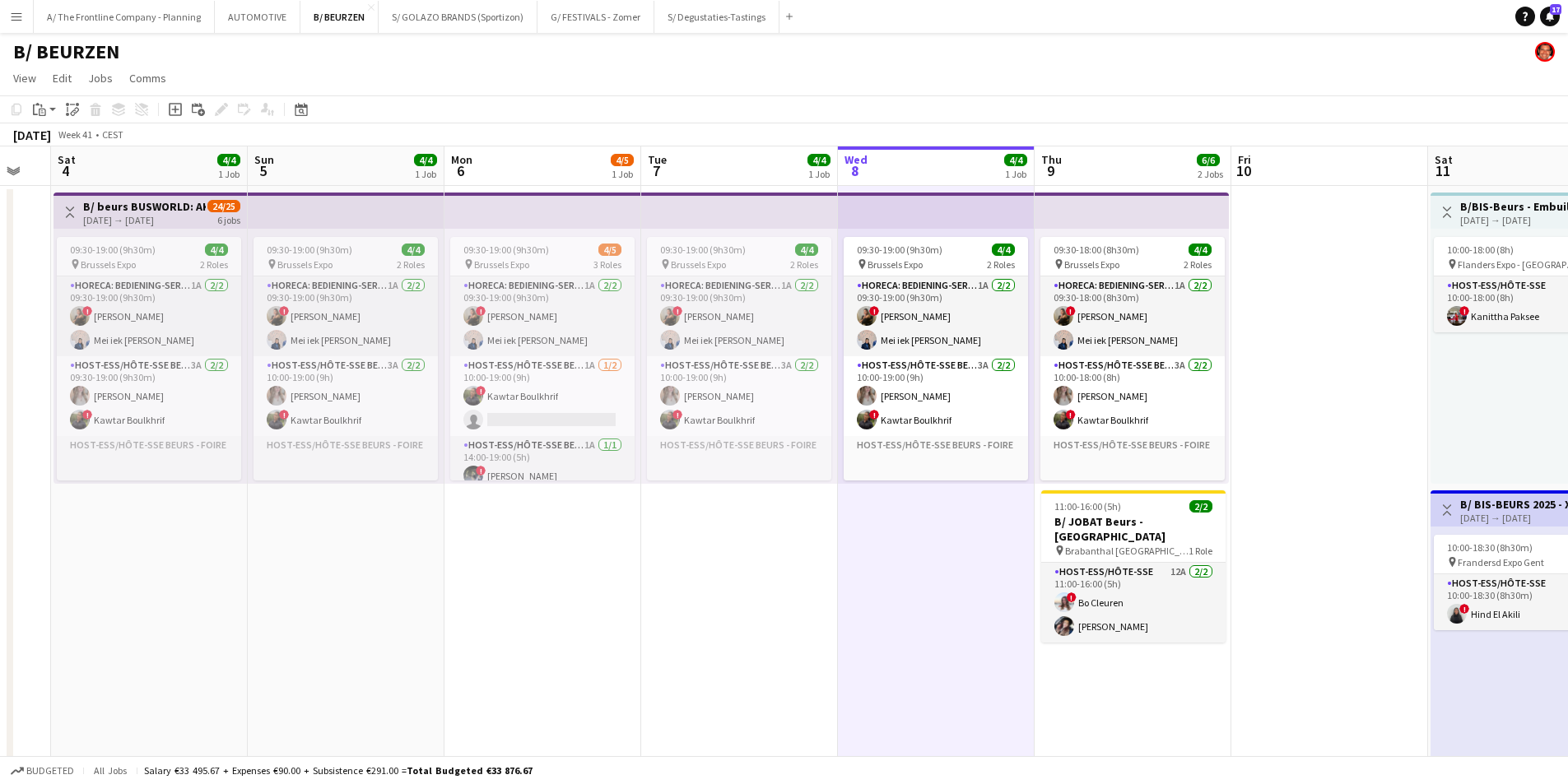
drag, startPoint x: 865, startPoint y: 542, endPoint x: 900, endPoint y: 520, distance: 41.3
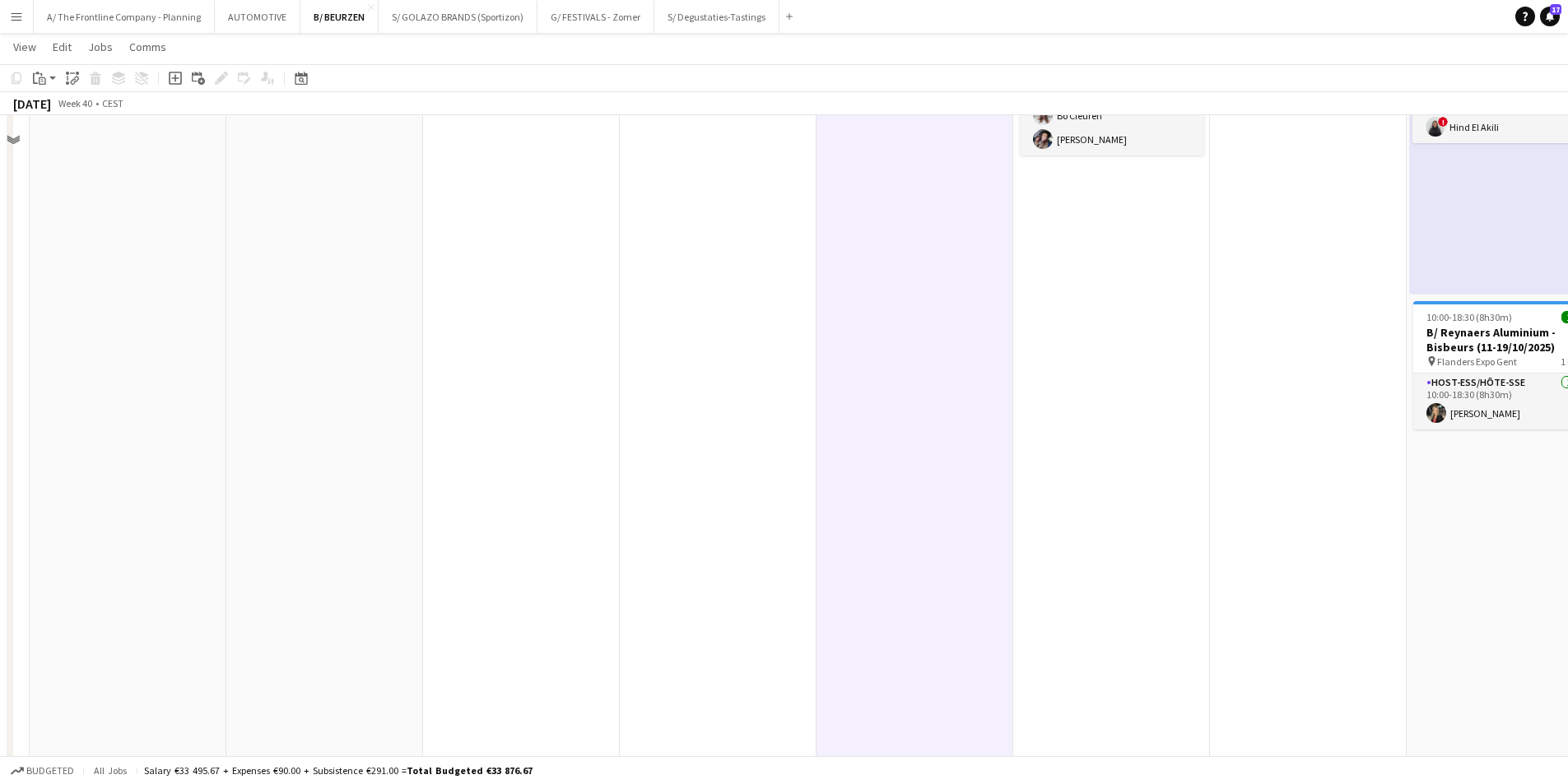
scroll to position [741, 0]
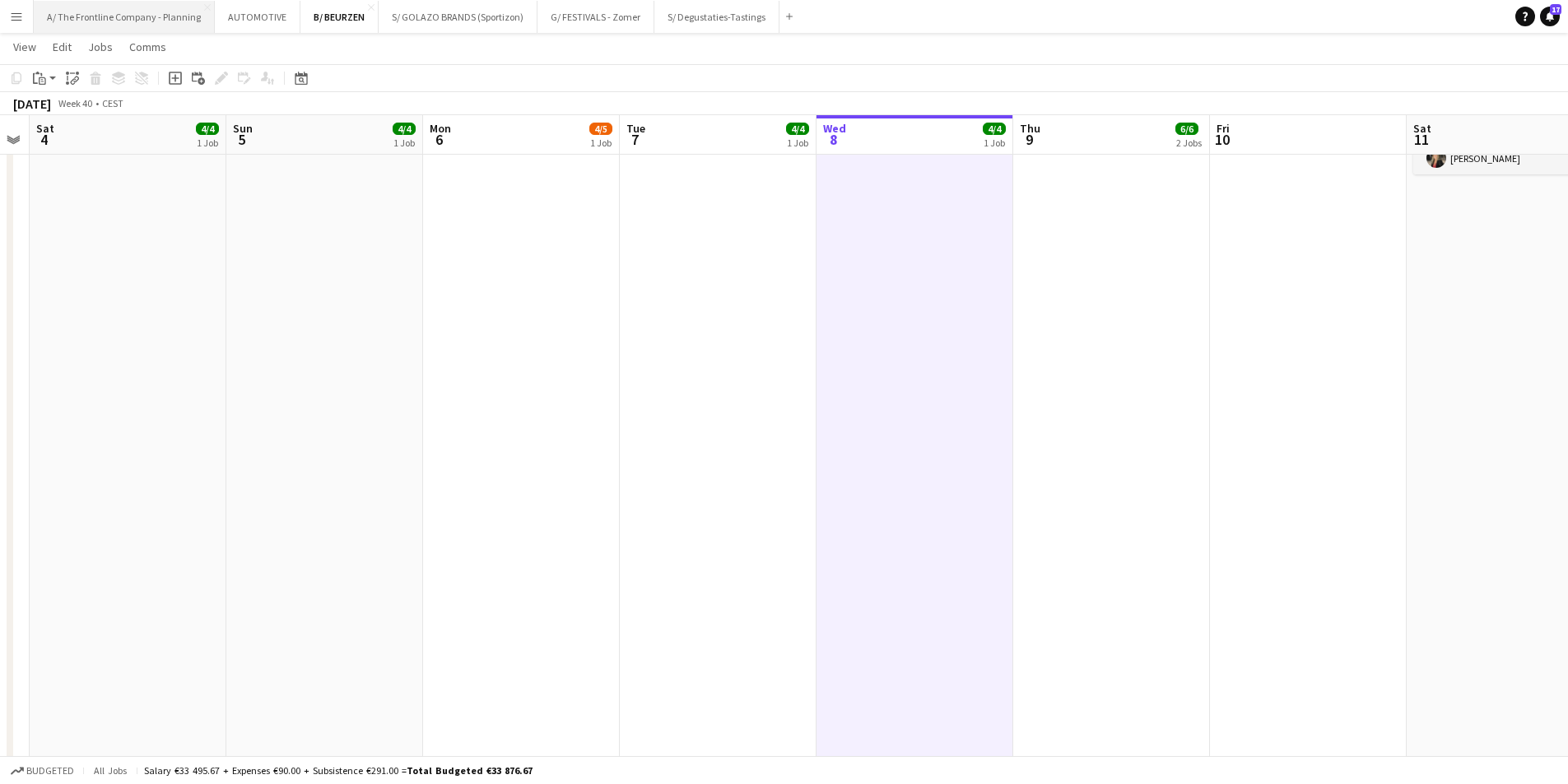
click at [144, 1] on button "A/ The Frontline Company - Planning Close" at bounding box center [124, 16] width 181 height 32
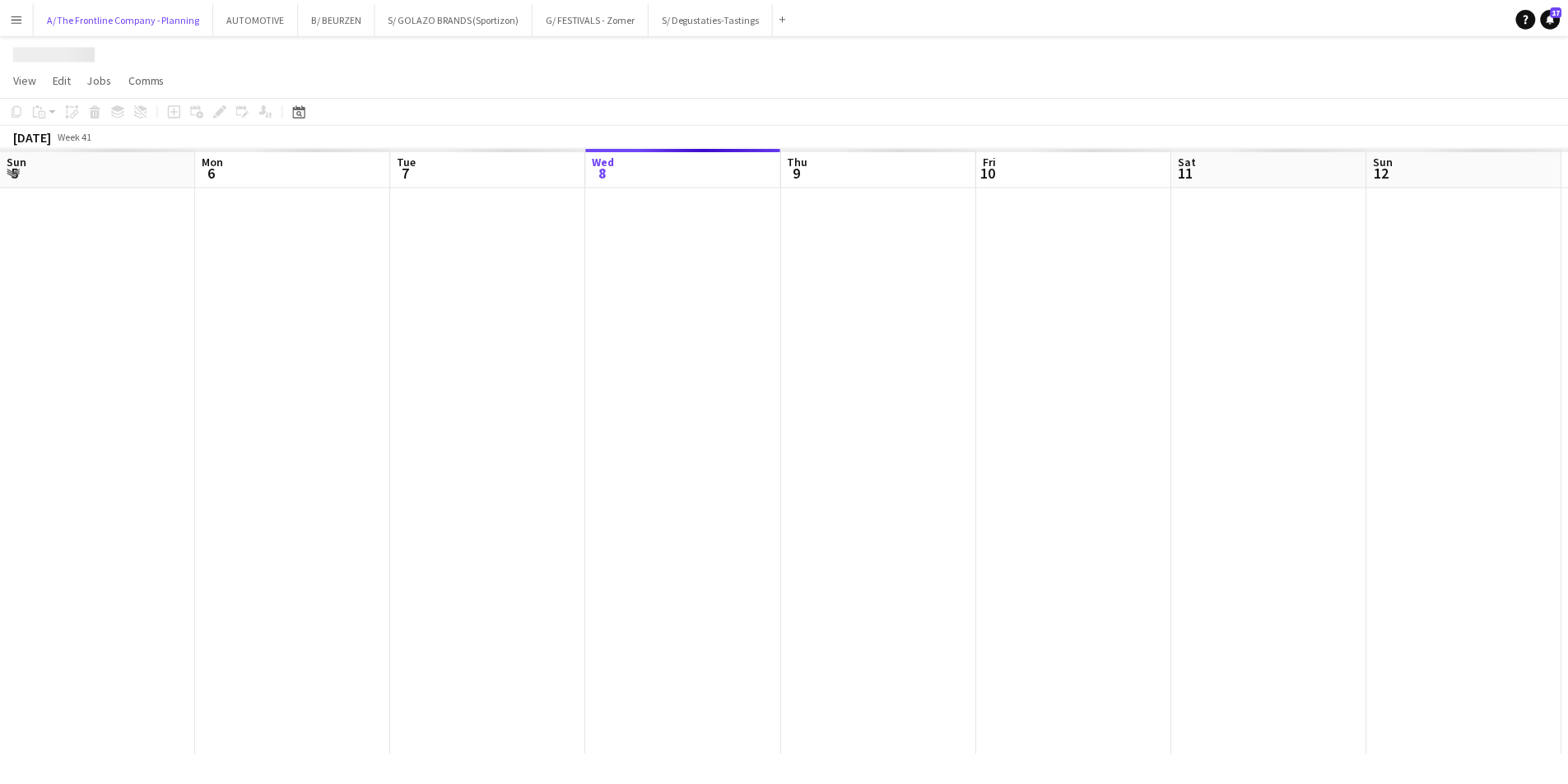
scroll to position [0, 394]
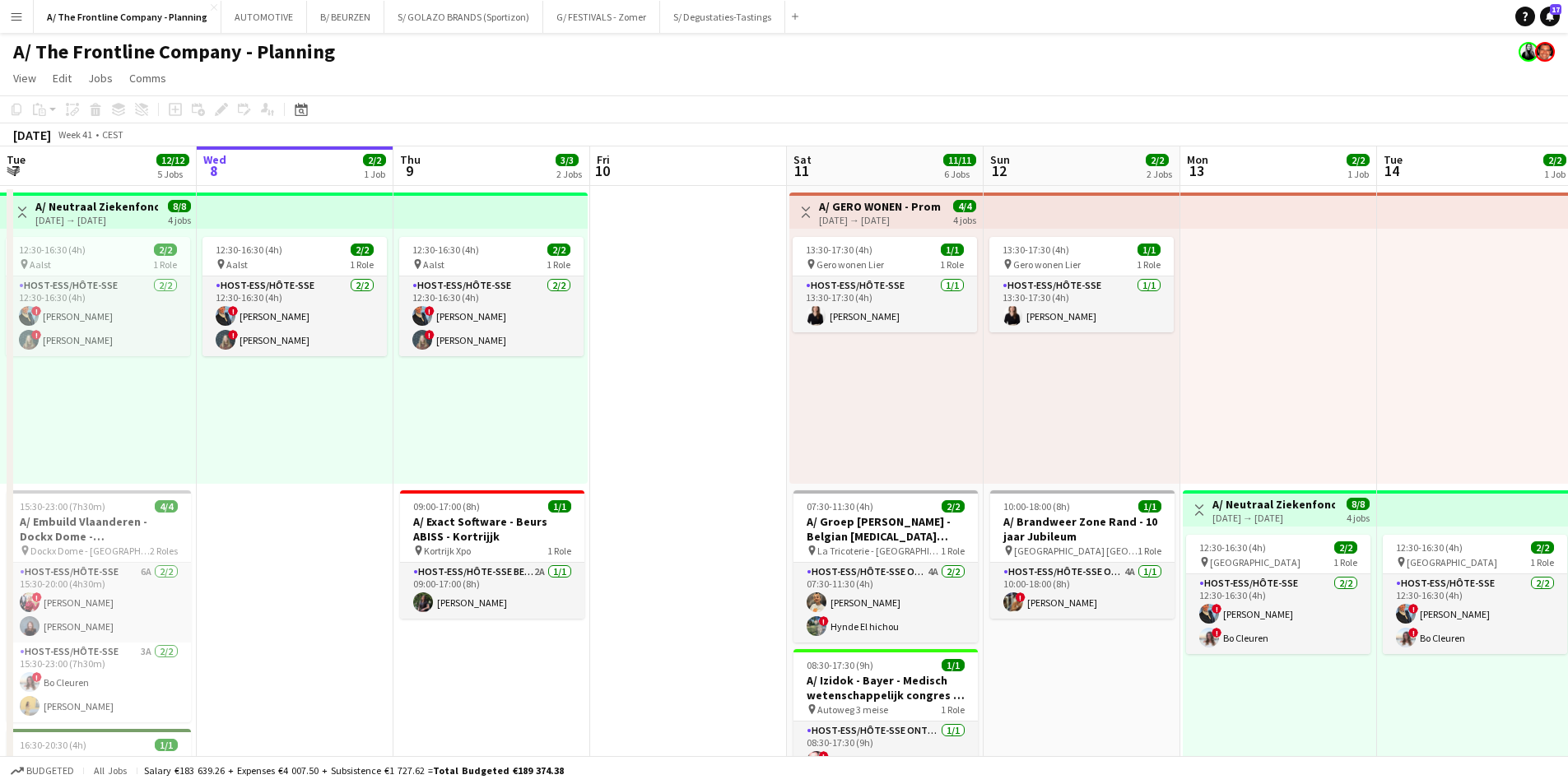
drag, startPoint x: 686, startPoint y: 398, endPoint x: 941, endPoint y: 360, distance: 257.8
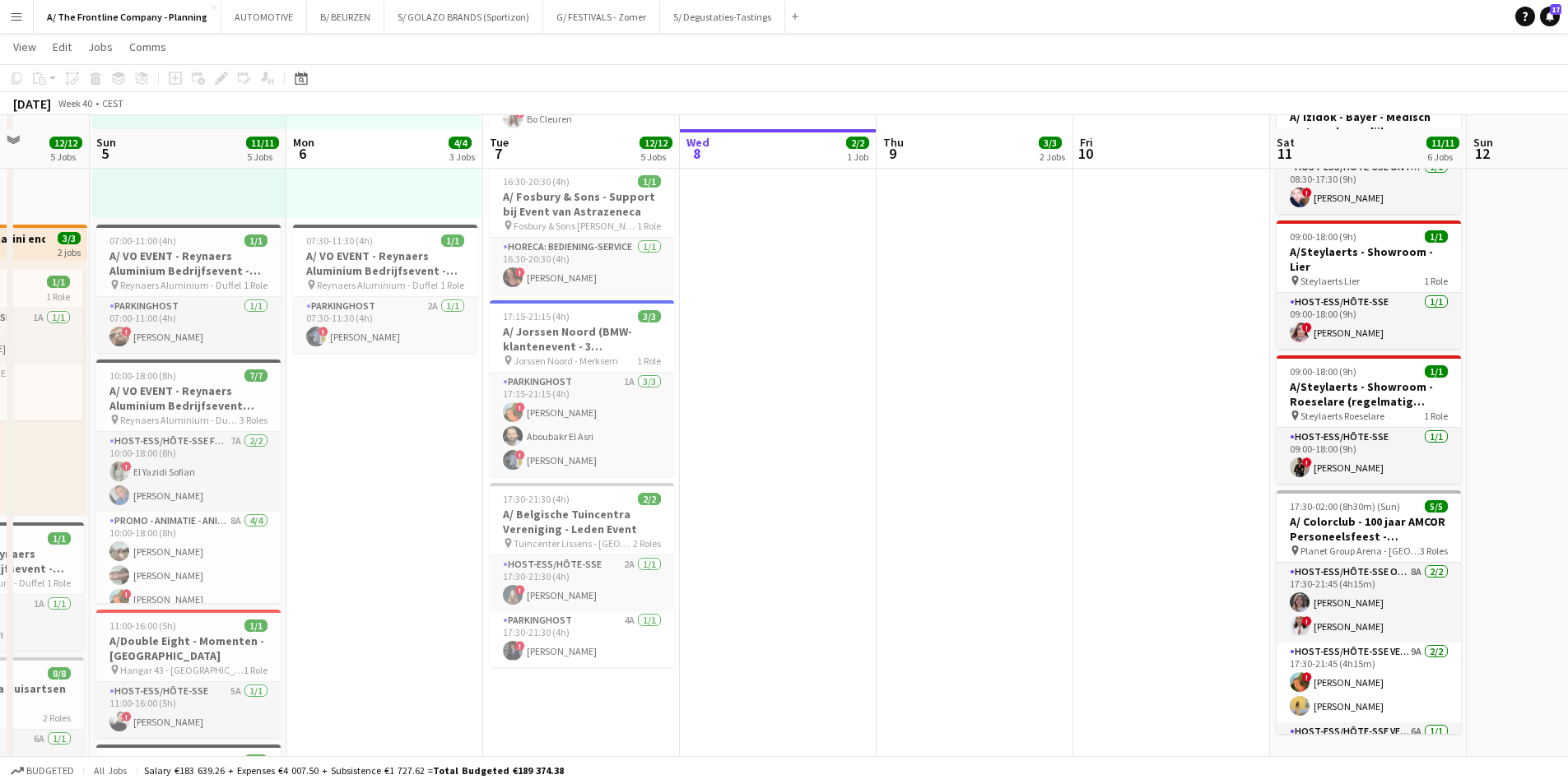
scroll to position [576, 0]
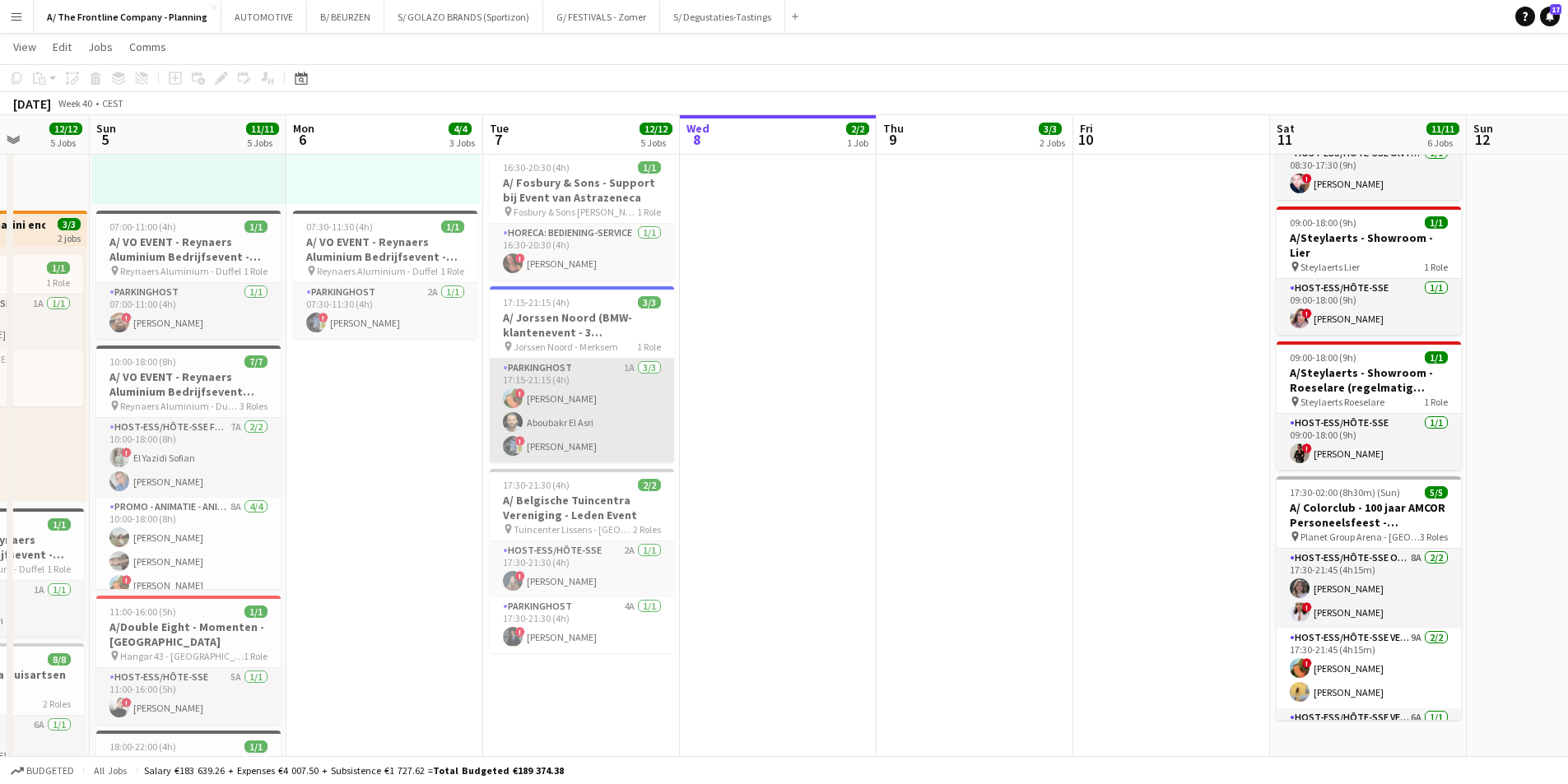
click at [571, 411] on app-card-role "Parkinghost 1A [DATE] 17:15-21:15 (4h) ! [PERSON_NAME] El Asri ! [PERSON_NAME]" at bounding box center [581, 411] width 184 height 104
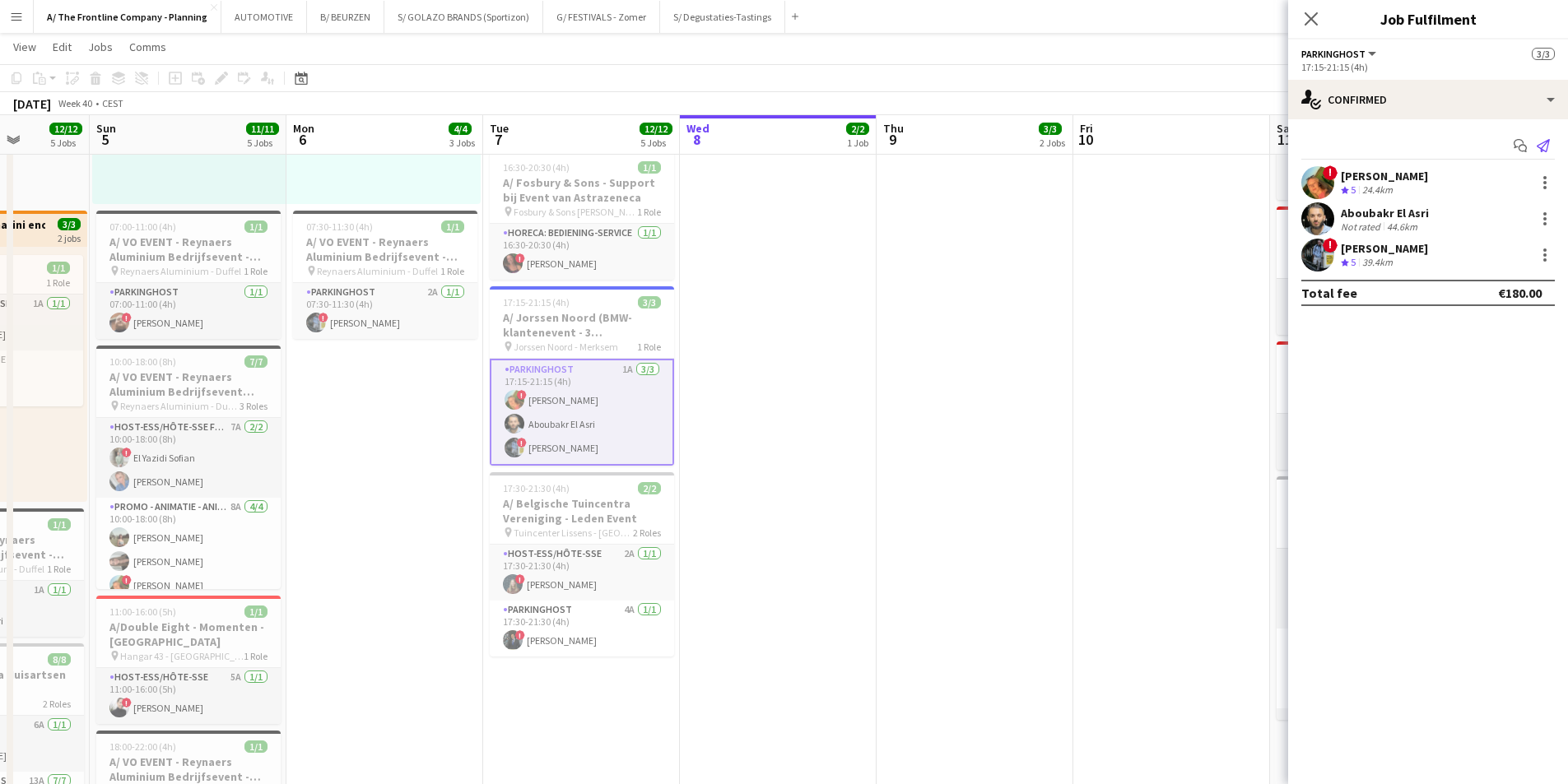
click at [1540, 146] on icon "Send notification" at bounding box center [1543, 145] width 13 height 13
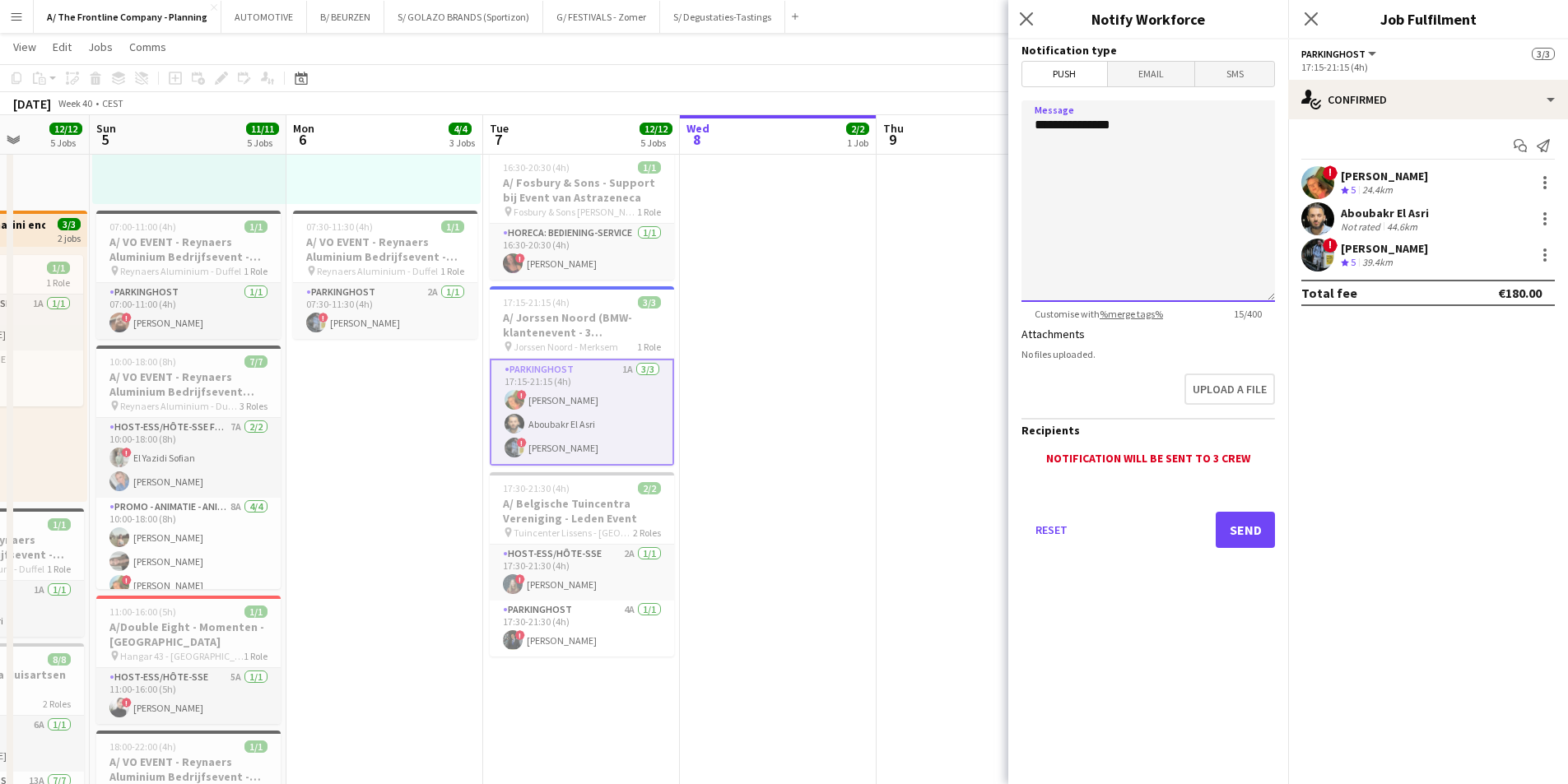
drag, startPoint x: 1134, startPoint y: 174, endPoint x: 1149, endPoint y: 175, distance: 15.0
click at [1140, 175] on textarea "**********" at bounding box center [1148, 201] width 253 height 201
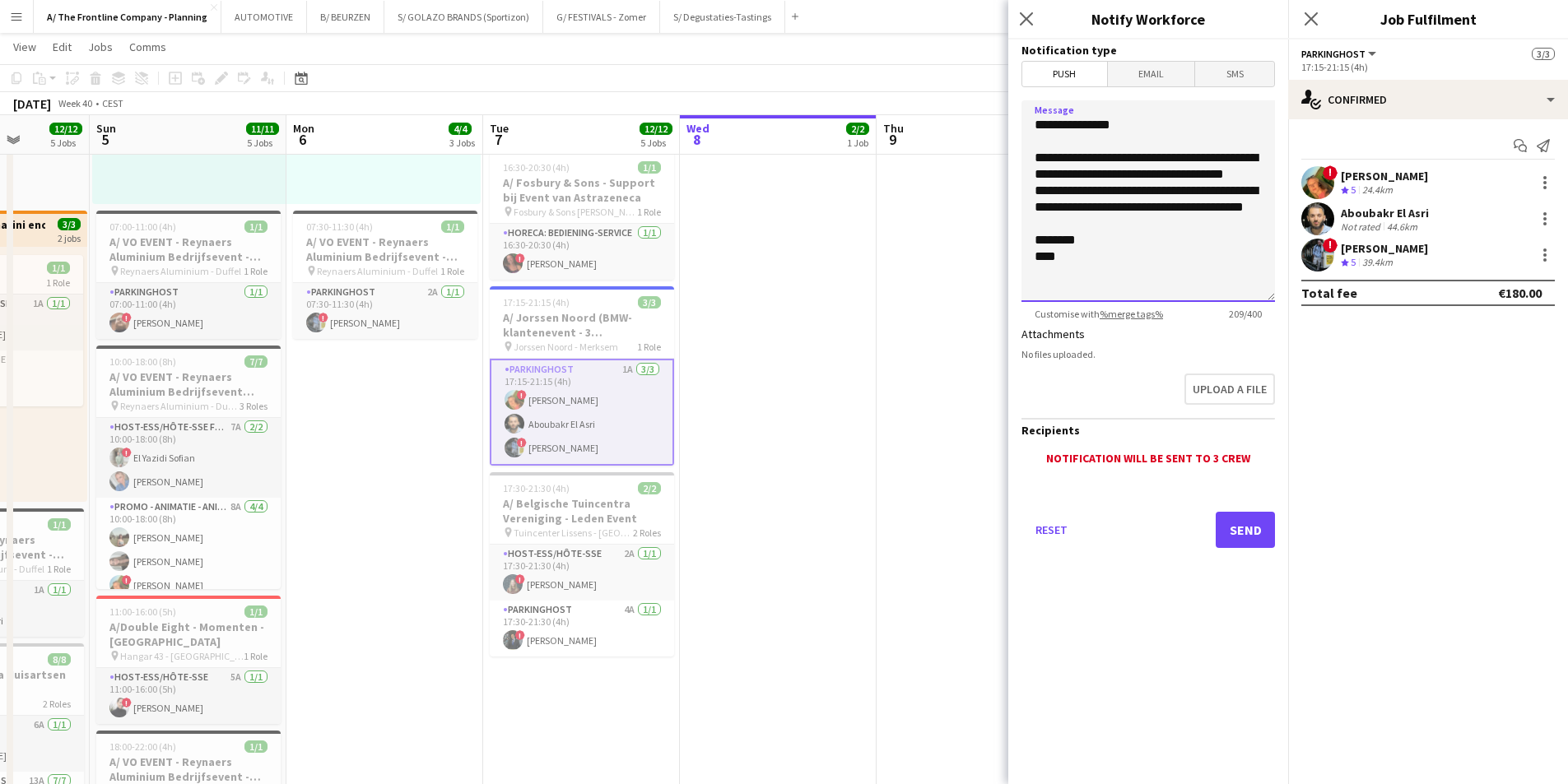
click at [1090, 180] on textarea "**********" at bounding box center [1148, 201] width 253 height 201
click at [1161, 224] on textarea "**********" at bounding box center [1148, 201] width 253 height 201
type textarea "**********"
click at [1238, 532] on button "Send" at bounding box center [1245, 530] width 60 height 36
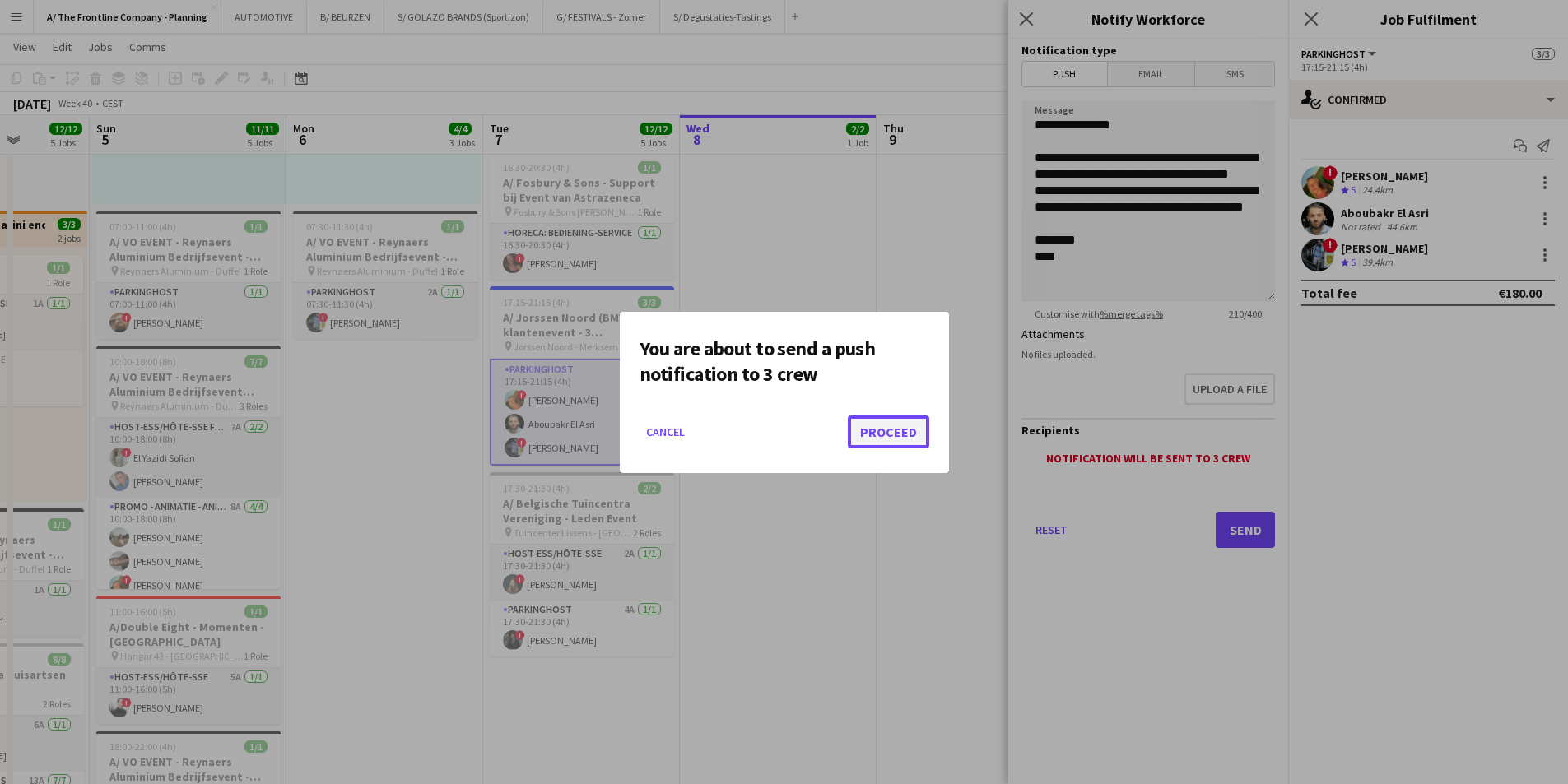
click at [893, 432] on button "Proceed" at bounding box center [889, 432] width 81 height 33
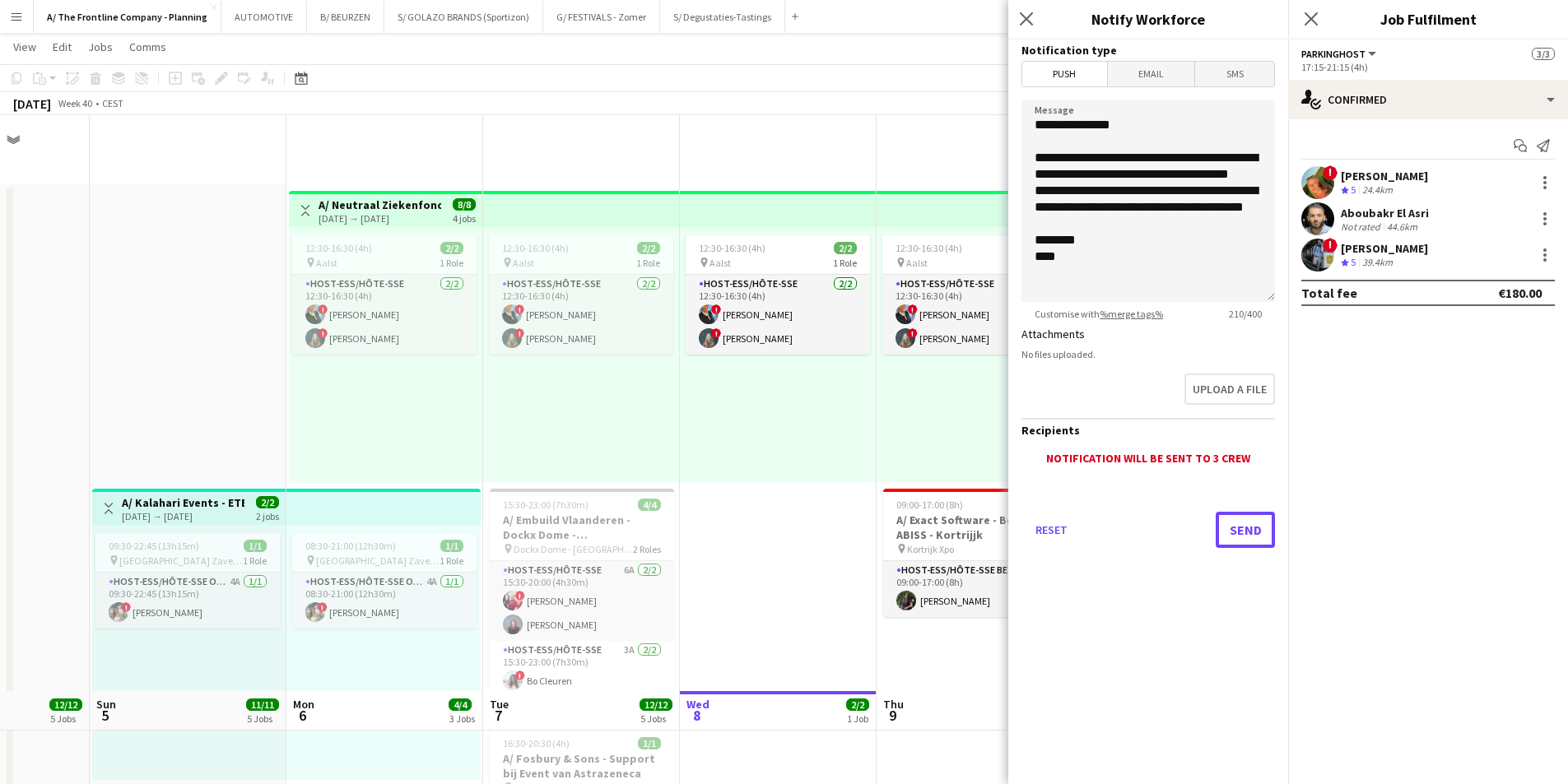
scroll to position [576, 0]
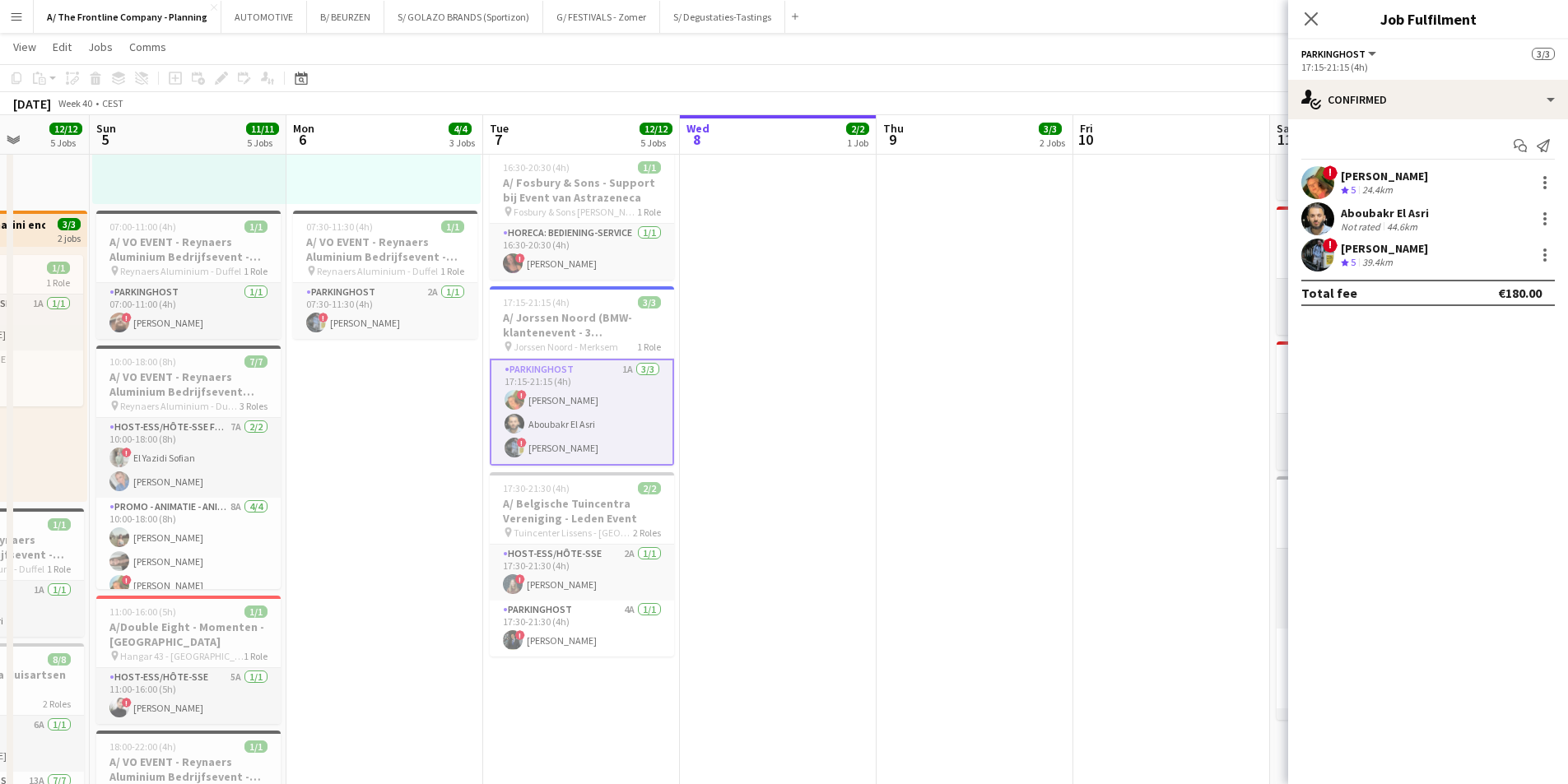
click at [852, 405] on app-calendar-viewport "Thu 2 34/34 7 Jobs Fri 3 14/14 5 Jobs Sat 4 12/12 5 Jobs Sun 5 11/11 5 Jobs Mon…" at bounding box center [784, 462] width 1568 height 1947
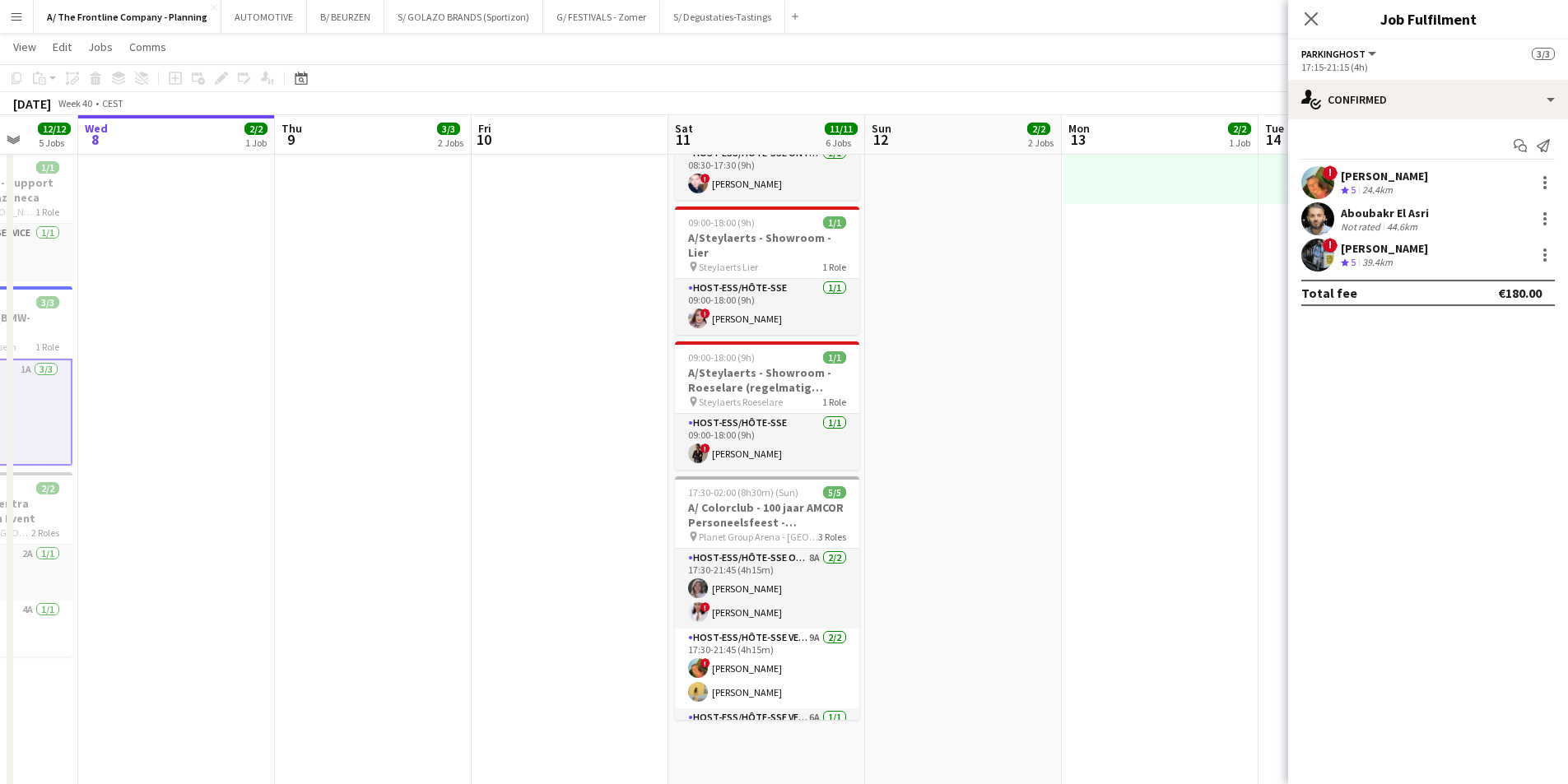
drag, startPoint x: 830, startPoint y: 387, endPoint x: 192, endPoint y: 303, distance: 643.5
click at [9, 298] on div "chevron-right D'Ieteren Center - vaste aanwerving chevron-right Capitole Sun 5 …" at bounding box center [784, 462] width 1568 height 1947
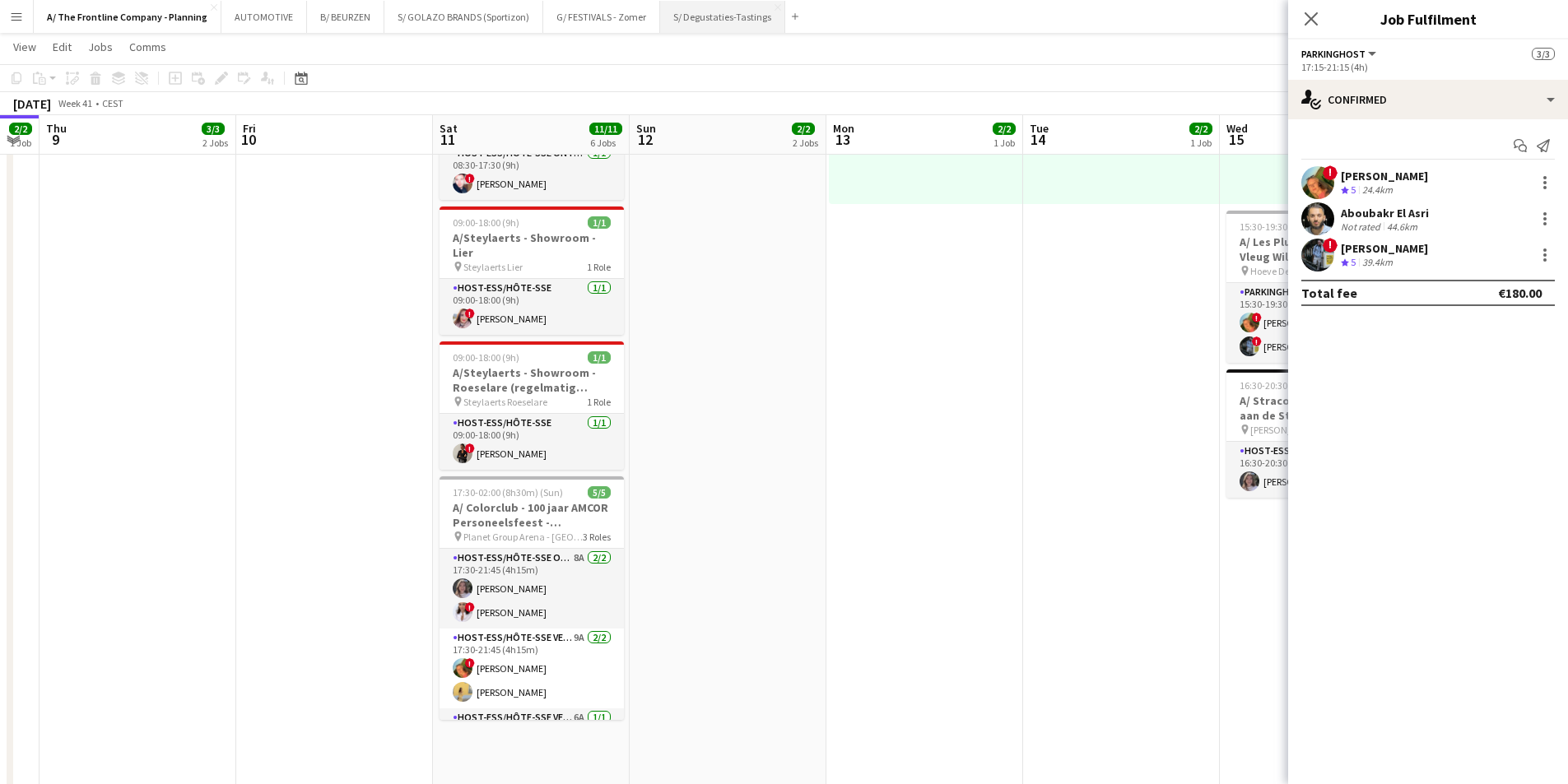
click at [708, 17] on button "S/ Degustaties-Tastings Close" at bounding box center [722, 16] width 125 height 32
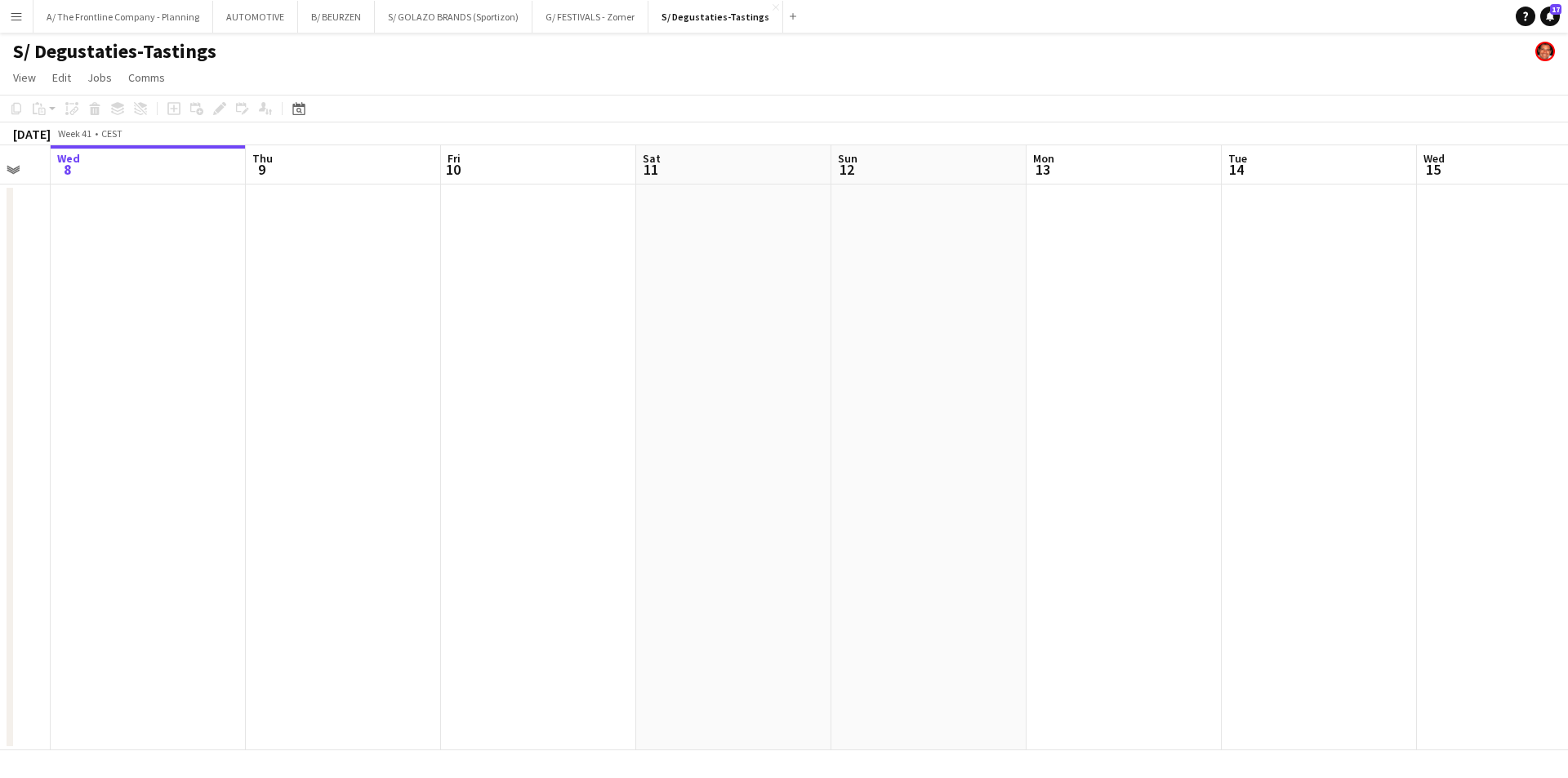
drag, startPoint x: 922, startPoint y: 336, endPoint x: 287, endPoint y: 308, distance: 635.6
click at [287, 308] on app-calendar-viewport "Sun 5 Mon 6 Tue 7 Wed 8 Thu 9 Fri 10 Sat 11 Sun 12 Mon 13 Tue 14 Wed 15 Thu 16 …" at bounding box center [784, 447] width 1568 height 605
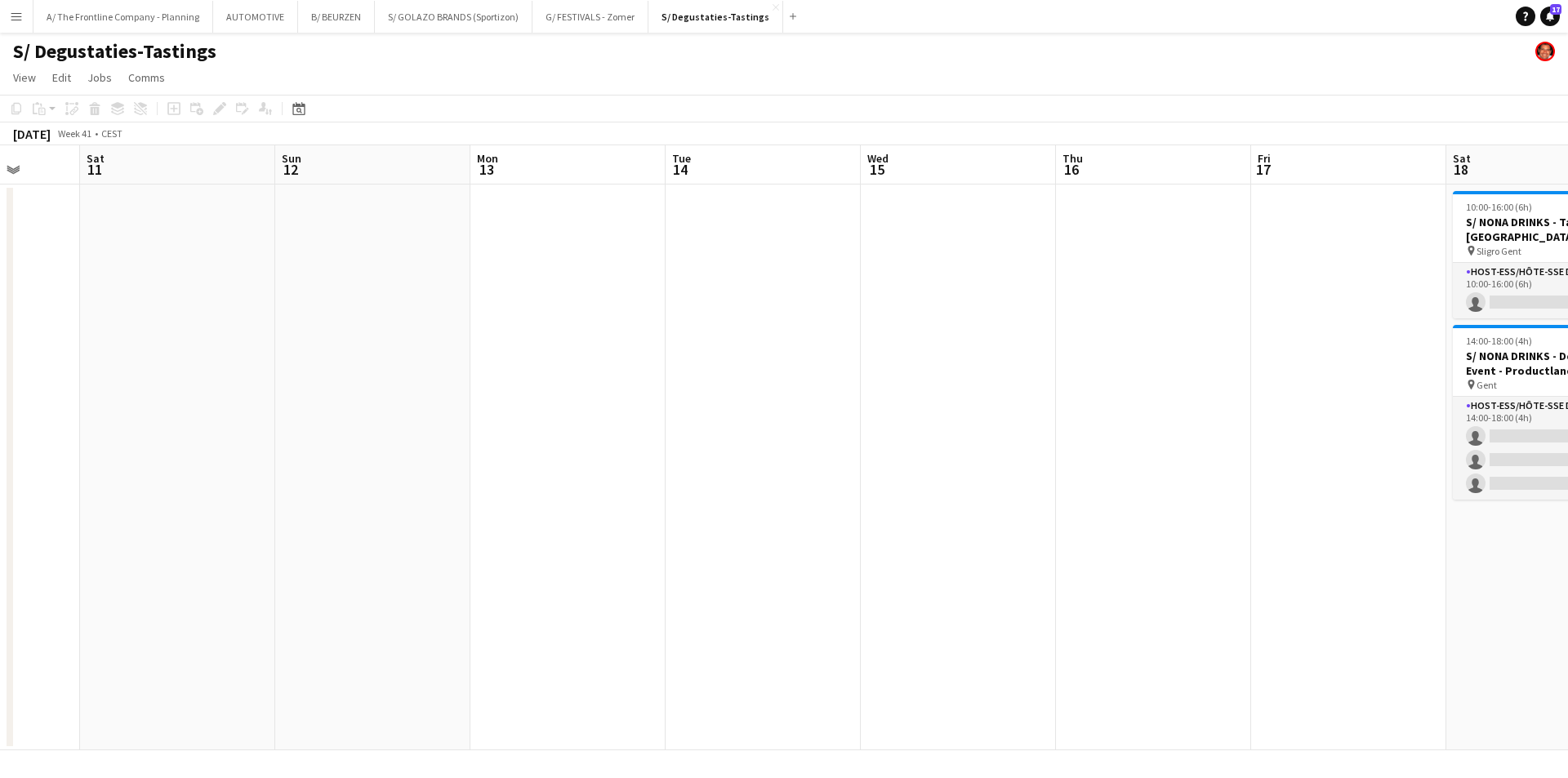
drag, startPoint x: 1019, startPoint y: 347, endPoint x: 268, endPoint y: 342, distance: 751.0
click at [268, 342] on app-calendar-viewport "Wed 8 Thu 9 Fri 10 Sat 11 Sun 12 Mon 13 Tue 14 Wed 15 Thu 16 Fri 17 Sat 18 0/4 …" at bounding box center [784, 447] width 1568 height 605
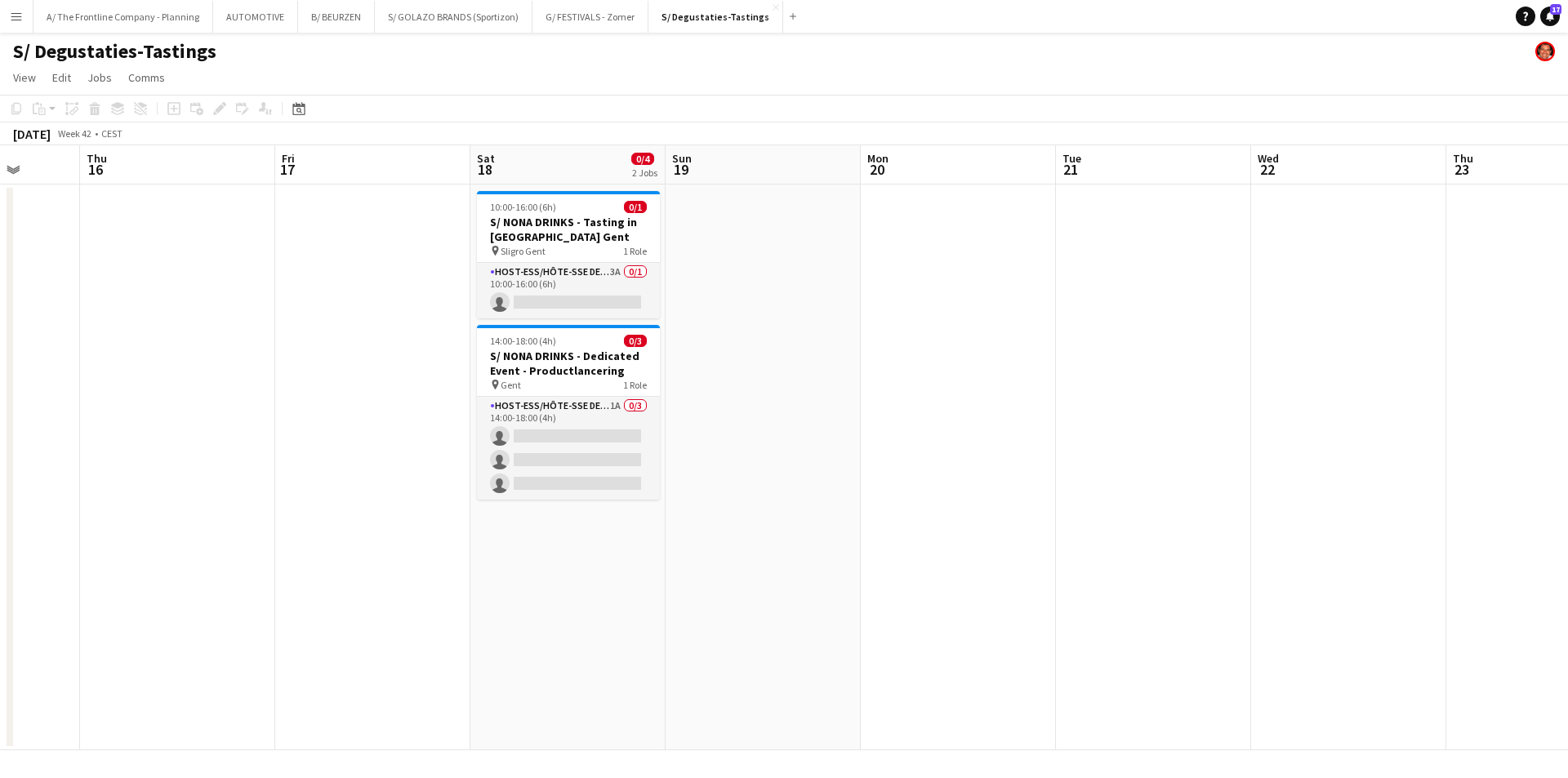
scroll to position [0, 555]
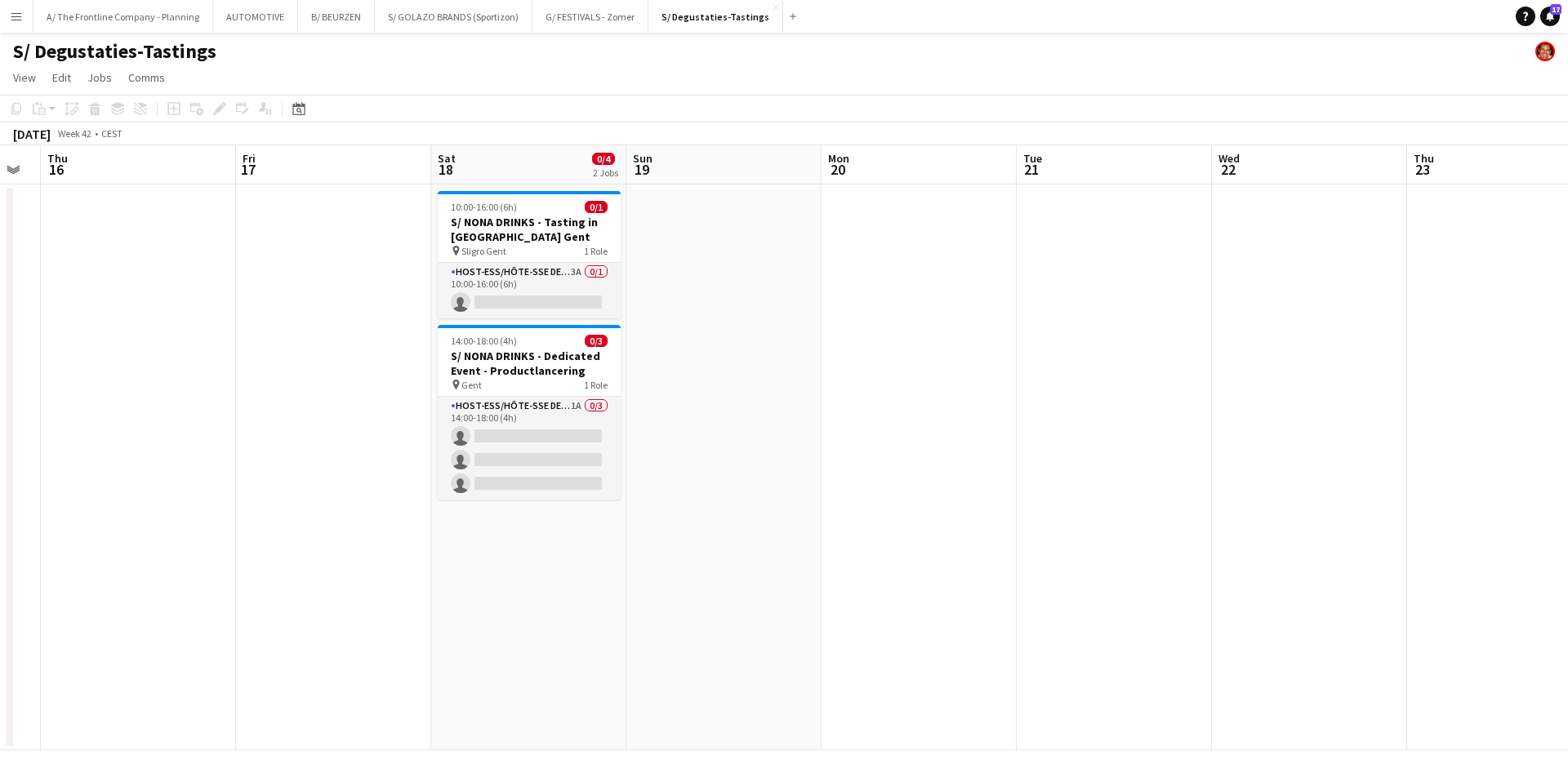
drag, startPoint x: 263, startPoint y: 339, endPoint x: 100, endPoint y: 324, distance: 163.7
click at [93, 327] on app-calendar-viewport "Mon 13 Tue 14 Wed 15 Thu 16 Fri 17 Sat 18 0/4 2 Jobs Sun 19 Mon 20 Tue 21 Wed 2…" at bounding box center [784, 447] width 1568 height 605
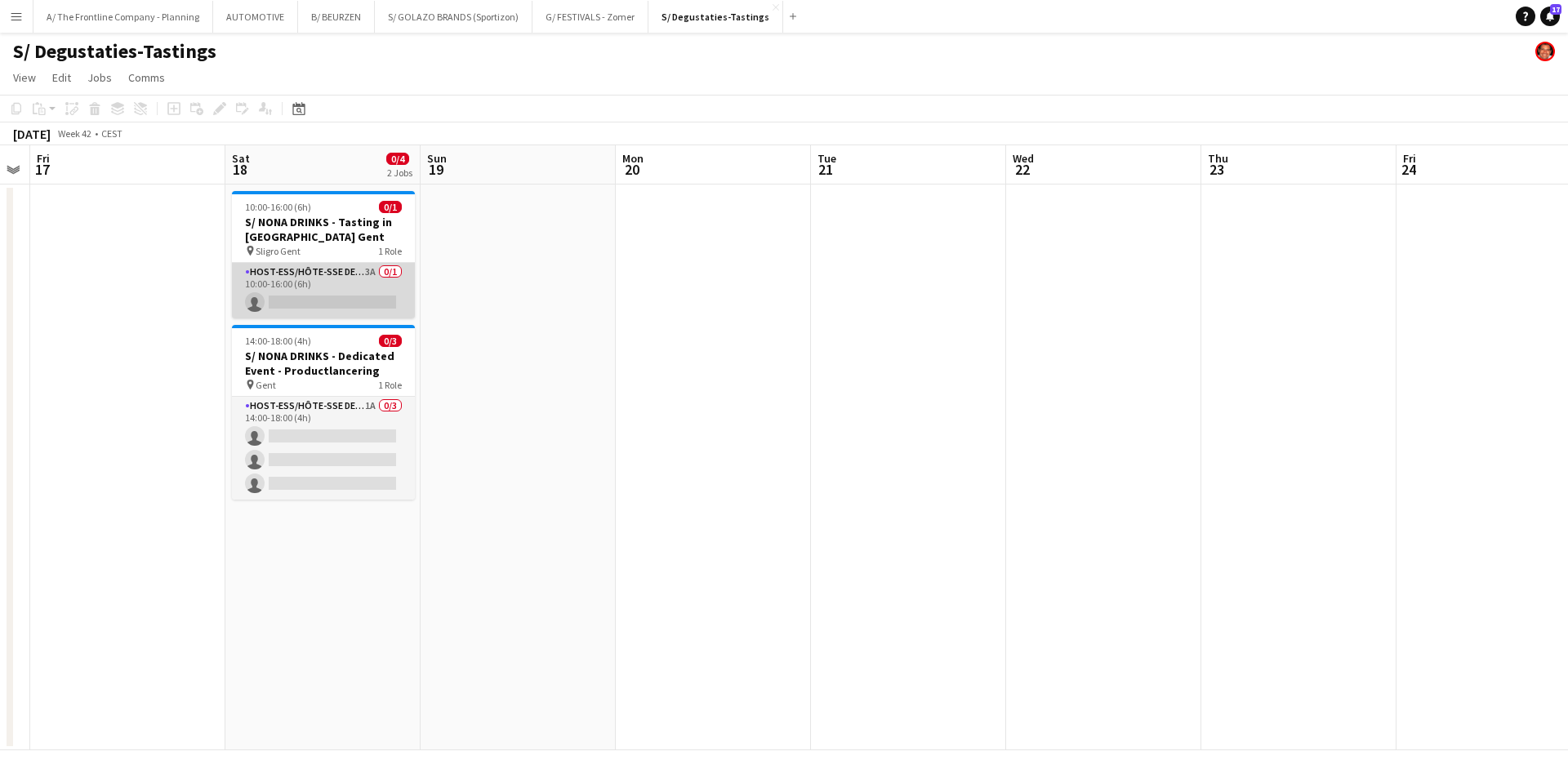
click at [313, 305] on app-card-role "Host-ess/Hôte-sse Degustatie-Dégustation 3A 0/1 10:00-16:00 (6h) single-neutral…" at bounding box center [323, 291] width 183 height 56
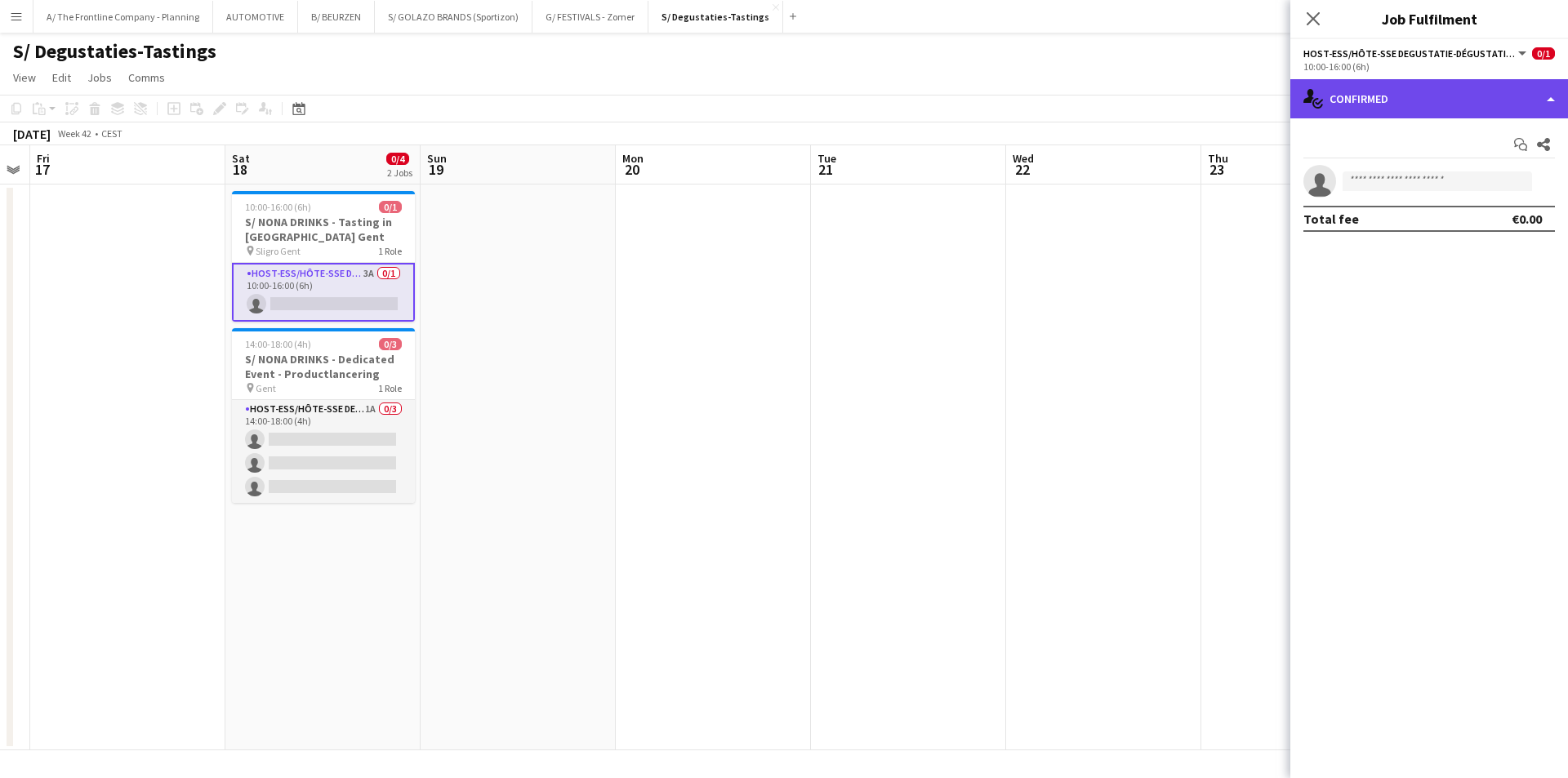
click at [1431, 95] on div "single-neutral-actions-check-2 Confirmed" at bounding box center [1429, 99] width 278 height 39
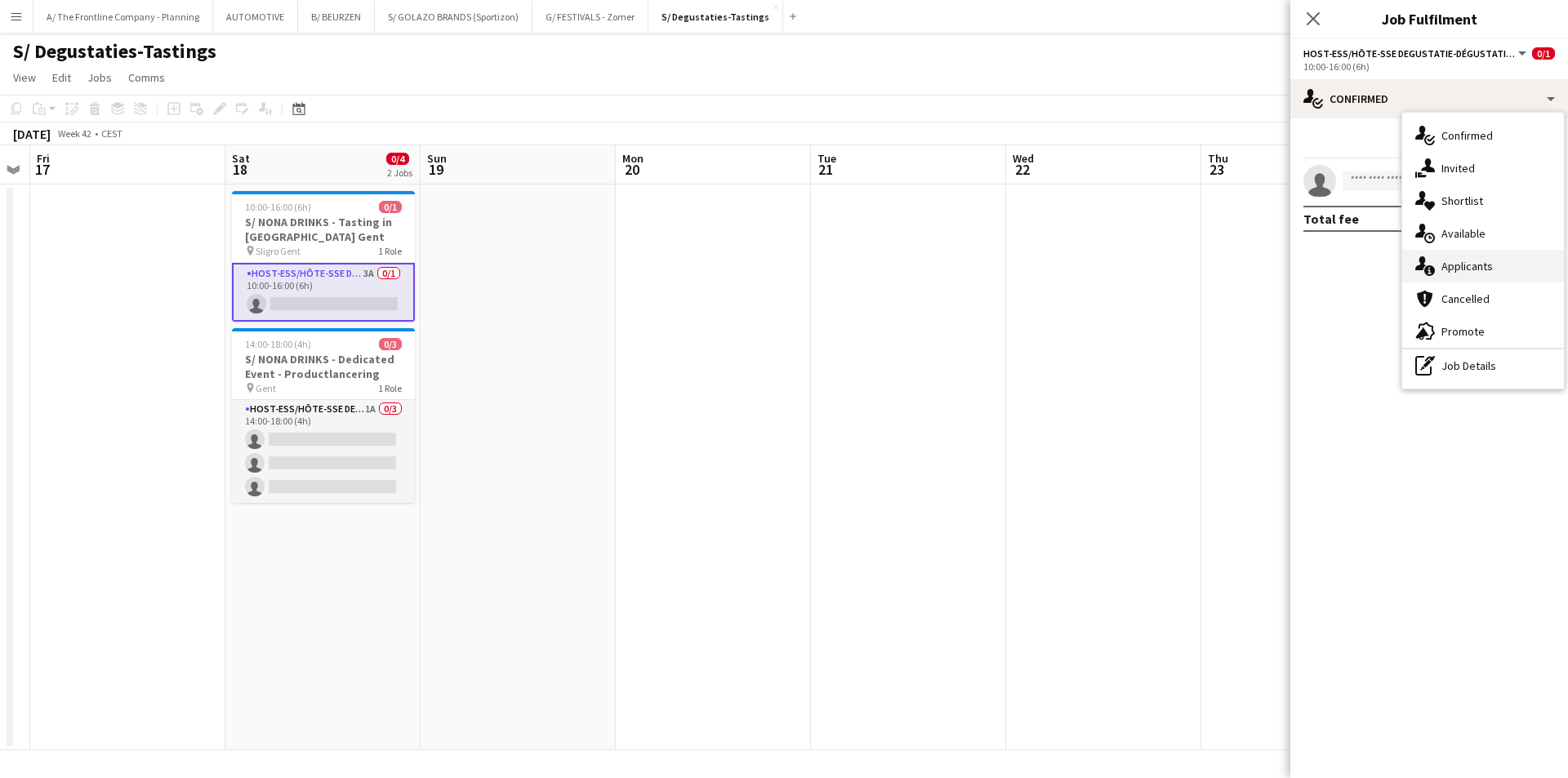
click at [1448, 262] on span "Applicants" at bounding box center [1467, 266] width 51 height 15
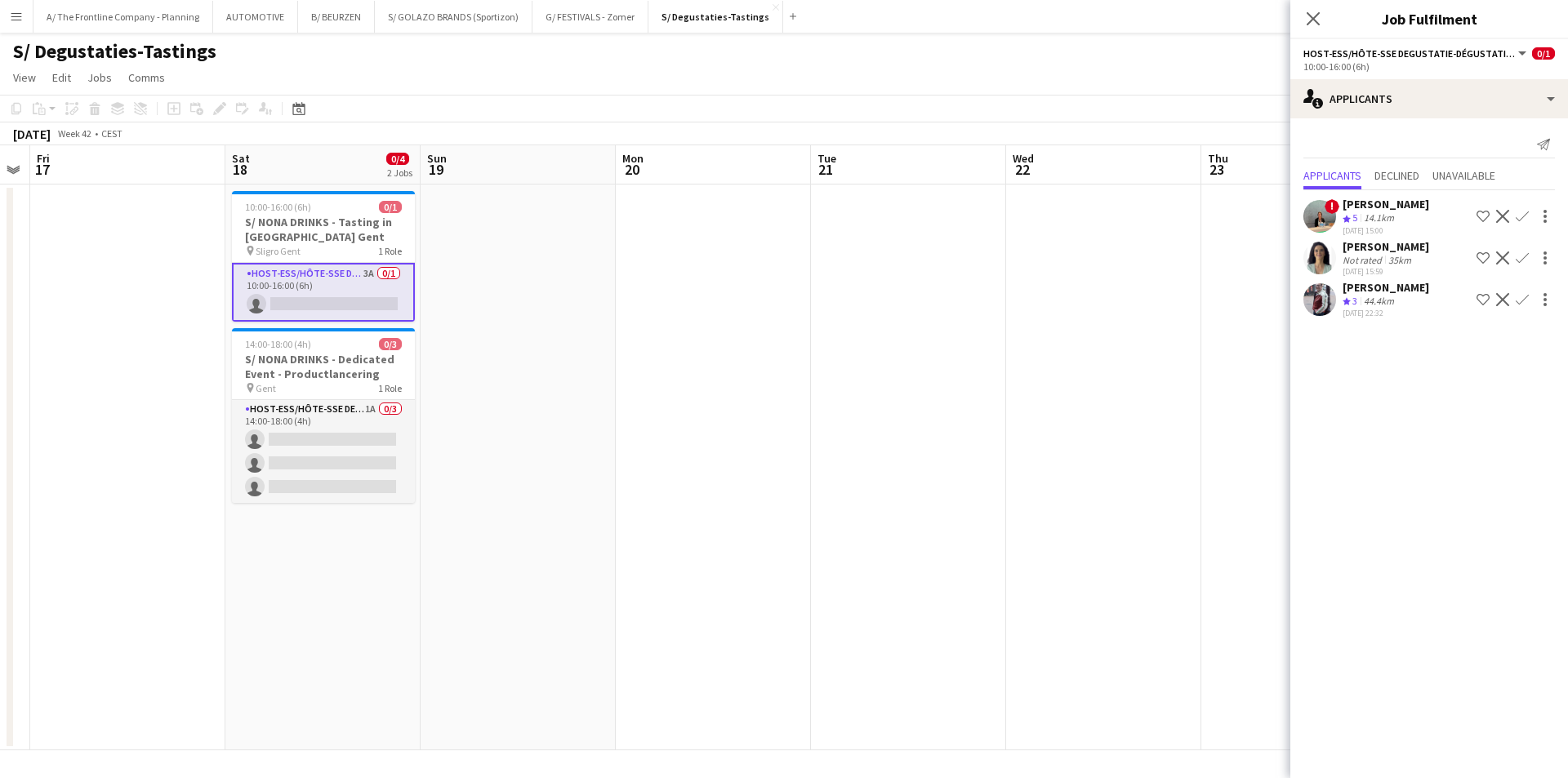
click at [1388, 215] on div "14.1km" at bounding box center [1378, 219] width 37 height 14
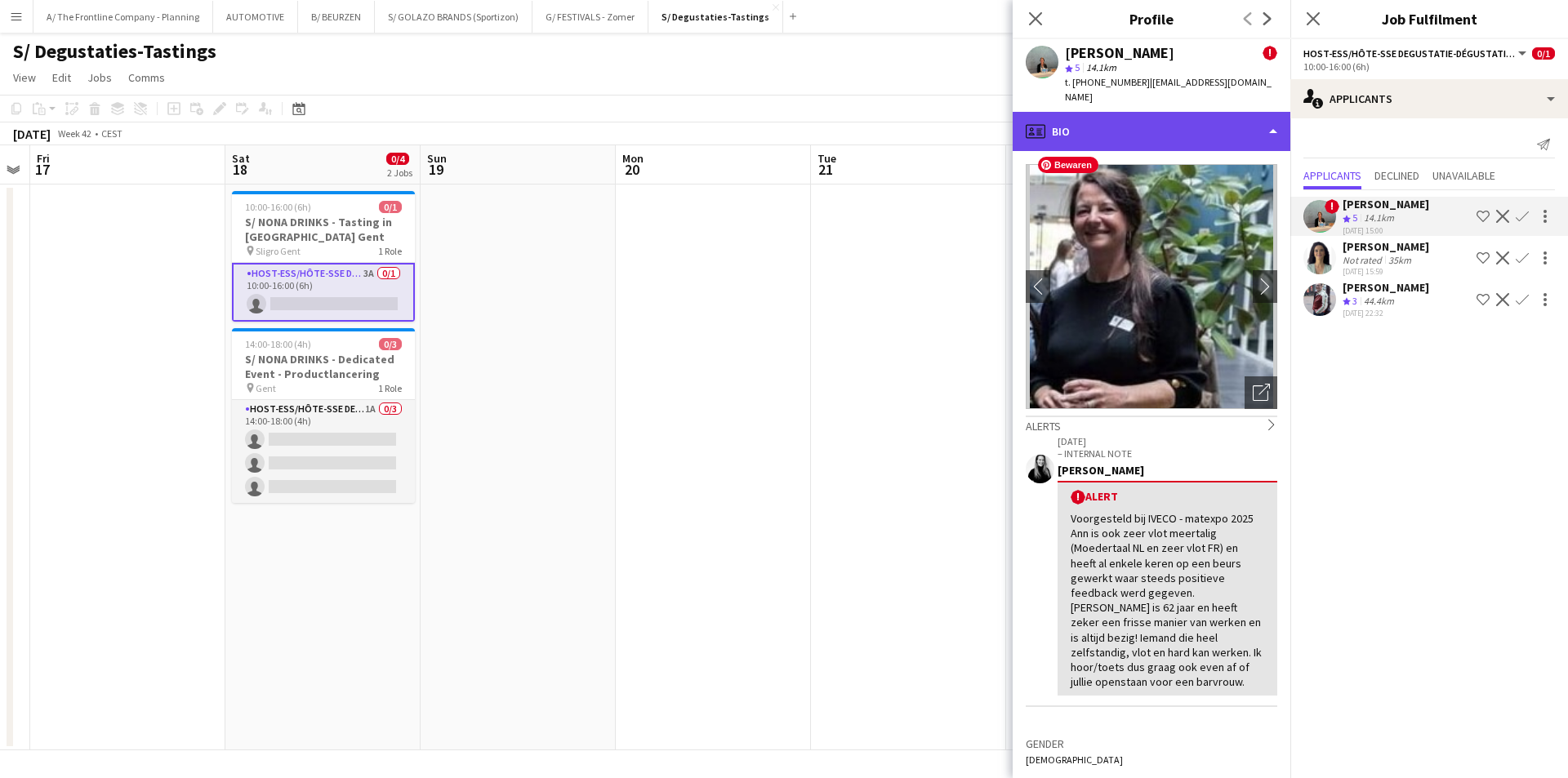
click at [1173, 112] on div "profile Bio" at bounding box center [1151, 131] width 278 height 39
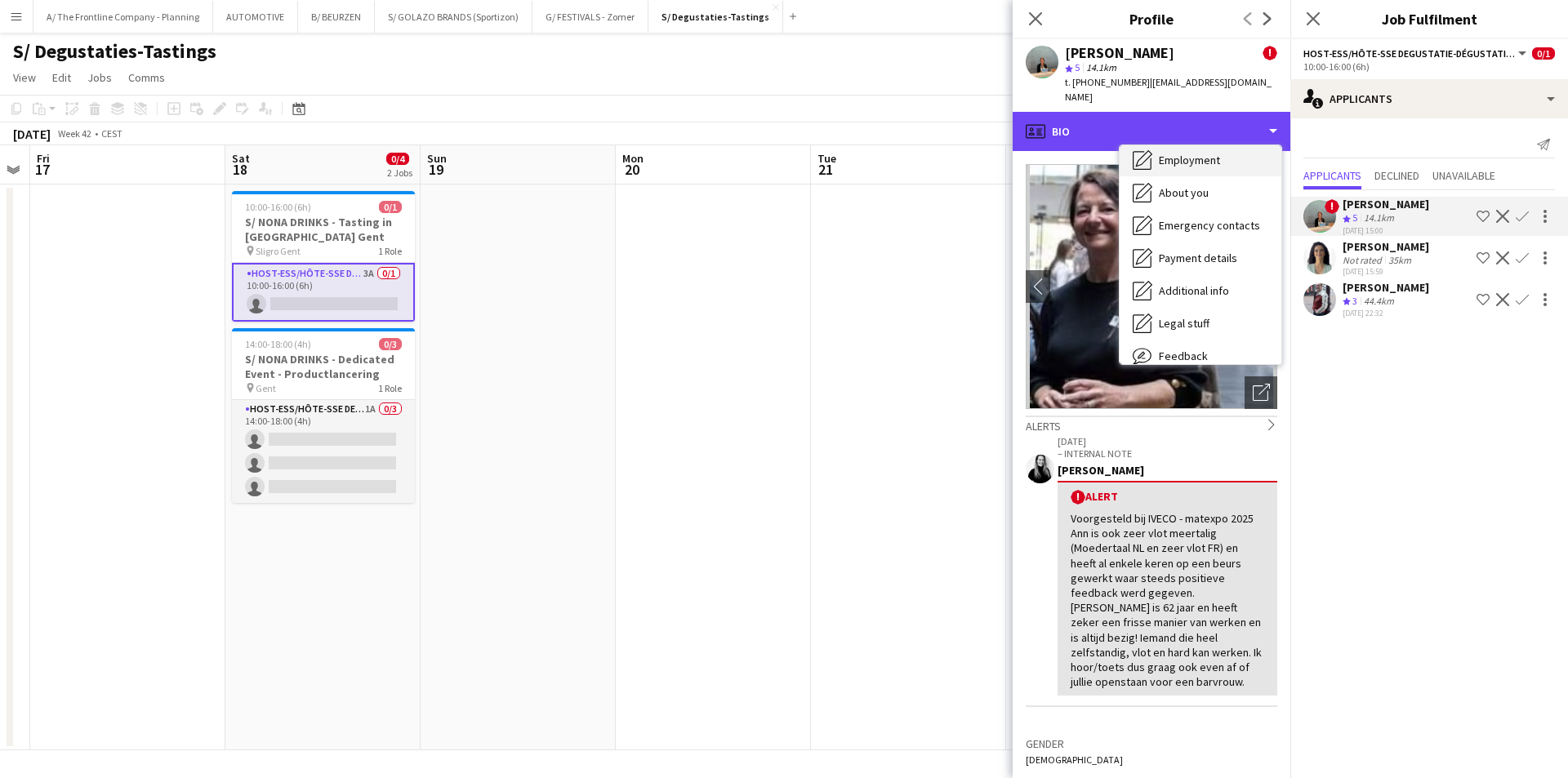
scroll to position [154, 0]
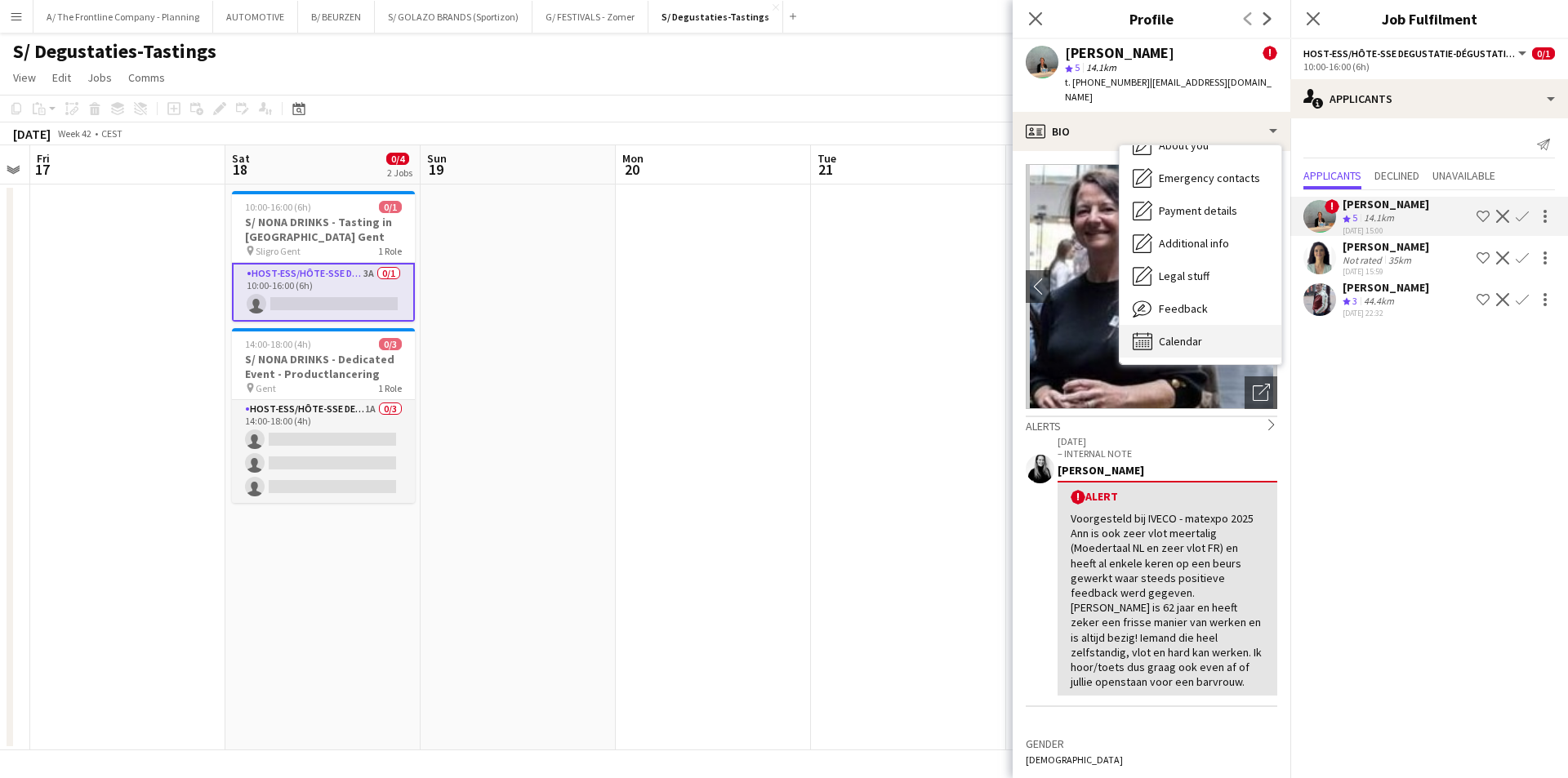
click at [1174, 334] on span "Calendar" at bounding box center [1180, 341] width 43 height 15
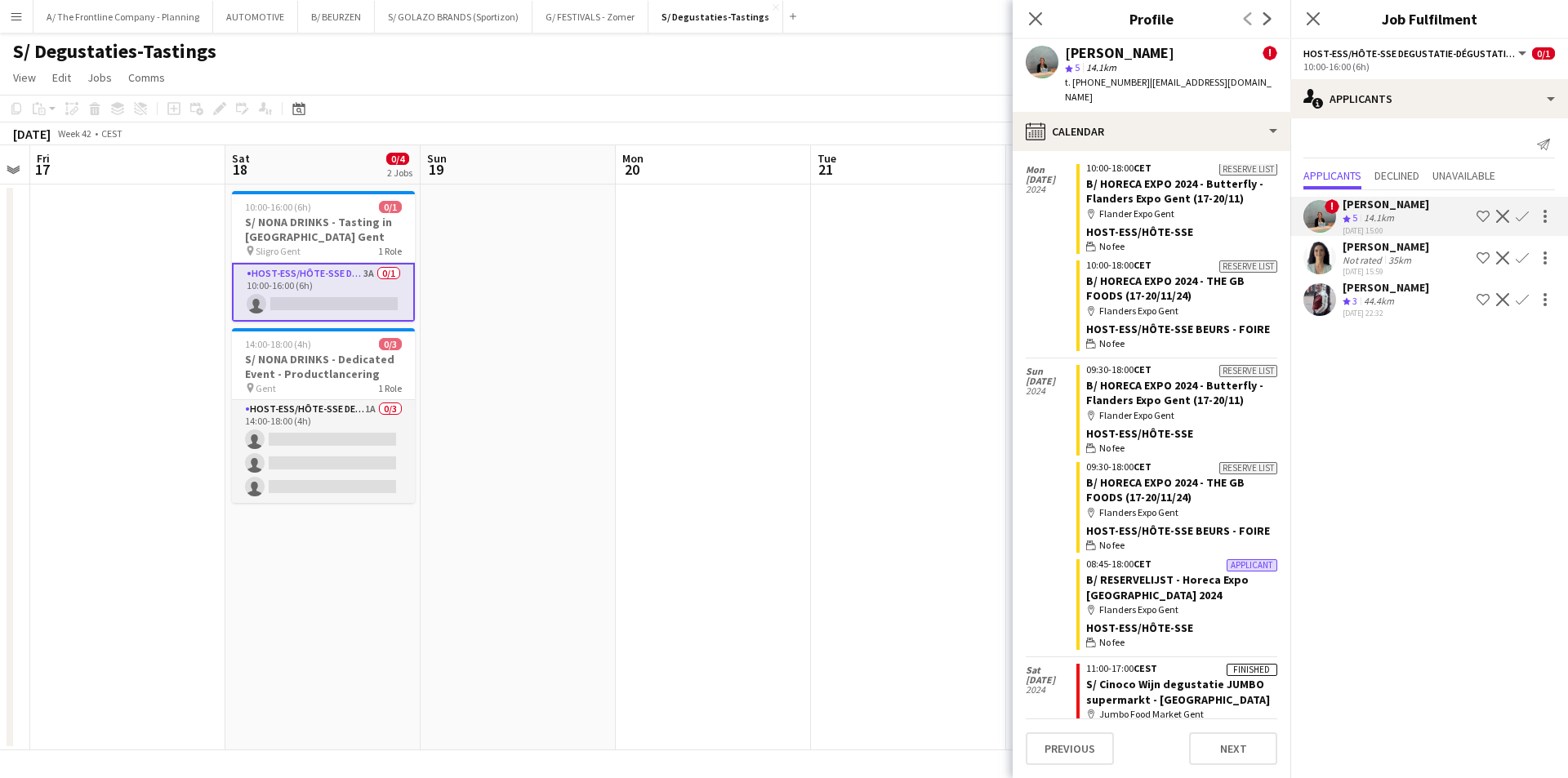
scroll to position [2857, 0]
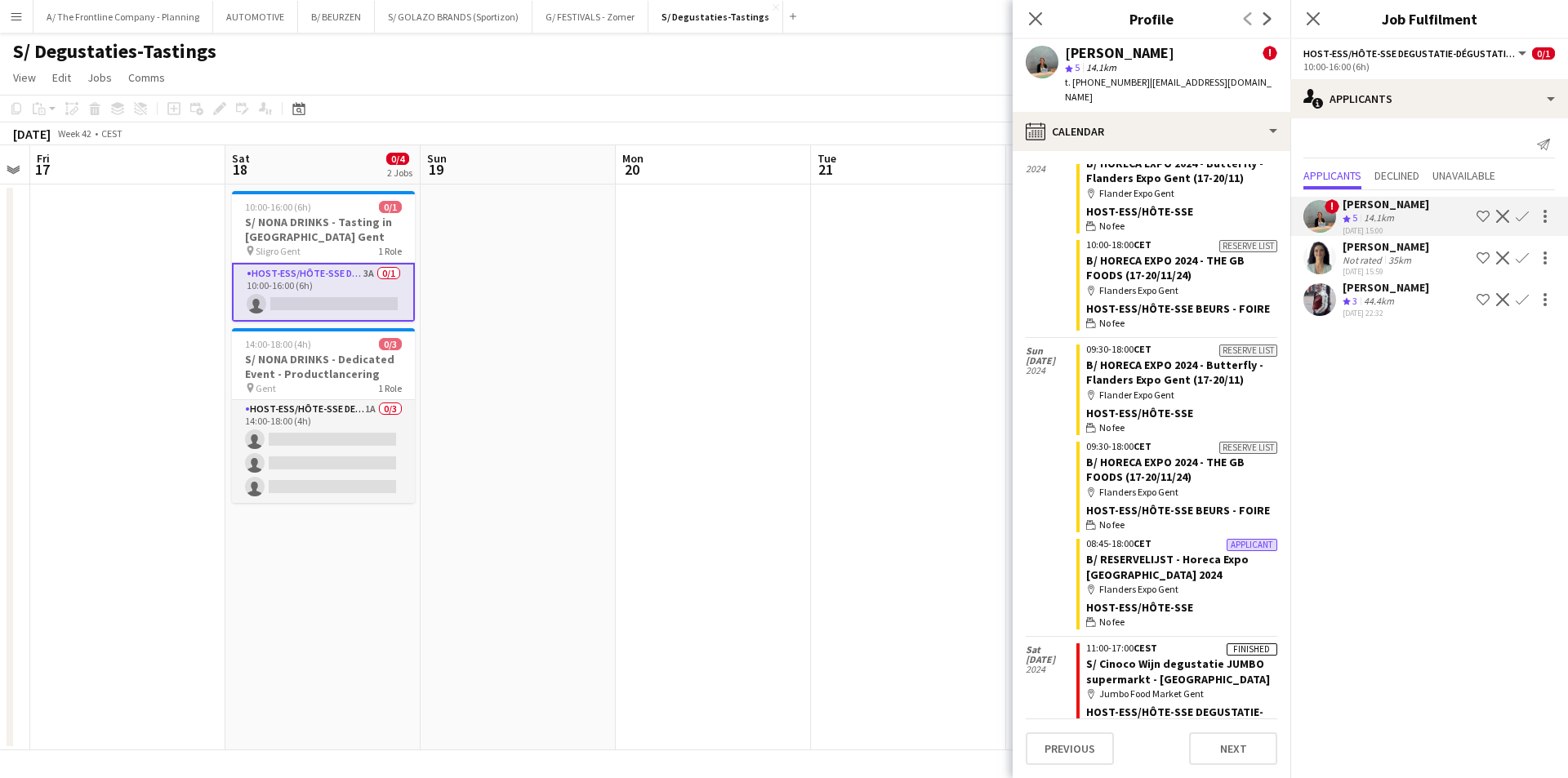
click at [1371, 256] on div "Not rated" at bounding box center [1364, 260] width 43 height 12
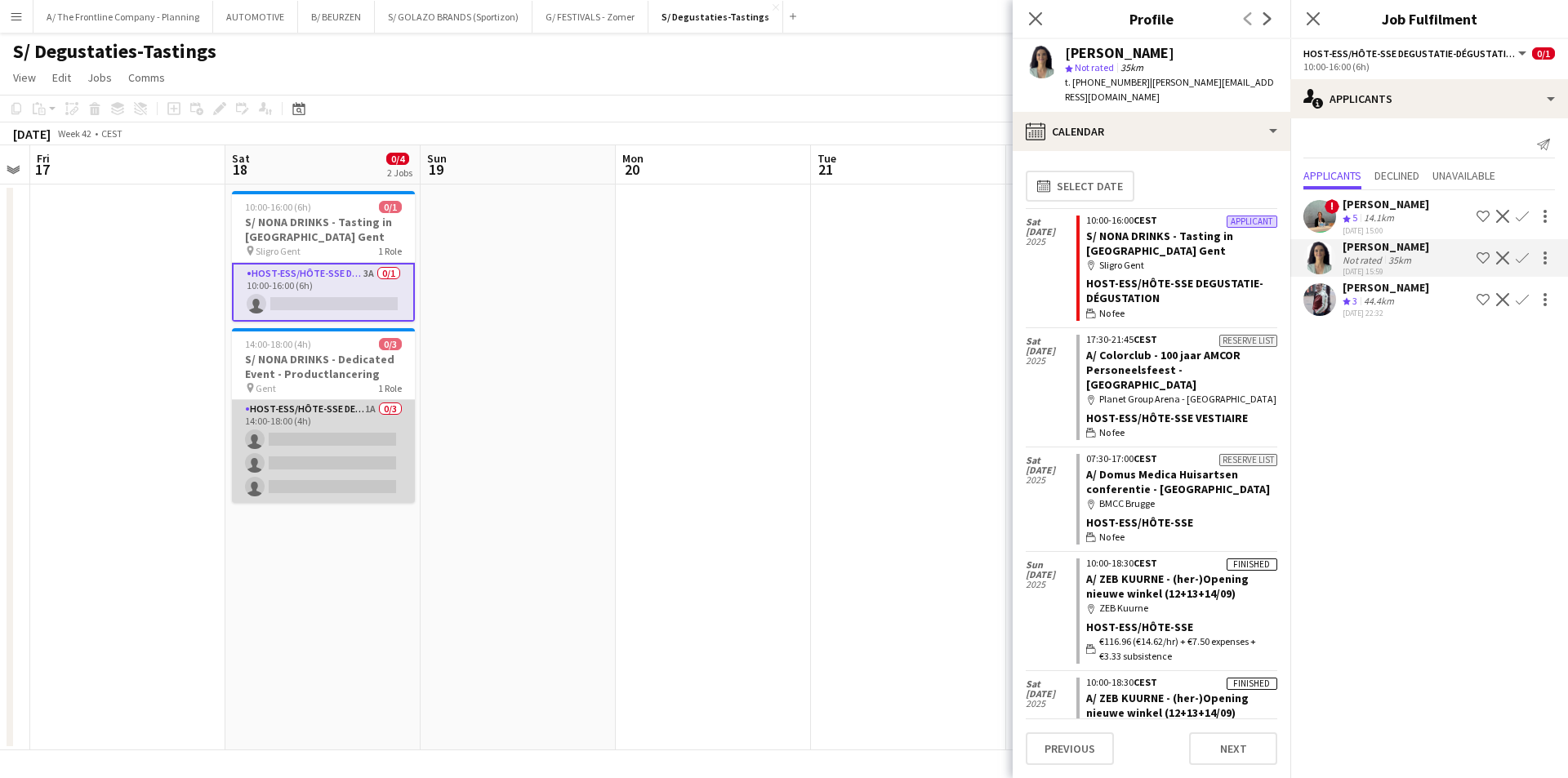
click at [297, 455] on app-card-role "Host-ess/Hôte-sse Degustatie-Dégustation 1A 0/3 14:00-18:00 (4h) single-neutral…" at bounding box center [323, 451] width 183 height 103
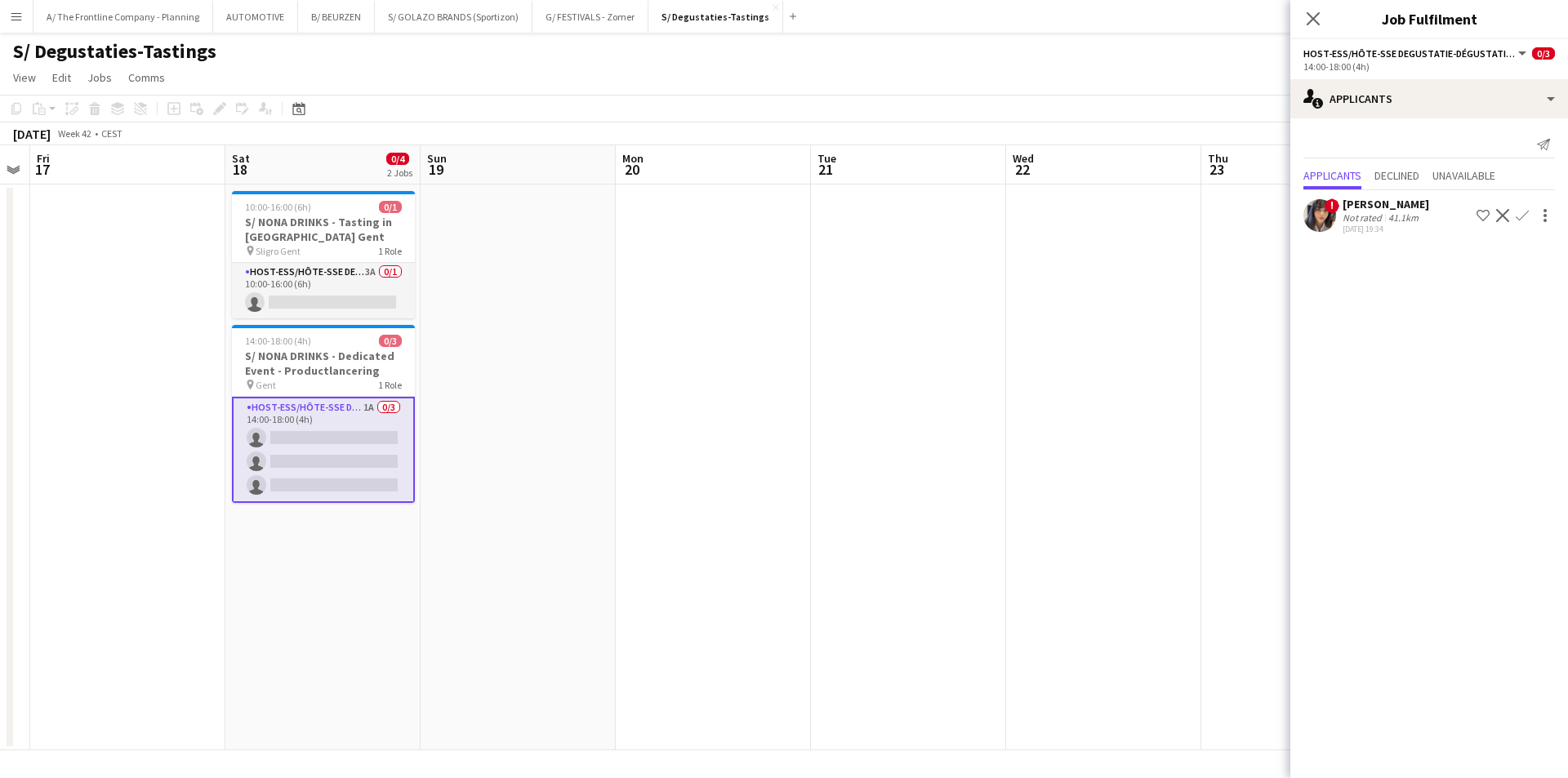
click at [1402, 229] on div "[DATE] 19:34" at bounding box center [1385, 229] width 87 height 10
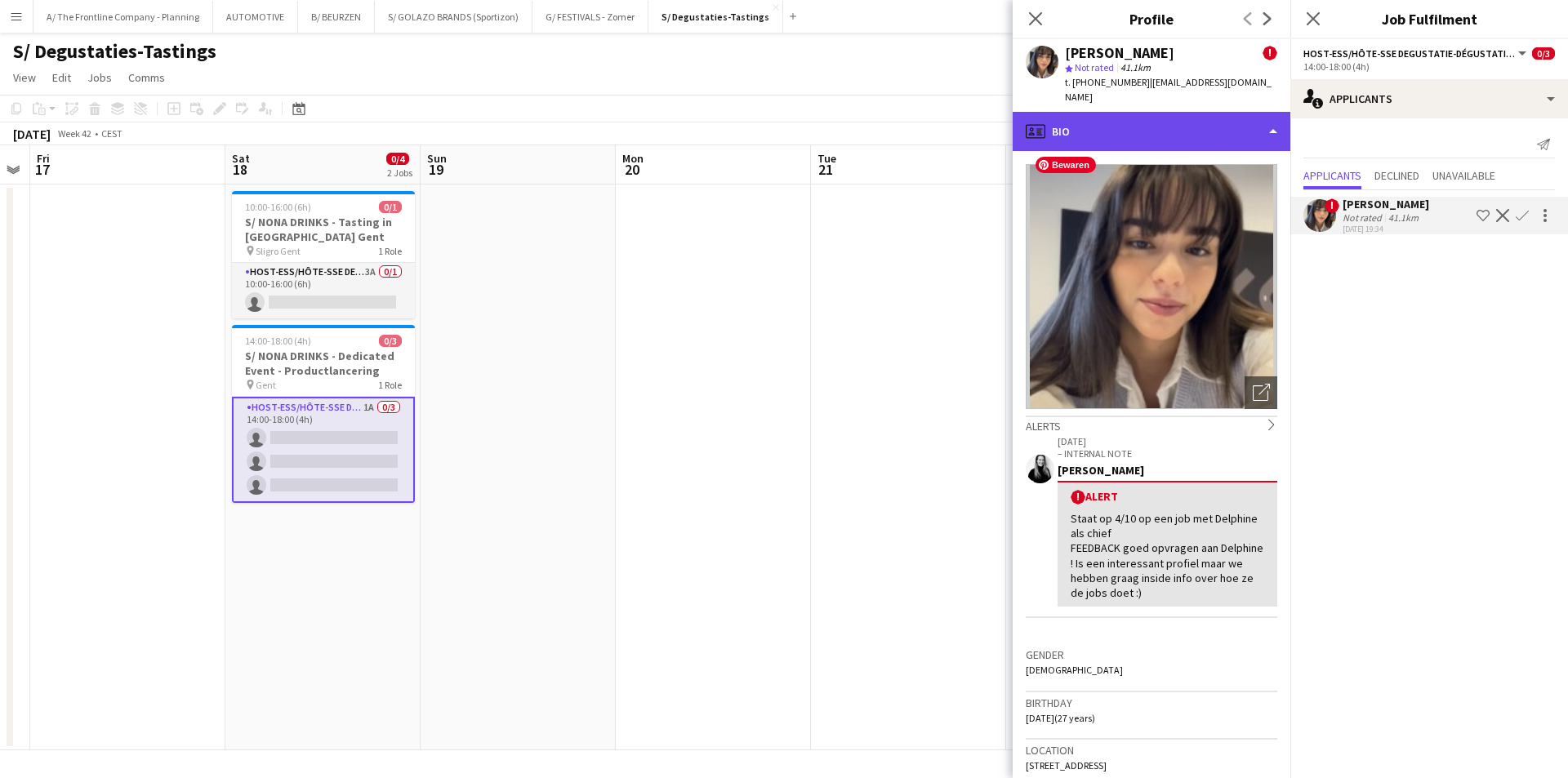
click at [1149, 115] on div "profile Bio" at bounding box center [1151, 131] width 278 height 39
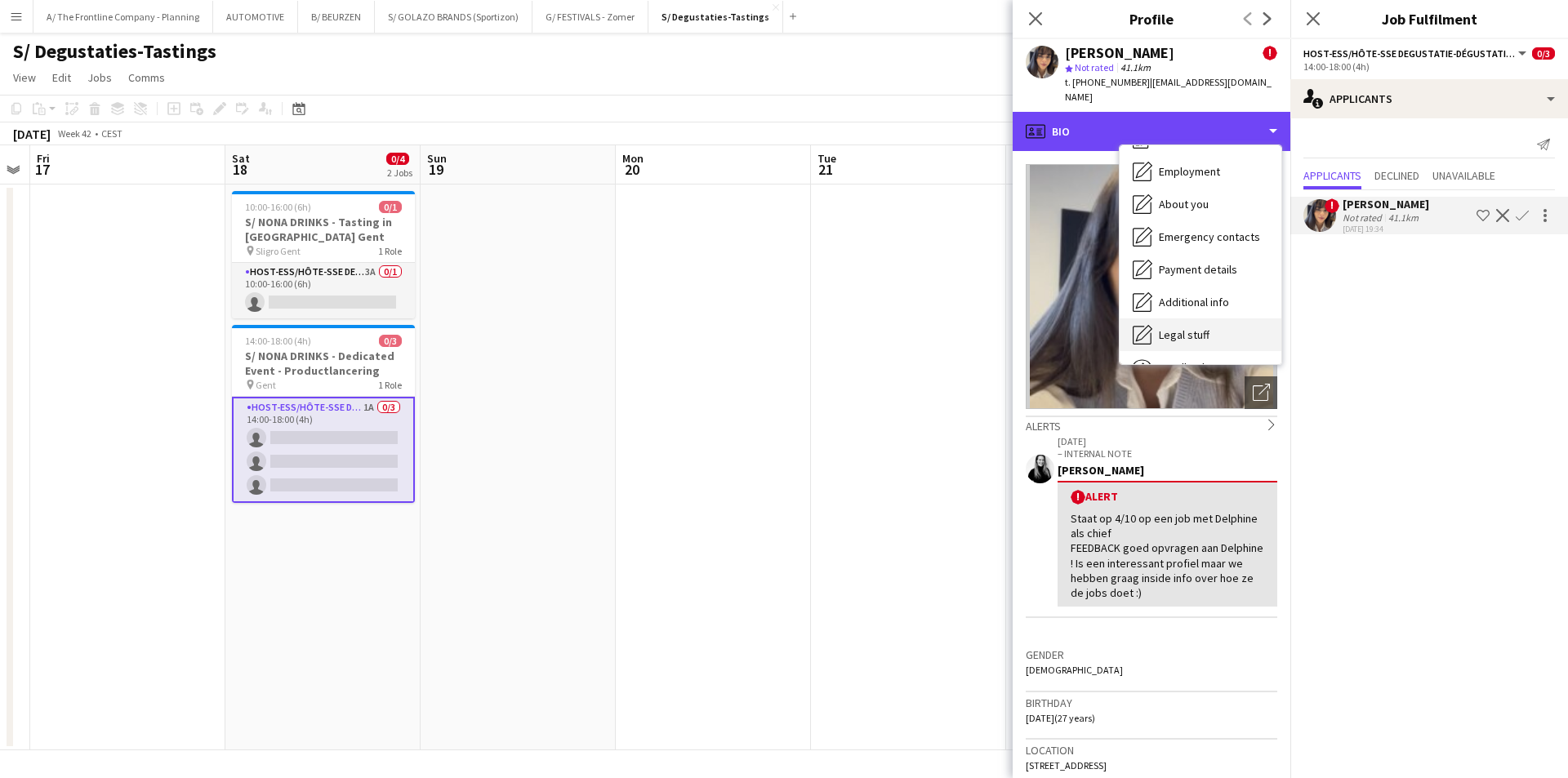
scroll to position [154, 0]
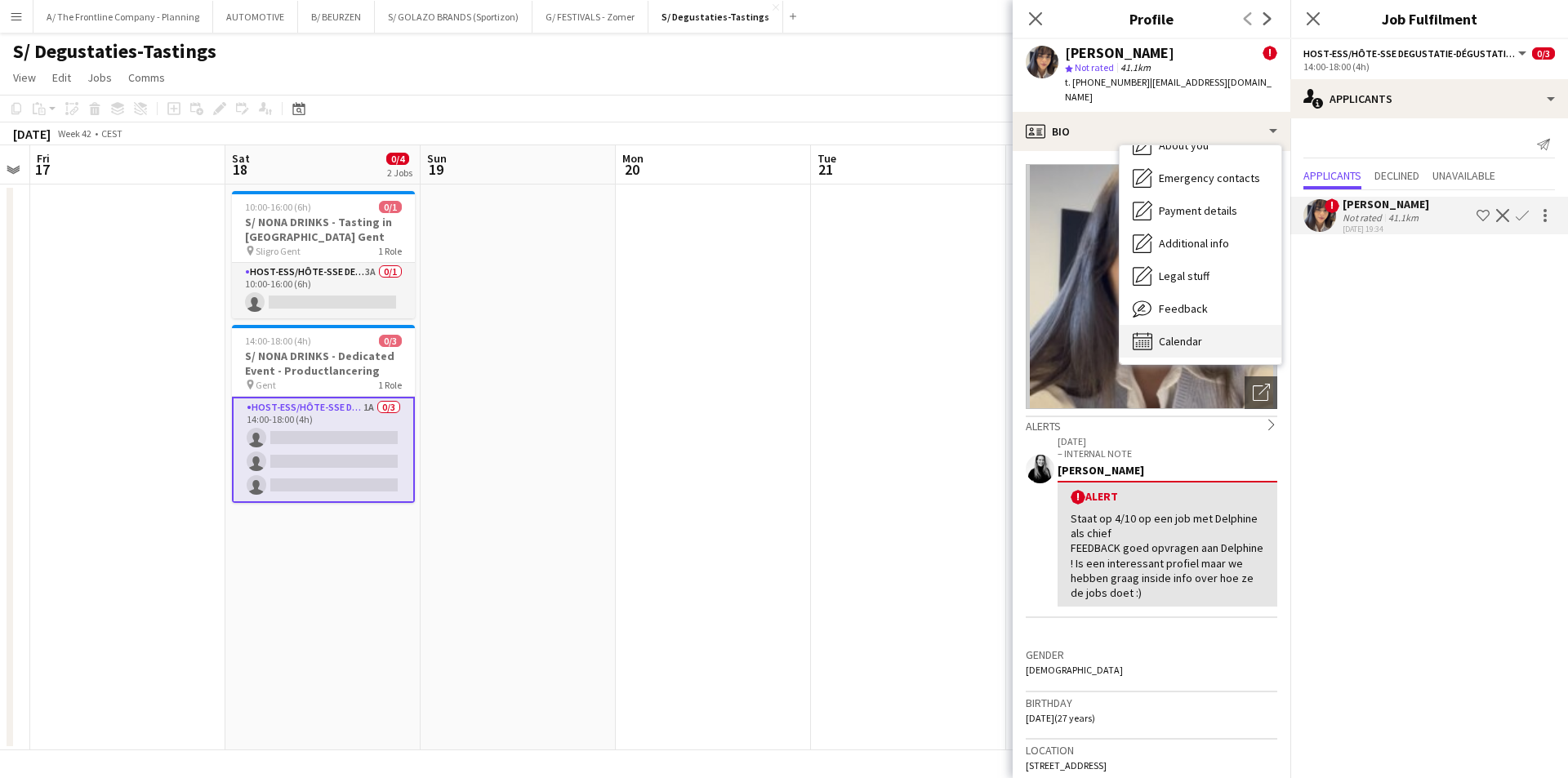
click at [1177, 334] on span "Calendar" at bounding box center [1180, 341] width 43 height 15
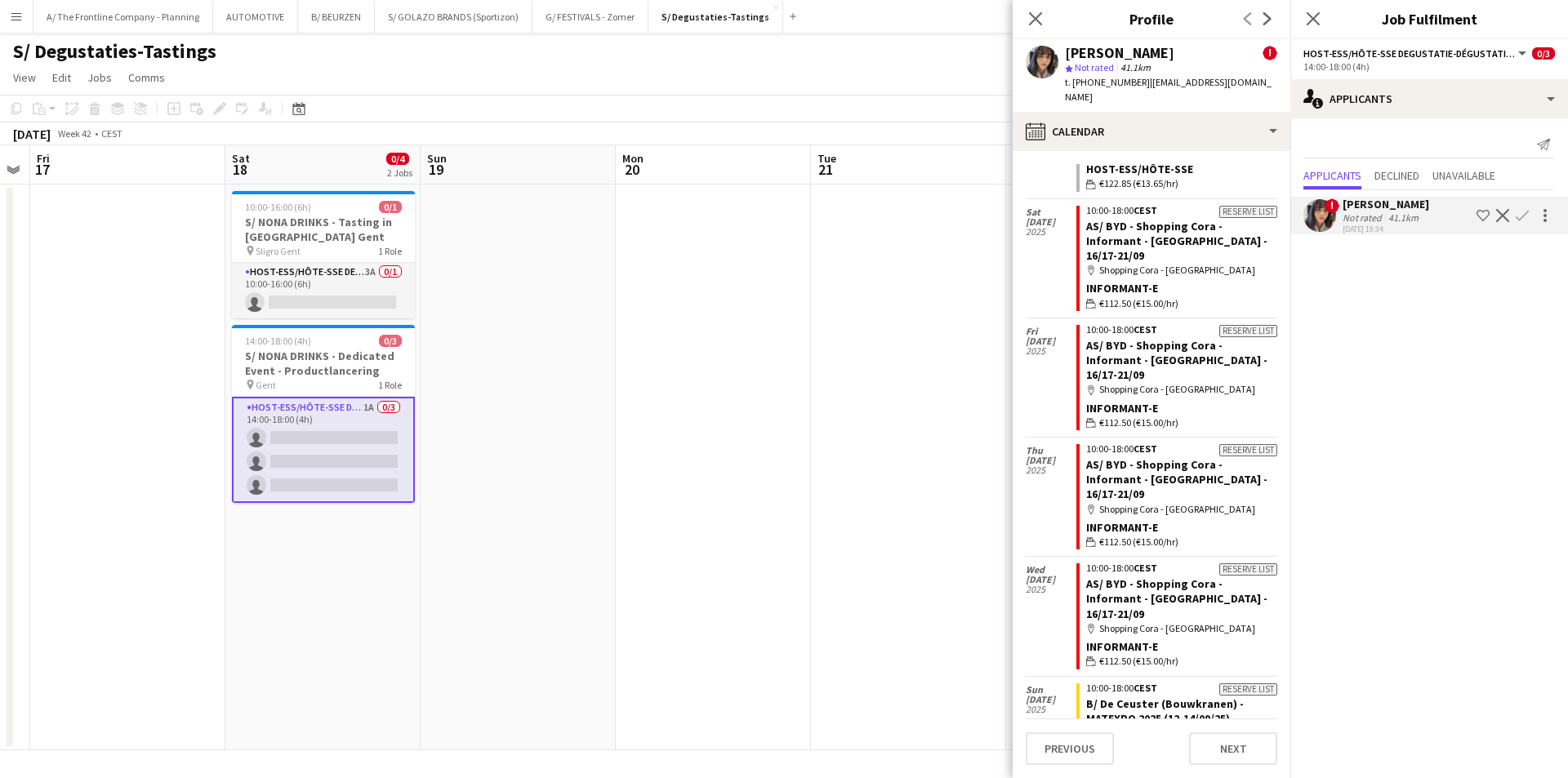
scroll to position [1507, 0]
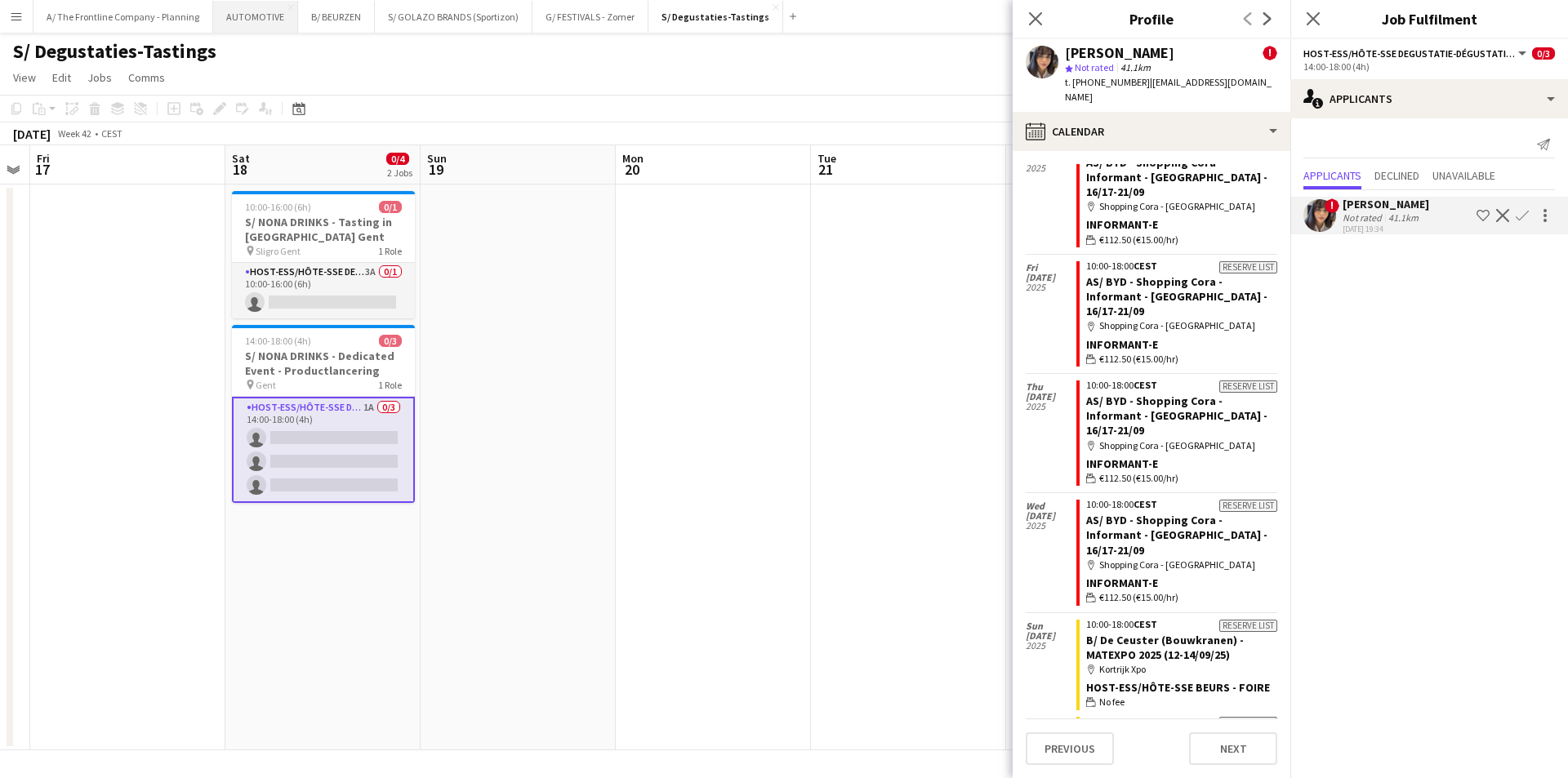
click at [257, 14] on button "AUTOMOTIVE Close" at bounding box center [255, 16] width 85 height 32
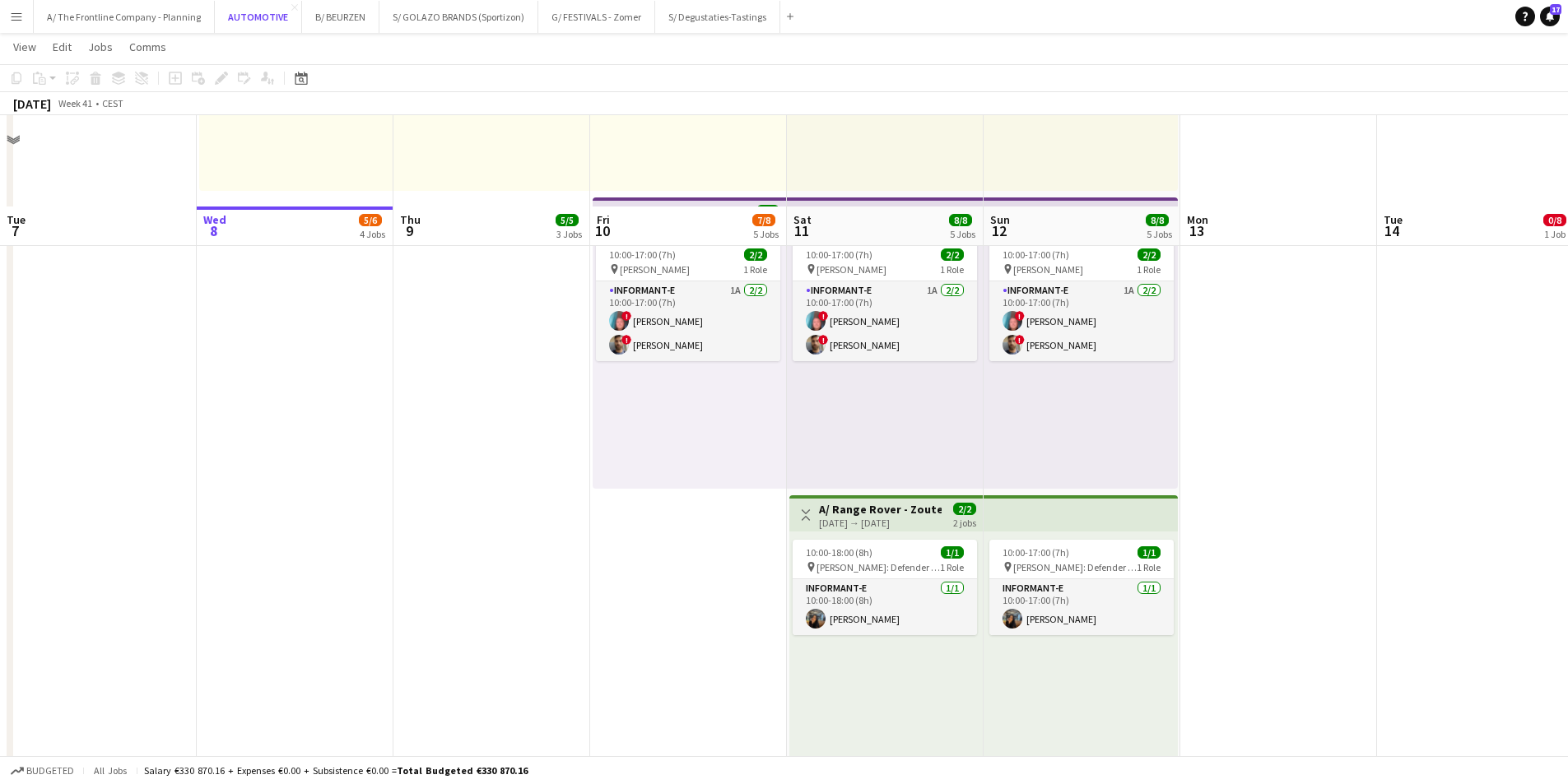
scroll to position [1208, 0]
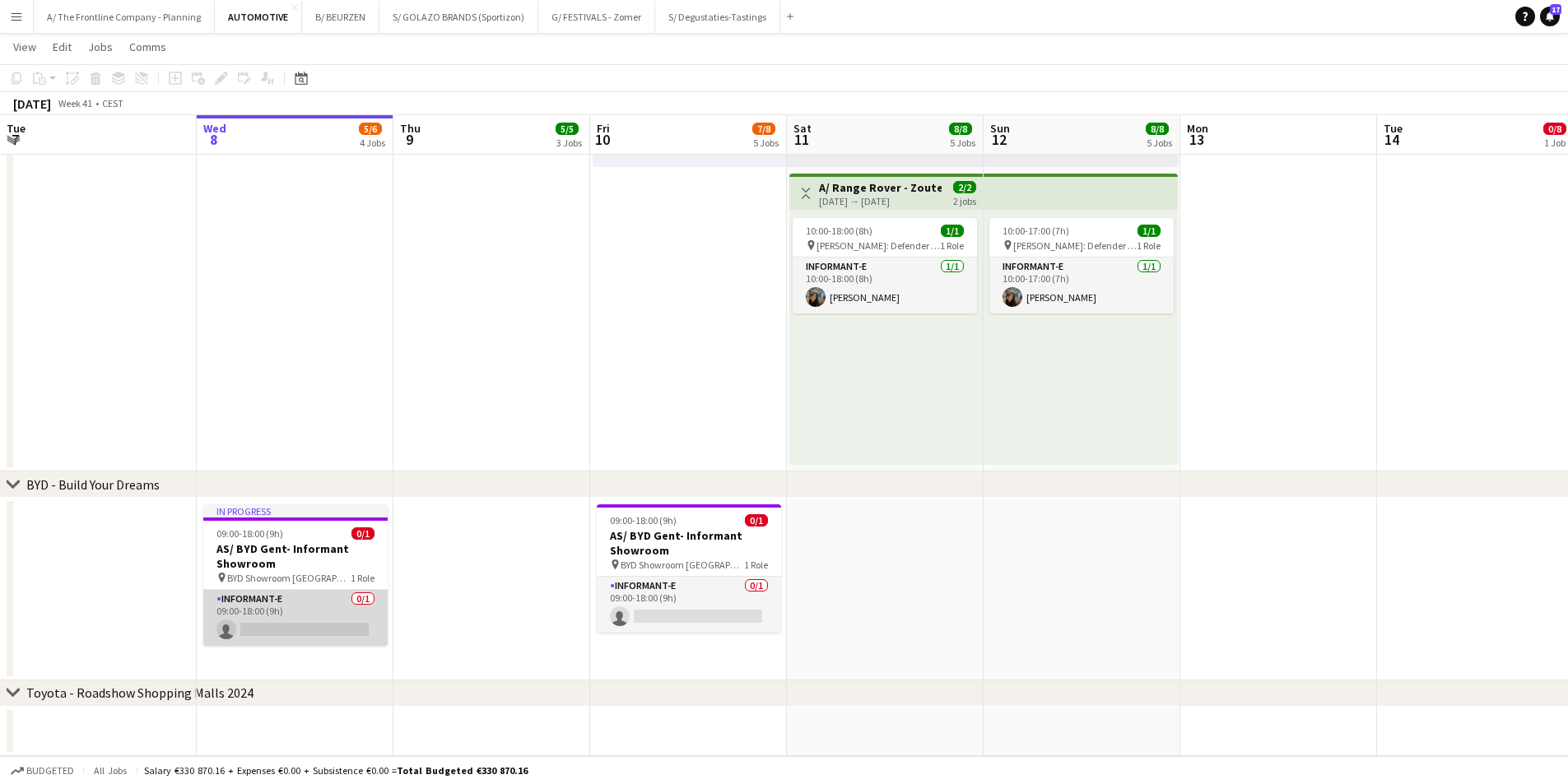
click at [254, 595] on app-card-role "Informant-e 0/1 09:00-18:00 (9h) single-neutral-actions" at bounding box center [295, 618] width 184 height 56
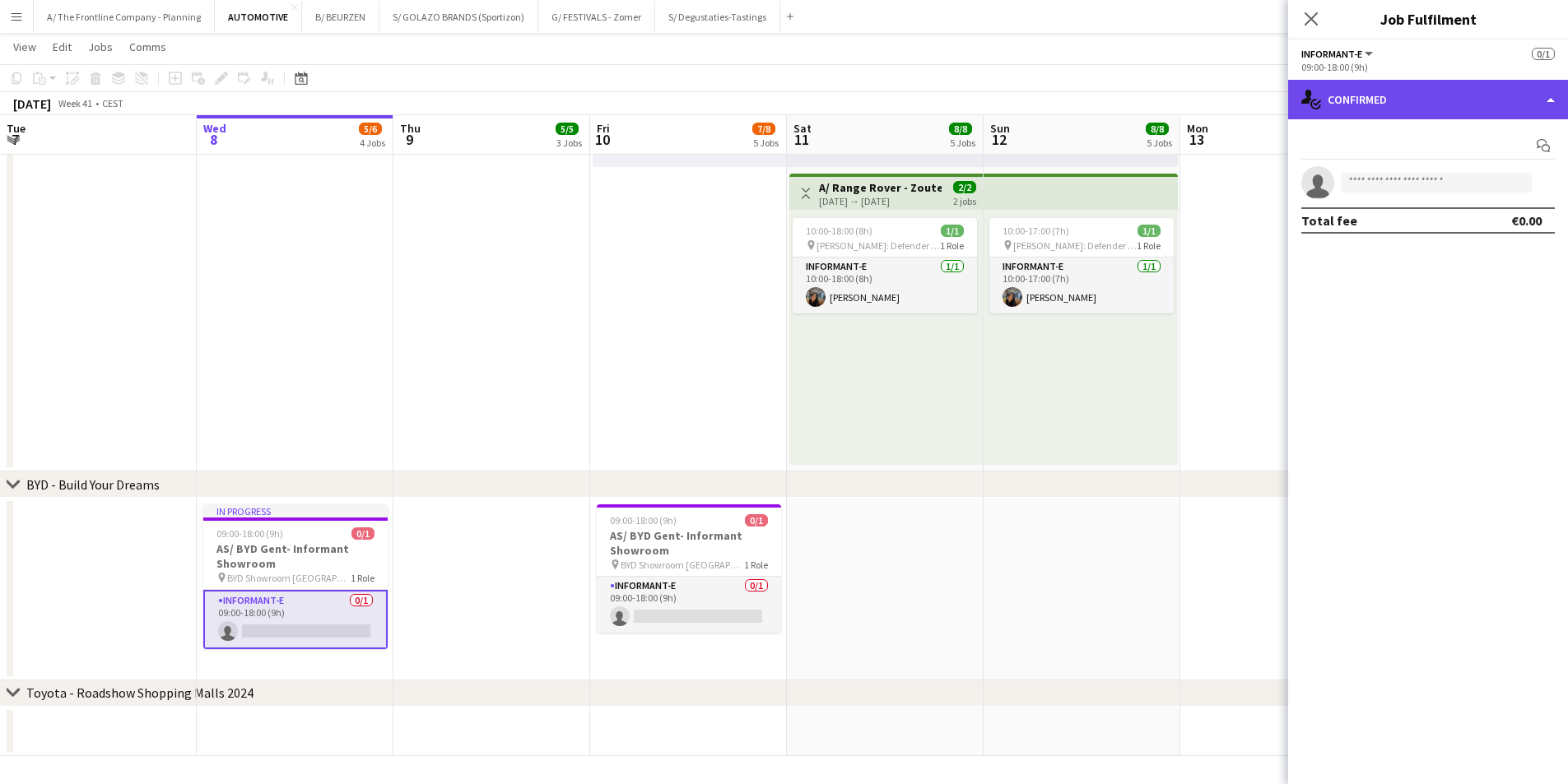
click at [1422, 109] on div "single-neutral-actions-check-2 Confirmed" at bounding box center [1429, 99] width 280 height 40
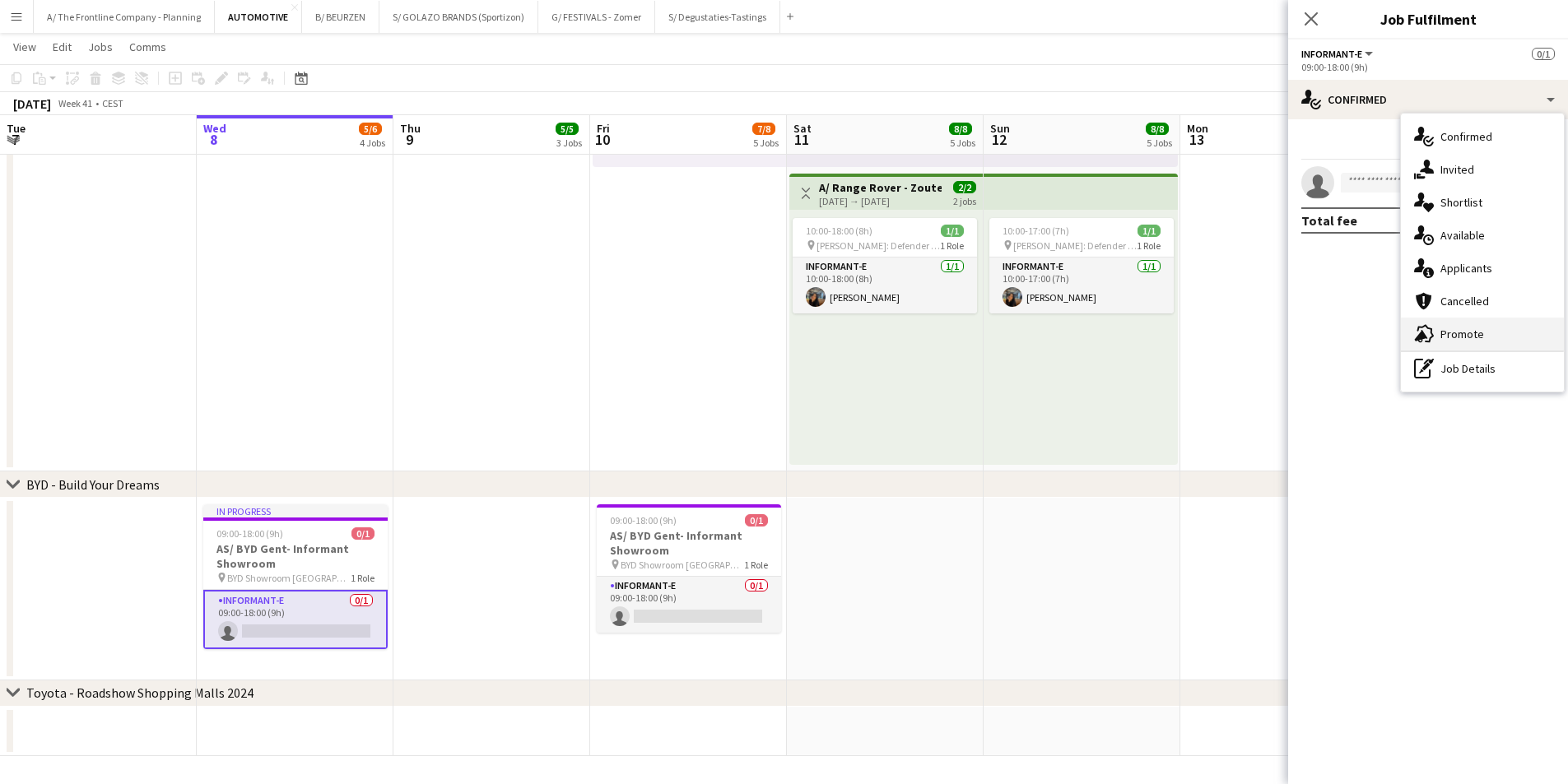
click at [1472, 342] on div "advertising-megaphone Promote" at bounding box center [1482, 334] width 163 height 33
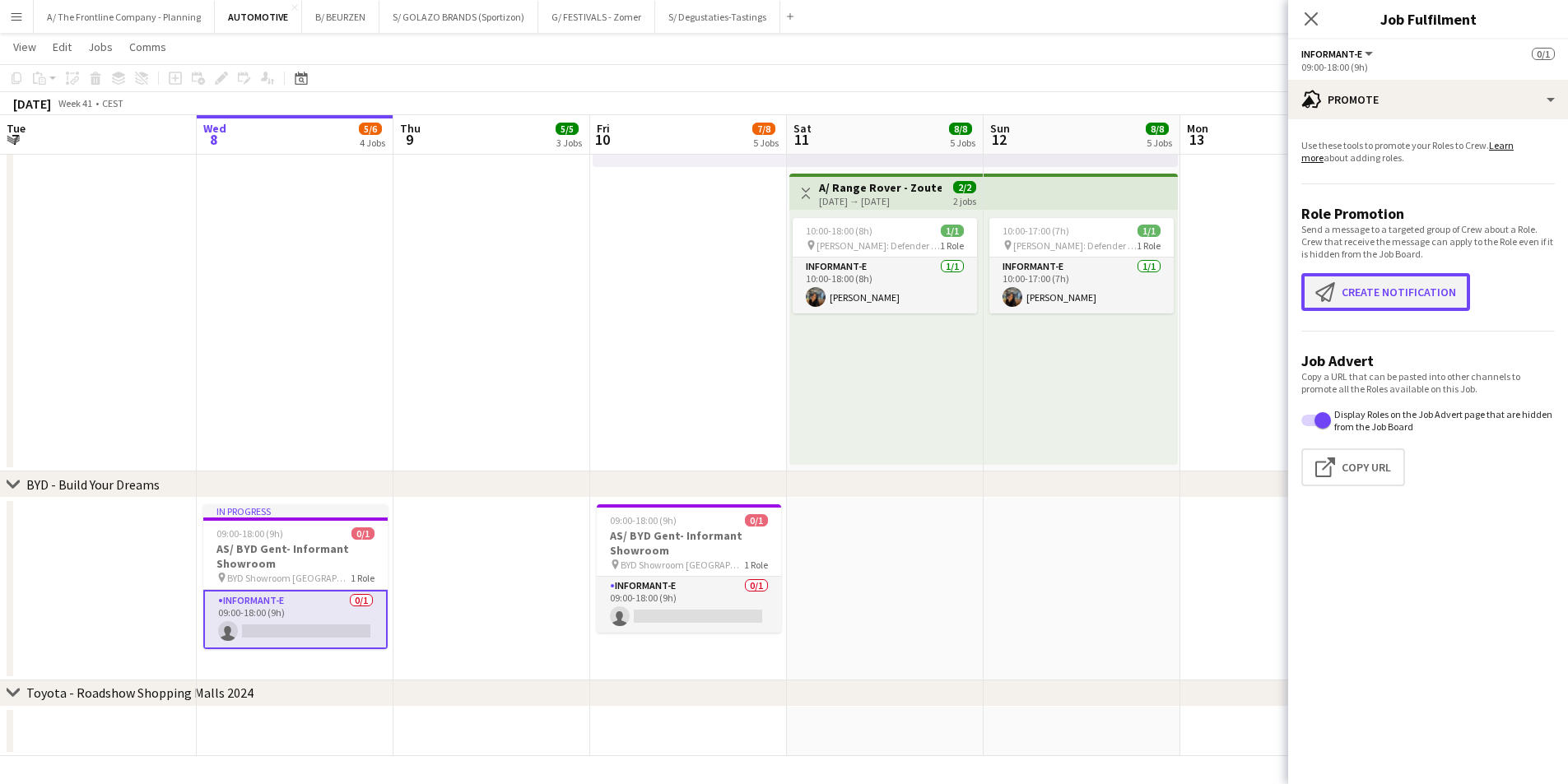
click at [1411, 300] on button "Create notification Create notification" at bounding box center [1386, 292] width 169 height 38
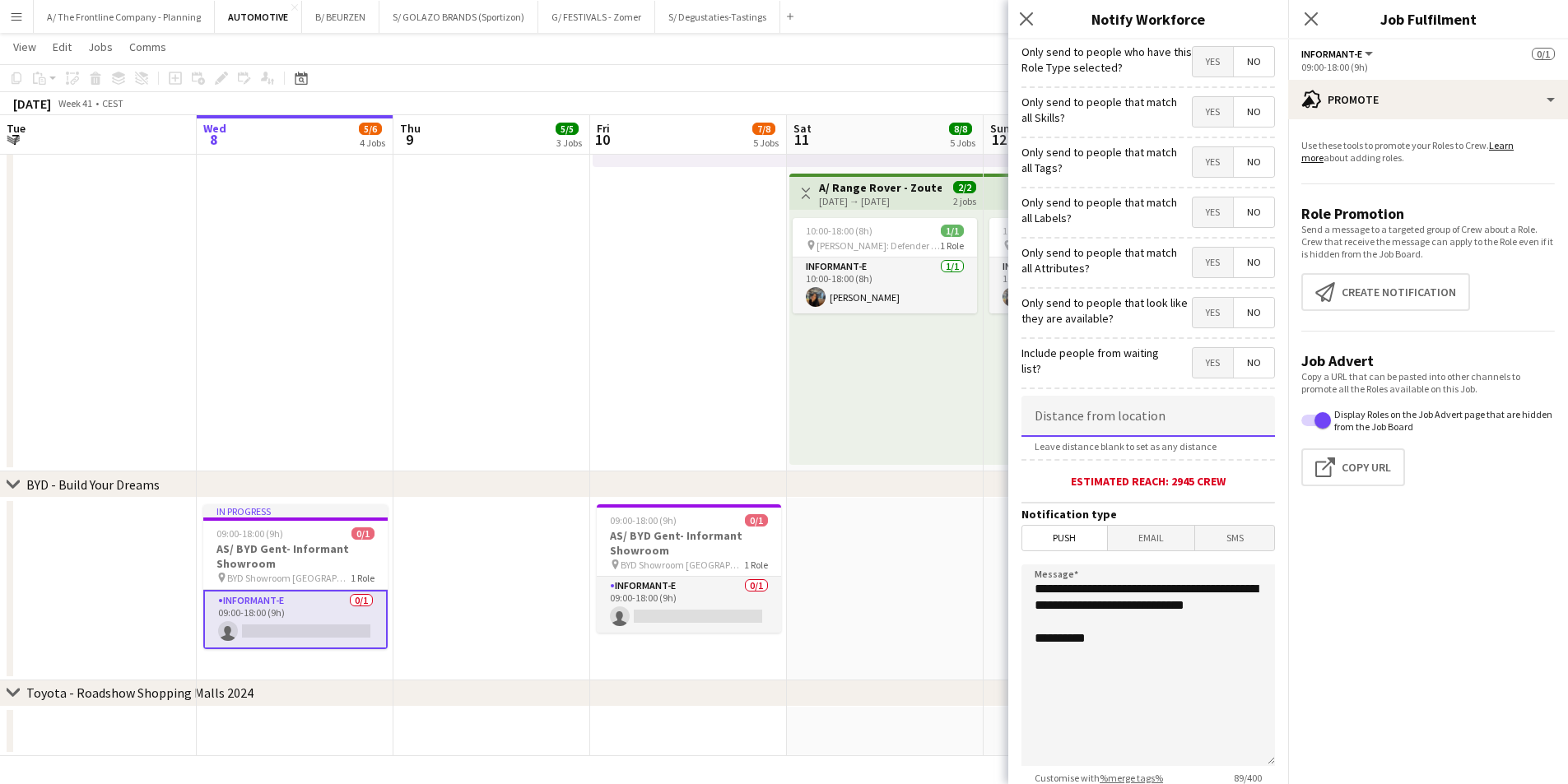
click at [1104, 430] on input at bounding box center [1148, 417] width 253 height 41
type input "*****"
drag, startPoint x: 1105, startPoint y: 621, endPoint x: 902, endPoint y: 551, distance: 214.7
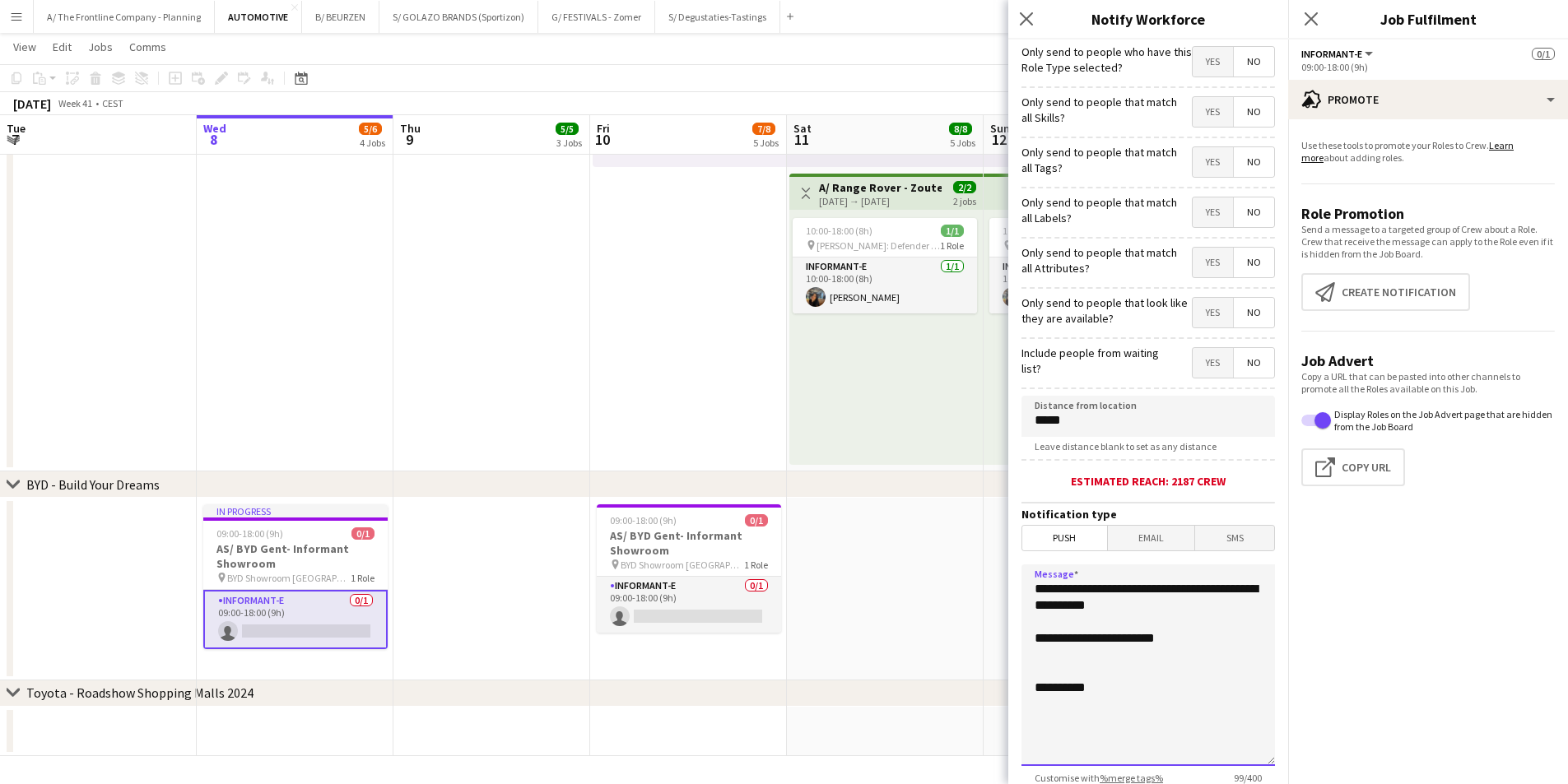
click at [1071, 658] on textarea "**********" at bounding box center [1148, 665] width 253 height 201
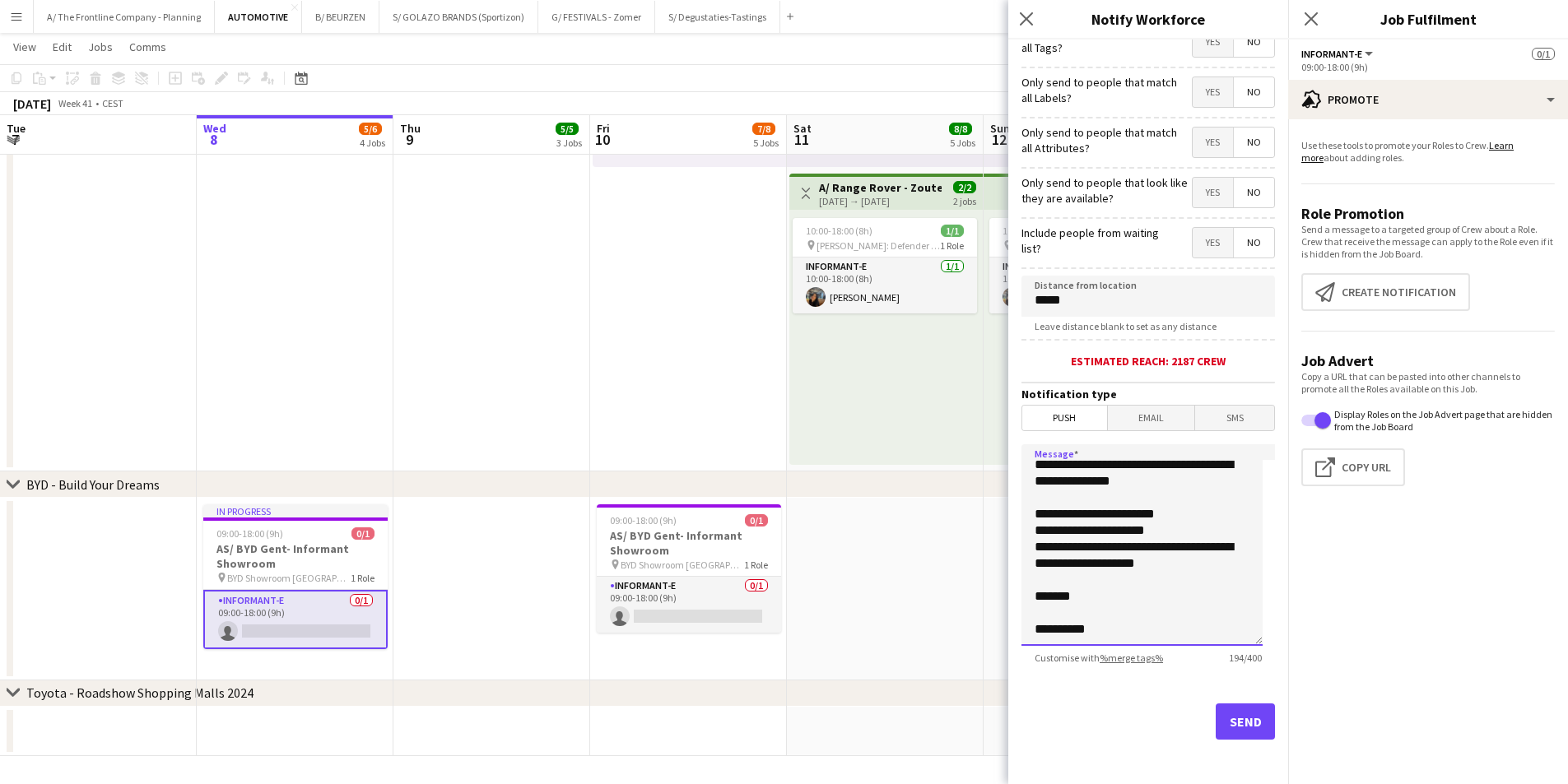
scroll to position [122, 0]
type textarea "**********"
click at [1228, 717] on button "Send" at bounding box center [1245, 720] width 60 height 36
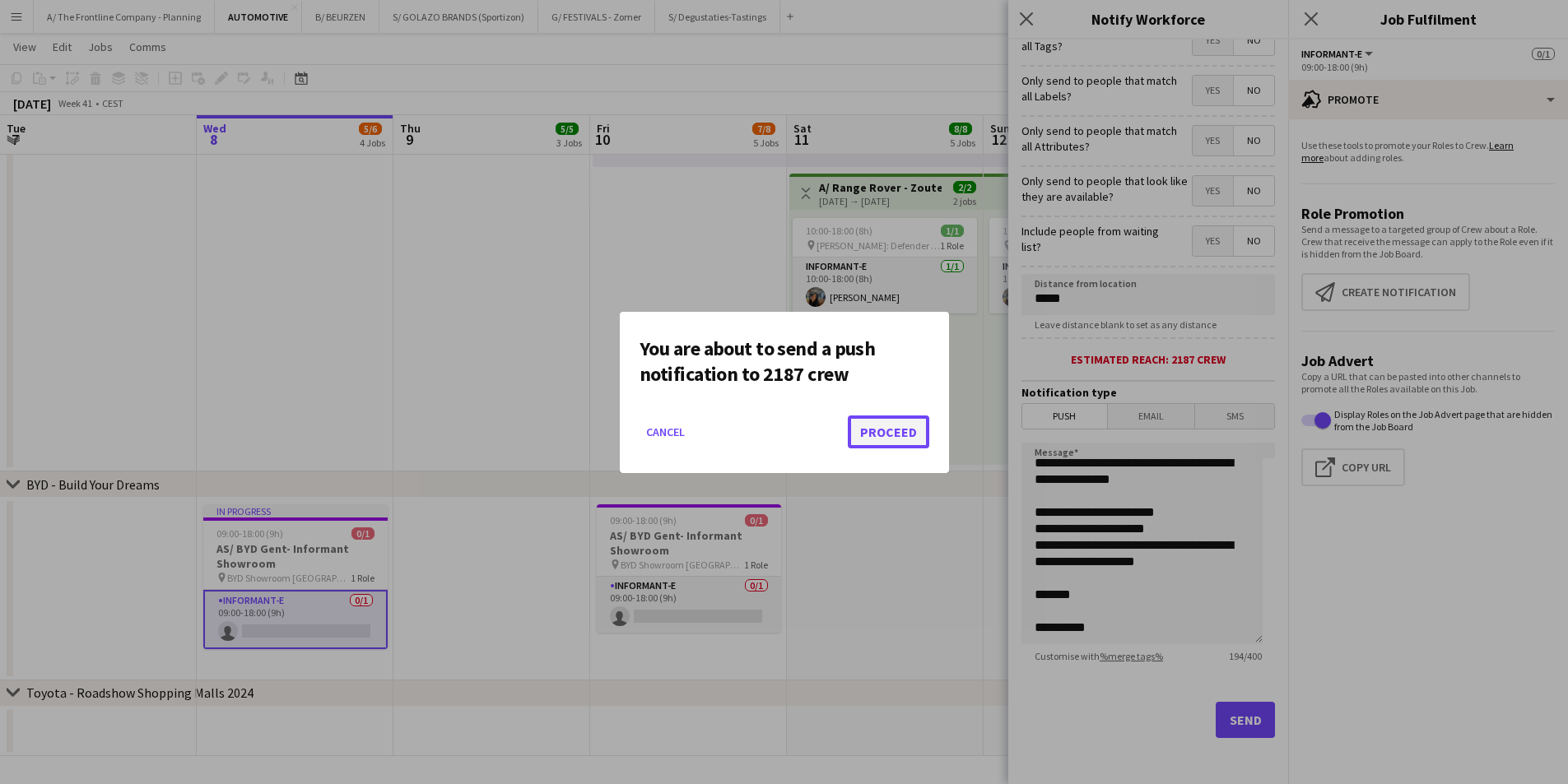
click at [866, 430] on button "Proceed" at bounding box center [889, 432] width 81 height 33
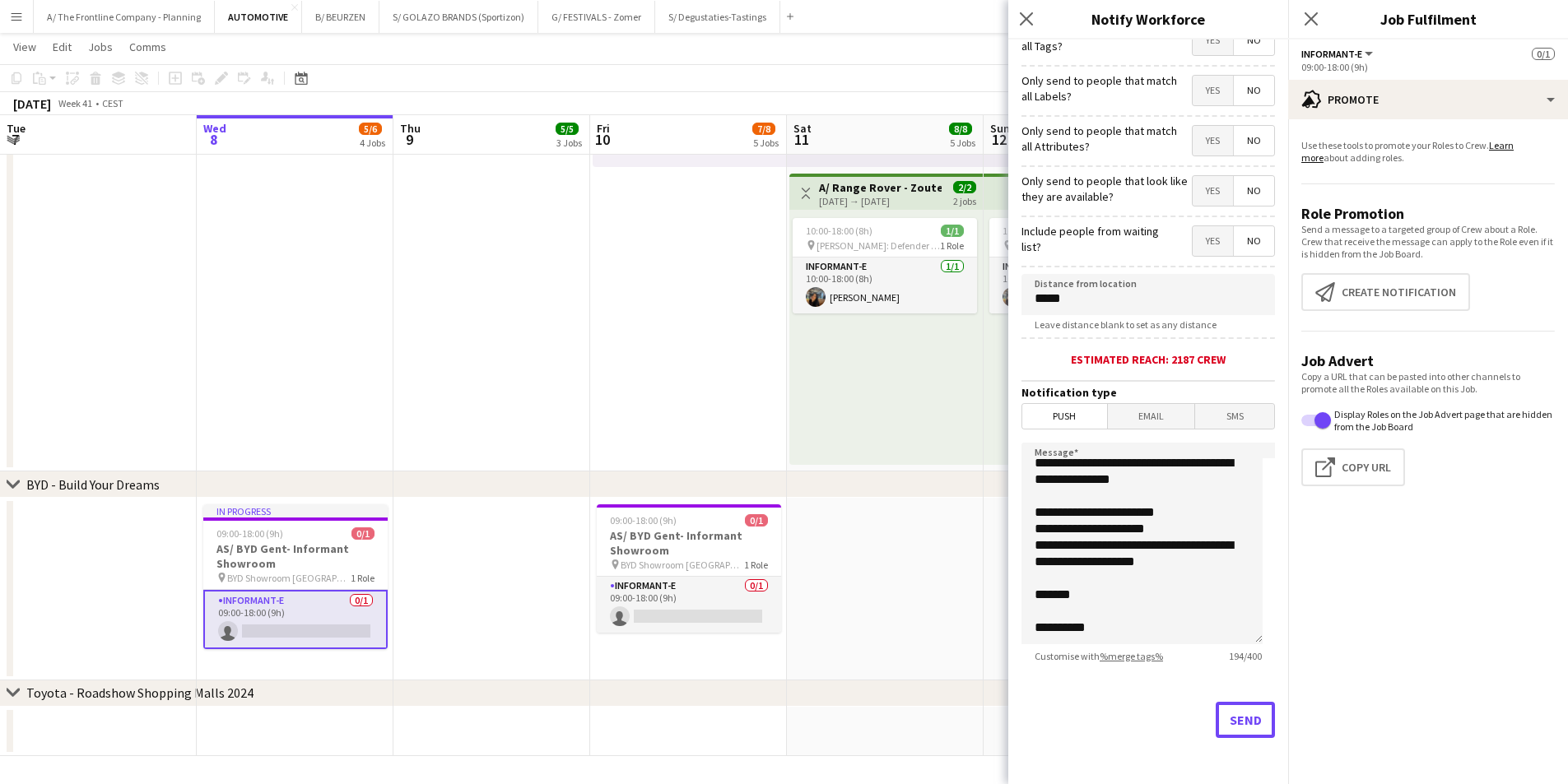
scroll to position [1208, 0]
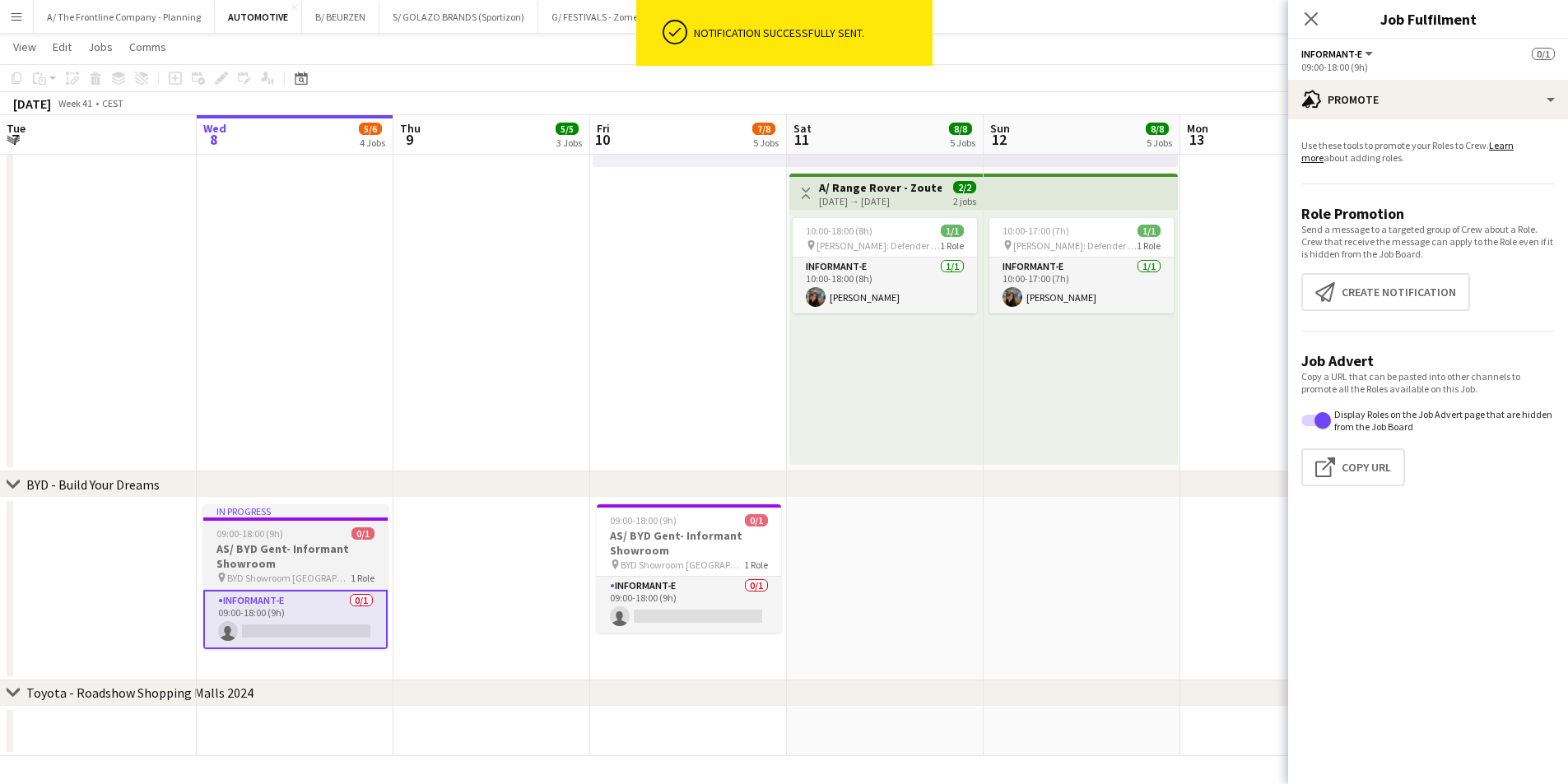
click at [287, 537] on div "09:00-18:00 (9h) 0/1" at bounding box center [295, 533] width 184 height 12
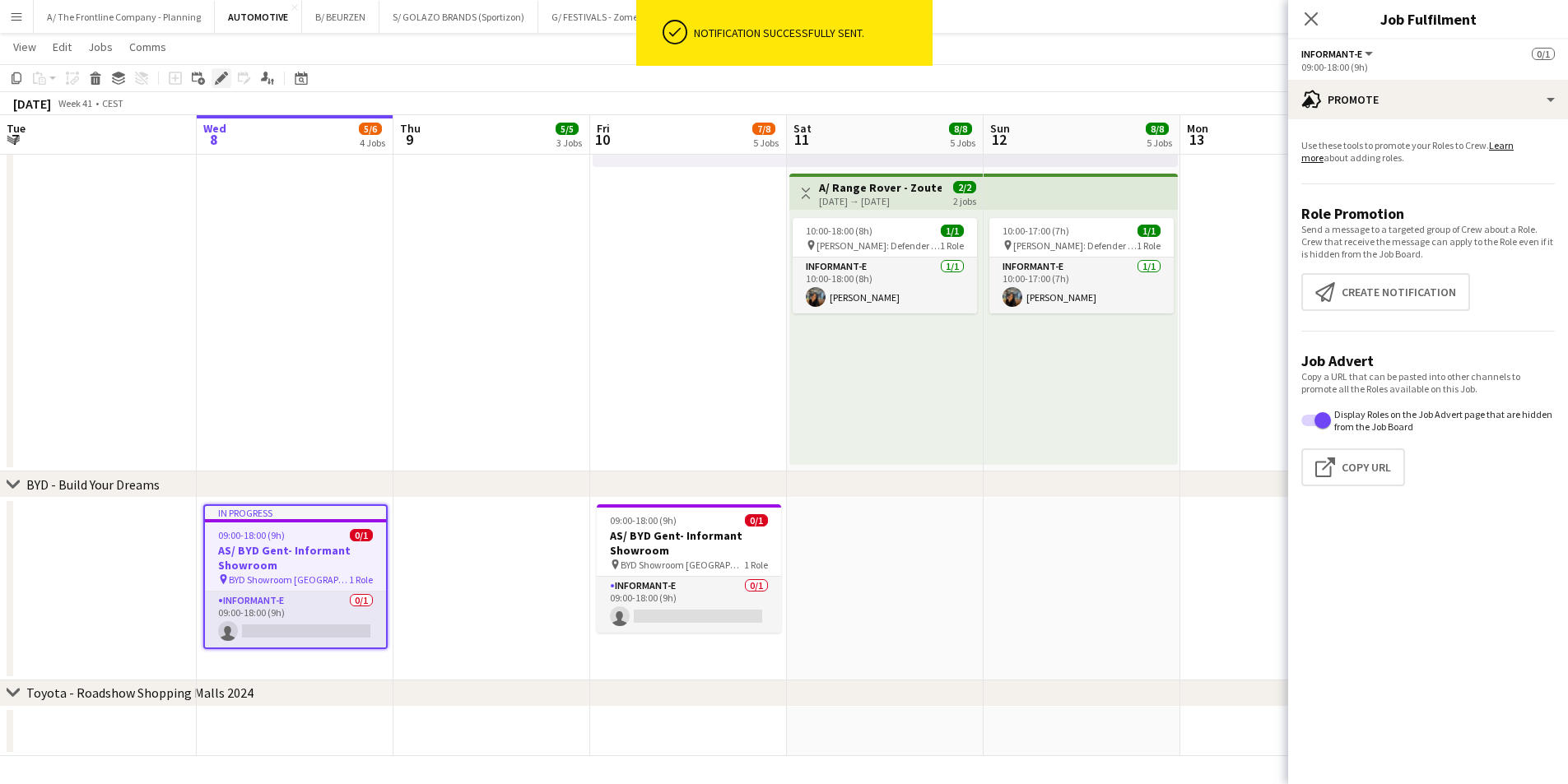
click at [223, 73] on icon "Edit" at bounding box center [221, 78] width 13 height 13
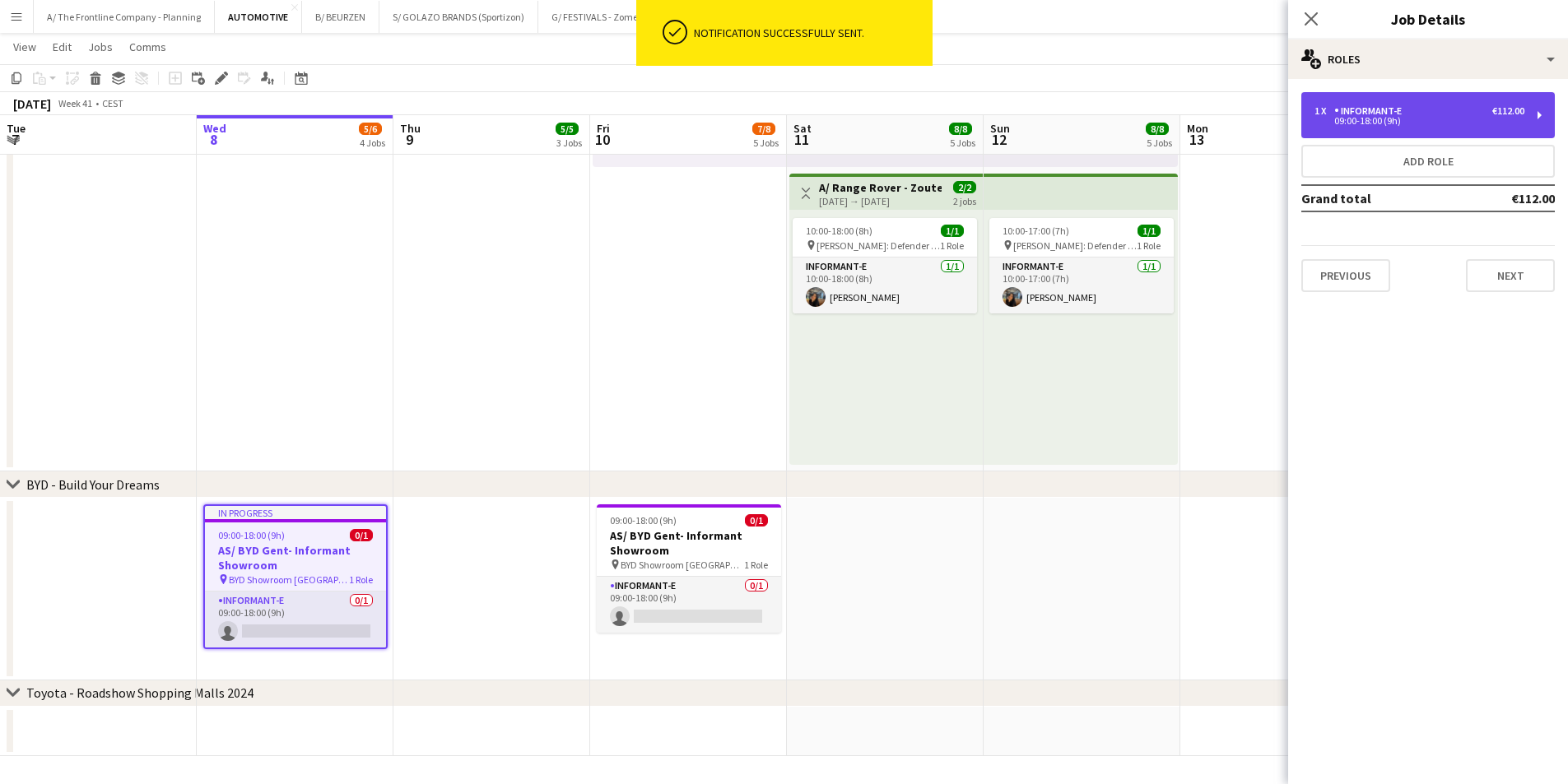
click at [1386, 105] on div "1 x Informant-e €112.00 09:00-18:00 (9h)" at bounding box center [1428, 115] width 253 height 46
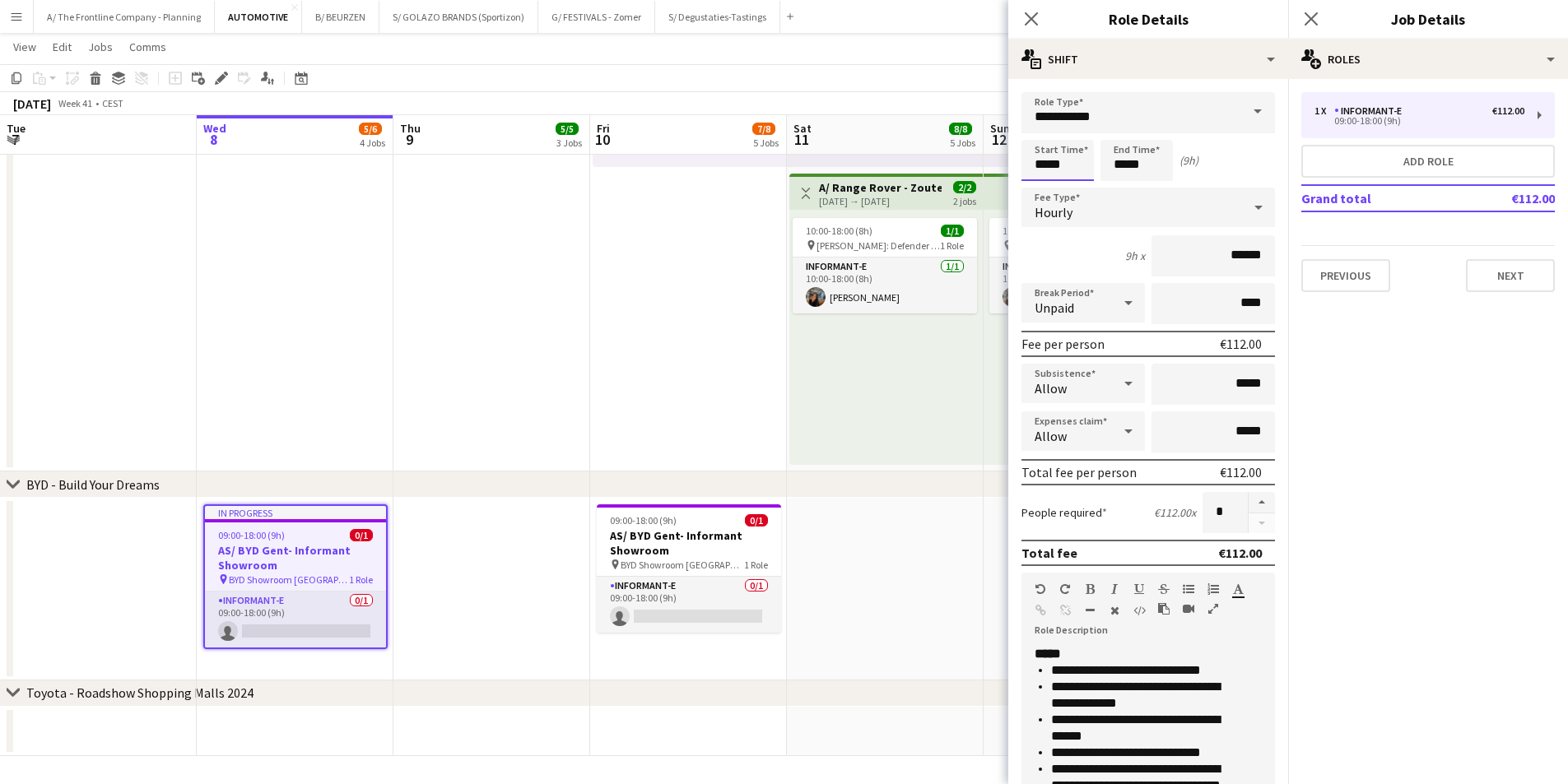
click at [1049, 156] on input "*****" at bounding box center [1058, 161] width 73 height 41
type input "*****"
click at [1046, 135] on div at bounding box center [1041, 131] width 33 height 16
drag, startPoint x: 868, startPoint y: 474, endPoint x: 889, endPoint y: 441, distance: 39.1
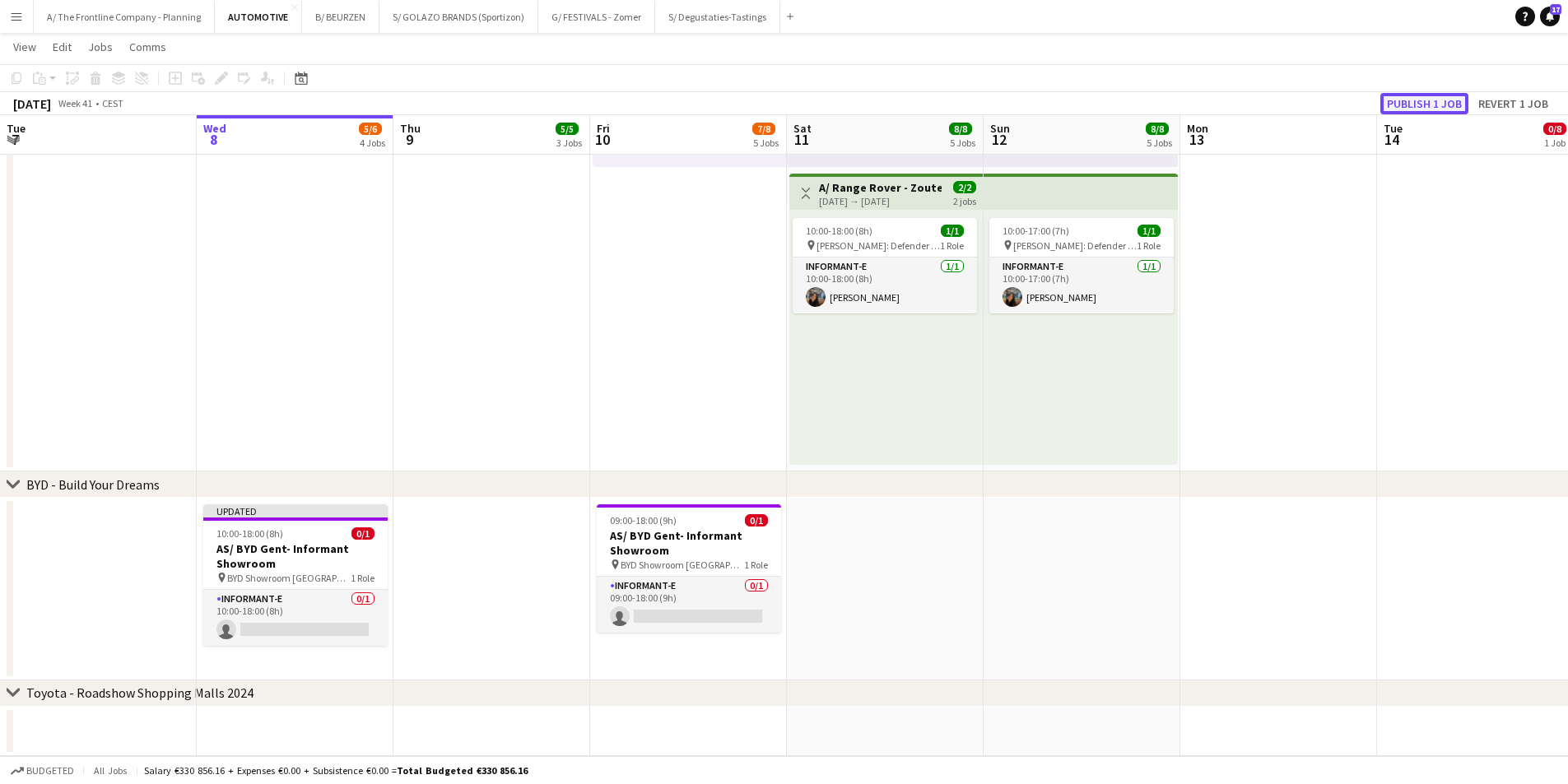
click at [1403, 107] on button "Publish 1 job" at bounding box center [1424, 104] width 88 height 22
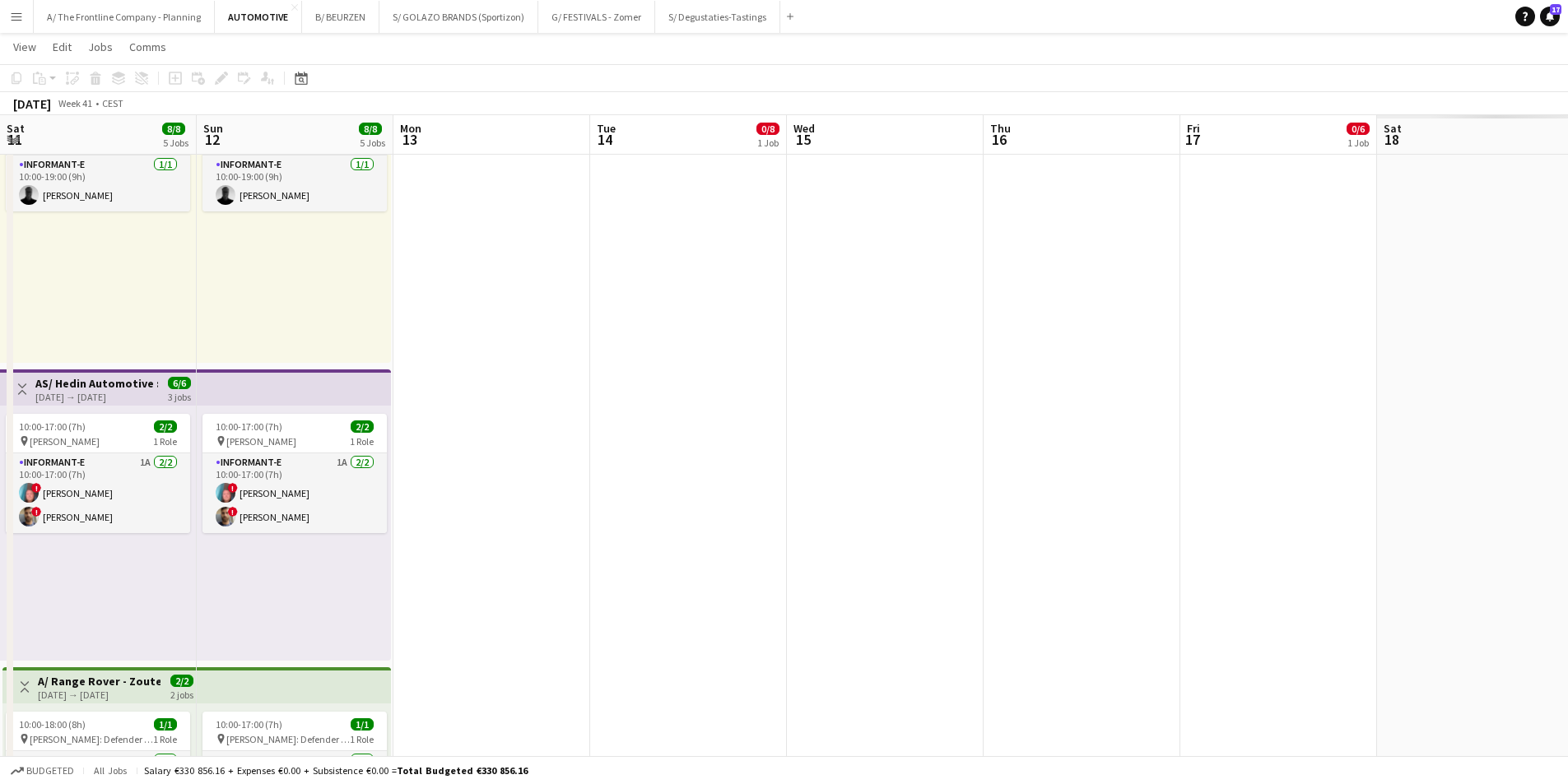
scroll to position [0, 537]
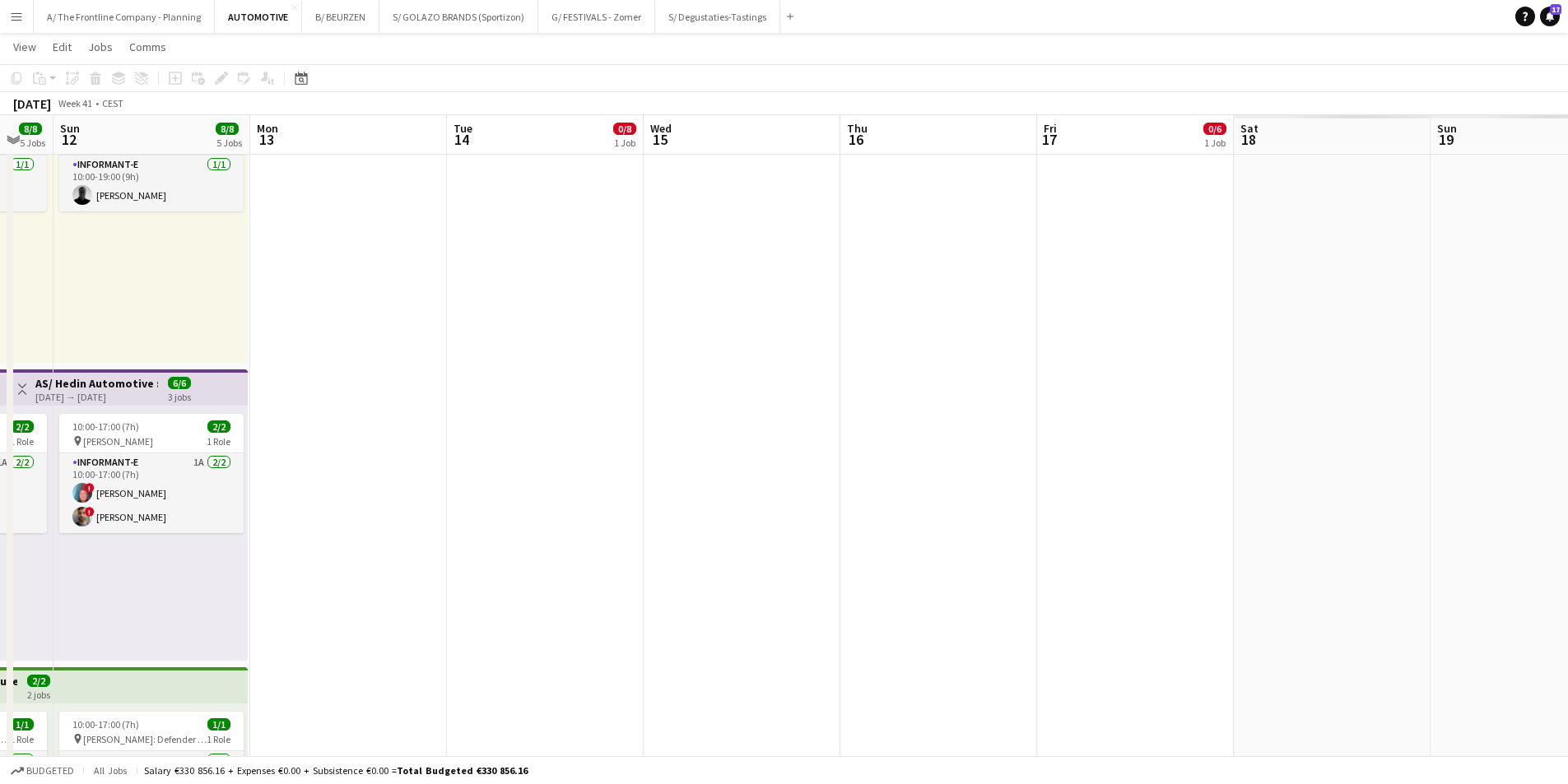
drag, startPoint x: 1146, startPoint y: 342, endPoint x: -130, endPoint y: 288, distance: 1277.1
click at [0, 288] on html "Menu Boards Boards Boards All jobs Status Workforce Workforce My Workforce Recr…" at bounding box center [784, 282] width 1568 height 1993
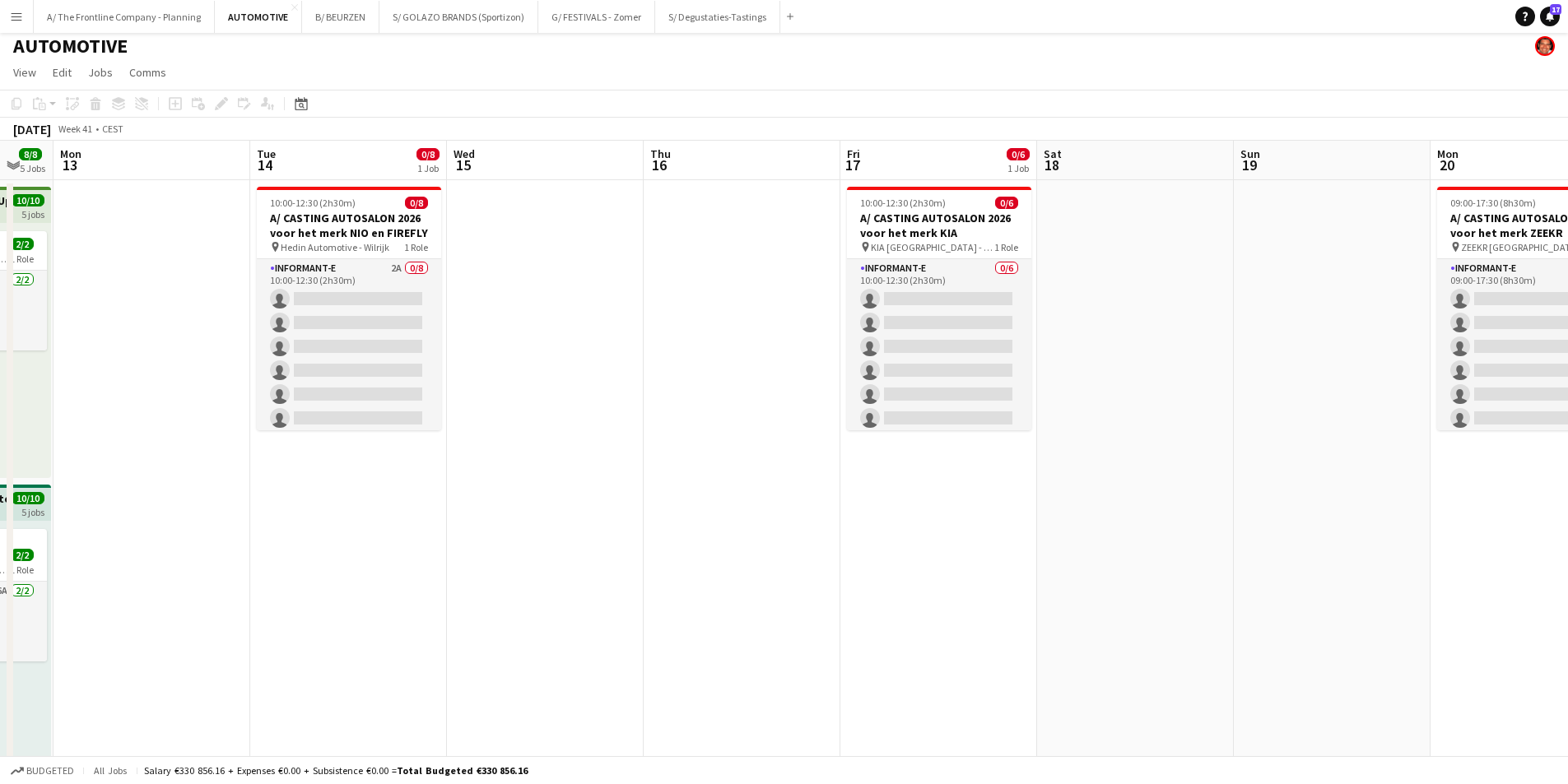
scroll to position [0, 0]
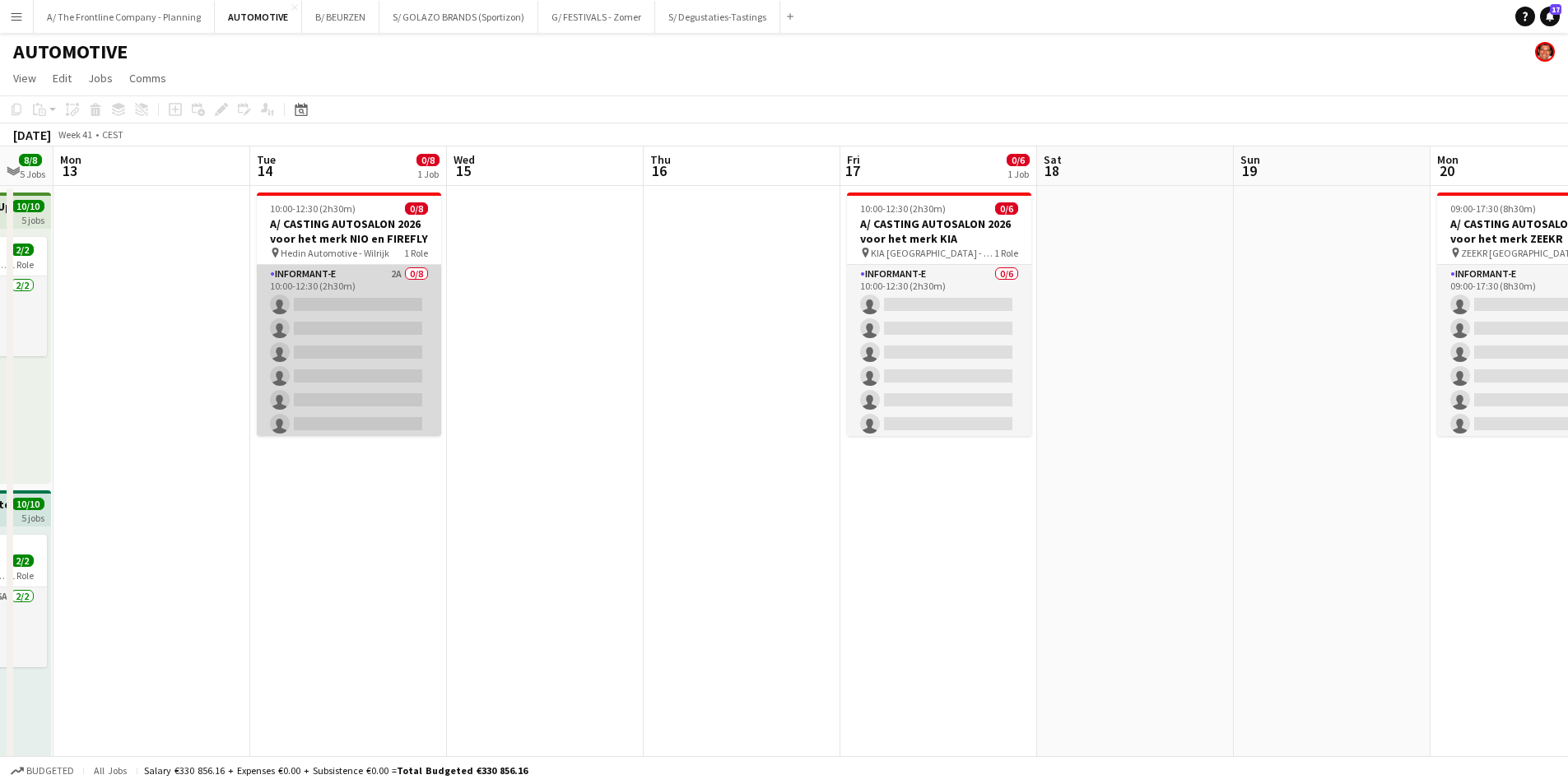
drag, startPoint x: 377, startPoint y: 356, endPoint x: 391, endPoint y: 352, distance: 14.6
click at [379, 356] on app-card-role "Informant-e 2A 0/8 10:00-12:30 (2h30m) single-neutral-actions single-neutral-ac…" at bounding box center [349, 377] width 184 height 223
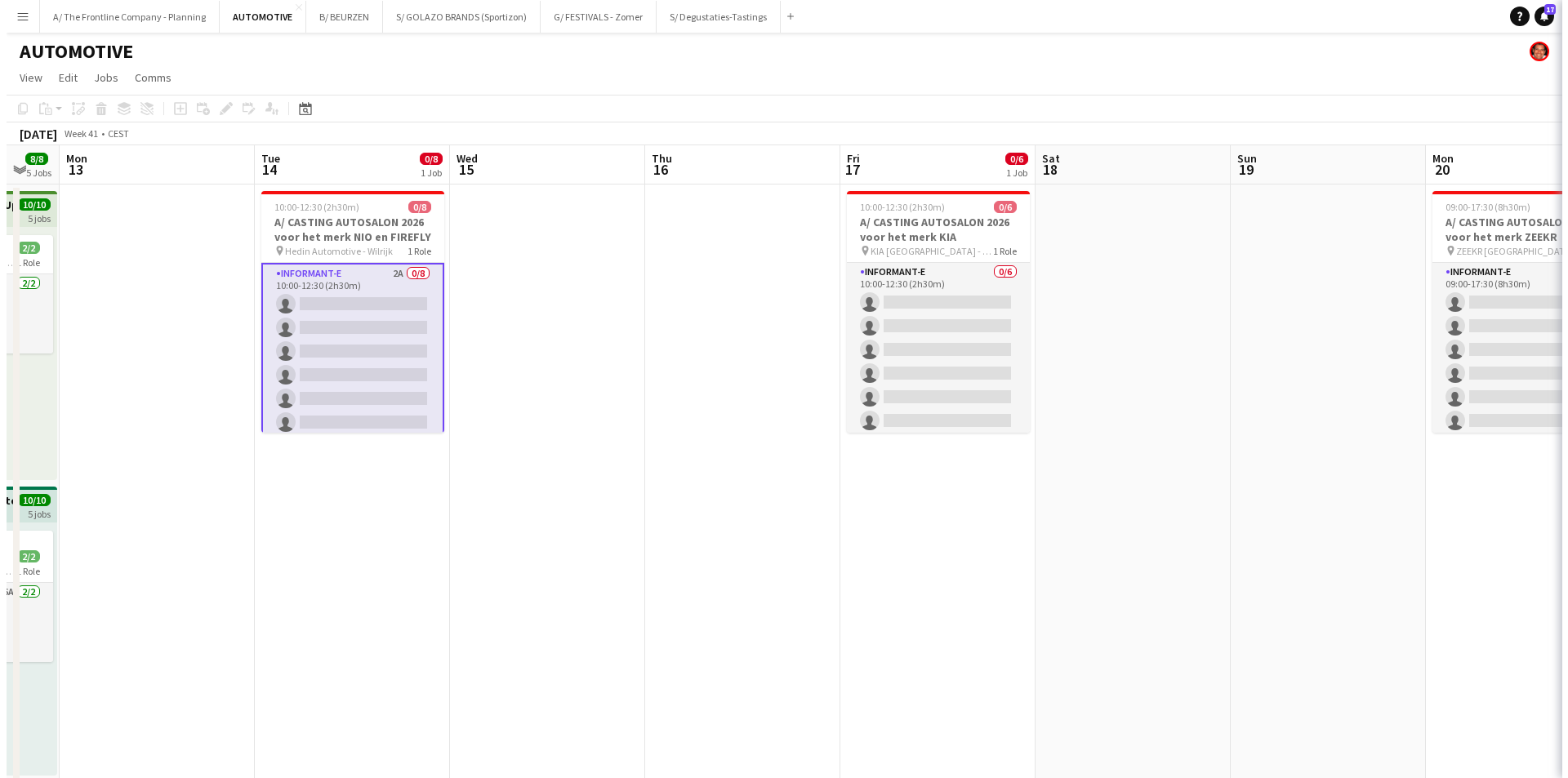
scroll to position [0, 531]
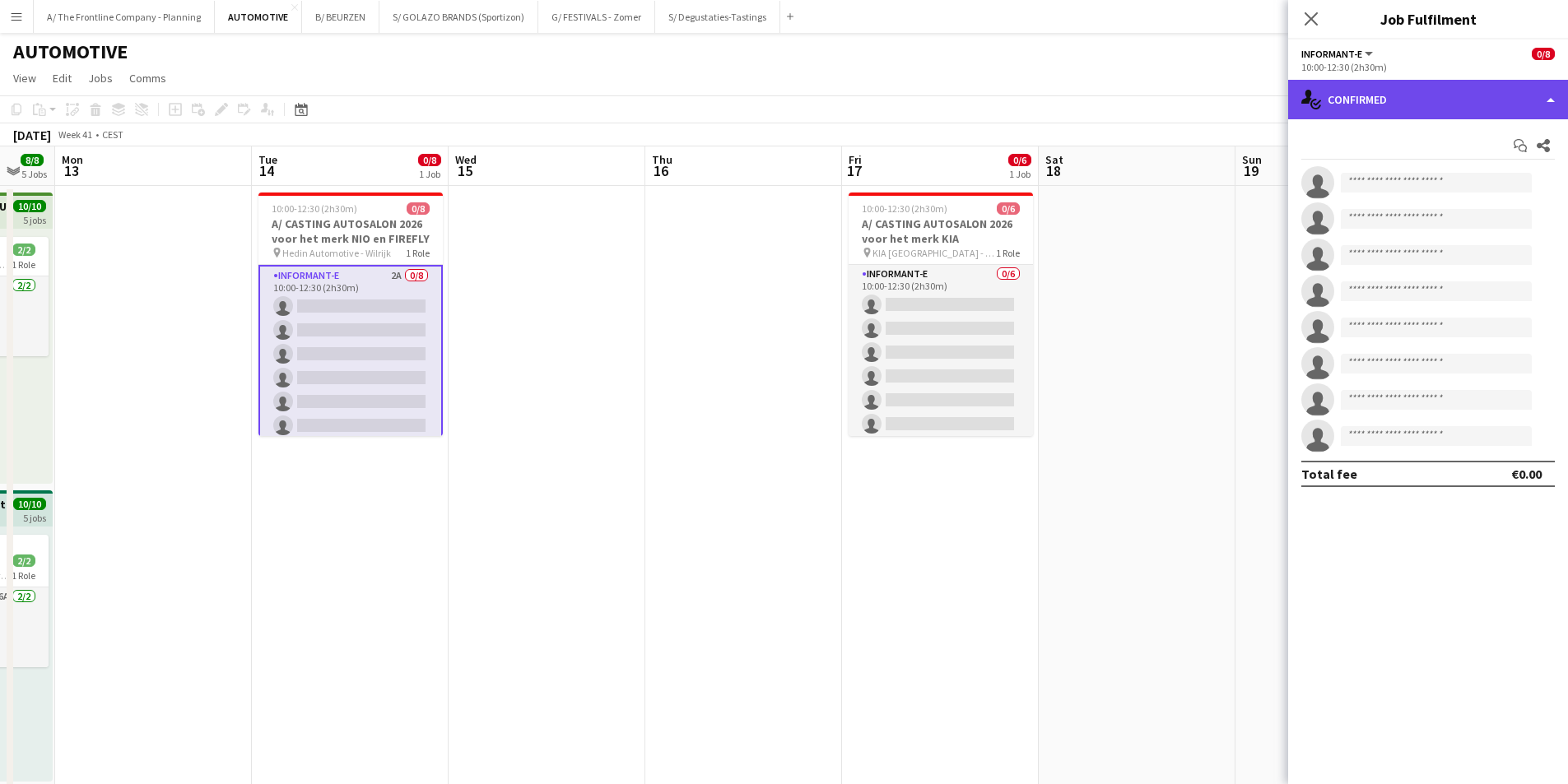
click at [1474, 103] on div "single-neutral-actions-check-2 Confirmed" at bounding box center [1429, 99] width 280 height 40
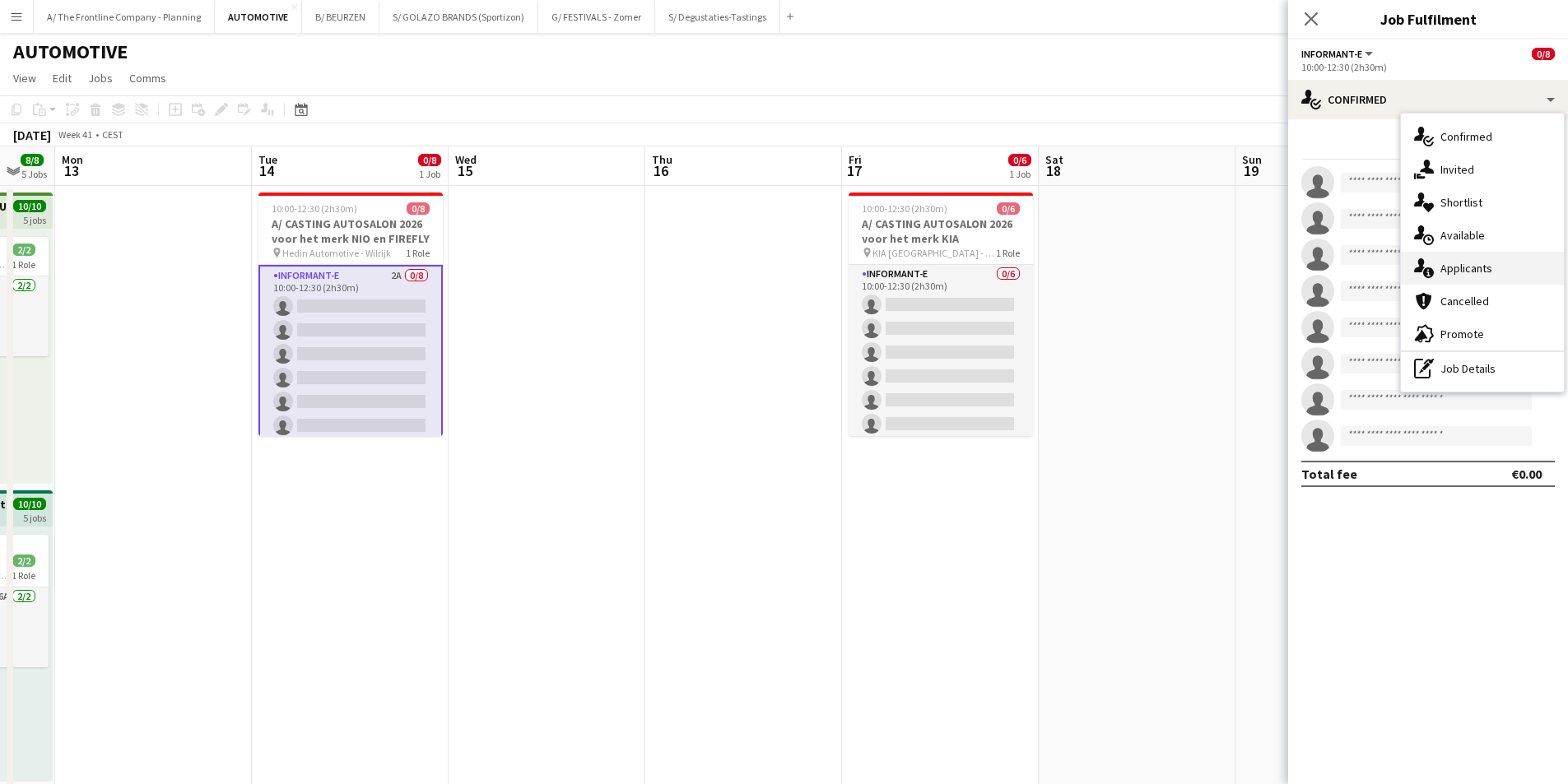
click at [1451, 273] on span "Applicants" at bounding box center [1467, 268] width 52 height 15
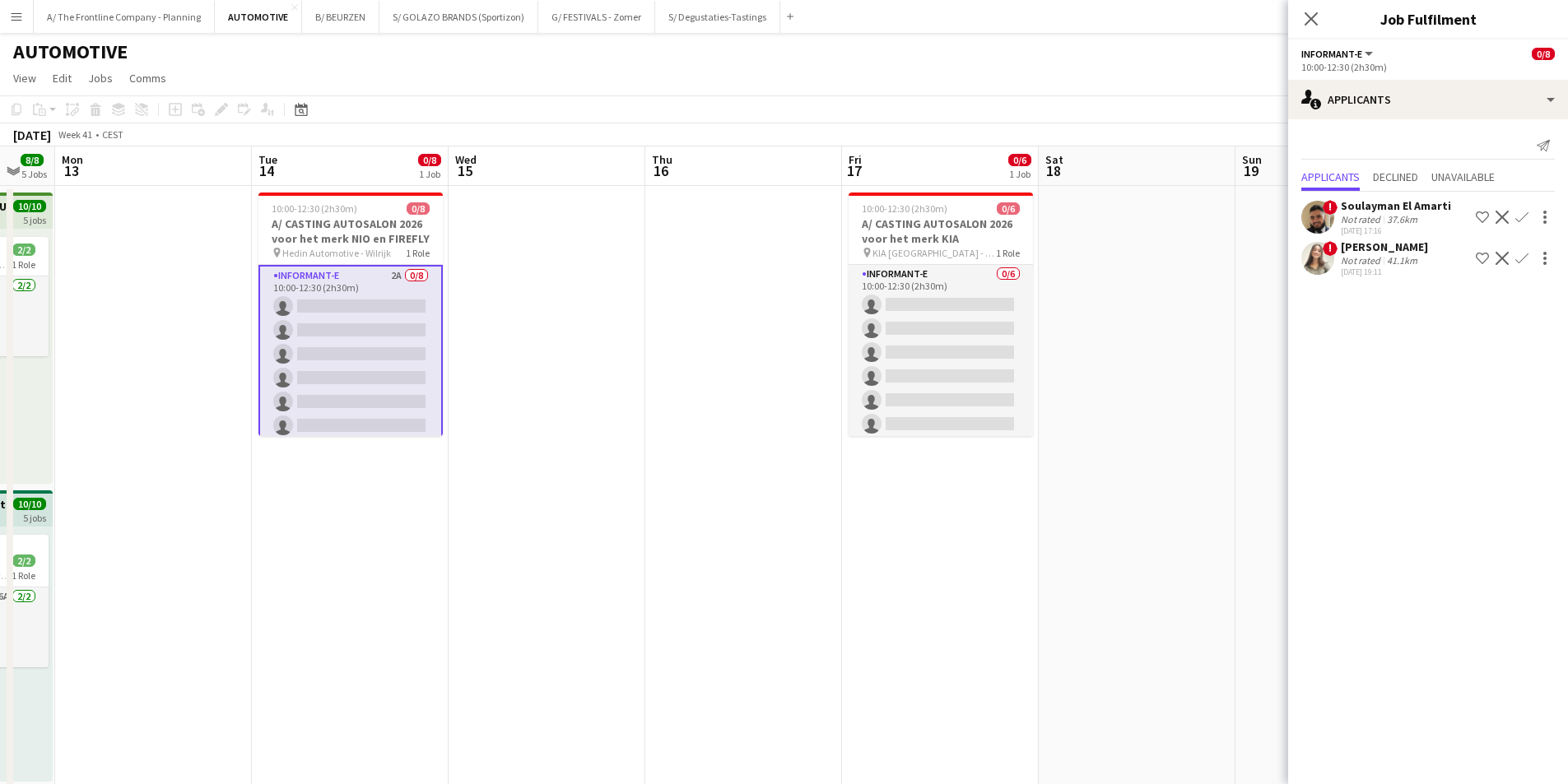
click at [1362, 255] on div "Not rated" at bounding box center [1363, 260] width 43 height 12
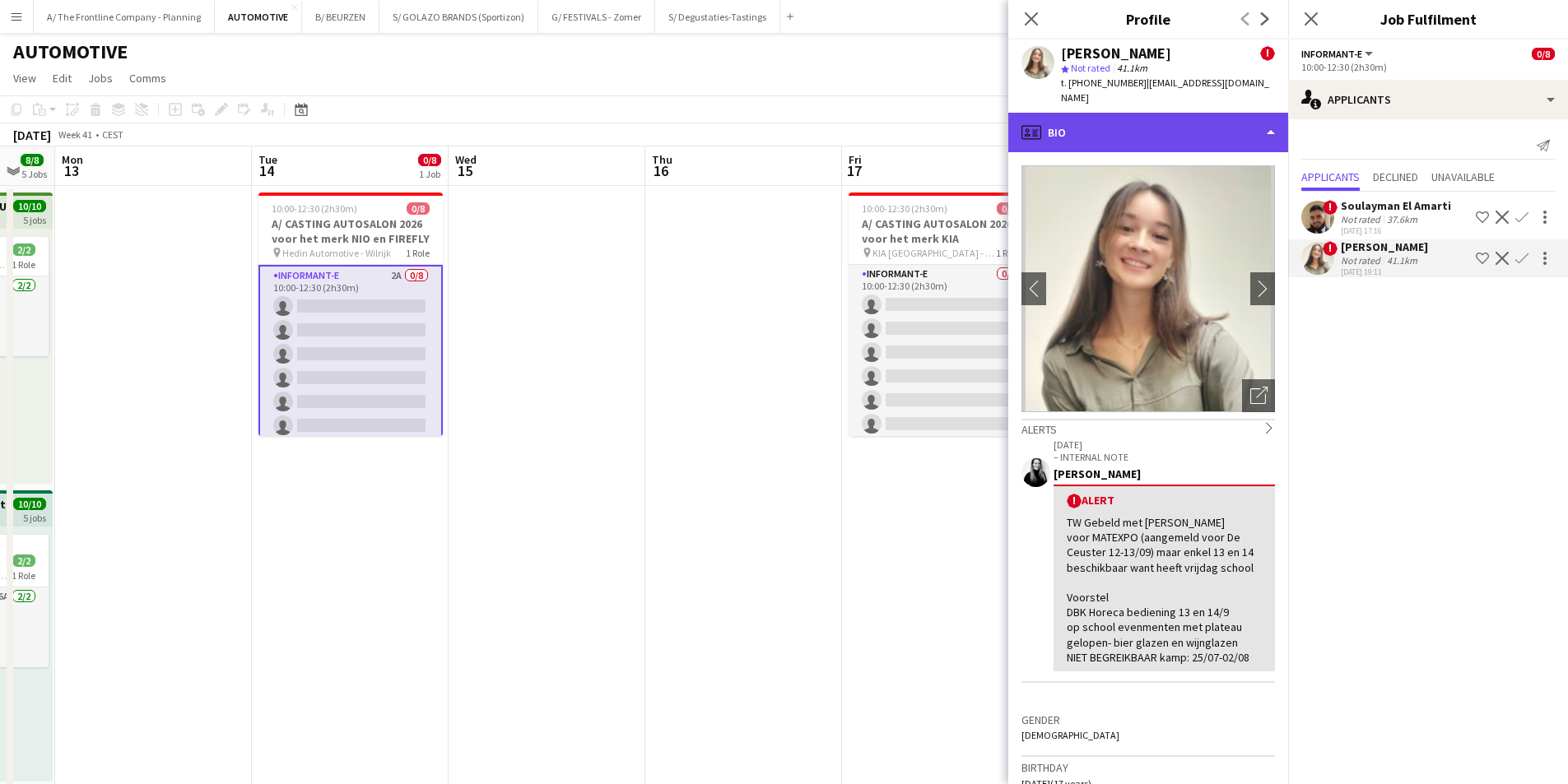
click at [1180, 122] on div "profile Bio" at bounding box center [1149, 132] width 280 height 40
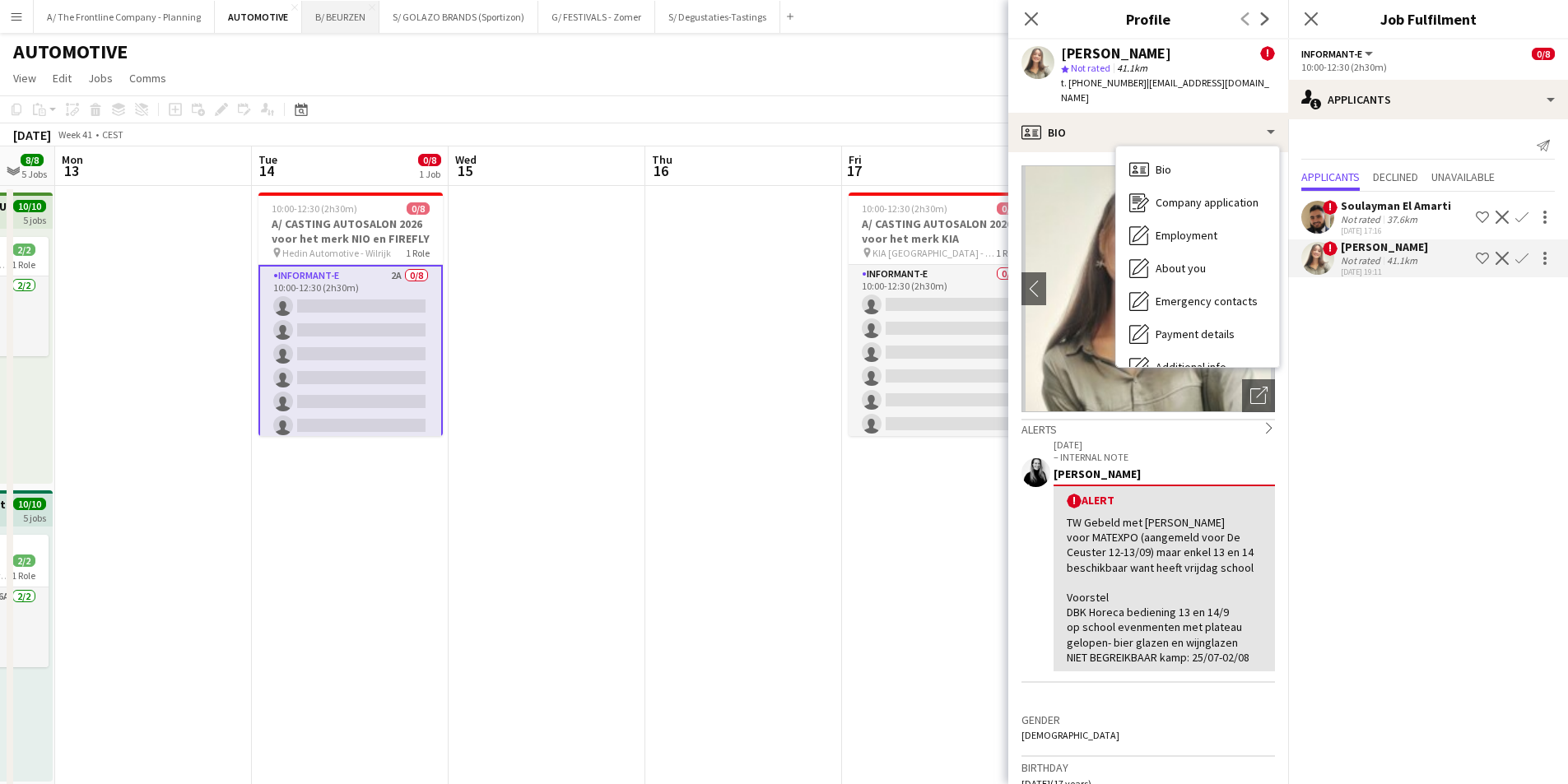
click at [340, 24] on button "B/ BEURZEN Close" at bounding box center [340, 16] width 77 height 32
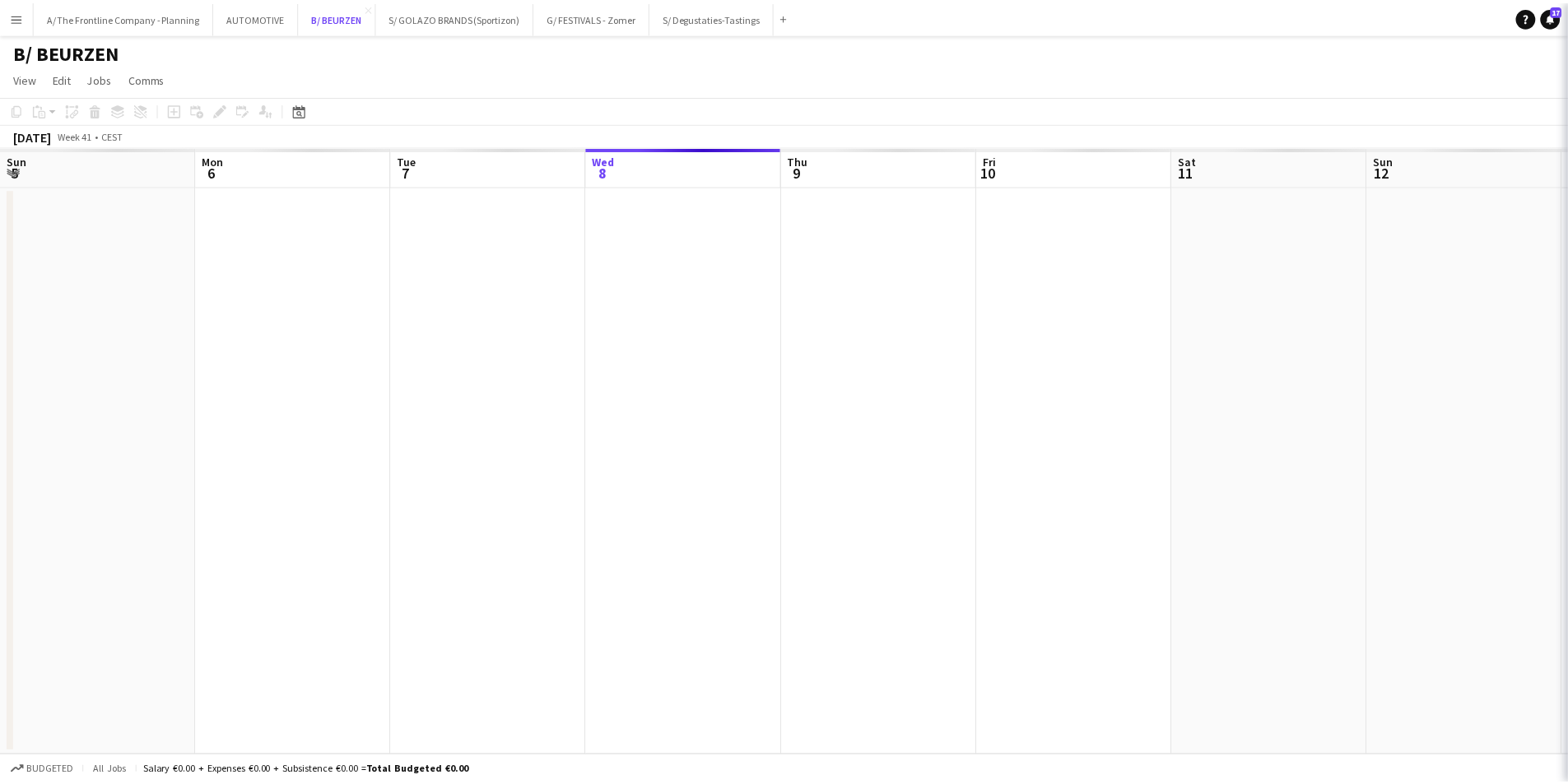
scroll to position [0, 394]
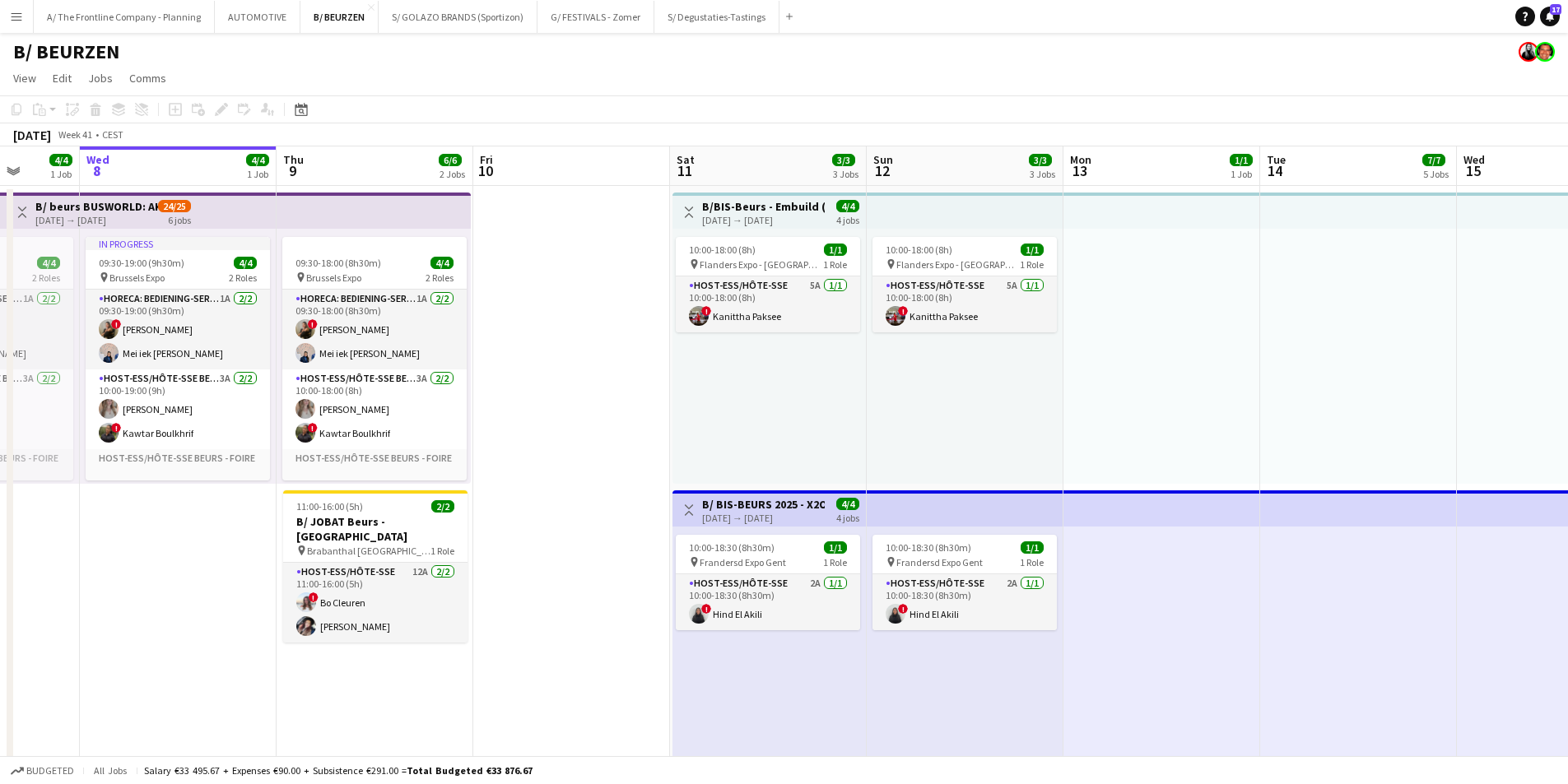
drag, startPoint x: 793, startPoint y: 367, endPoint x: 263, endPoint y: 327, distance: 531.5
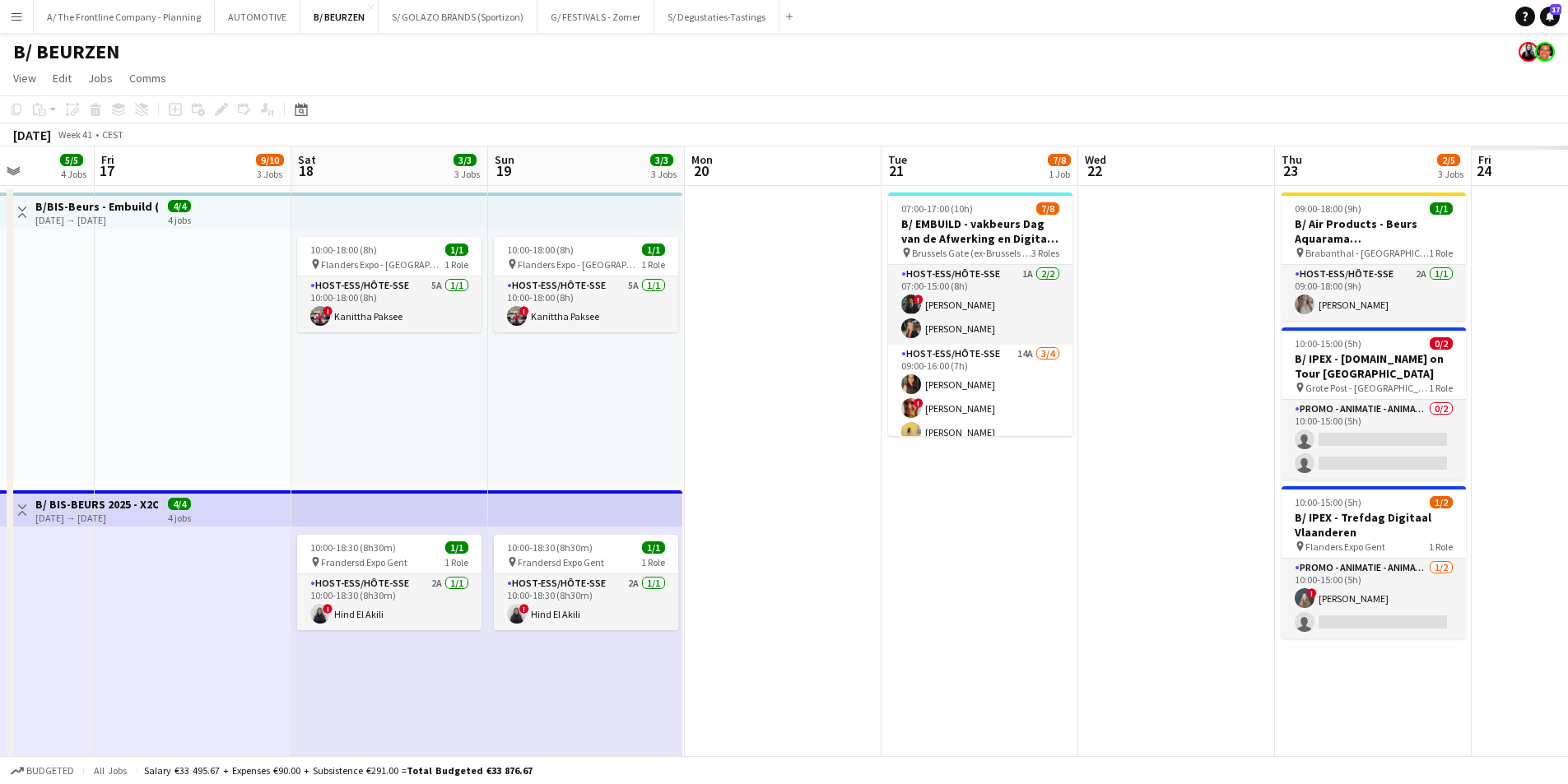
drag, startPoint x: 985, startPoint y: 360, endPoint x: 336, endPoint y: 329, distance: 649.7
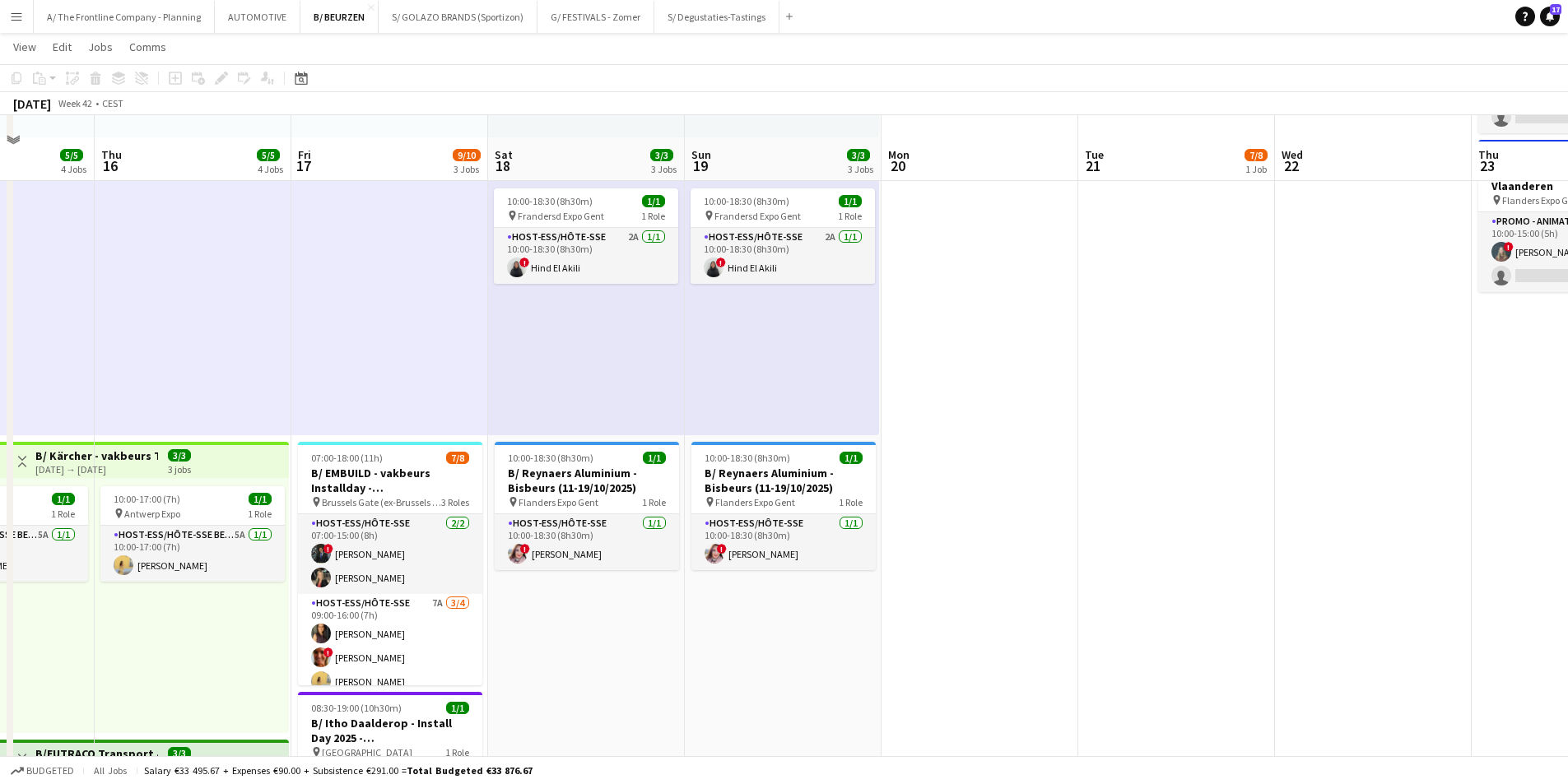
scroll to position [329, 0]
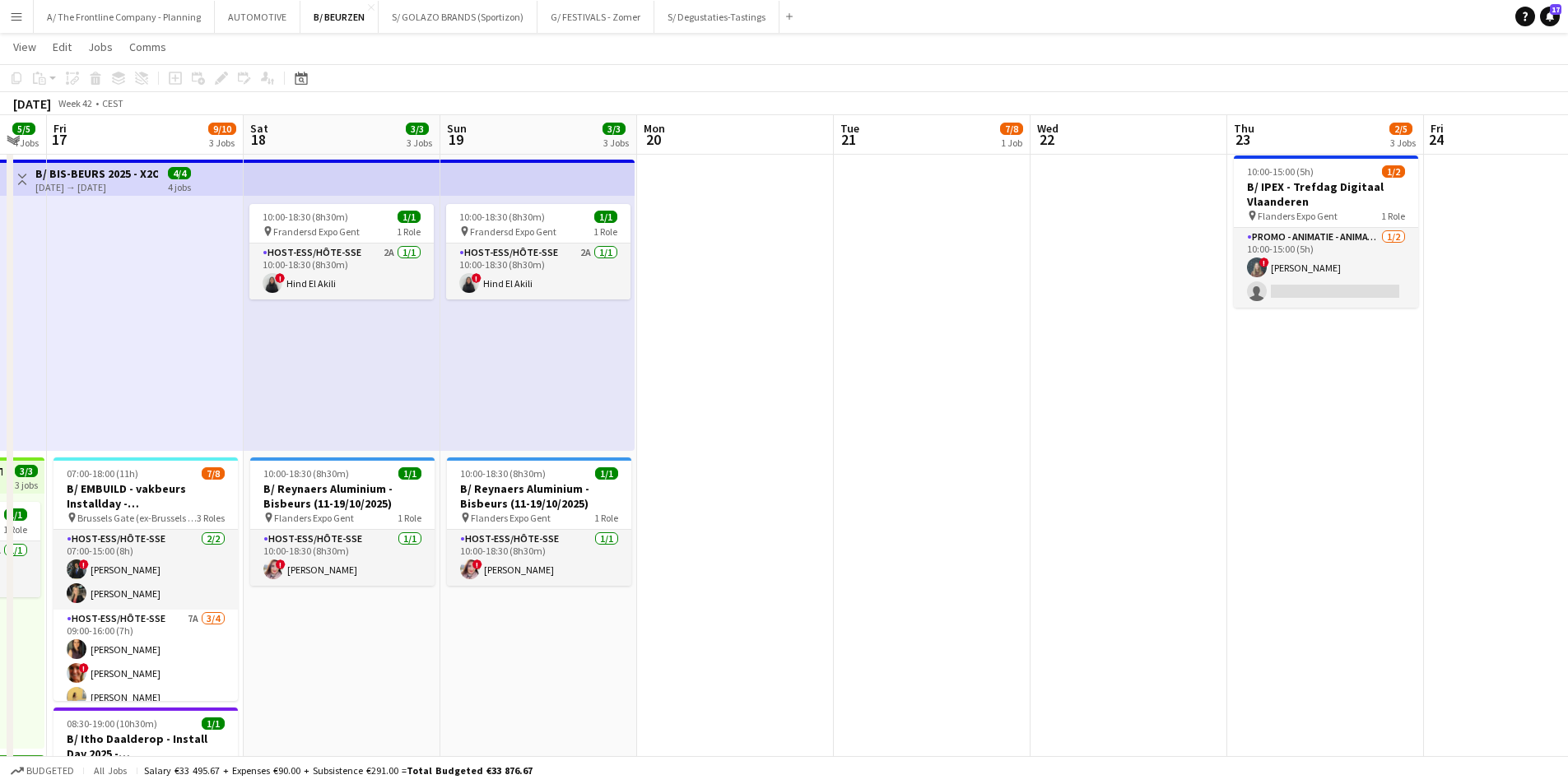
drag, startPoint x: 1055, startPoint y: 433, endPoint x: 807, endPoint y: 431, distance: 248.0
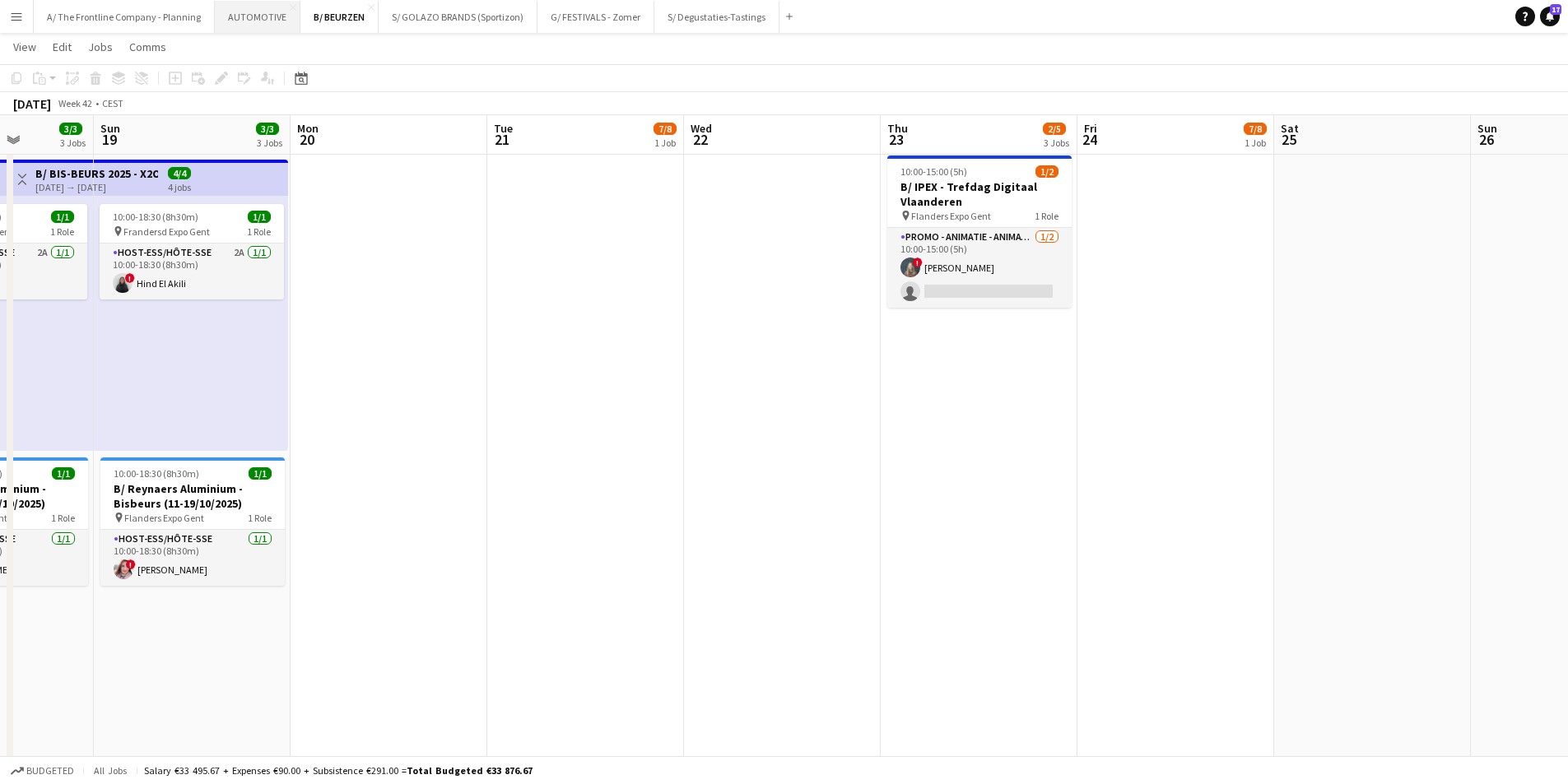
click at [239, 22] on button "AUTOMOTIVE Close" at bounding box center [257, 16] width 86 height 32
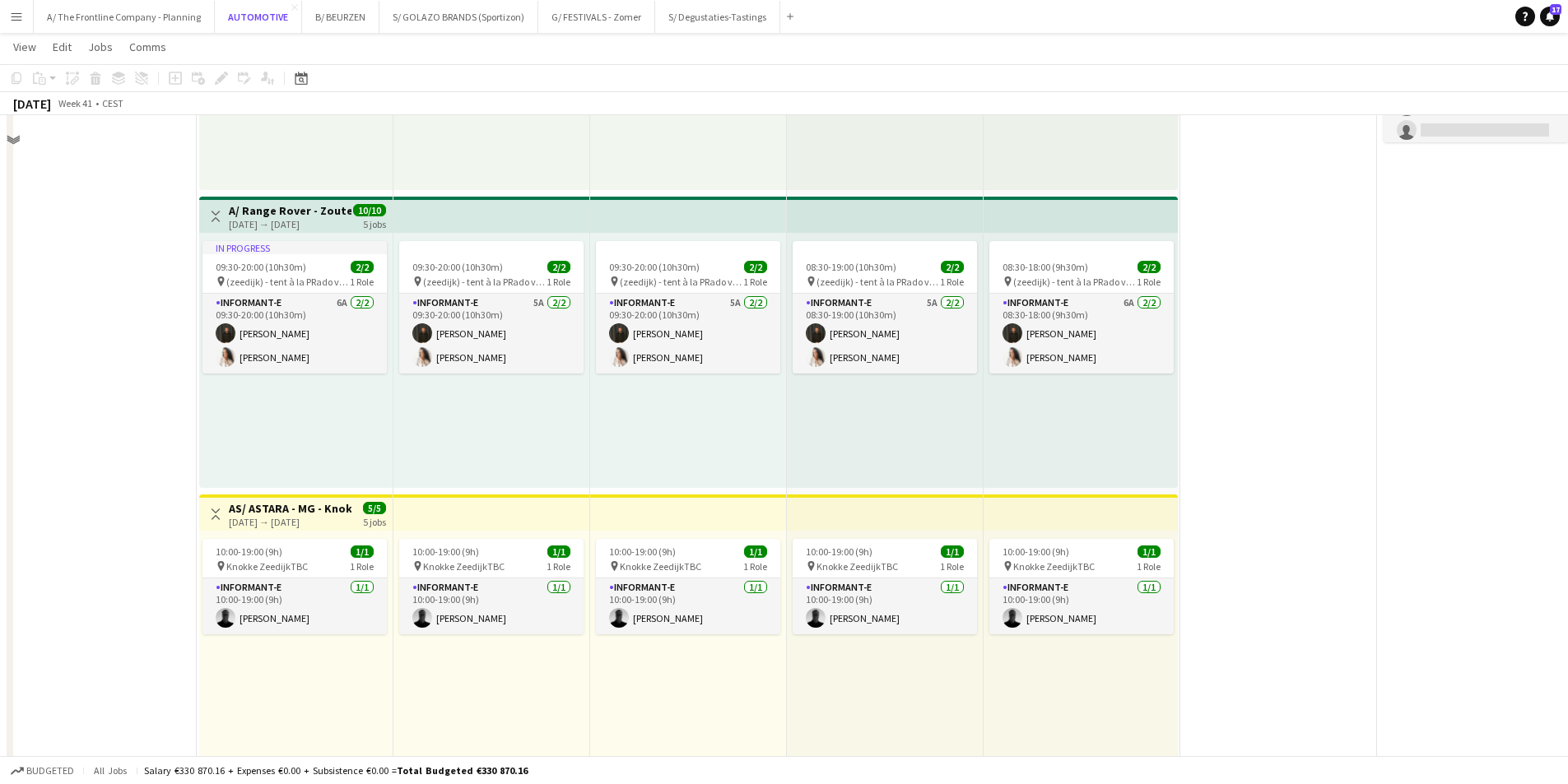
scroll to position [82, 0]
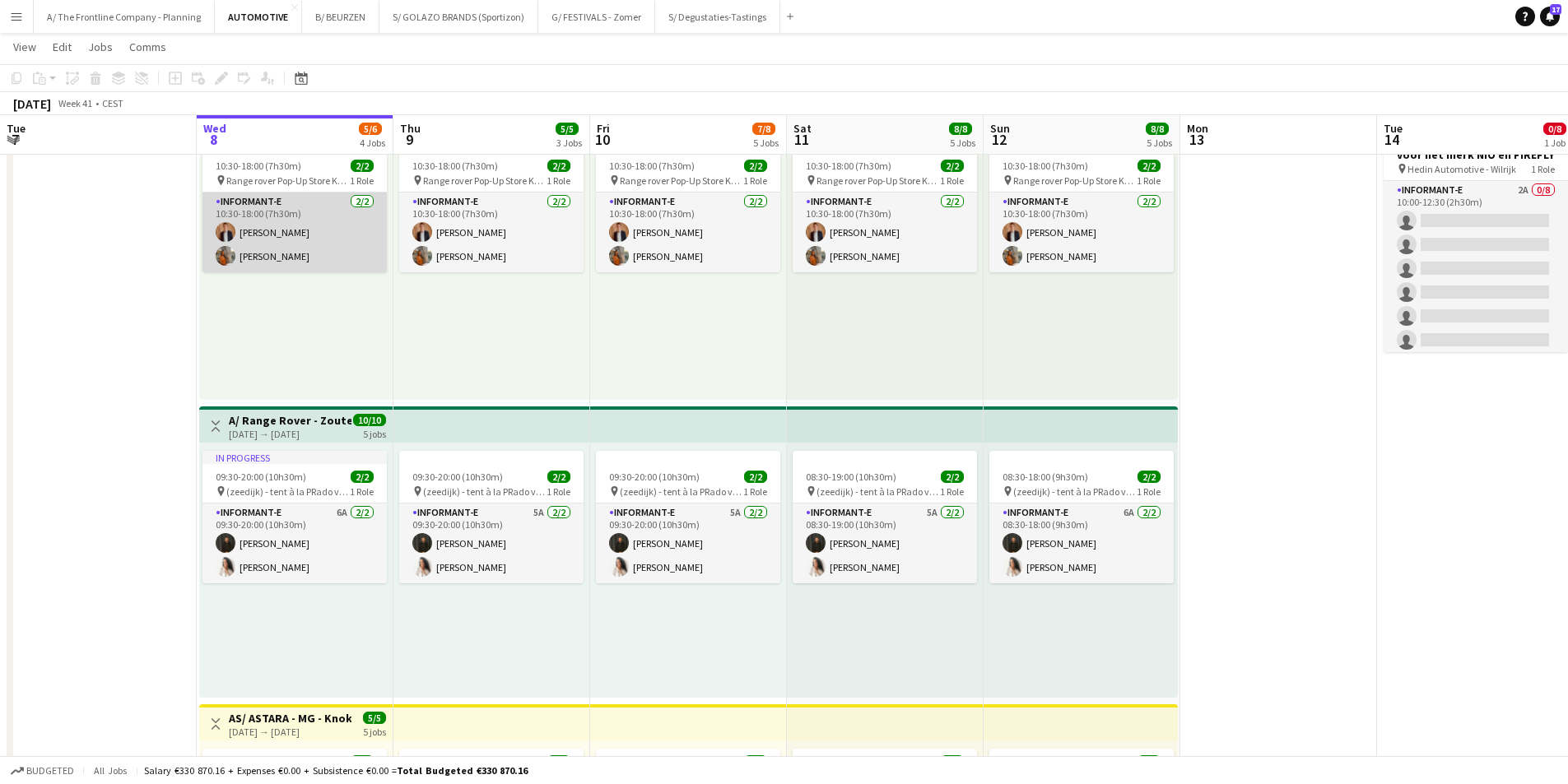
click at [310, 258] on app-card-role "Informant-e [DATE] 10:30-18:00 (7h30m) [PERSON_NAME]" at bounding box center [294, 233] width 184 height 80
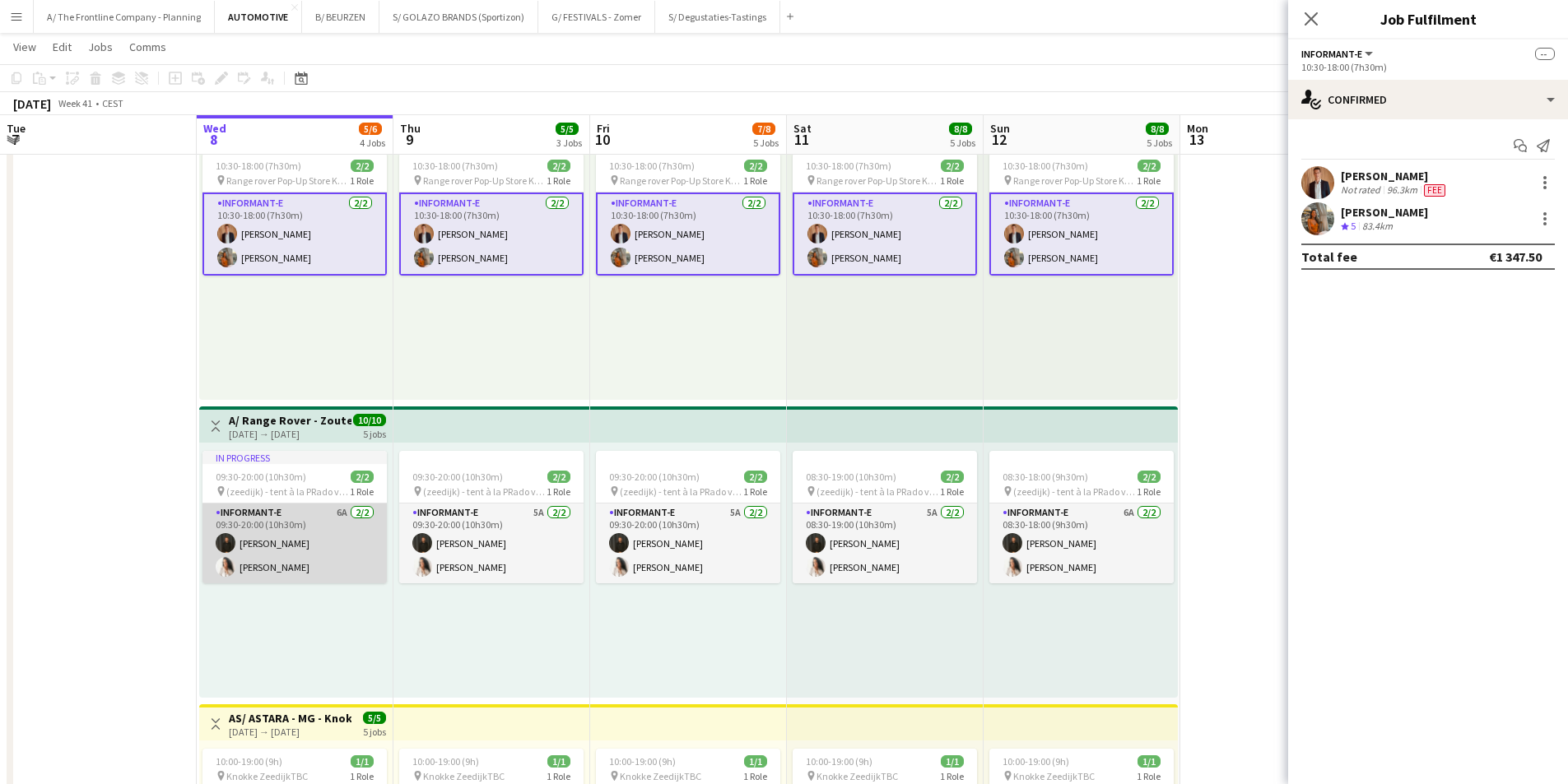
click at [283, 556] on app-card-role "Informant-e 6A [DATE] 09:30-20:00 (10h30m) [PERSON_NAME] [PERSON_NAME]" at bounding box center [294, 544] width 184 height 80
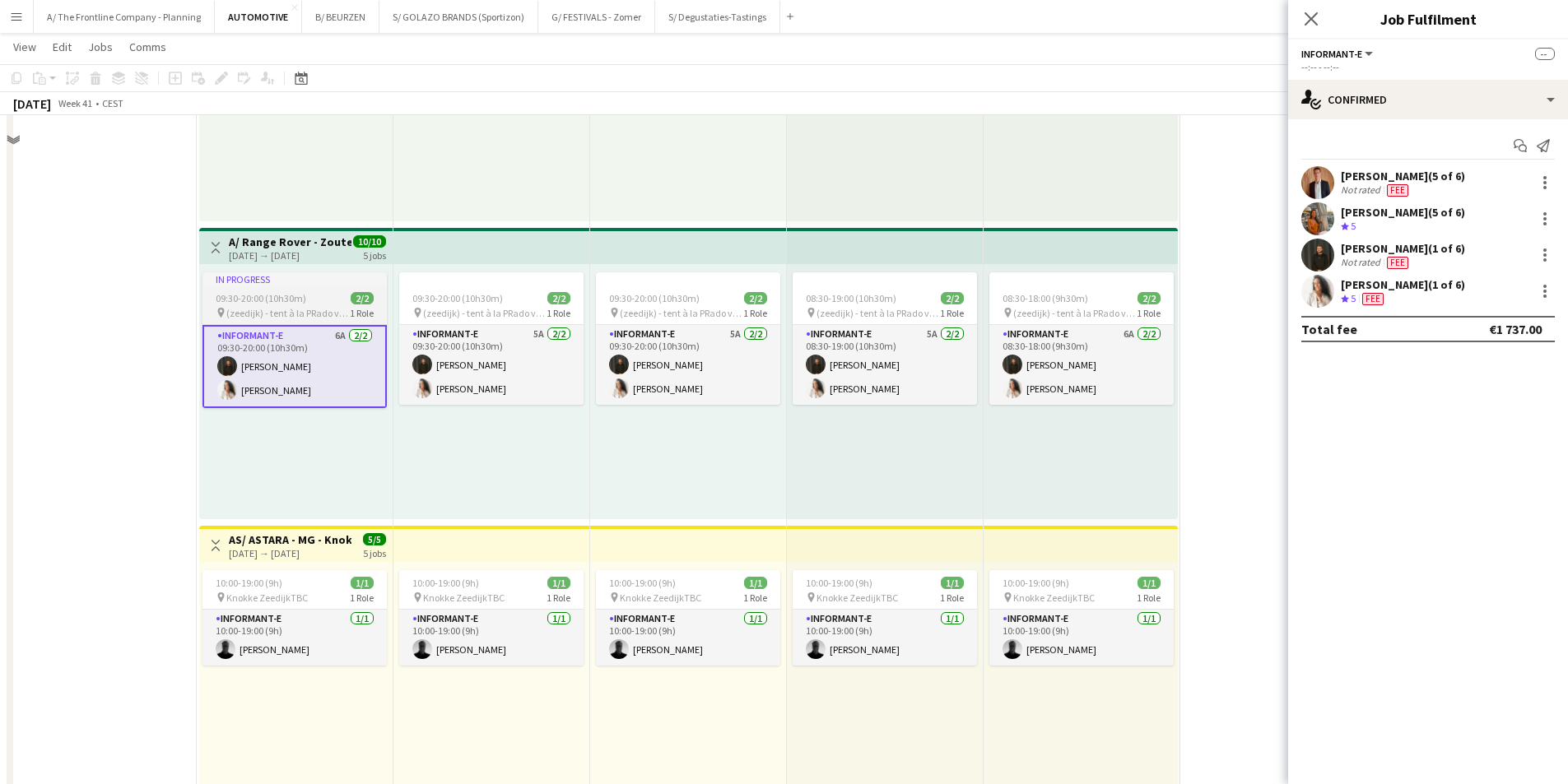
scroll to position [329, 0]
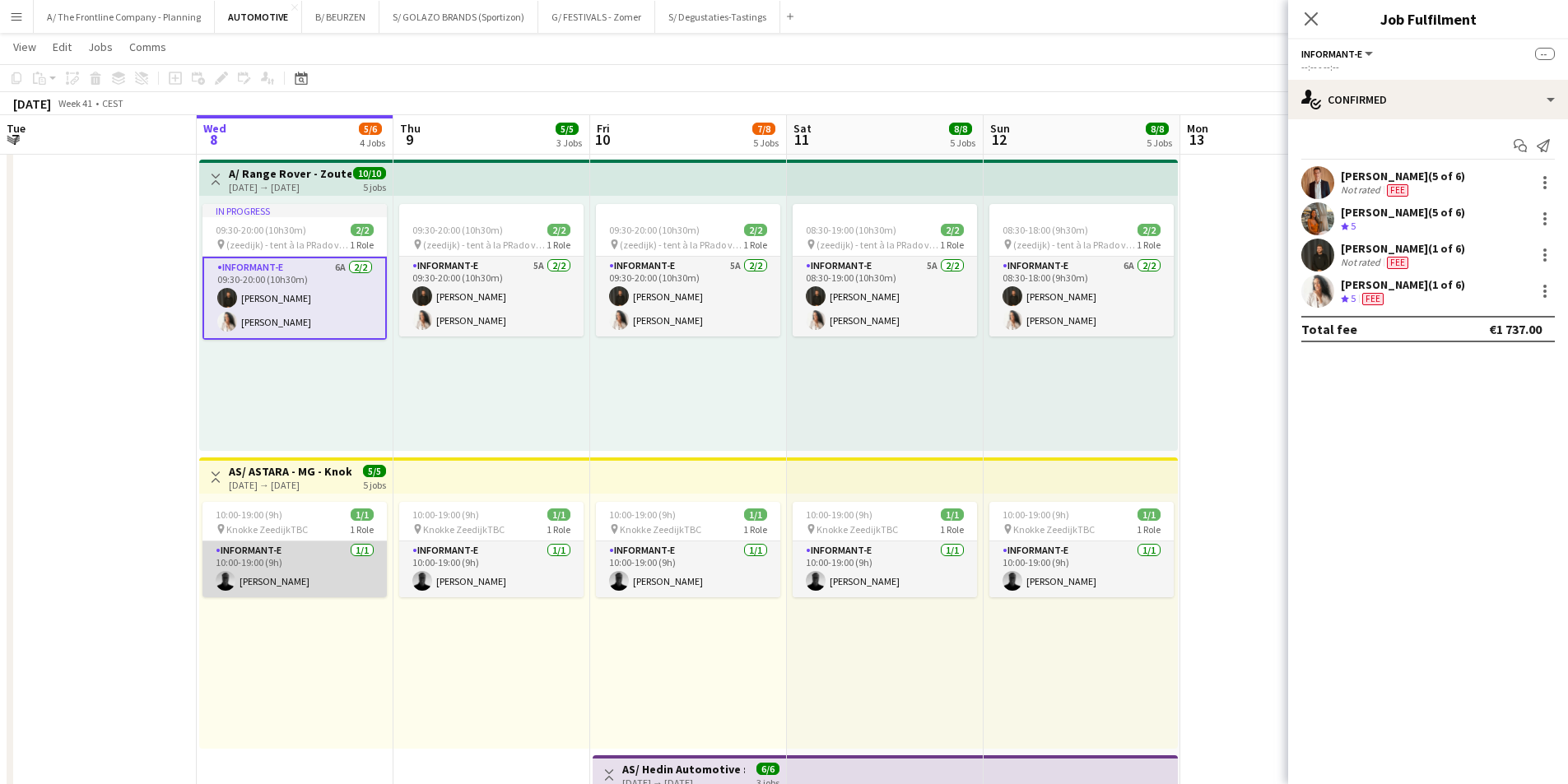
click at [310, 565] on app-card-role "Informant-e [DATE] 10:00-19:00 (9h) [PERSON_NAME]" at bounding box center [294, 569] width 184 height 56
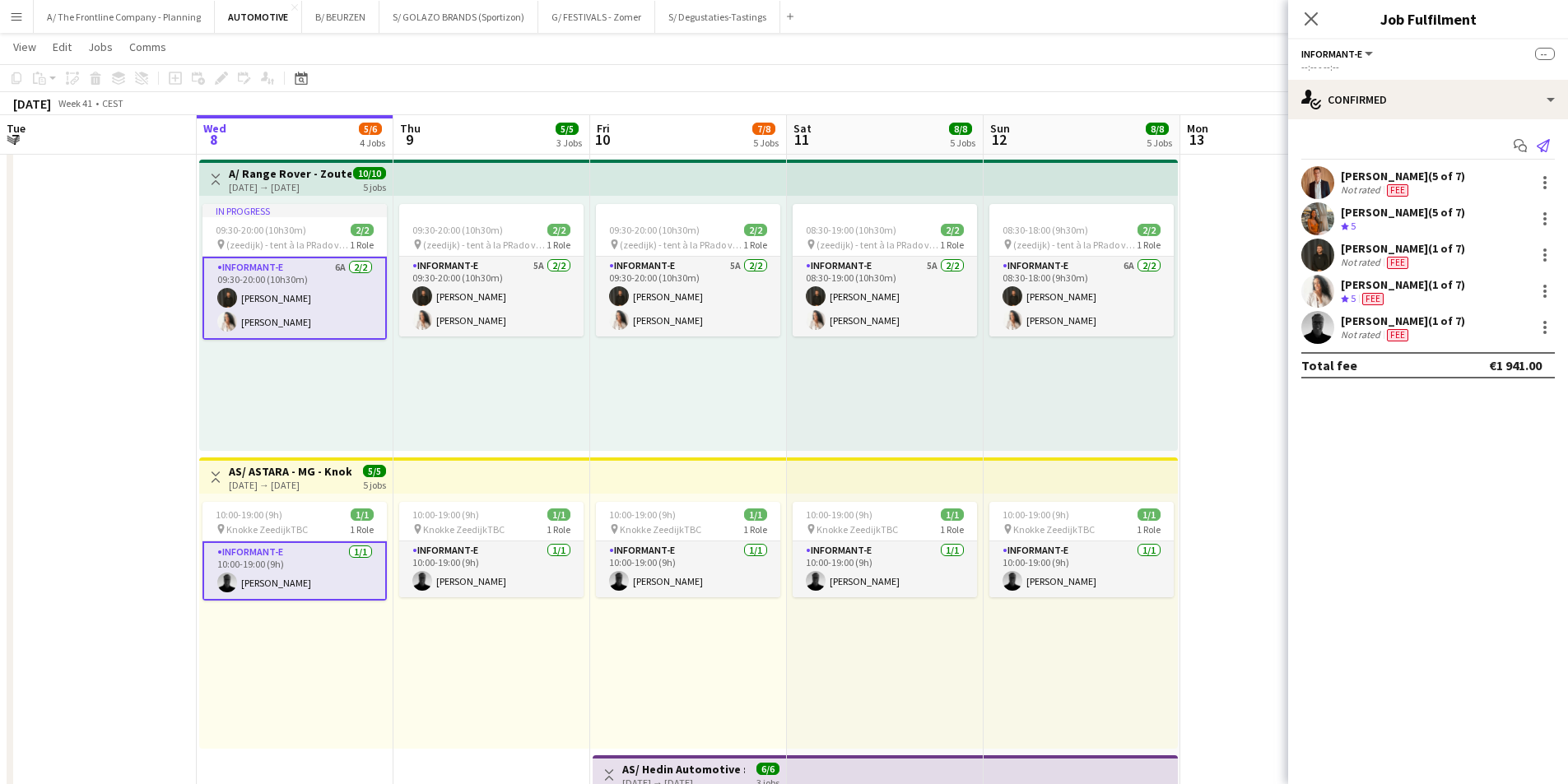
click at [1546, 151] on icon at bounding box center [1543, 145] width 13 height 13
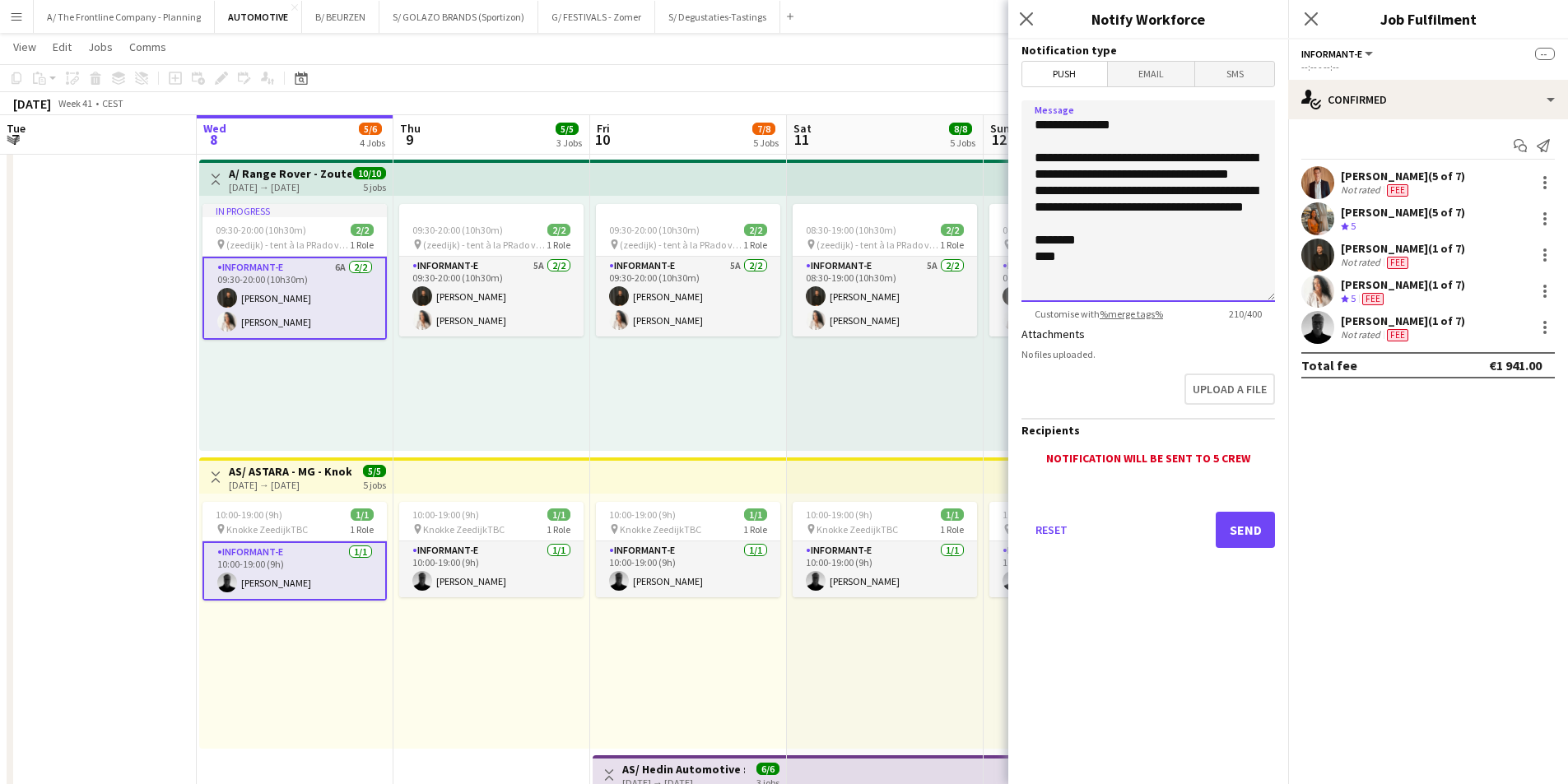
drag, startPoint x: 1116, startPoint y: 240, endPoint x: 995, endPoint y: 163, distance: 143.4
click at [995, 163] on body "Menu Boards Boards Boards All jobs Status Workforce Workforce My Workforce Recr…" at bounding box center [784, 660] width 1568 height 1979
type textarea "**********"
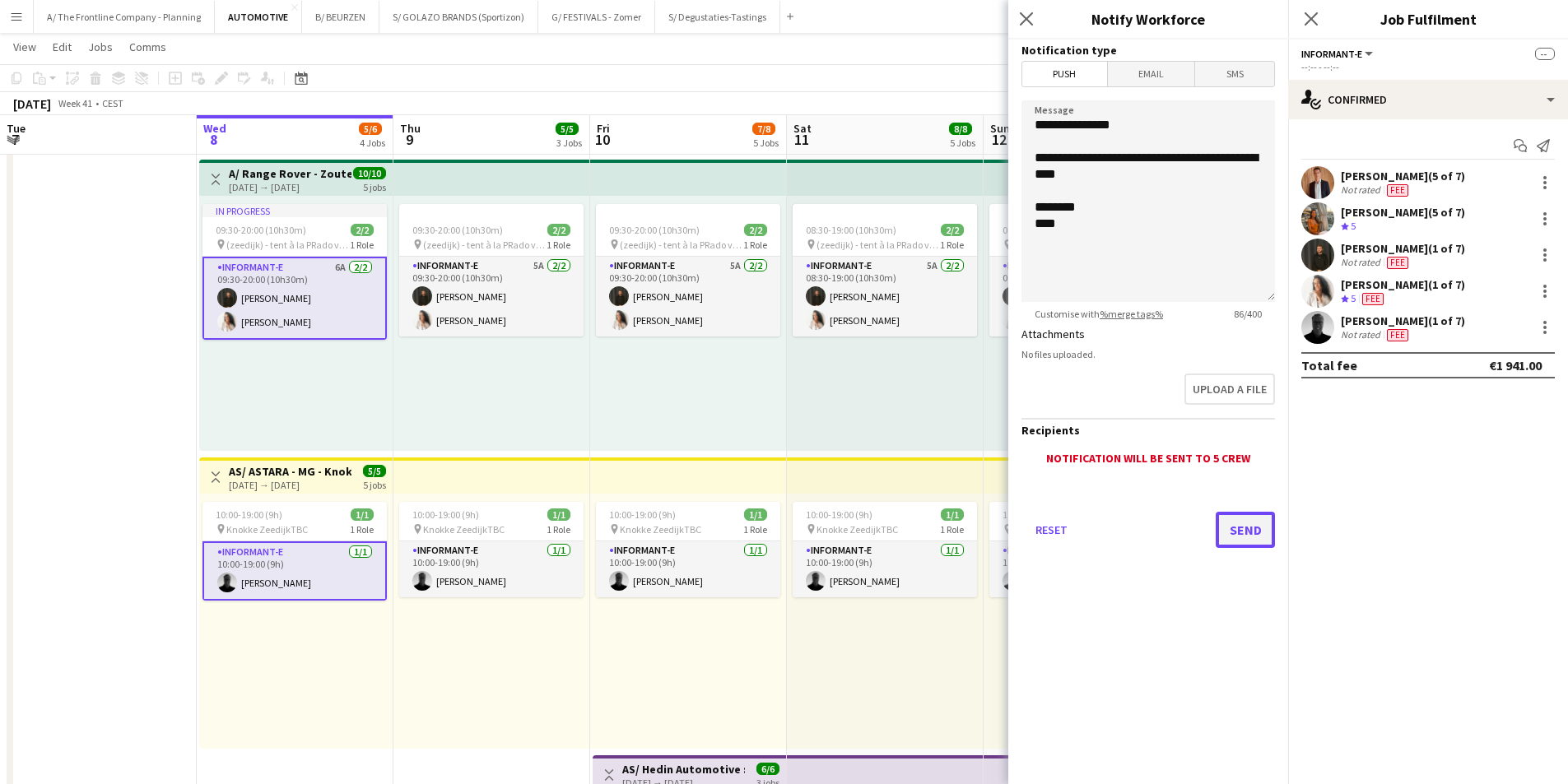
click at [1236, 531] on button "Send" at bounding box center [1245, 530] width 60 height 36
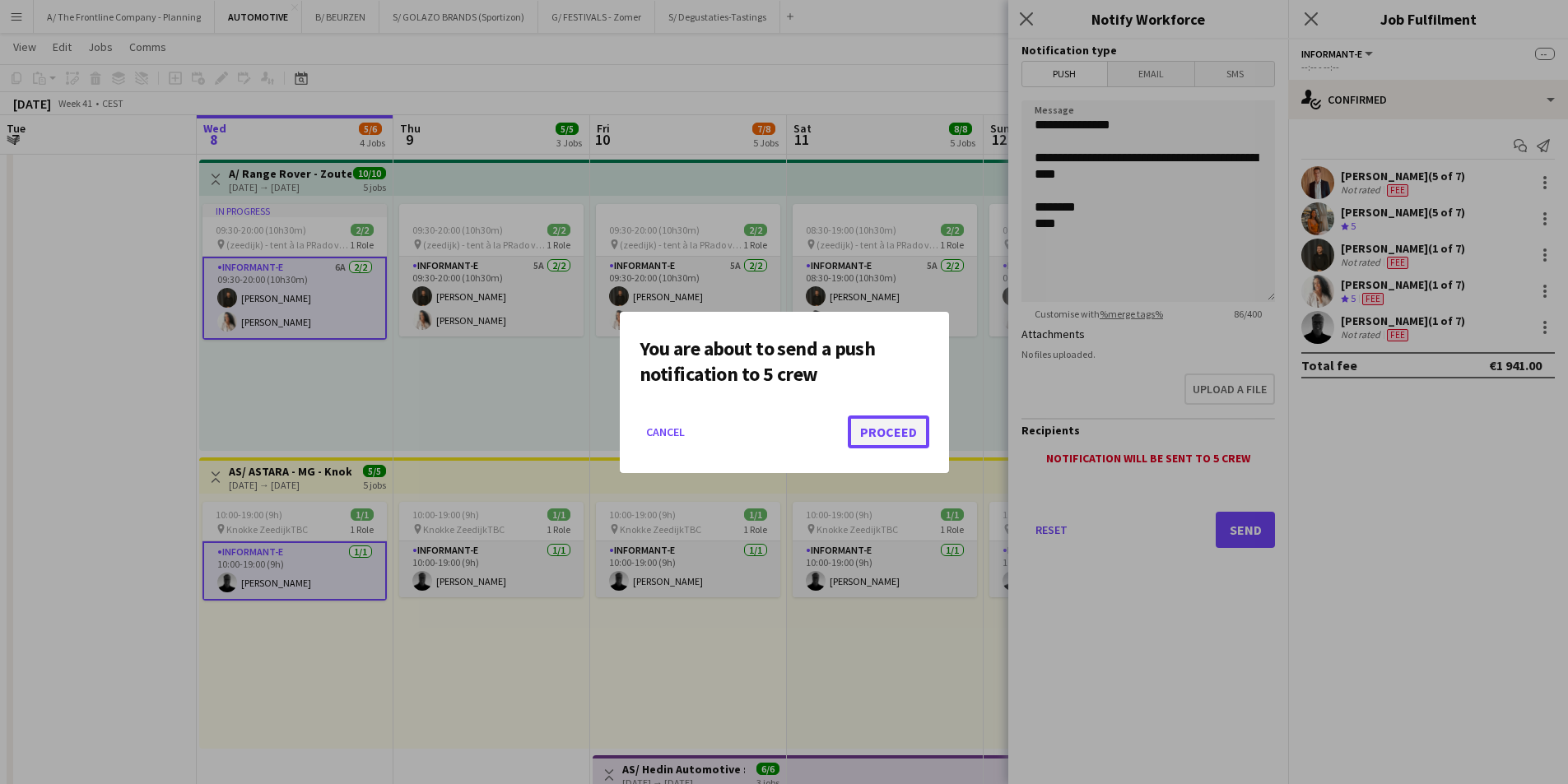
click at [884, 418] on button "Proceed" at bounding box center [889, 432] width 81 height 33
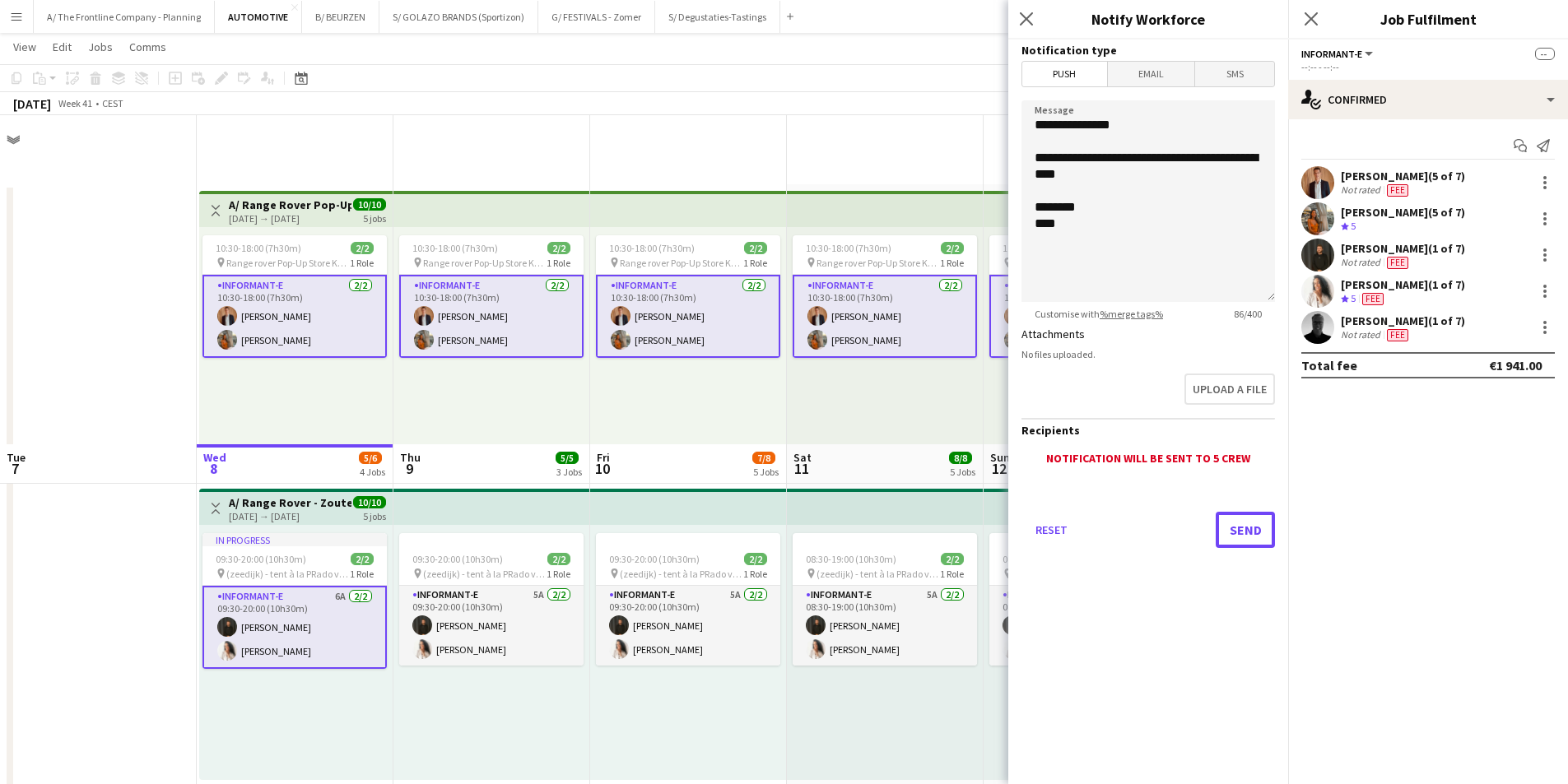
scroll to position [329, 0]
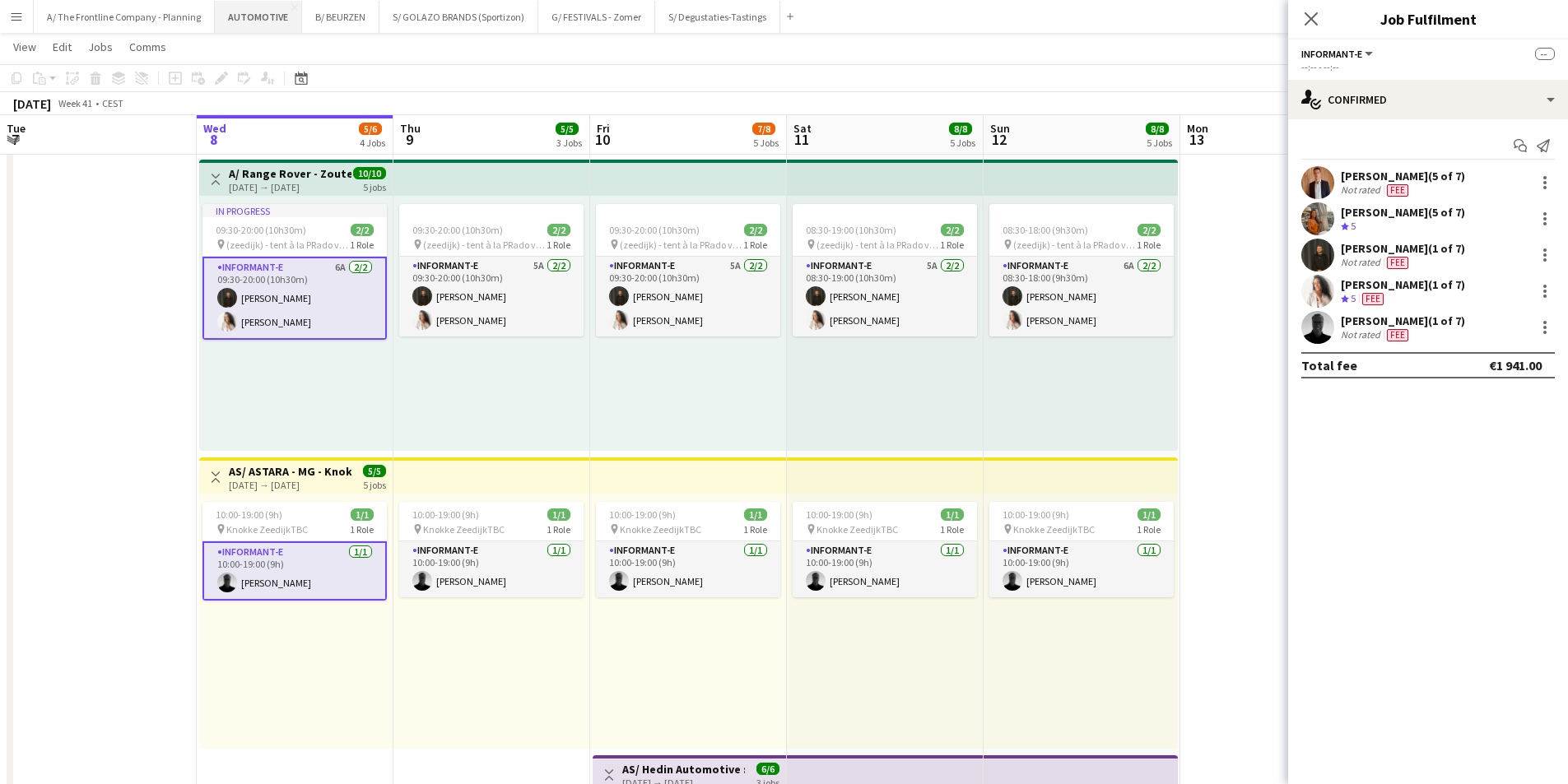
click at [246, 15] on button "AUTOMOTIVE Close" at bounding box center [258, 16] width 87 height 32
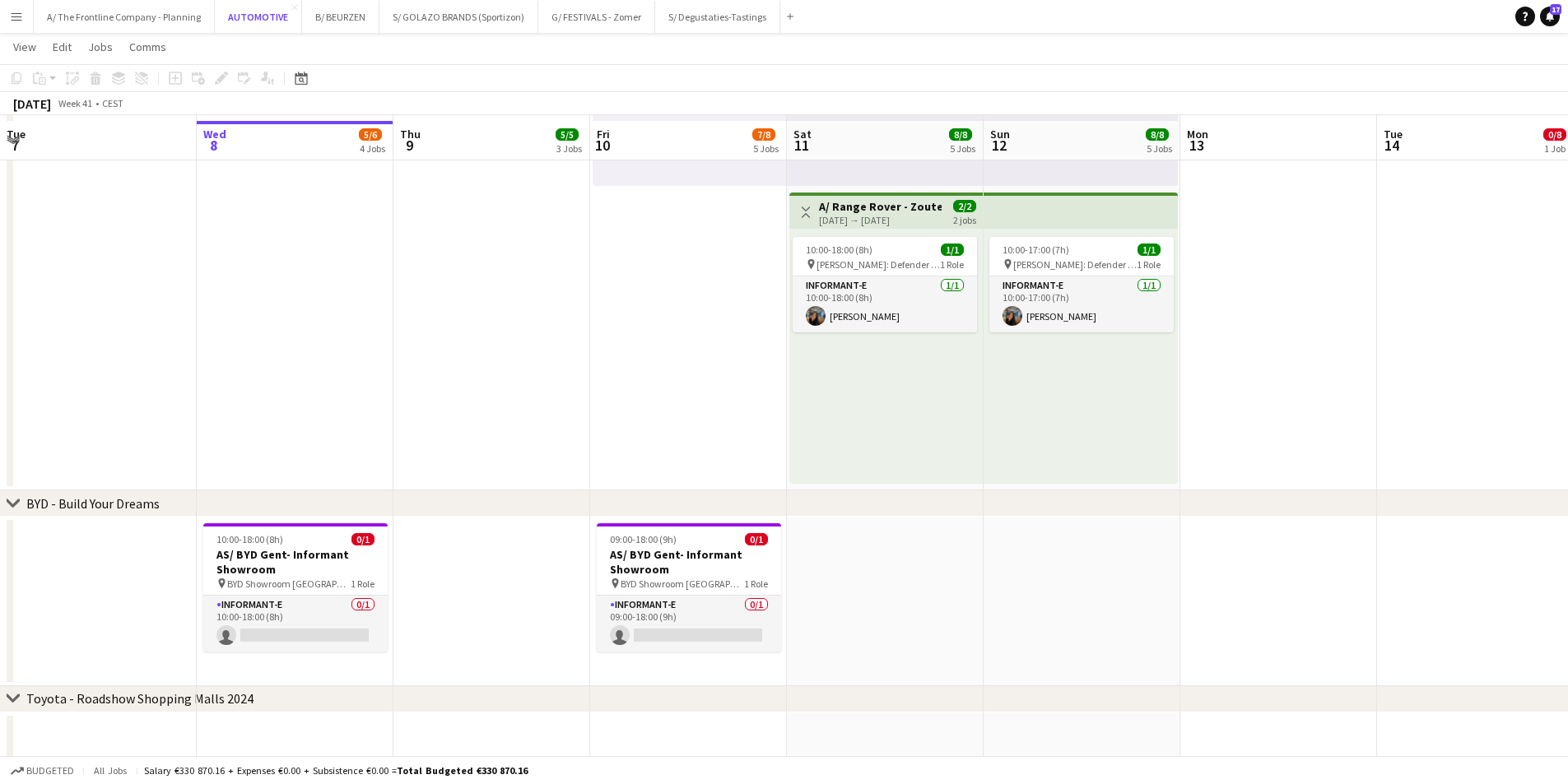
scroll to position [1195, 0]
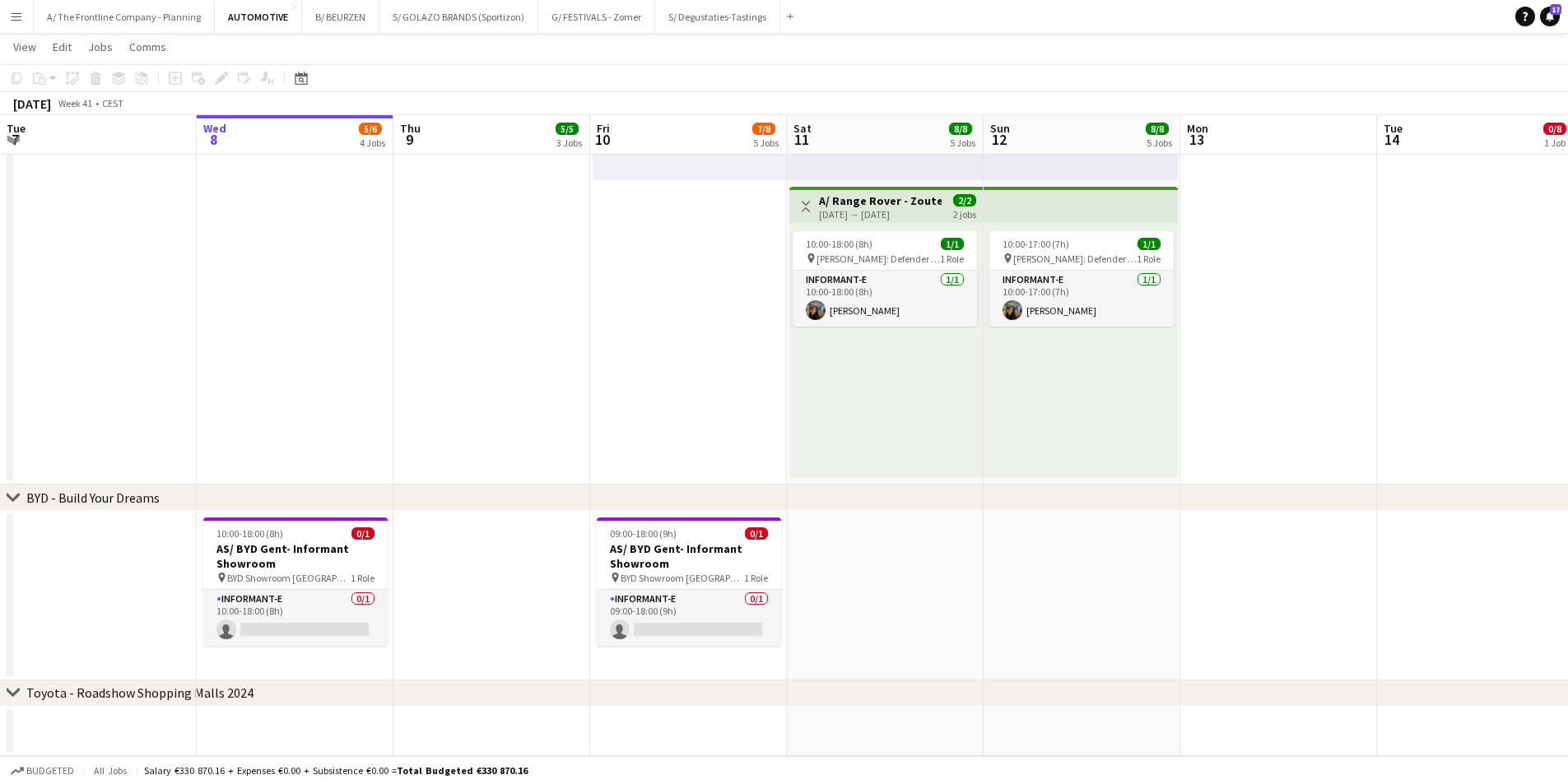
click at [480, 618] on app-date-cell at bounding box center [492, 596] width 197 height 169
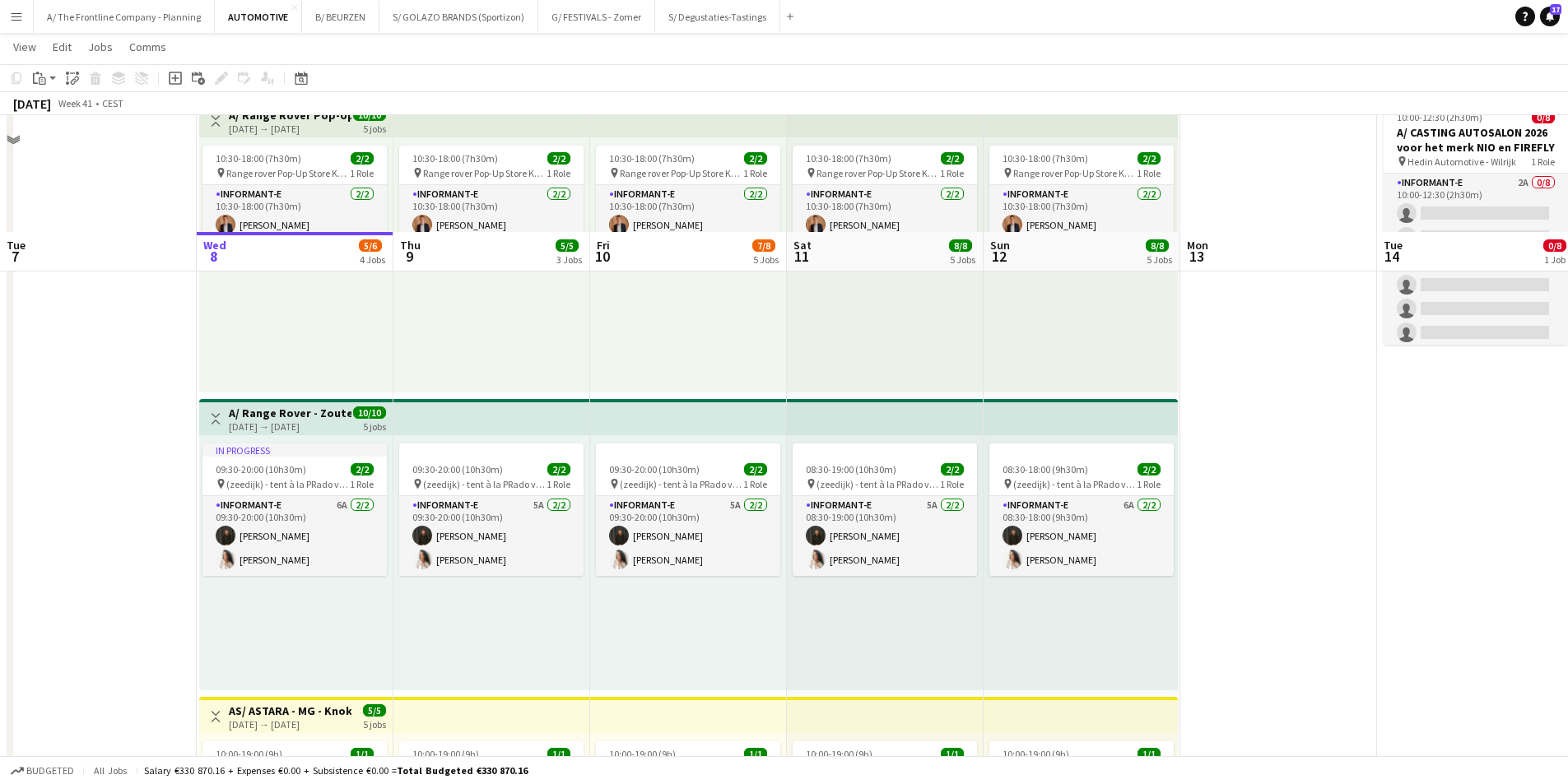
scroll to position [0, 0]
